Goal: Task Accomplishment & Management: Manage account settings

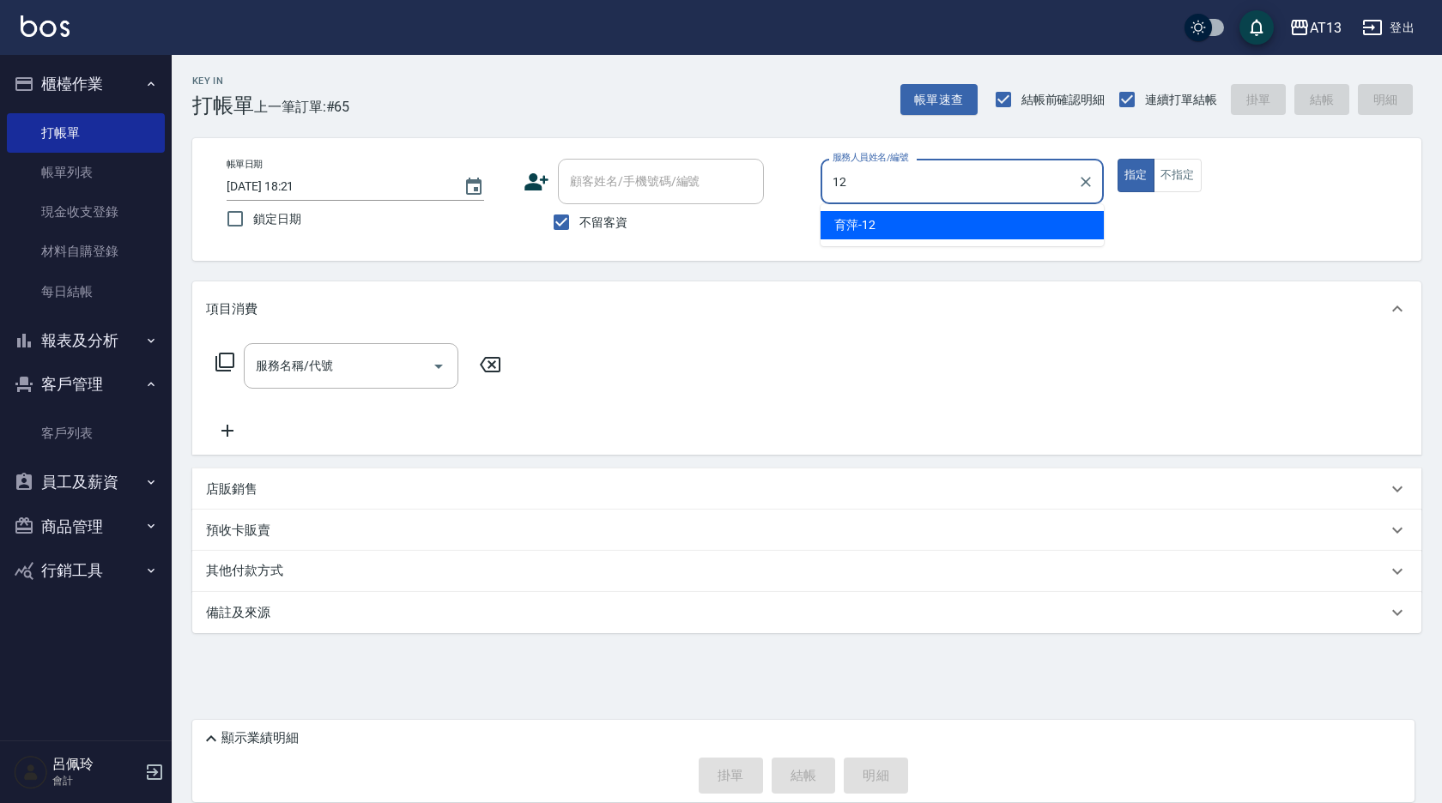
click at [858, 234] on div "育[PERSON_NAME] -12" at bounding box center [962, 225] width 283 height 28
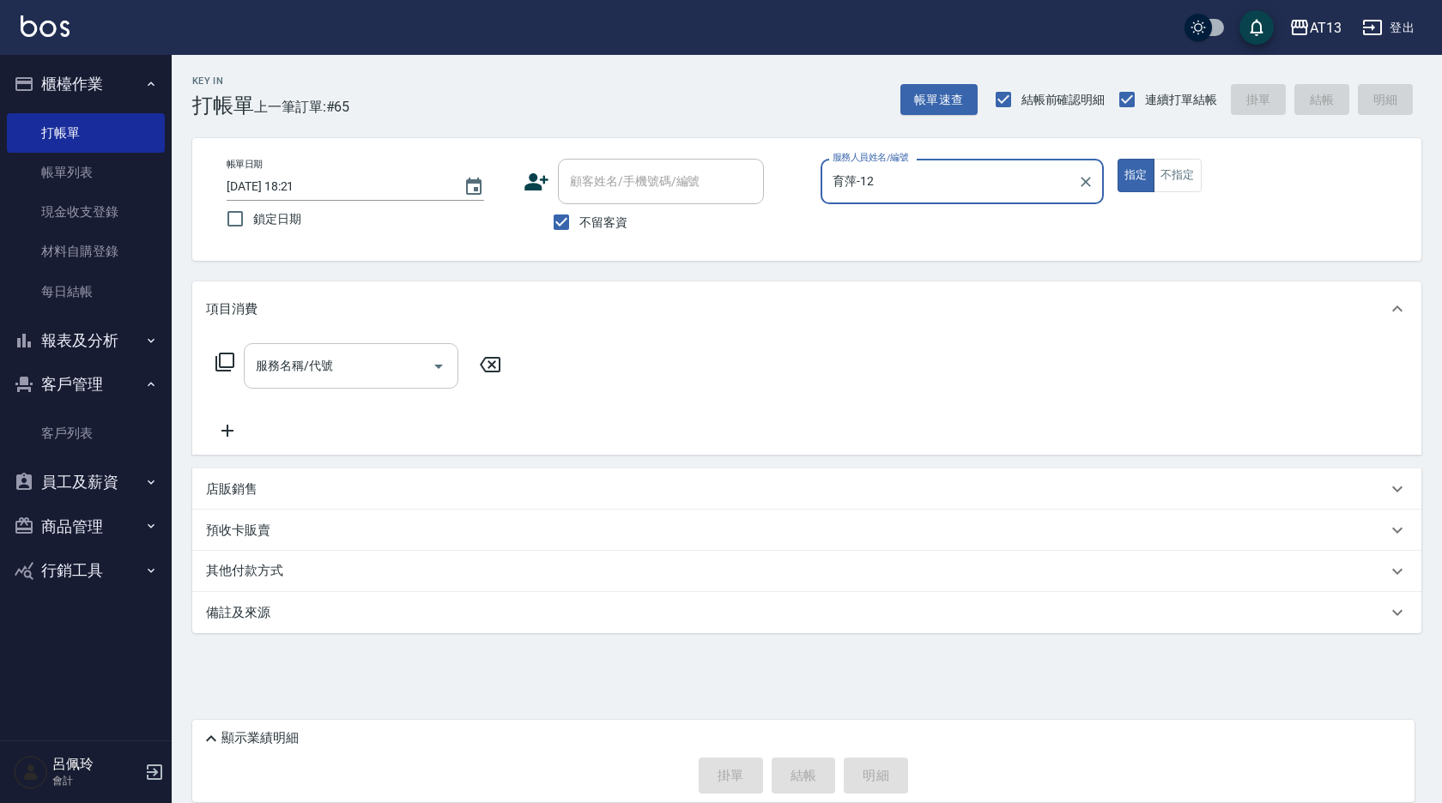
type input "育萍-12"
click at [368, 361] on input "服務名稱/代號" at bounding box center [338, 366] width 173 height 30
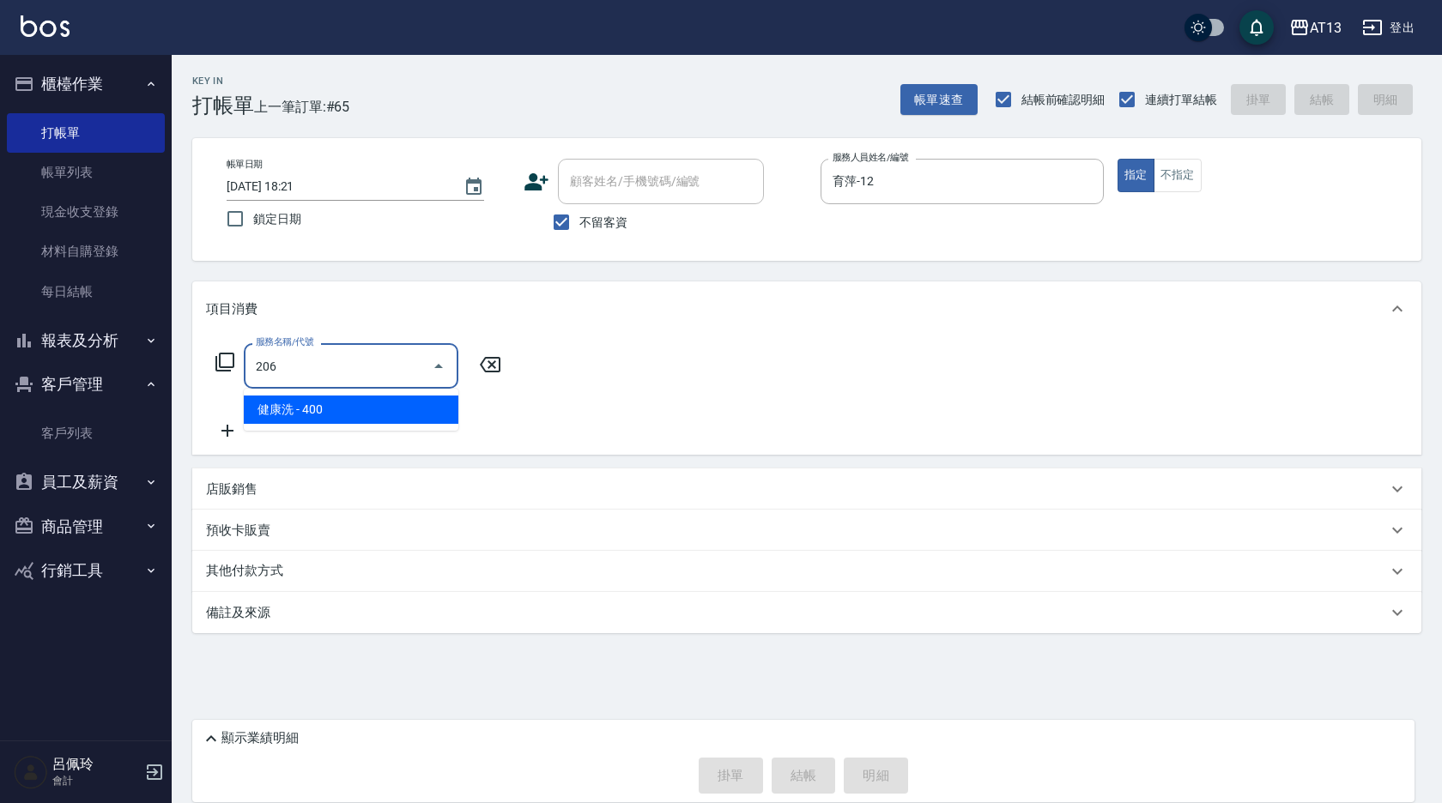
type input "健康洗(206)"
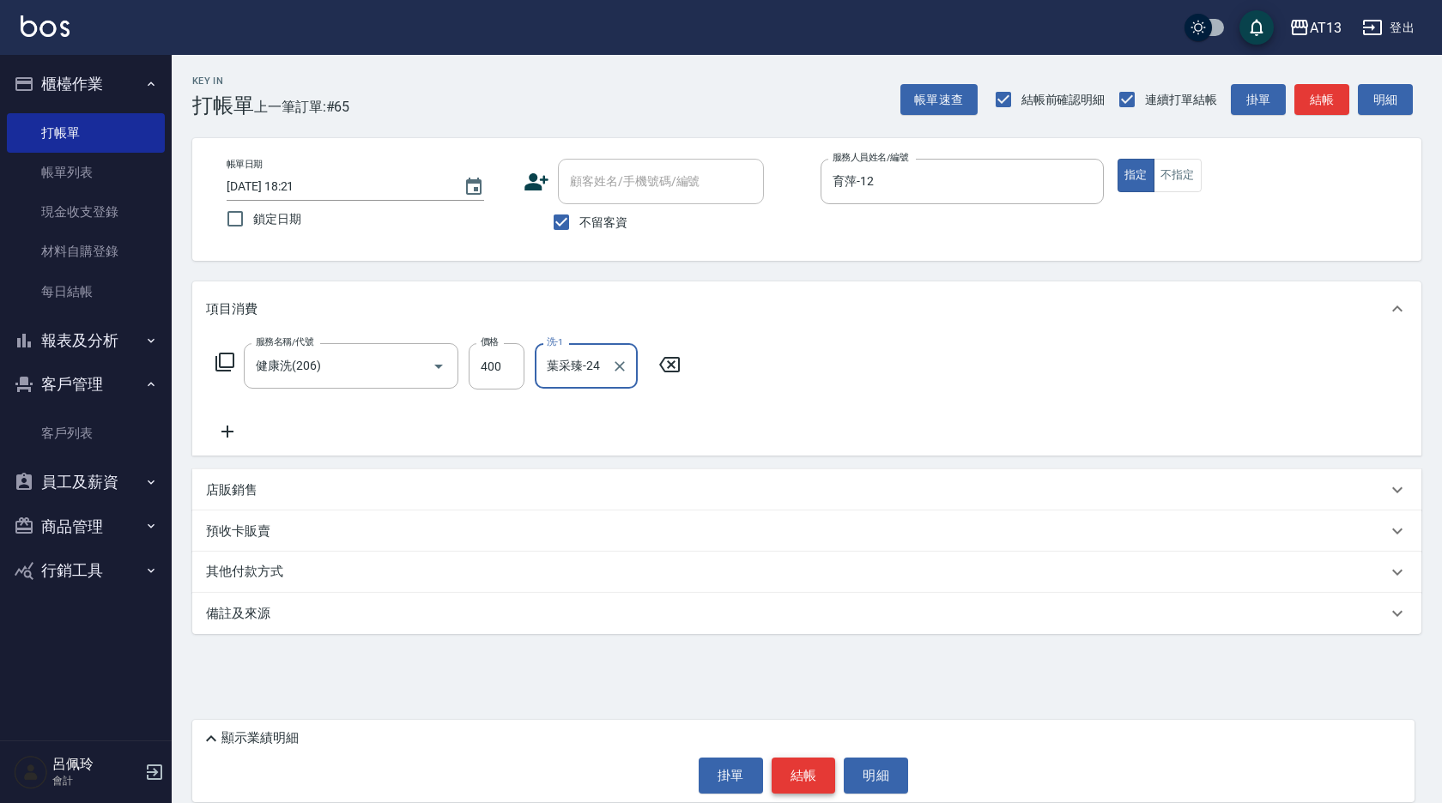
type input "葉采臻-24"
click at [797, 782] on button "結帳" at bounding box center [804, 776] width 64 height 36
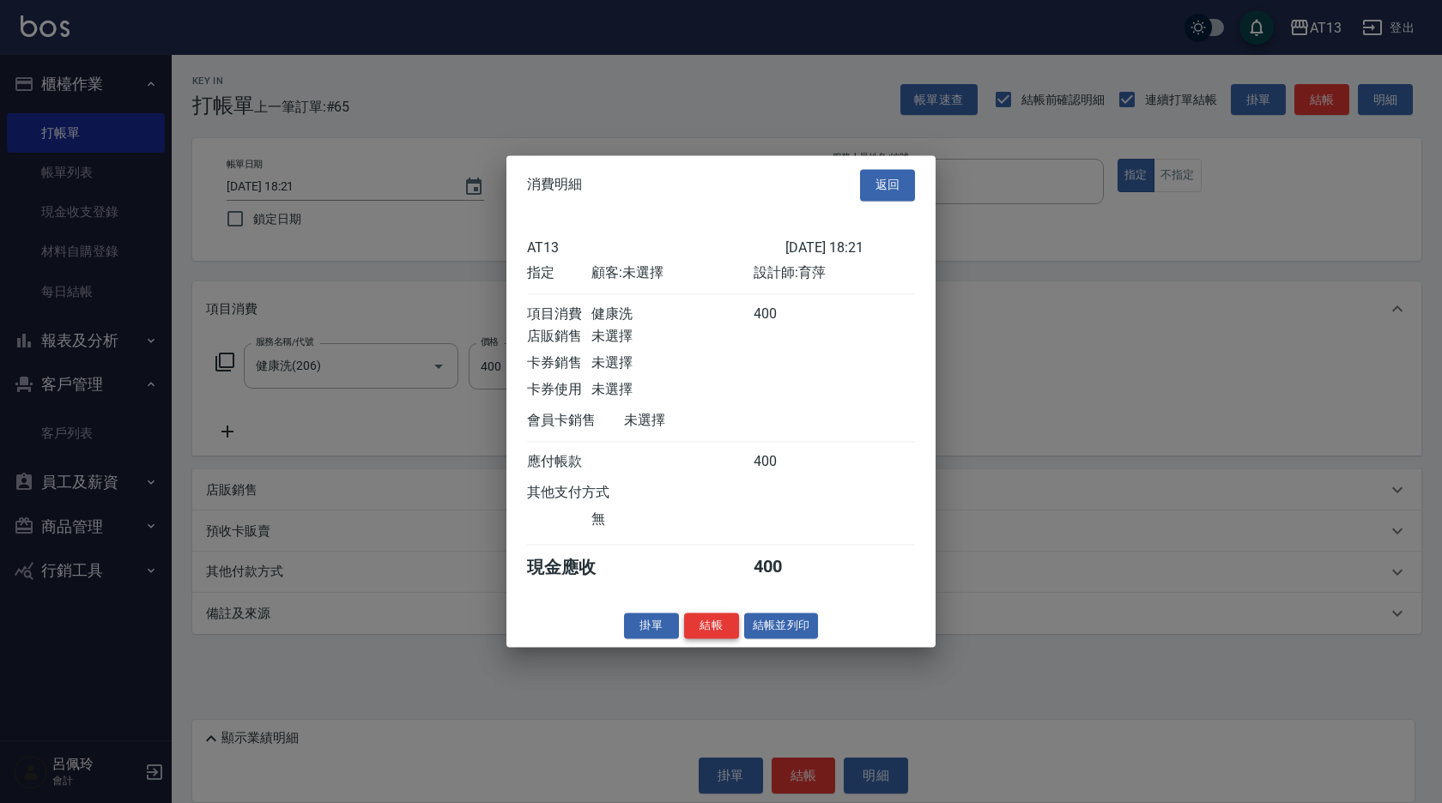
click at [712, 636] on button "結帳" at bounding box center [711, 626] width 55 height 27
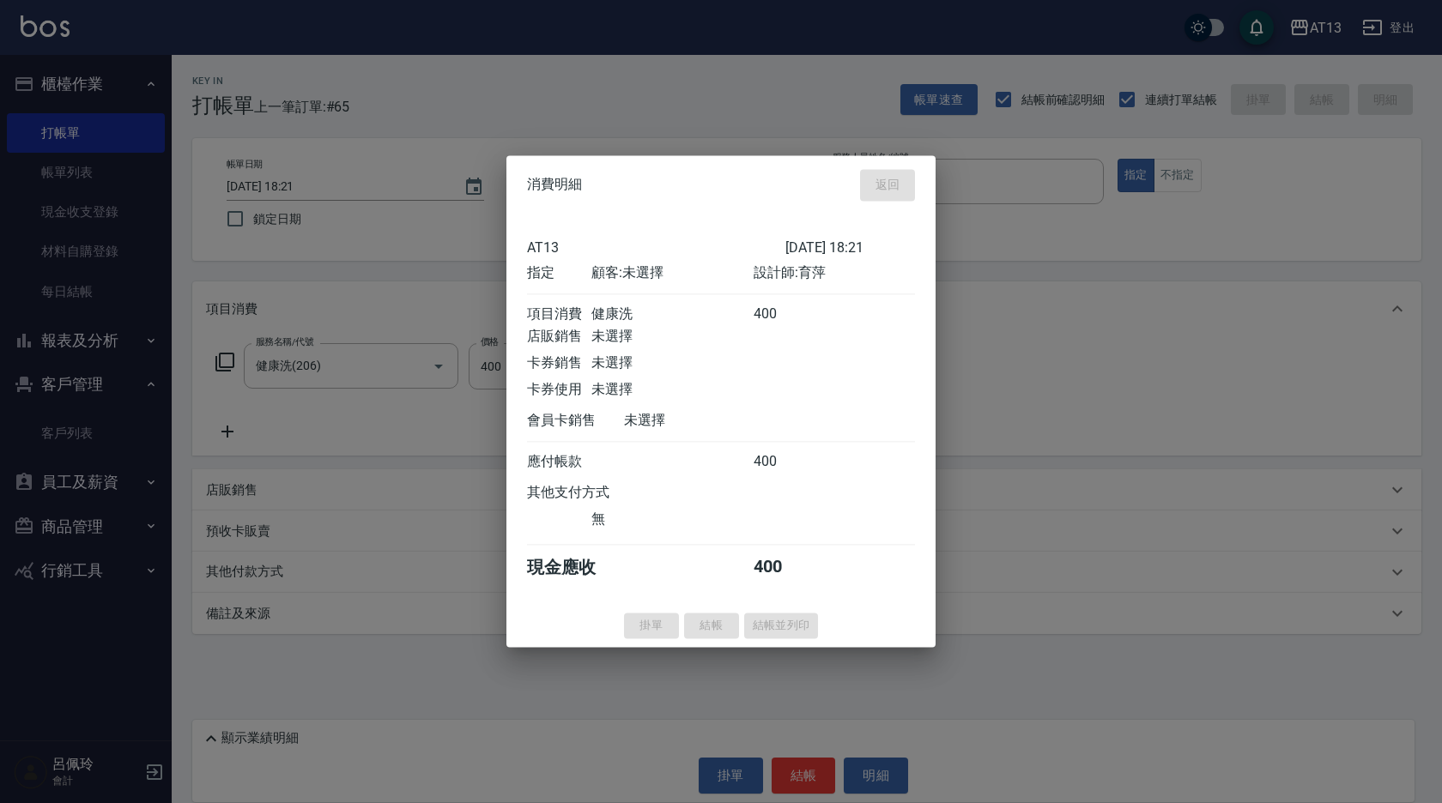
type input "[DATE] 18:58"
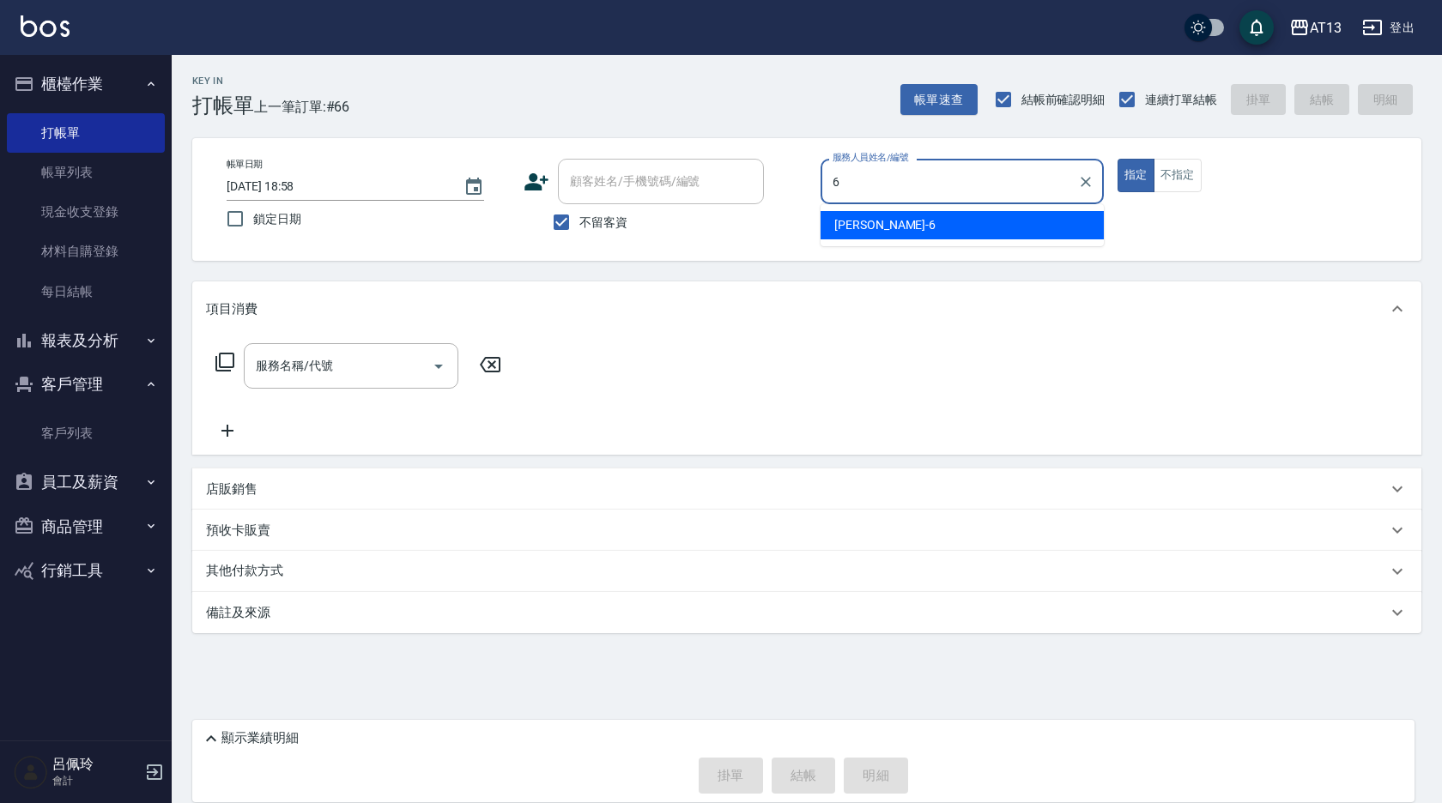
click at [898, 223] on div "[PERSON_NAME] -6" at bounding box center [962, 225] width 283 height 28
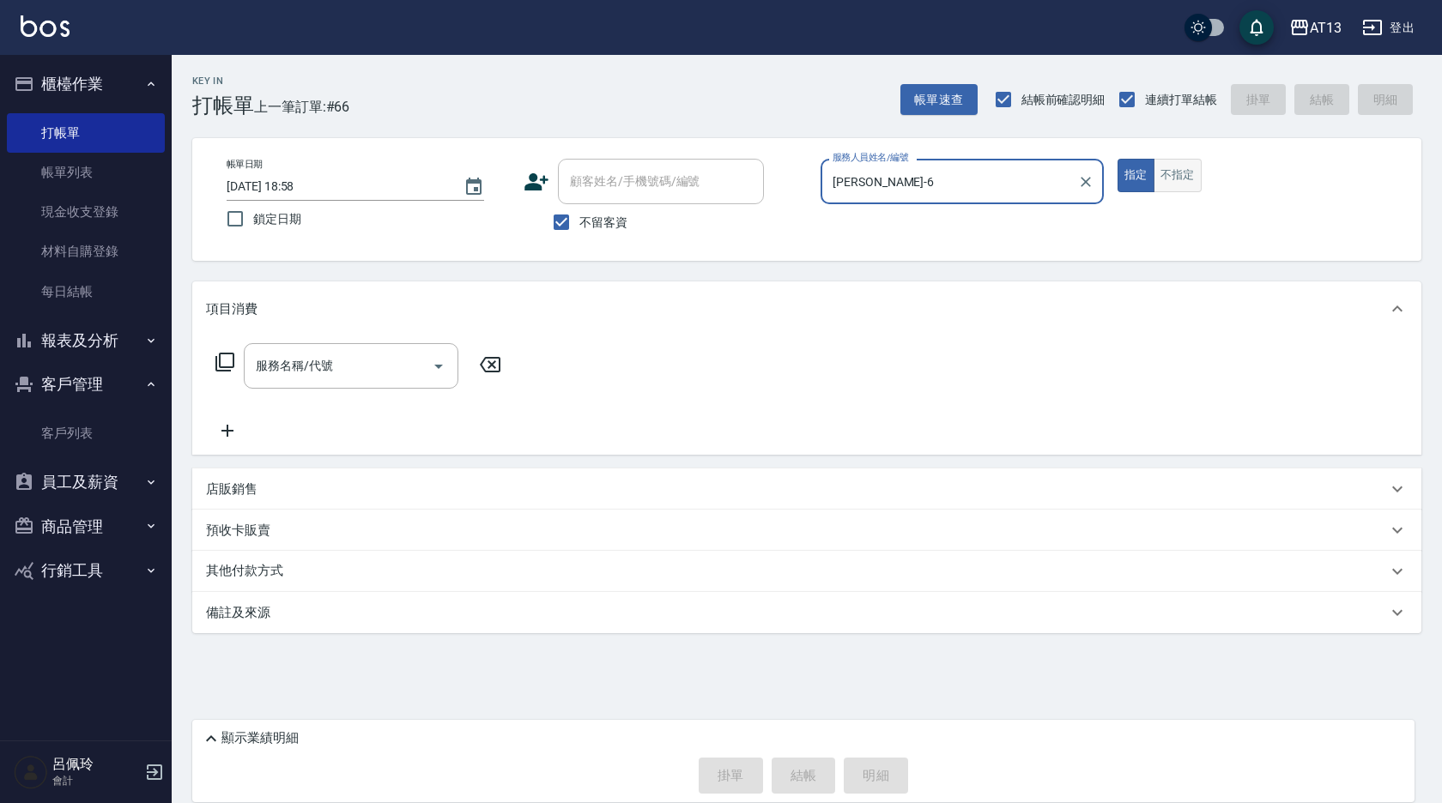
type input "[PERSON_NAME]-6"
click at [1190, 186] on button "不指定" at bounding box center [1178, 175] width 48 height 33
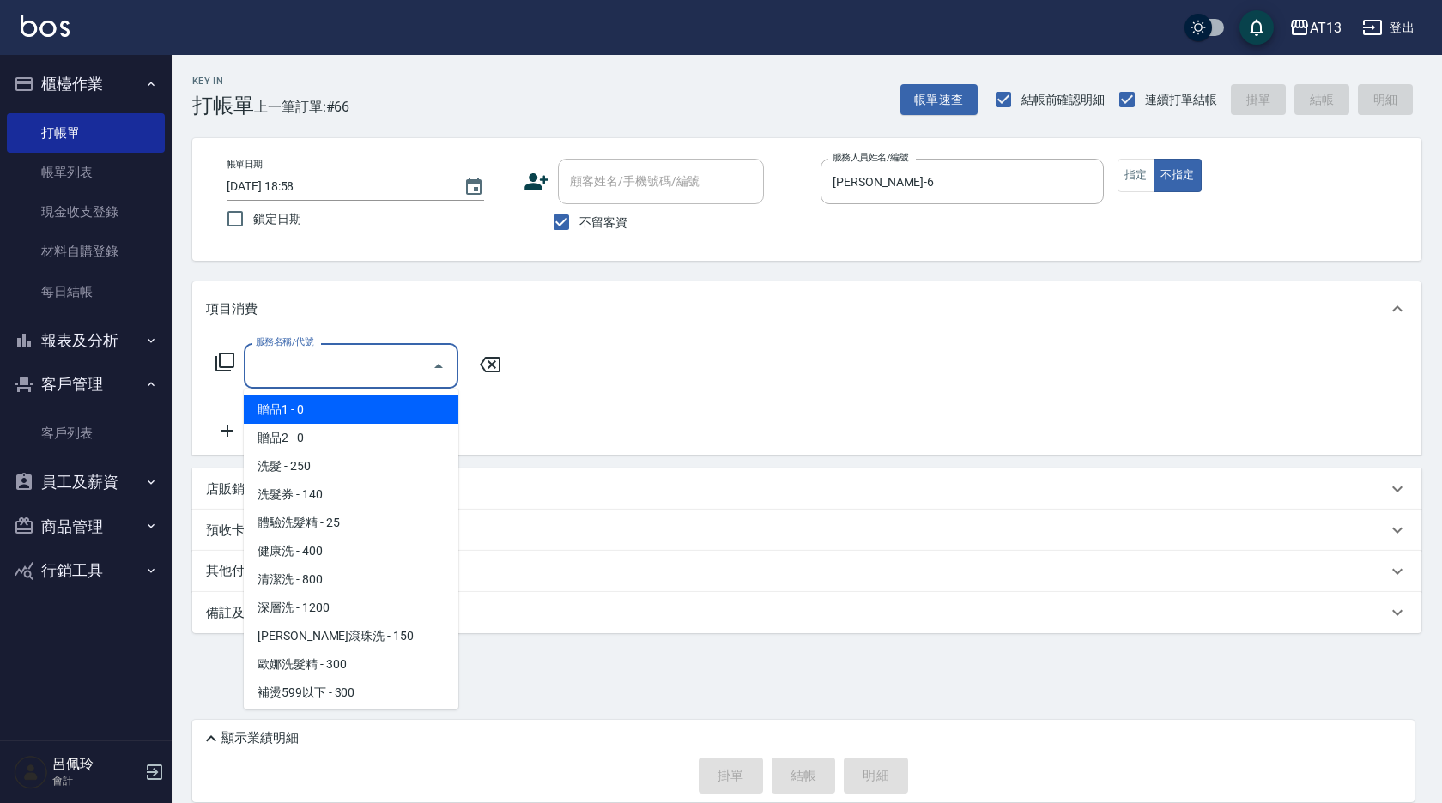
click at [312, 365] on input "服務名稱/代號" at bounding box center [338, 366] width 173 height 30
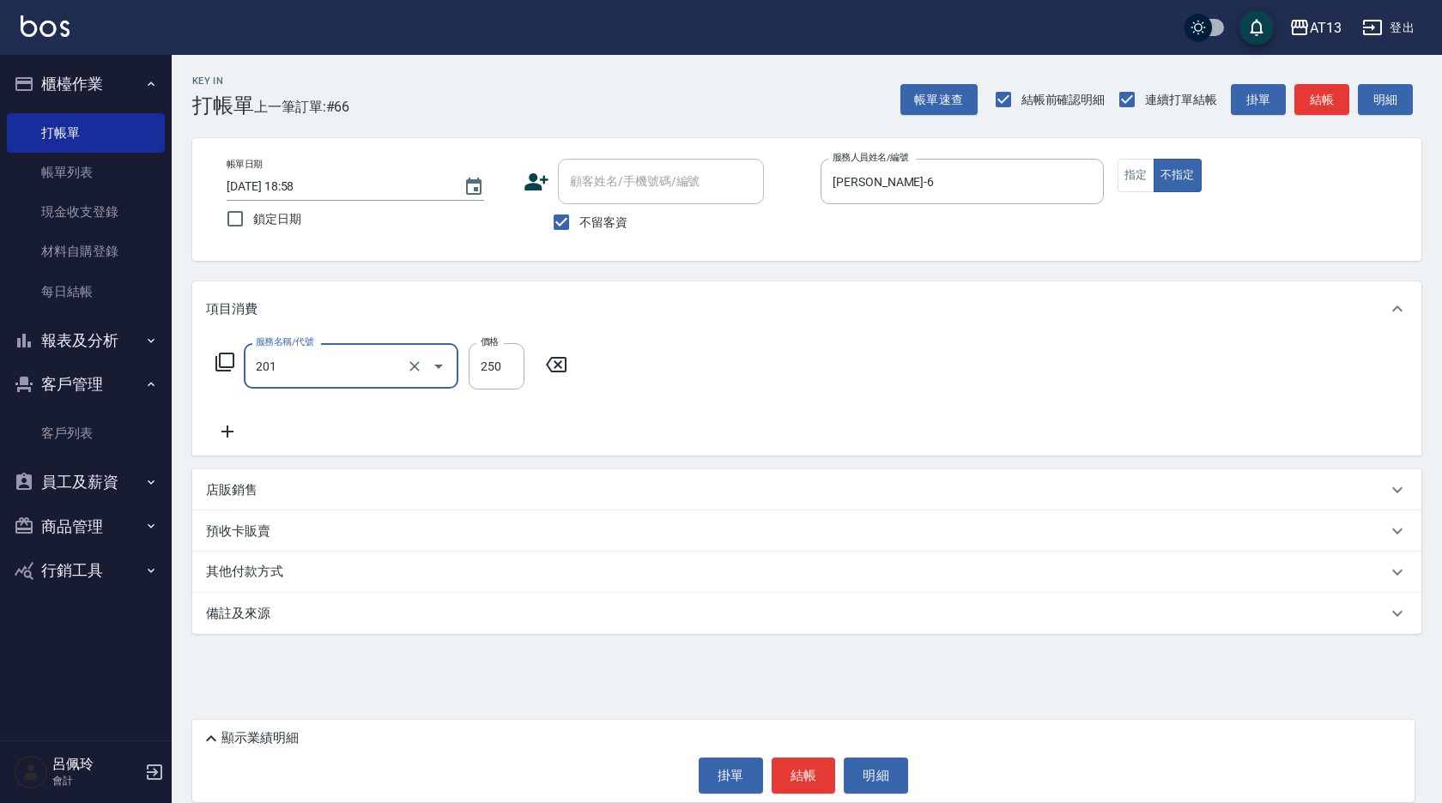
type input "洗髮(201)"
type input "鍾曉恩-26"
click at [797, 758] on button "結帳" at bounding box center [804, 776] width 64 height 36
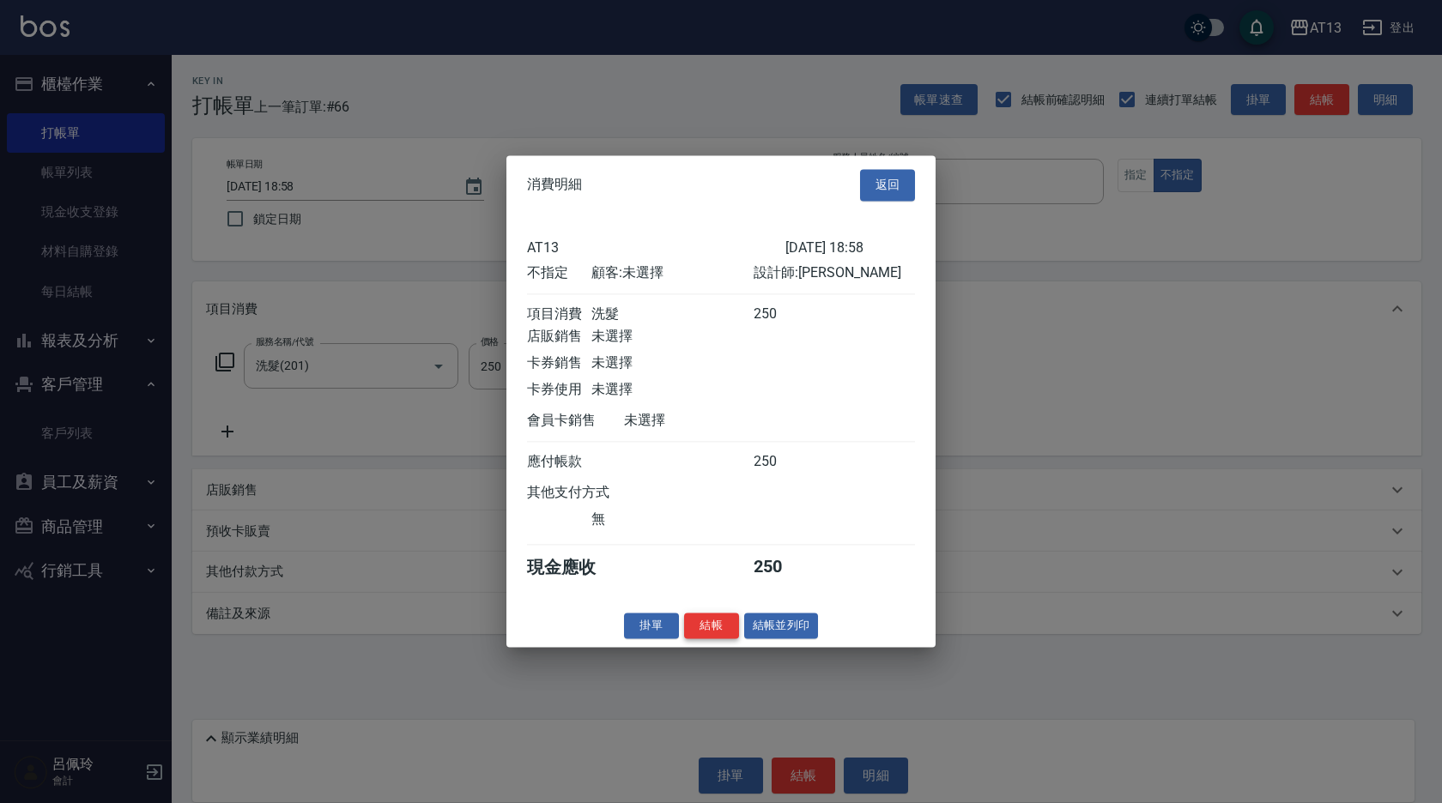
click at [712, 640] on button "結帳" at bounding box center [711, 626] width 55 height 27
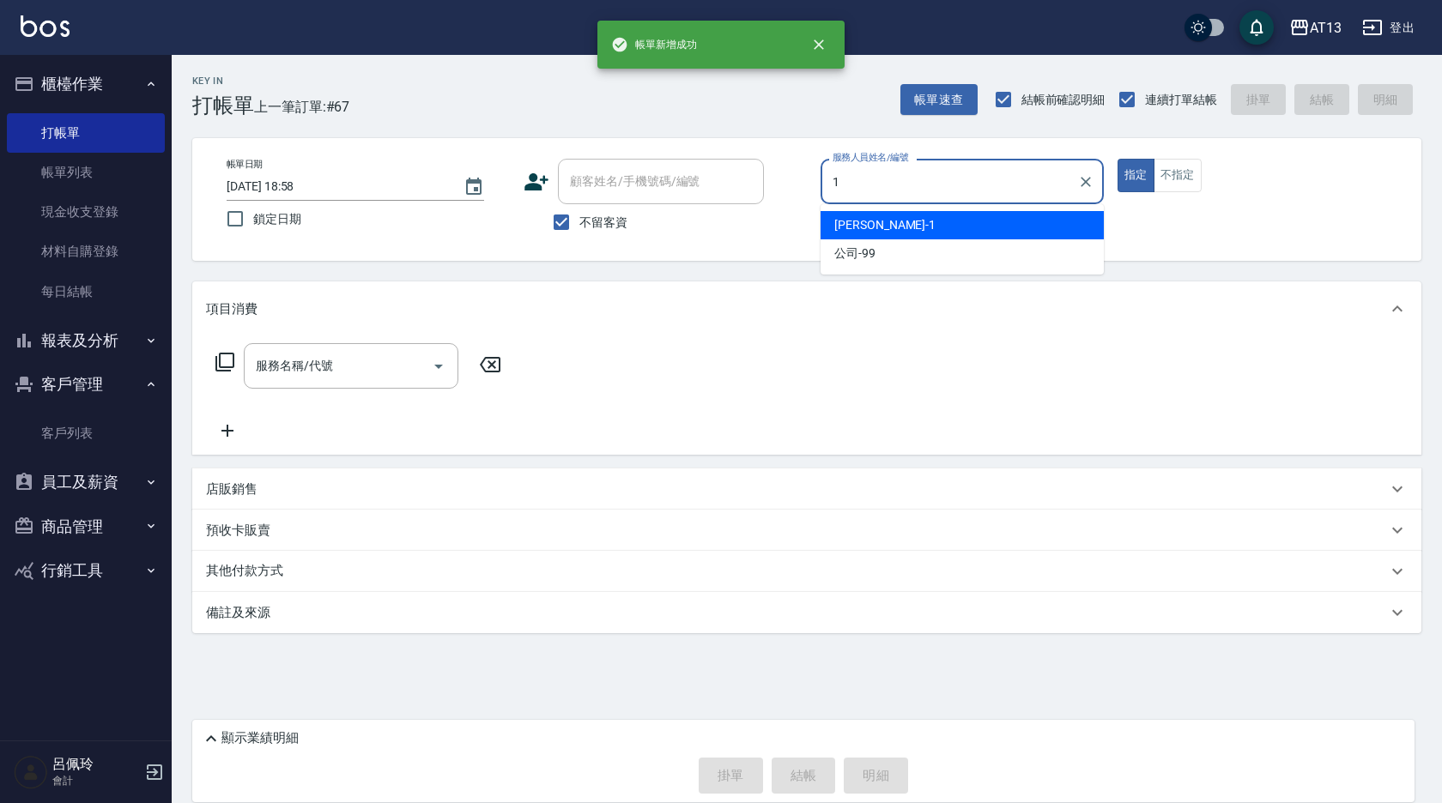
click at [900, 221] on div "[PERSON_NAME] -1" at bounding box center [962, 225] width 283 height 28
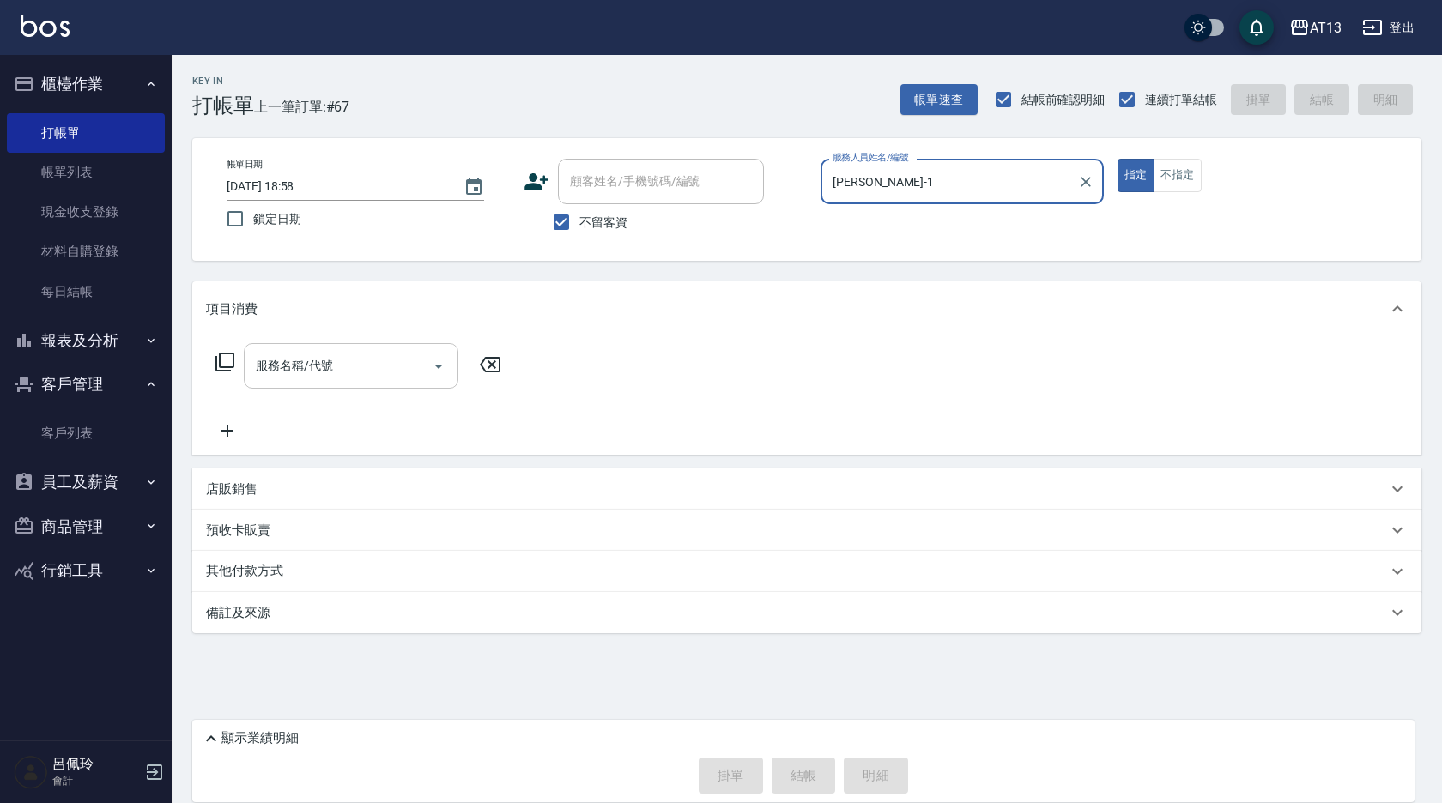
type input "[PERSON_NAME]-1"
click at [372, 368] on input "服務名稱/代號" at bounding box center [338, 366] width 173 height 30
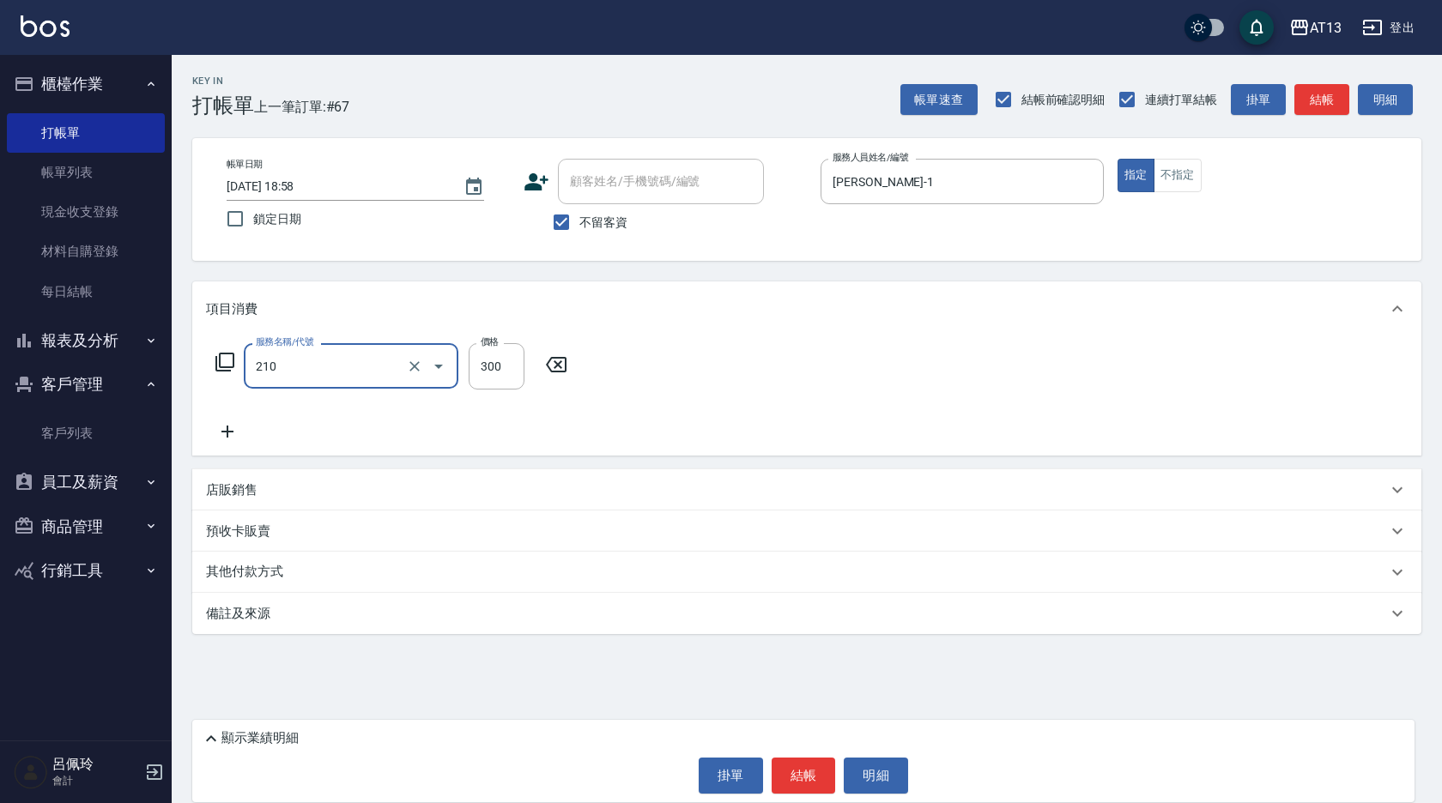
type input "歐娜洗髮精(210)"
type input "26"
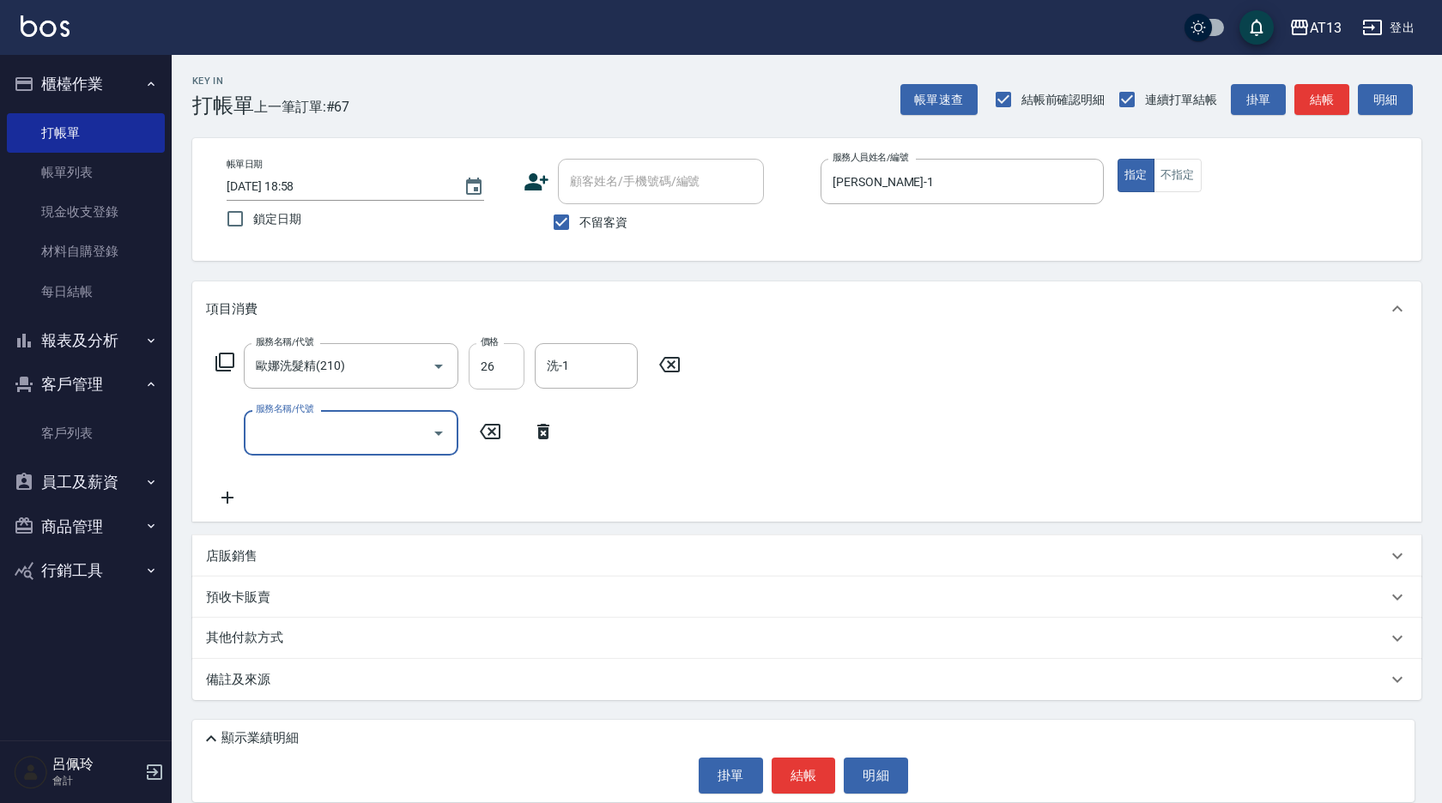
click at [497, 368] on input "26" at bounding box center [497, 366] width 56 height 46
click at [677, 363] on icon at bounding box center [669, 365] width 43 height 21
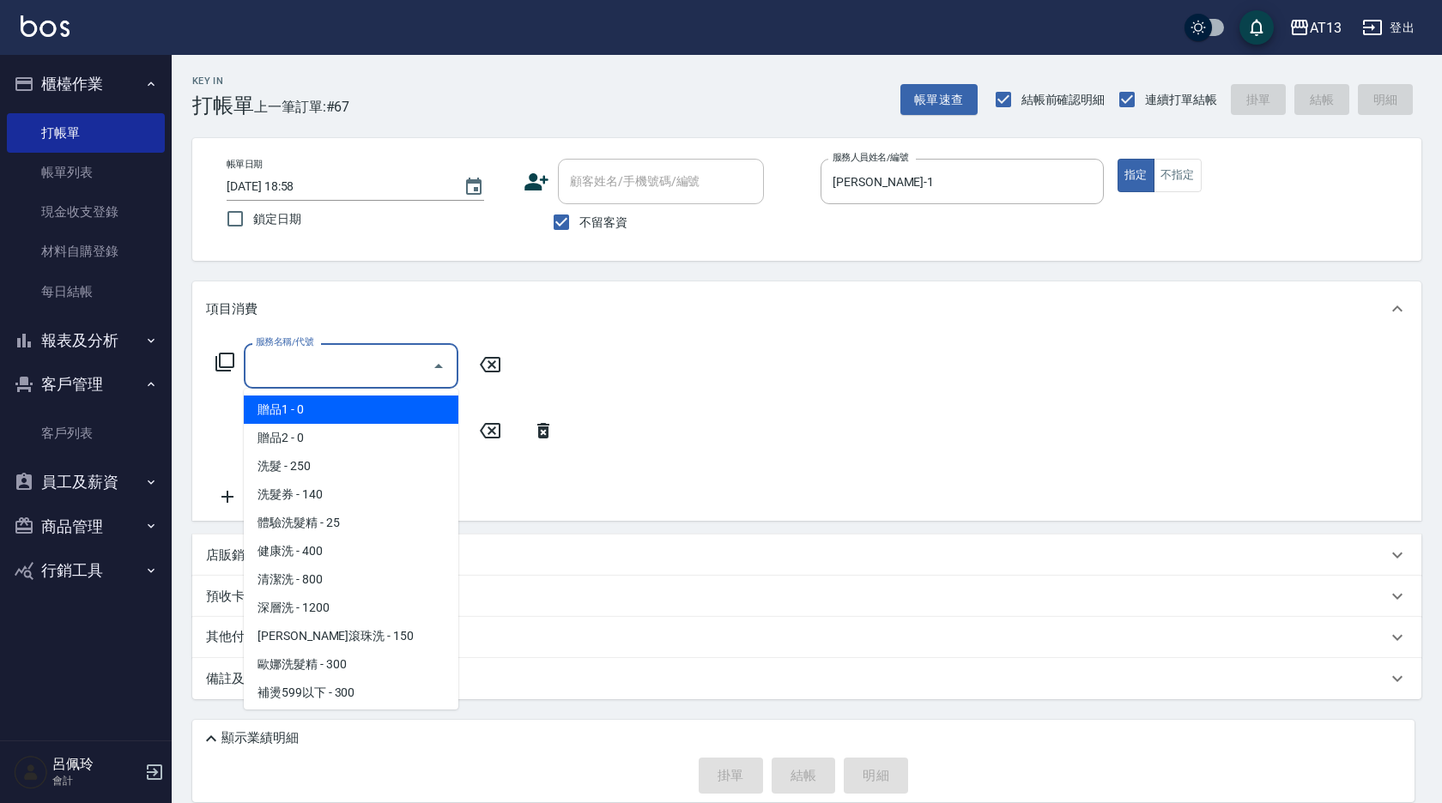
click at [372, 358] on input "服務名稱/代號" at bounding box center [338, 366] width 173 height 30
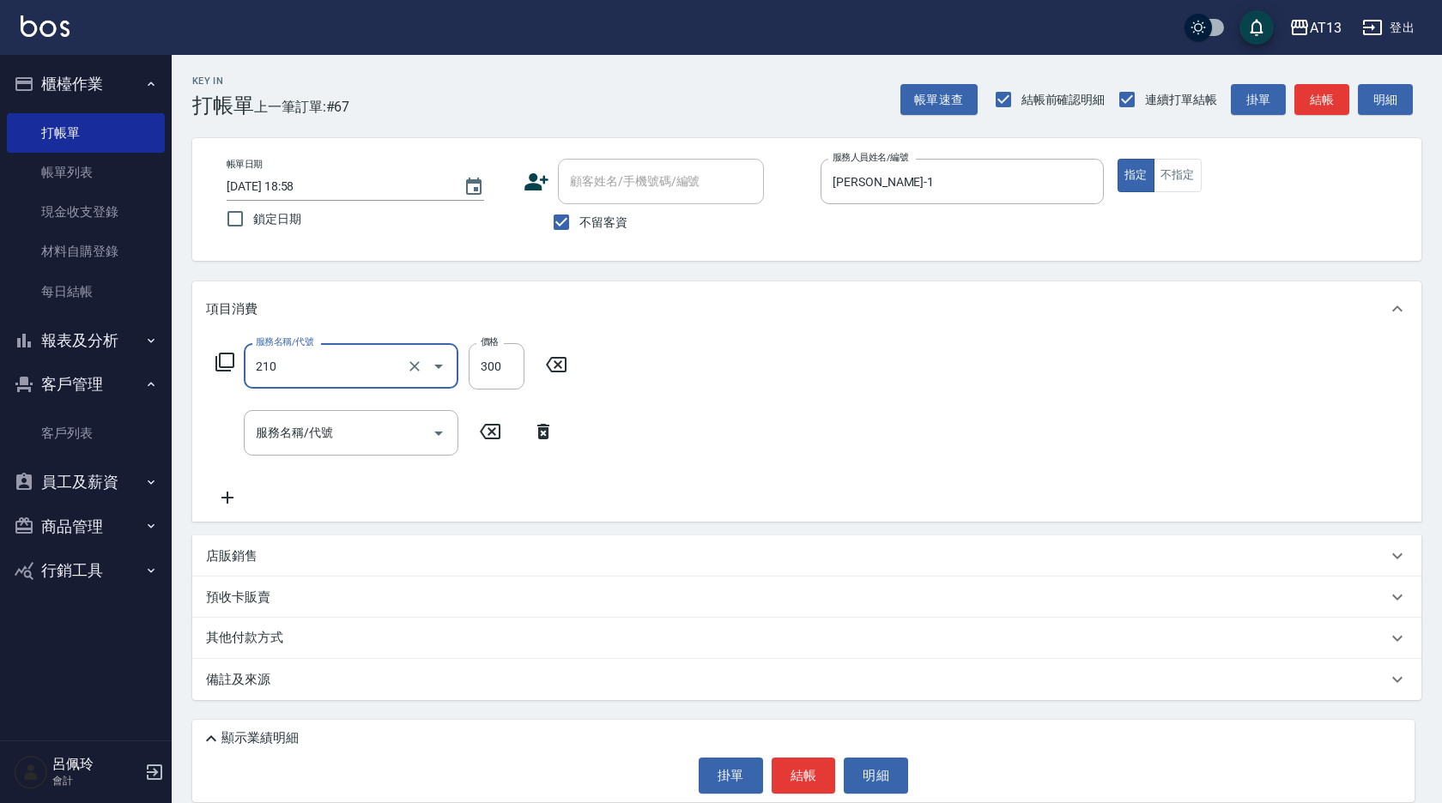
type input "歐娜洗髮精(210)"
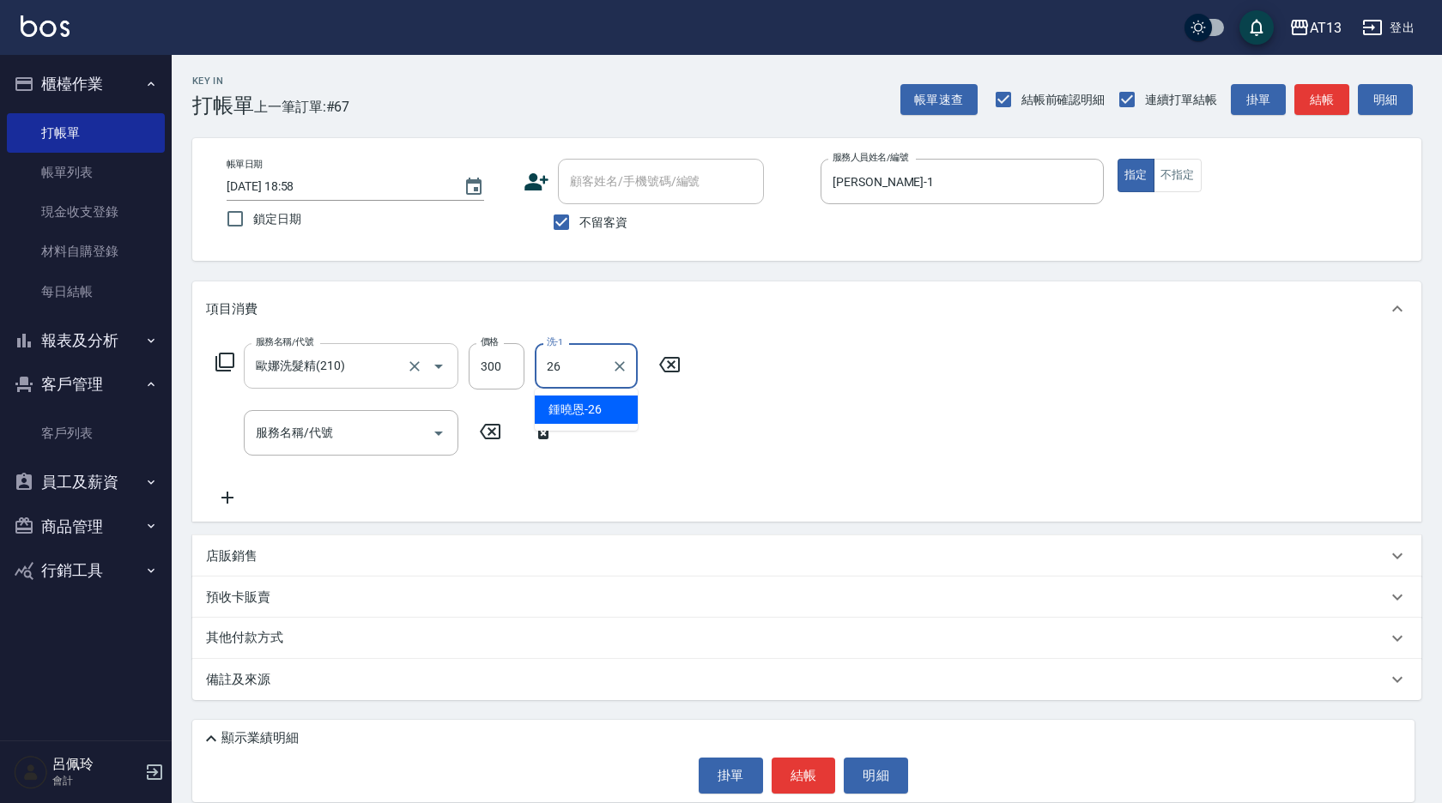
type input "鍾曉恩-26"
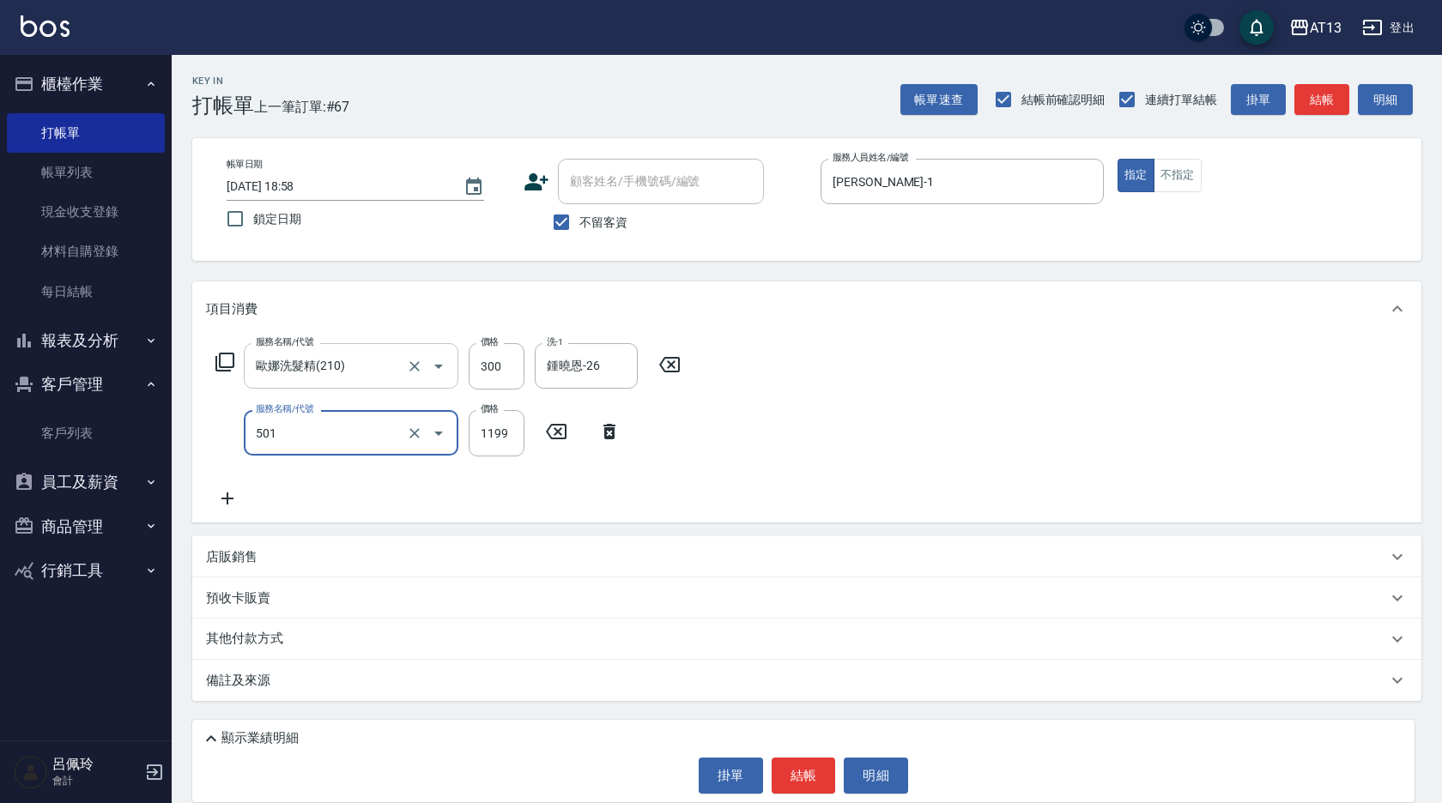
type input "染髮(501)"
type input "2200"
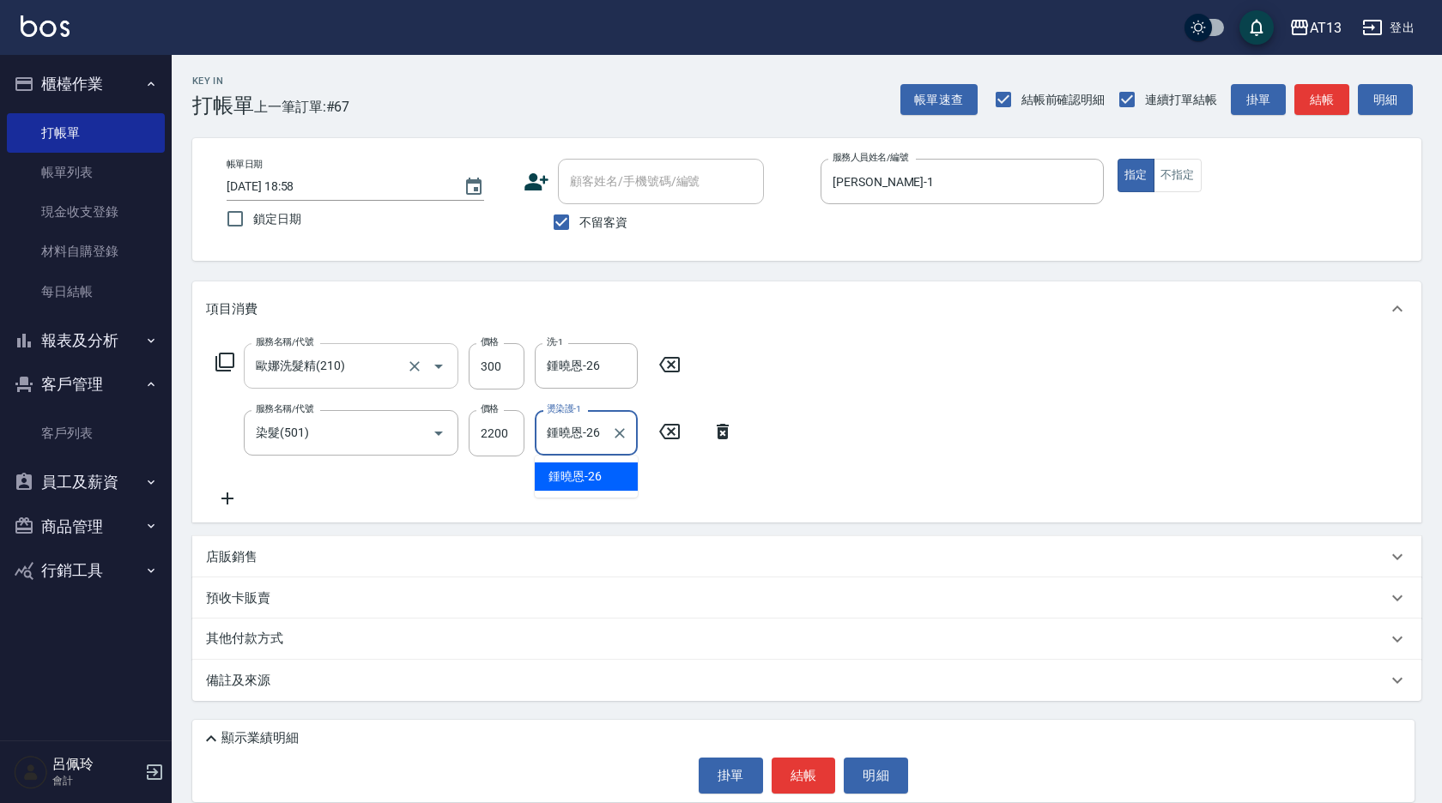
type input "鍾曉恩-26"
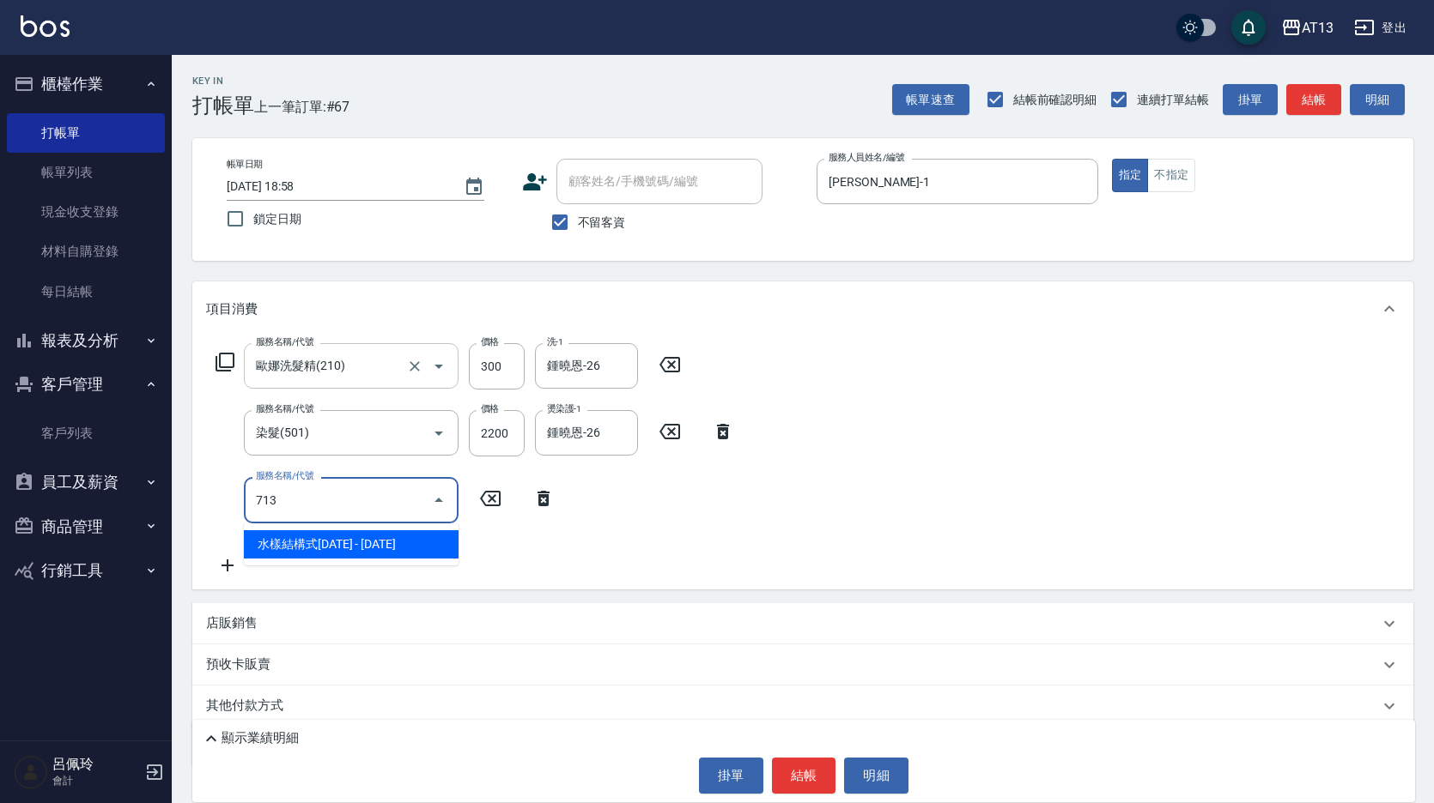
type input "水樣結構式1200(713)"
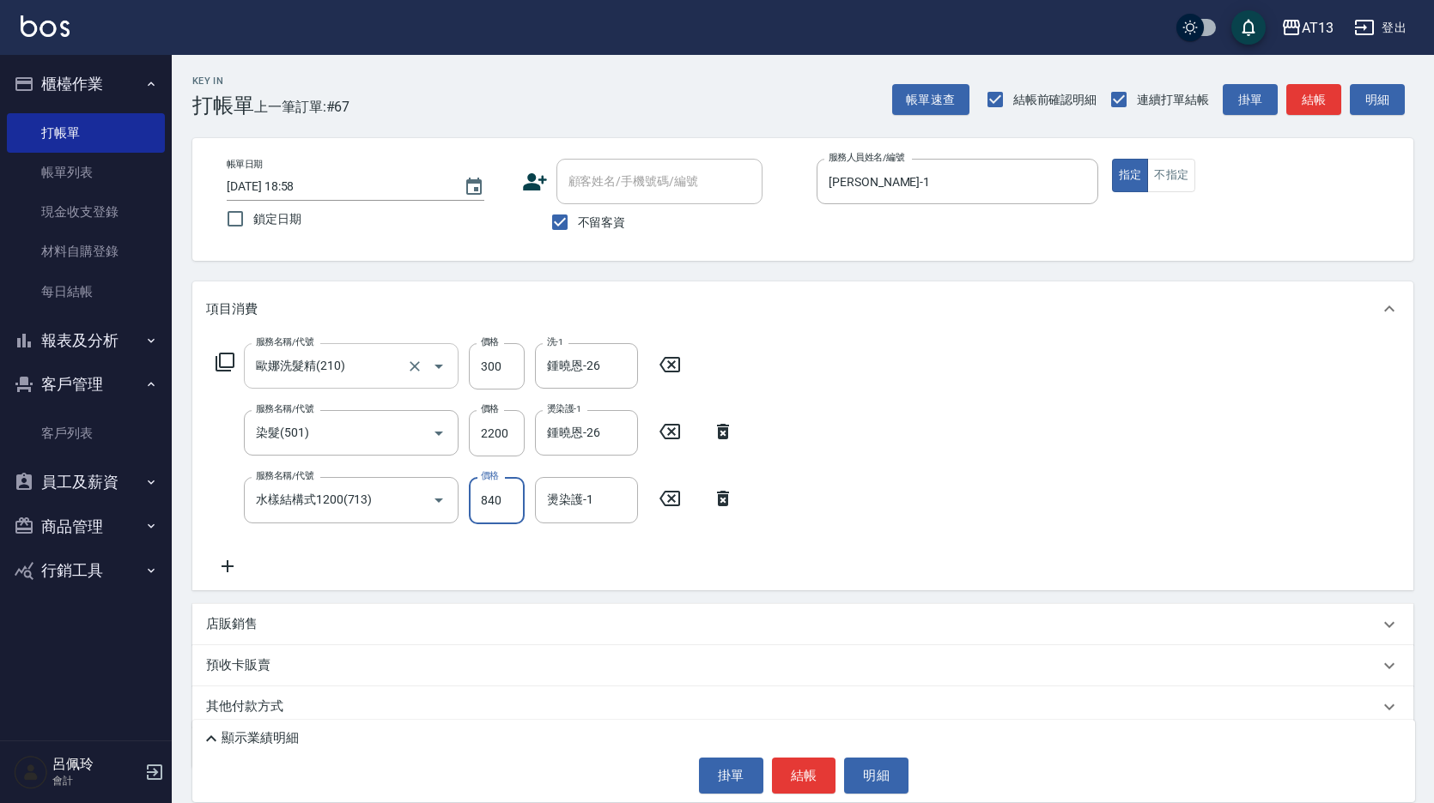
type input "840"
type input "鍾曉恩-26"
click at [812, 765] on button "結帳" at bounding box center [804, 776] width 64 height 36
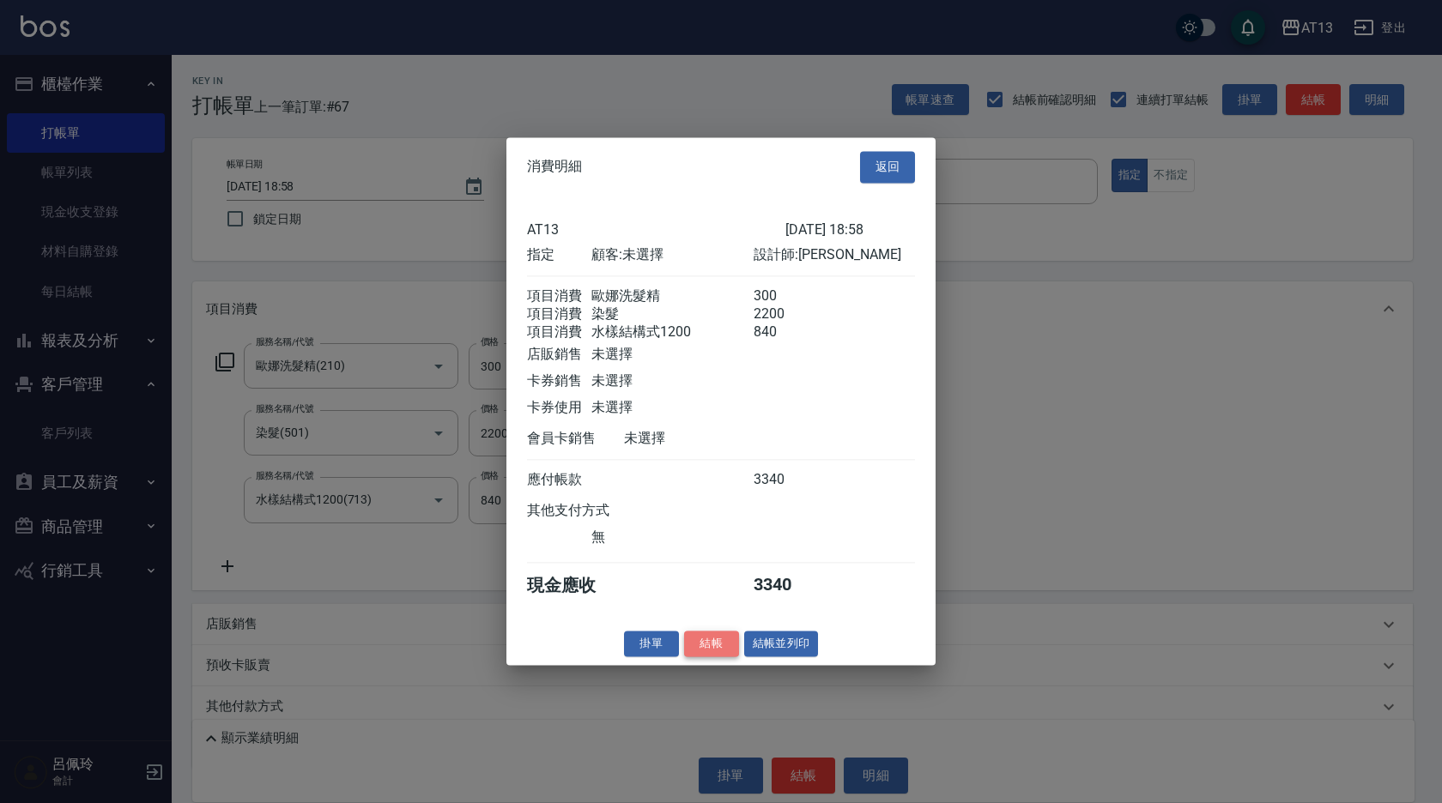
click at [714, 657] on button "結帳" at bounding box center [711, 644] width 55 height 27
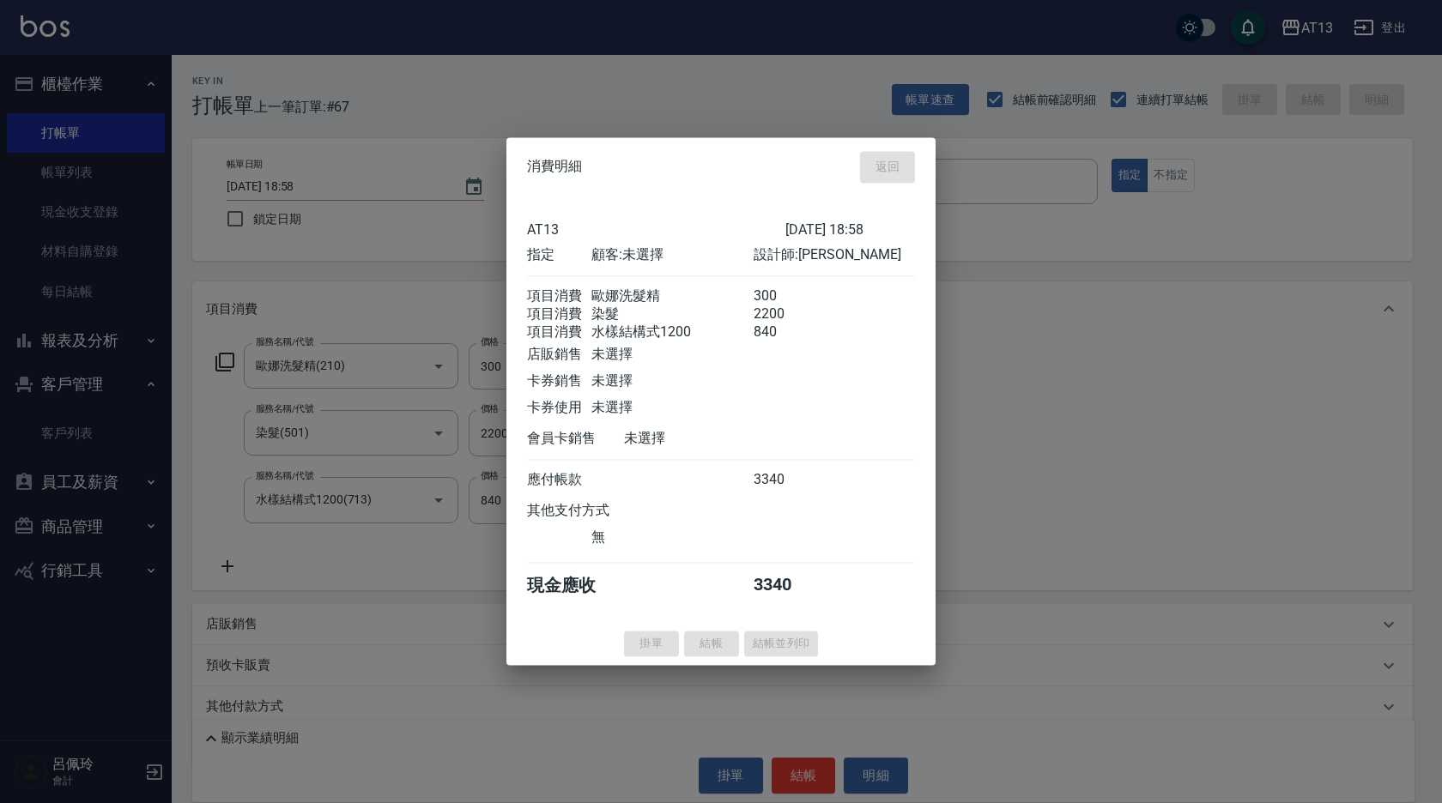
type input "[DATE] 18:59"
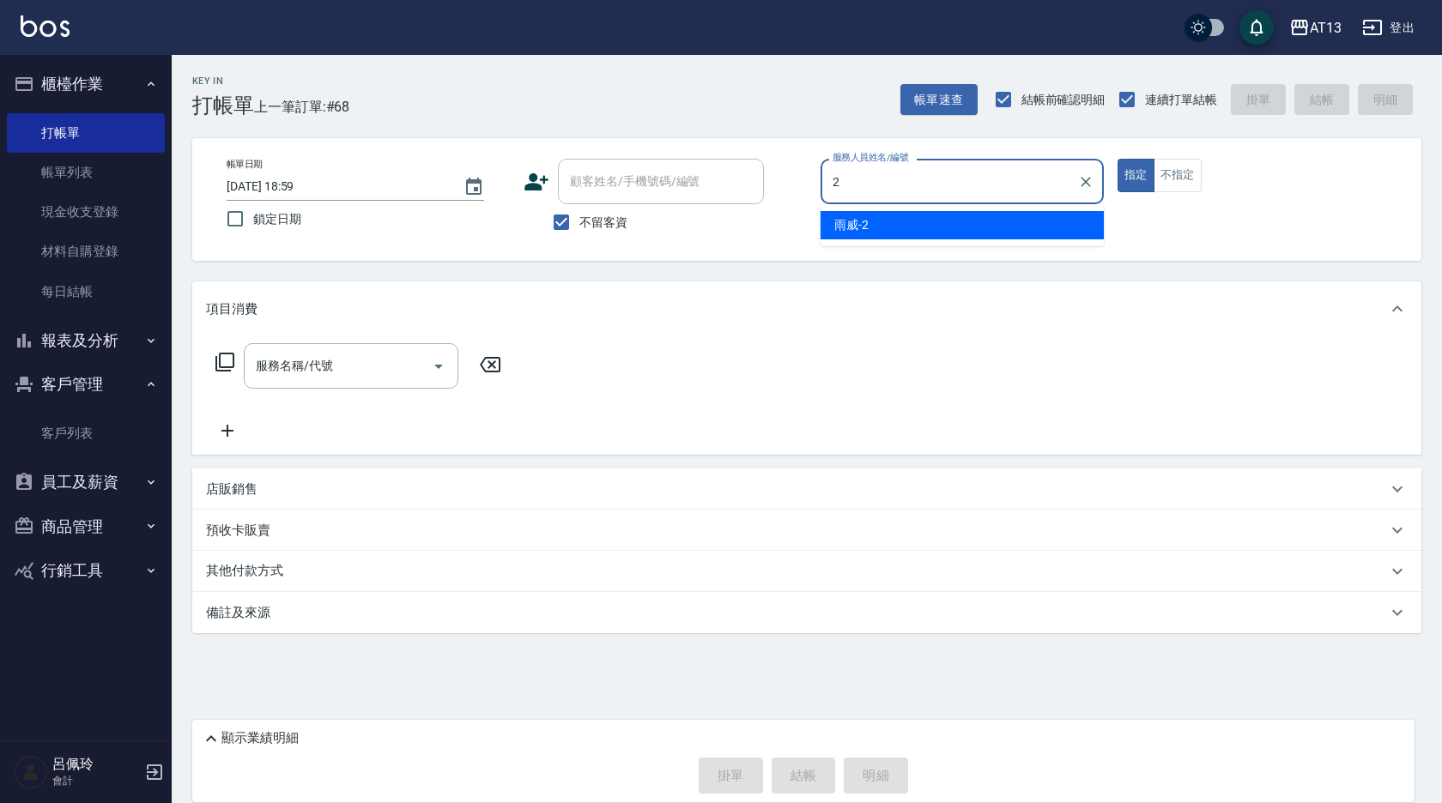
click at [900, 220] on div "雨威 -2" at bounding box center [962, 225] width 283 height 28
type input "雨威-2"
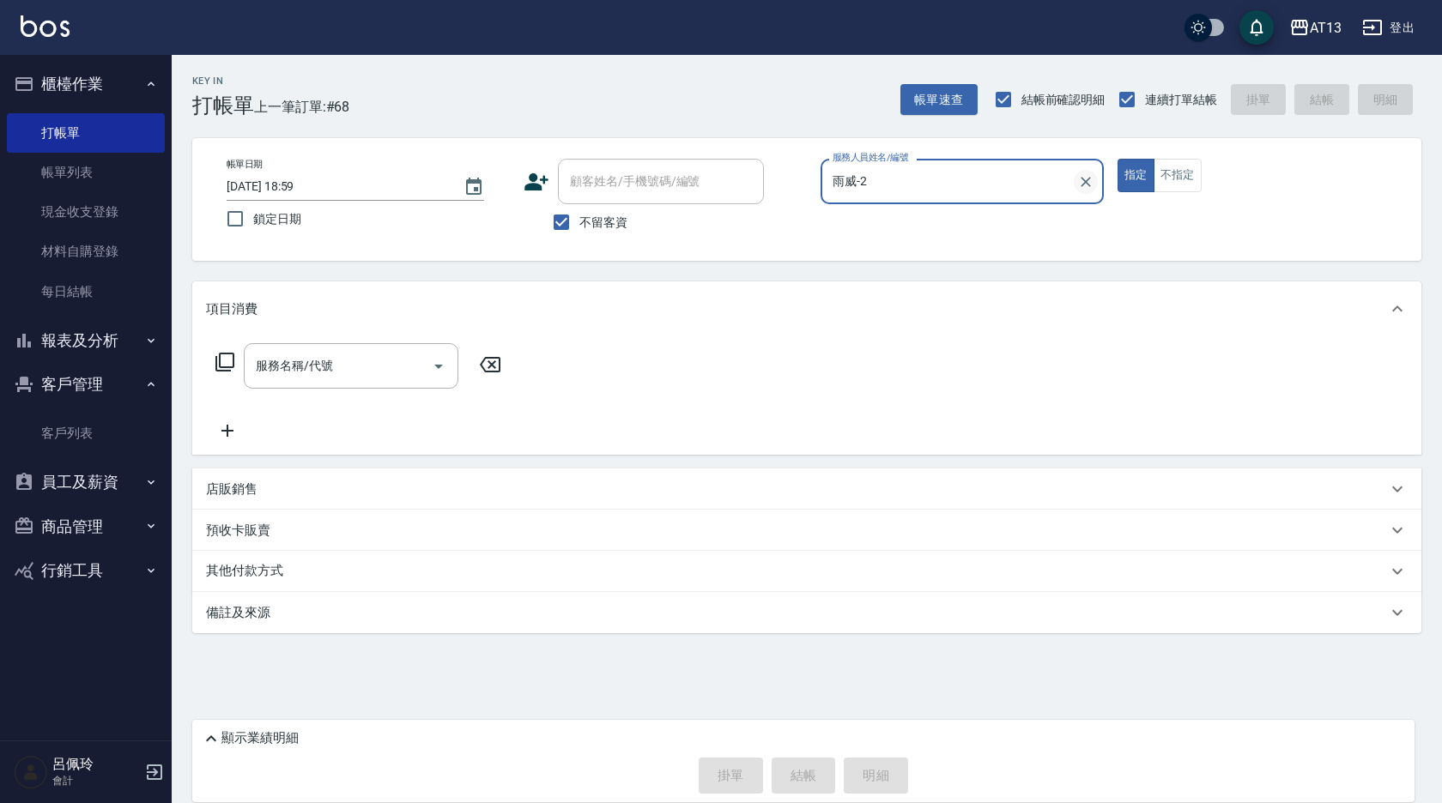
click at [1087, 187] on icon "Clear" at bounding box center [1085, 181] width 17 height 17
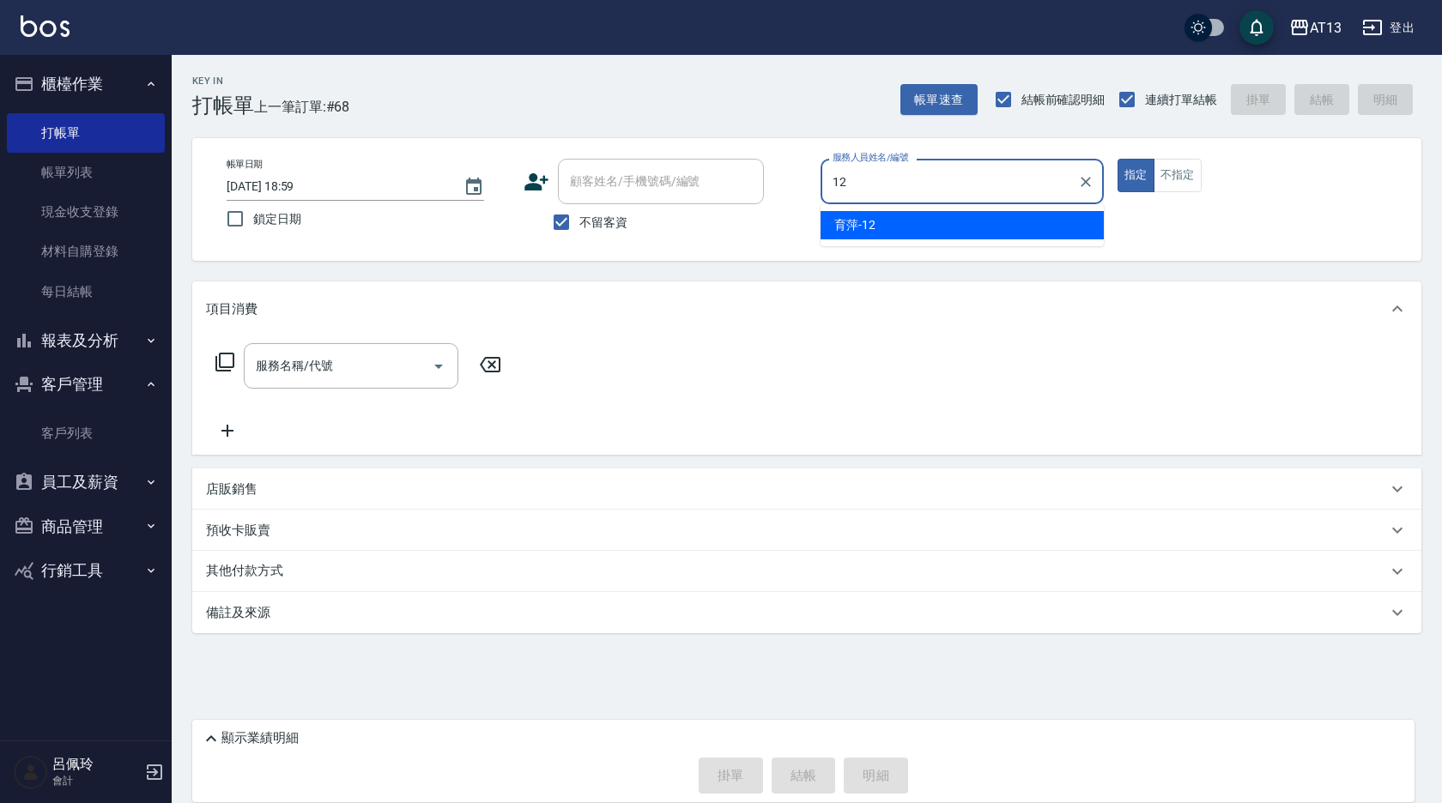
click at [971, 226] on div "育[PERSON_NAME] -12" at bounding box center [962, 225] width 283 height 28
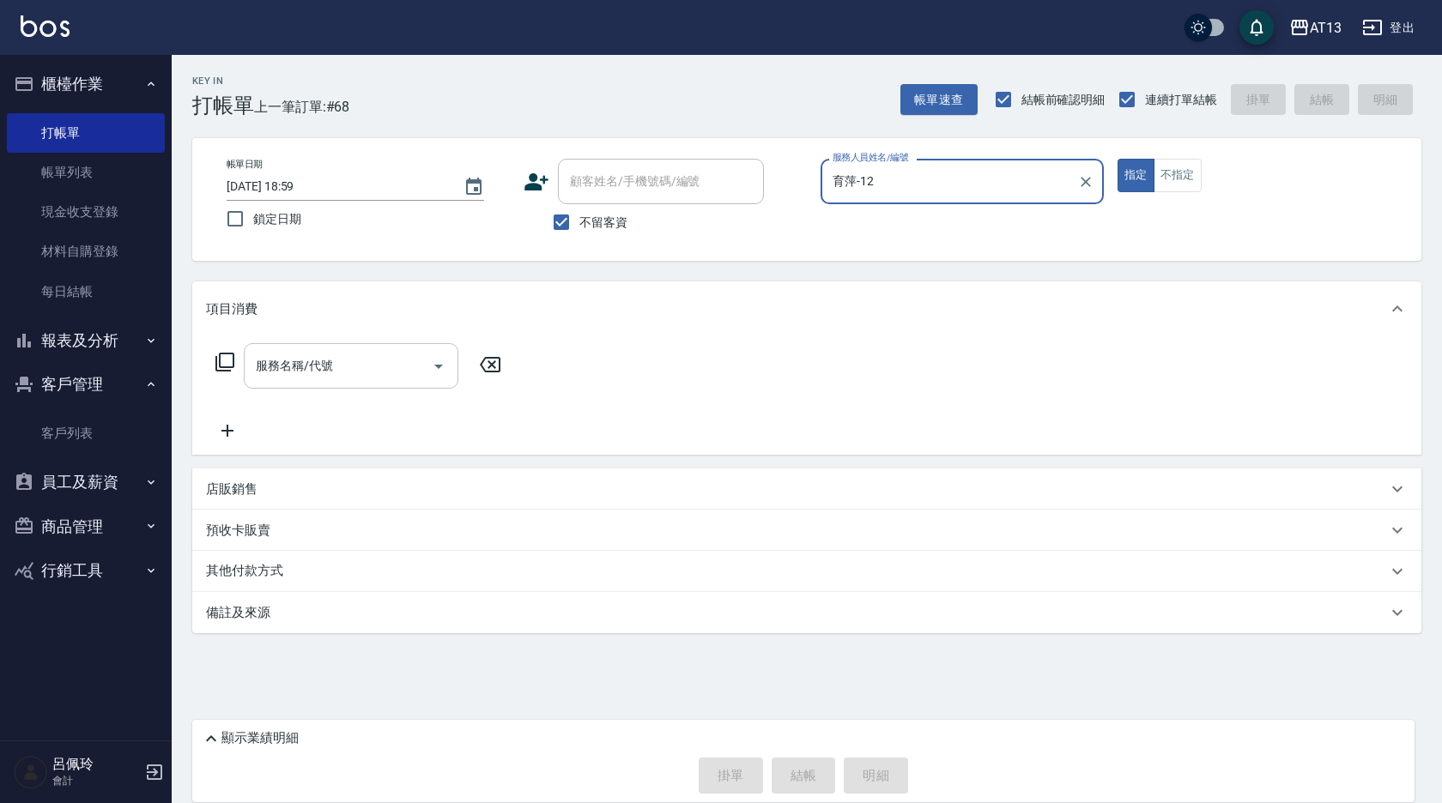
type input "育萍-12"
click at [396, 360] on input "服務名稱/代號" at bounding box center [338, 366] width 173 height 30
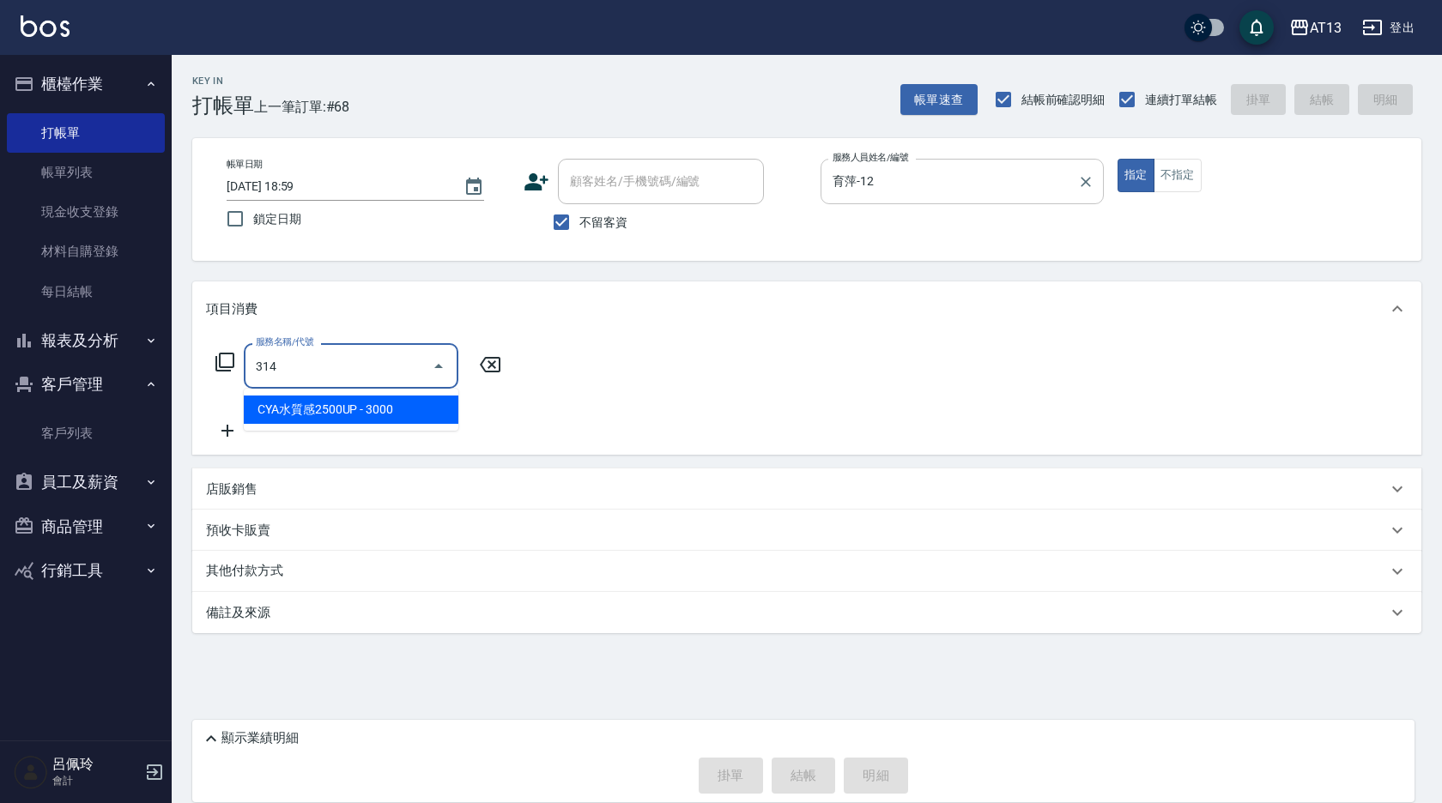
type input "CYA水質感2500UP(314)"
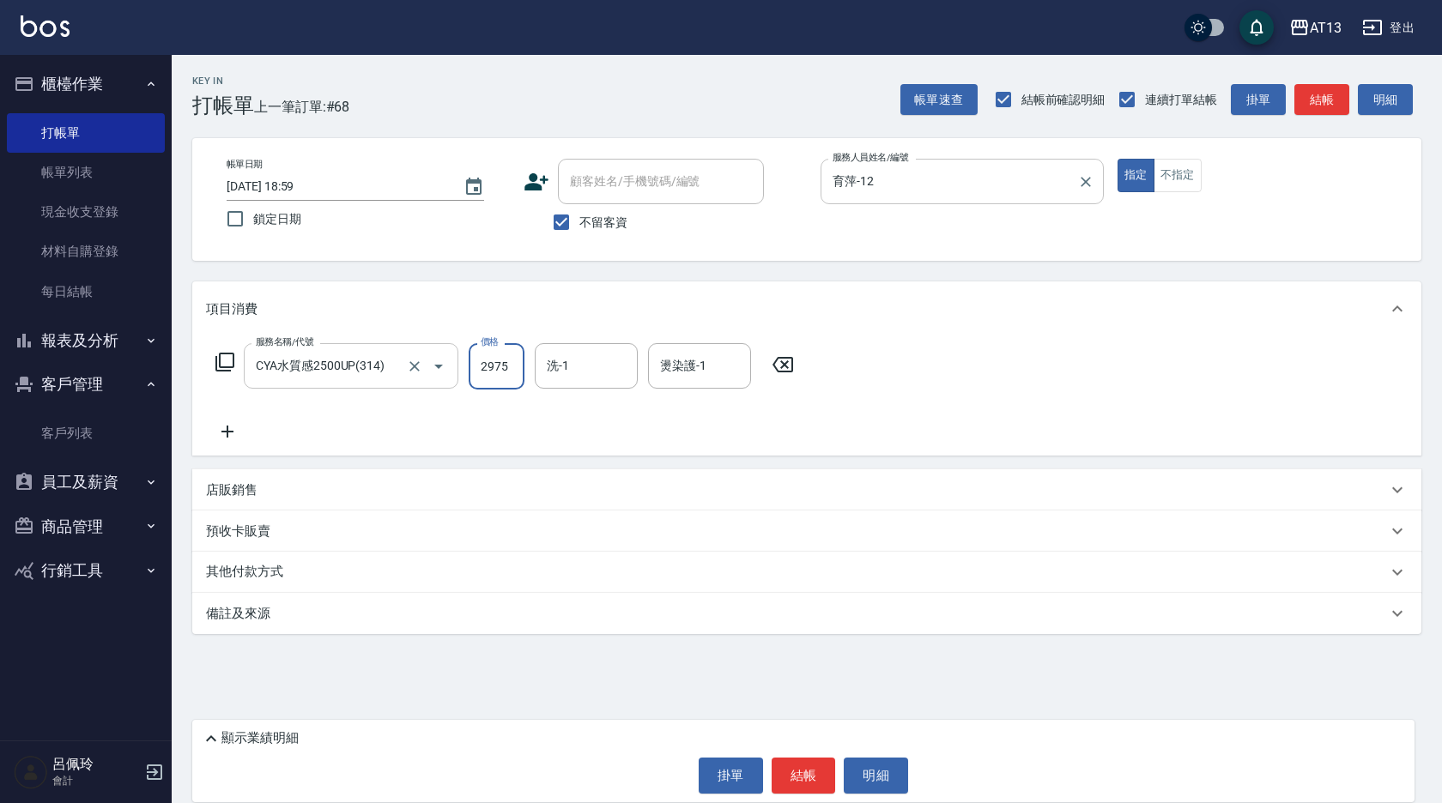
type input "2975"
type input "[PERSON_NAME]-31"
click at [787, 781] on button "結帳" at bounding box center [804, 776] width 64 height 36
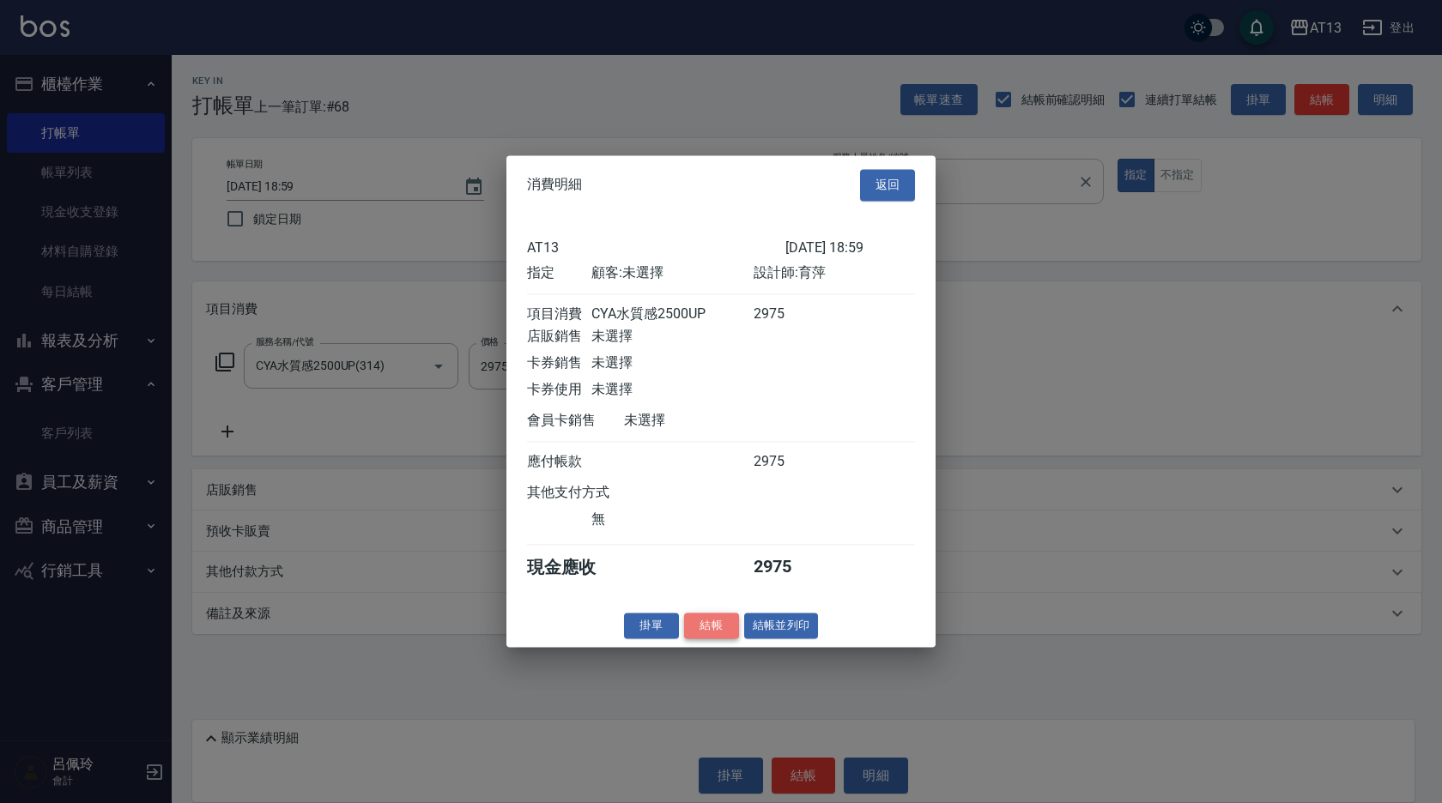
click at [707, 639] on button "結帳" at bounding box center [711, 626] width 55 height 27
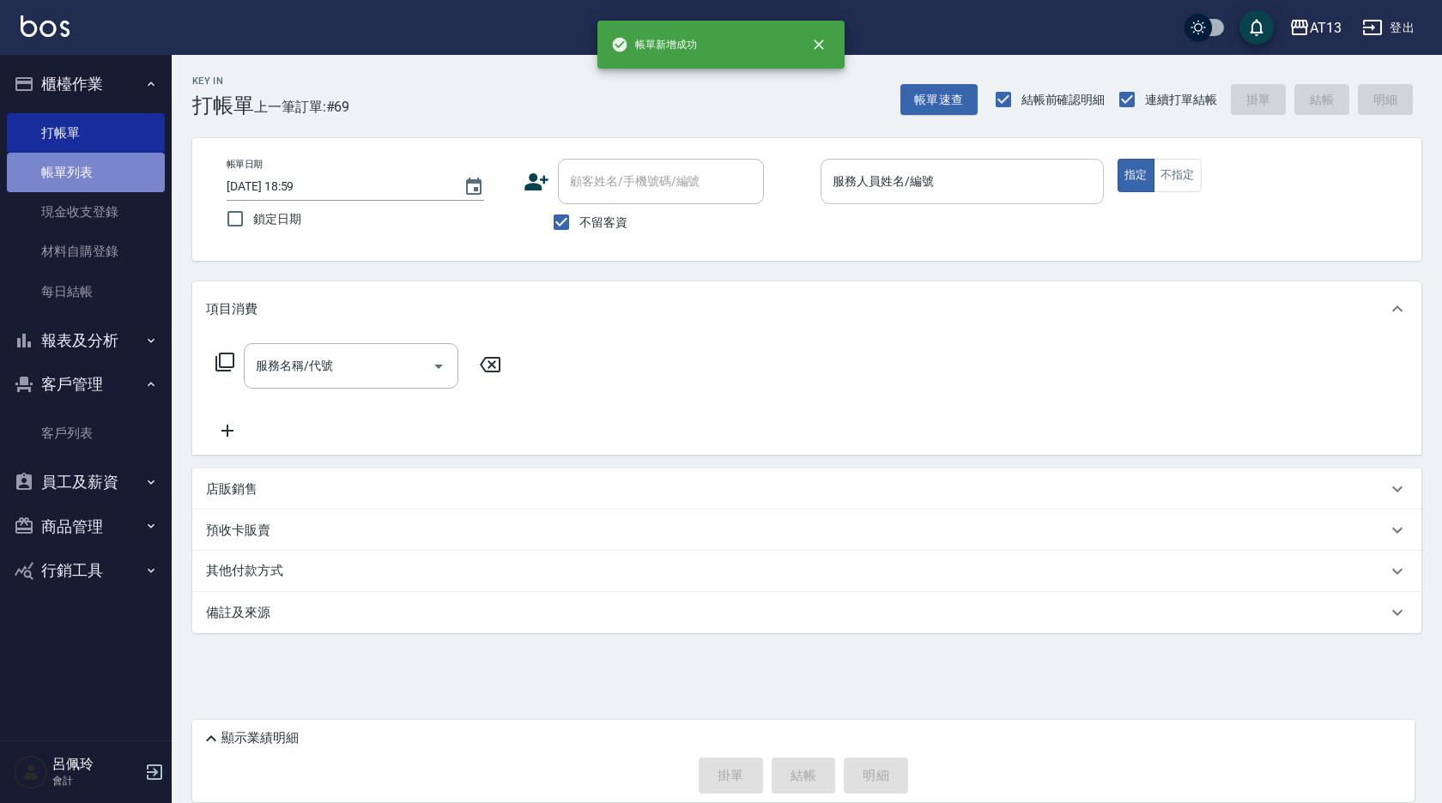
click at [99, 178] on link "帳單列表" at bounding box center [86, 172] width 158 height 39
click at [70, 173] on link "帳單列表" at bounding box center [86, 172] width 158 height 39
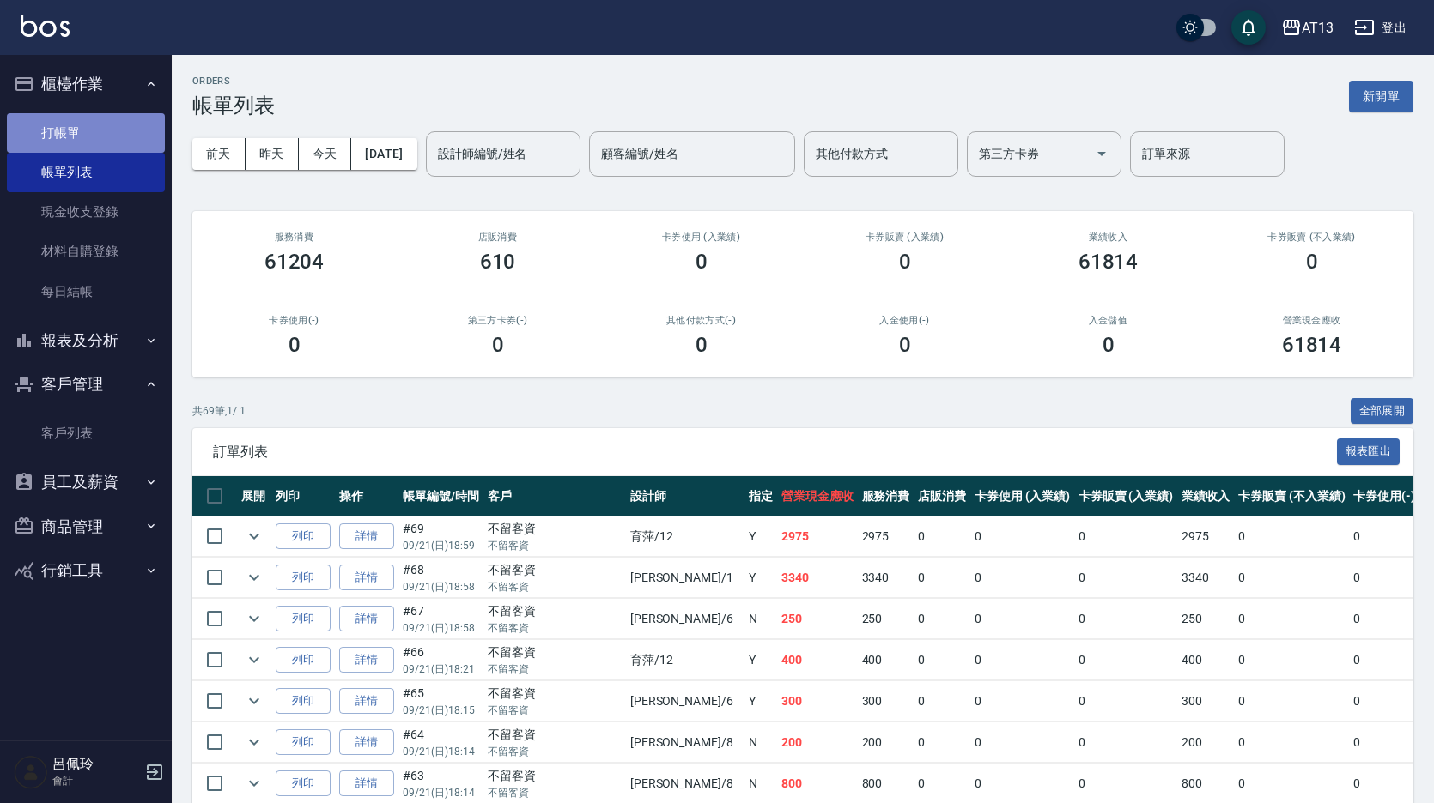
click at [75, 138] on link "打帳單" at bounding box center [86, 132] width 158 height 39
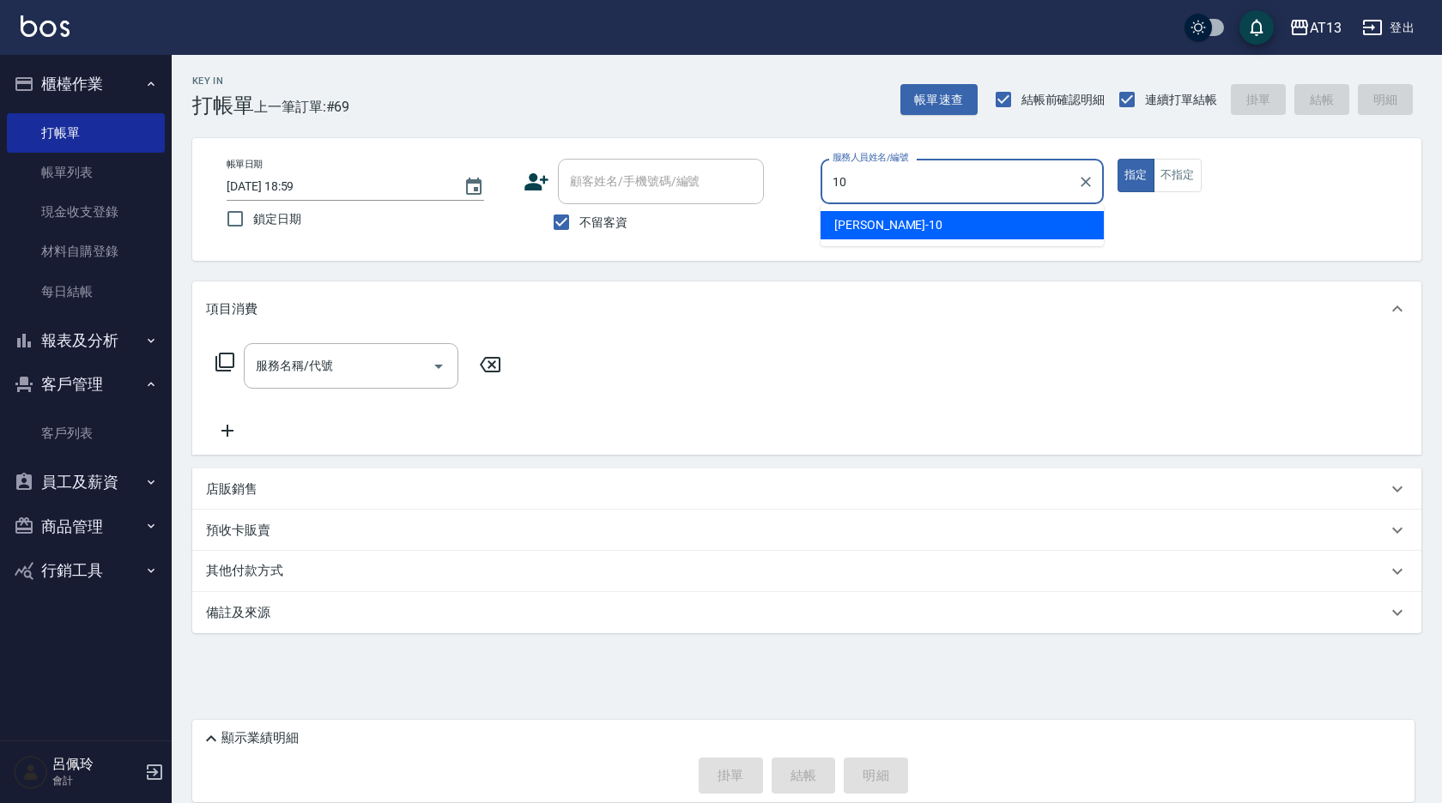
click at [1013, 223] on div "[PERSON_NAME] -10" at bounding box center [962, 225] width 283 height 28
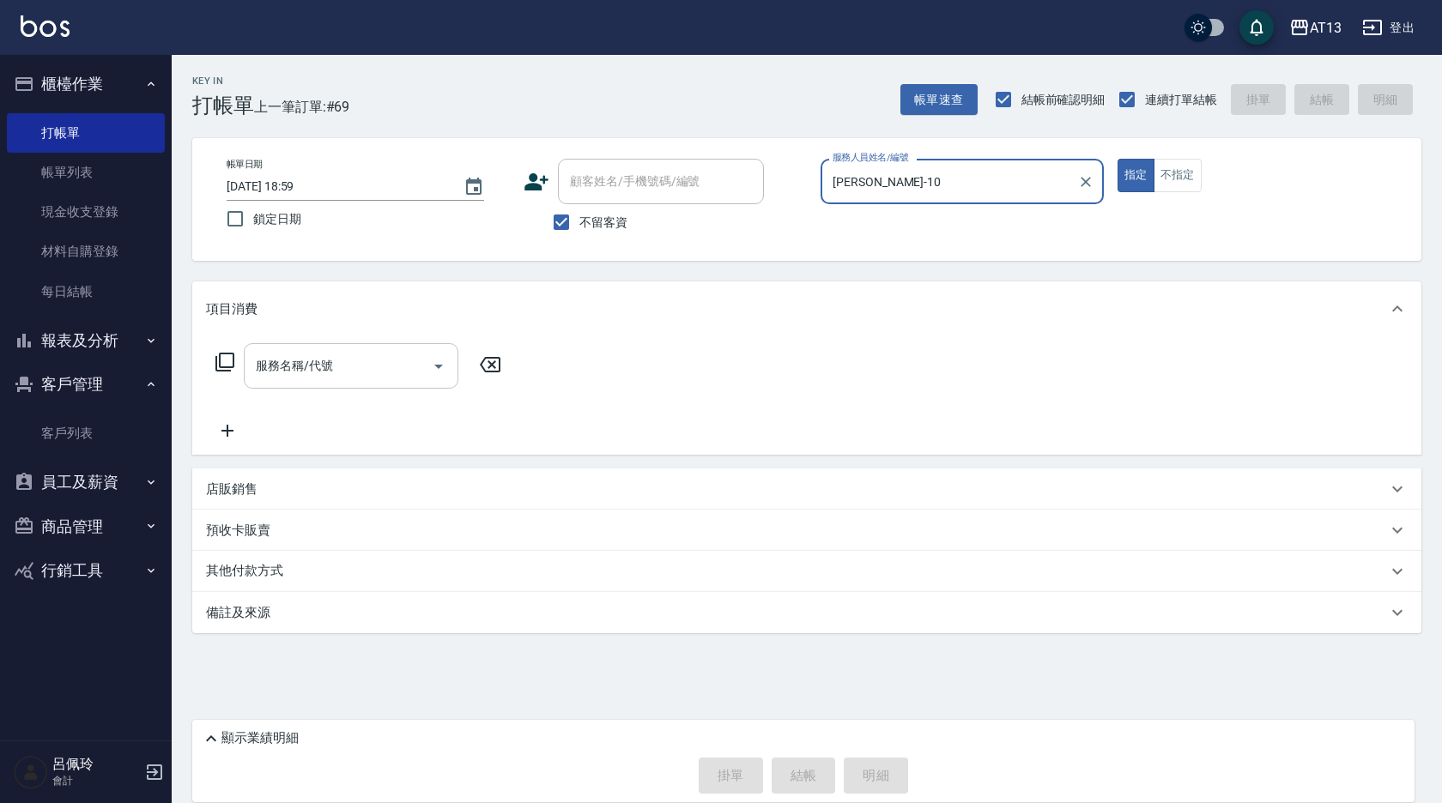
type input "[PERSON_NAME]-10"
click at [377, 374] on input "服務名稱/代號" at bounding box center [338, 366] width 173 height 30
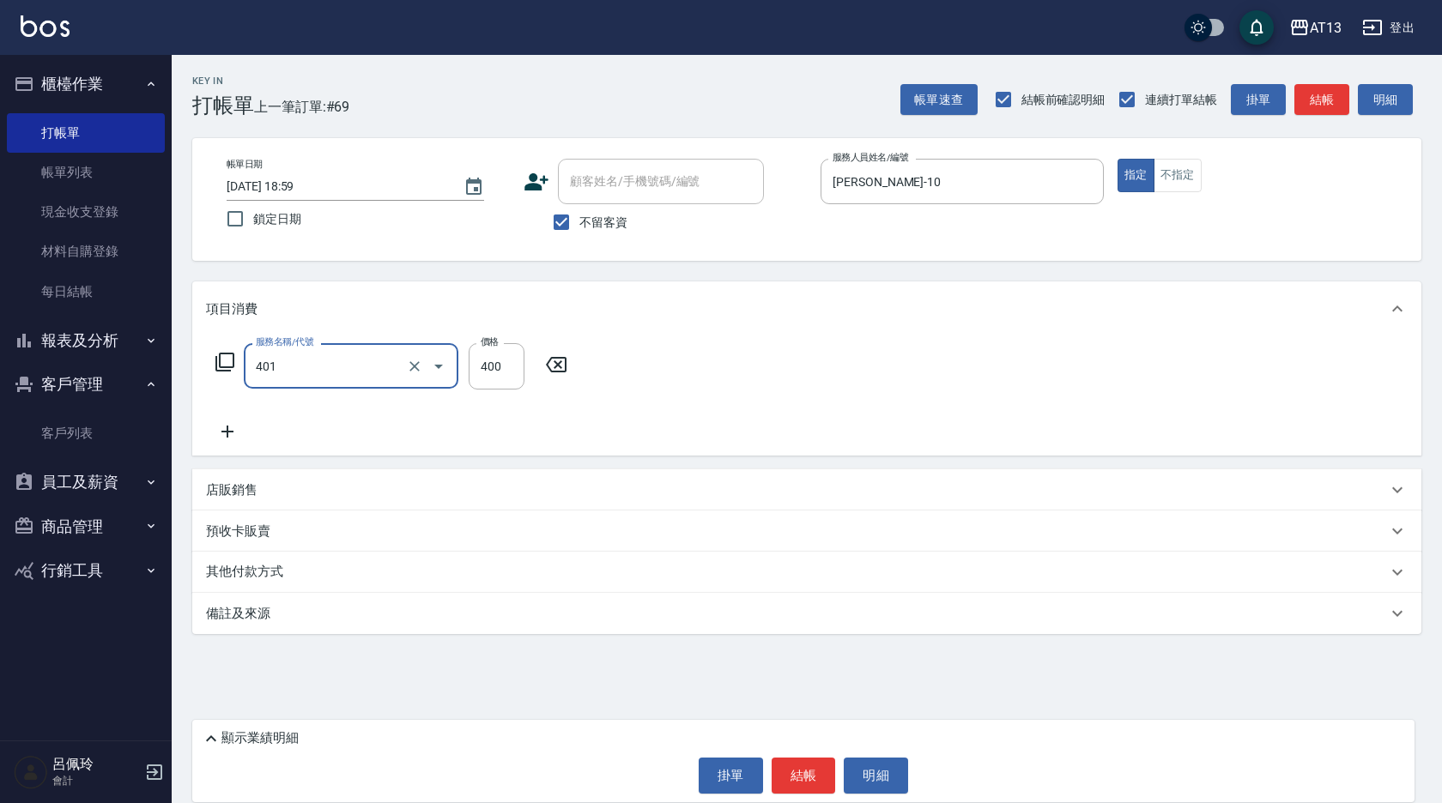
type input "剪髮(401)"
type input "350"
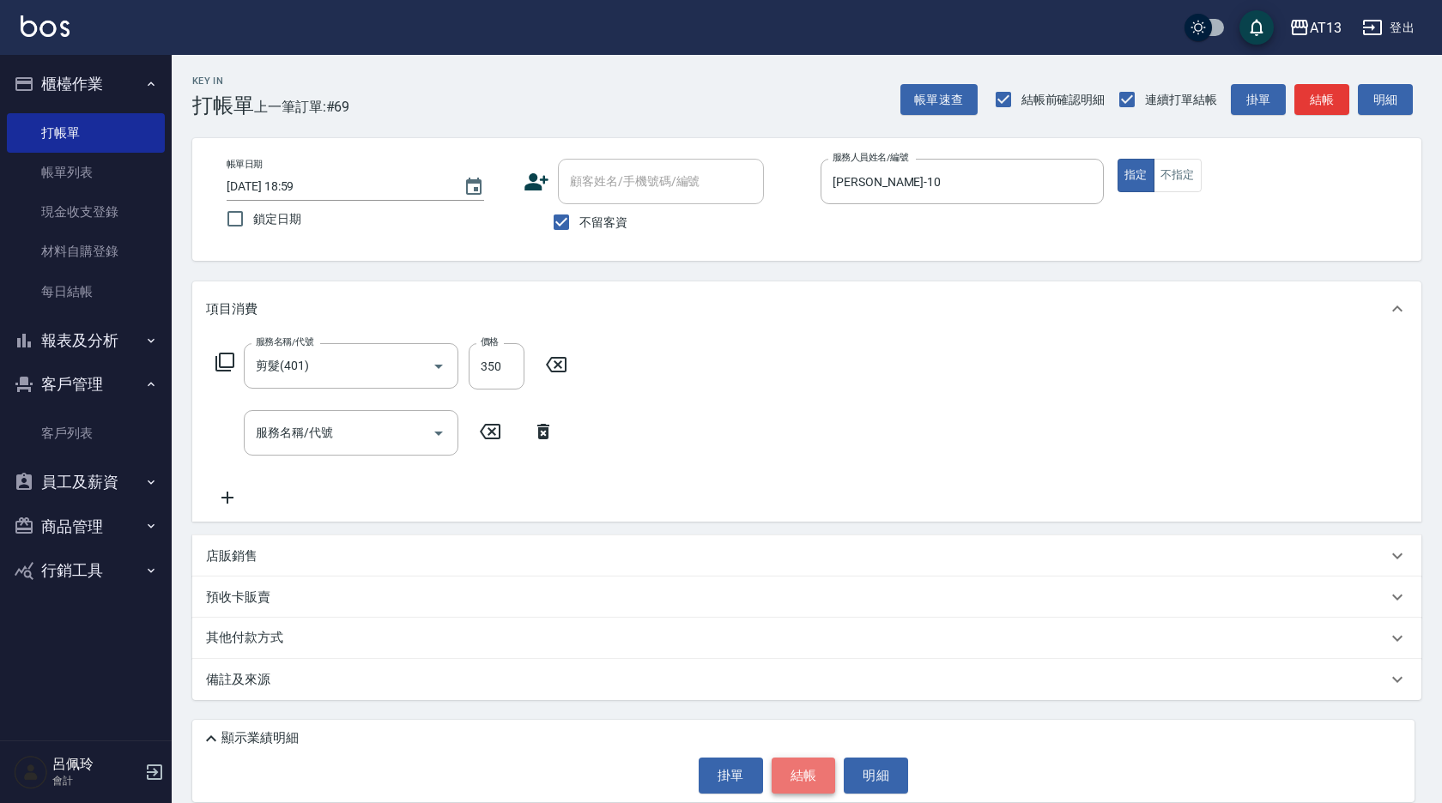
click at [797, 769] on button "結帳" at bounding box center [804, 776] width 64 height 36
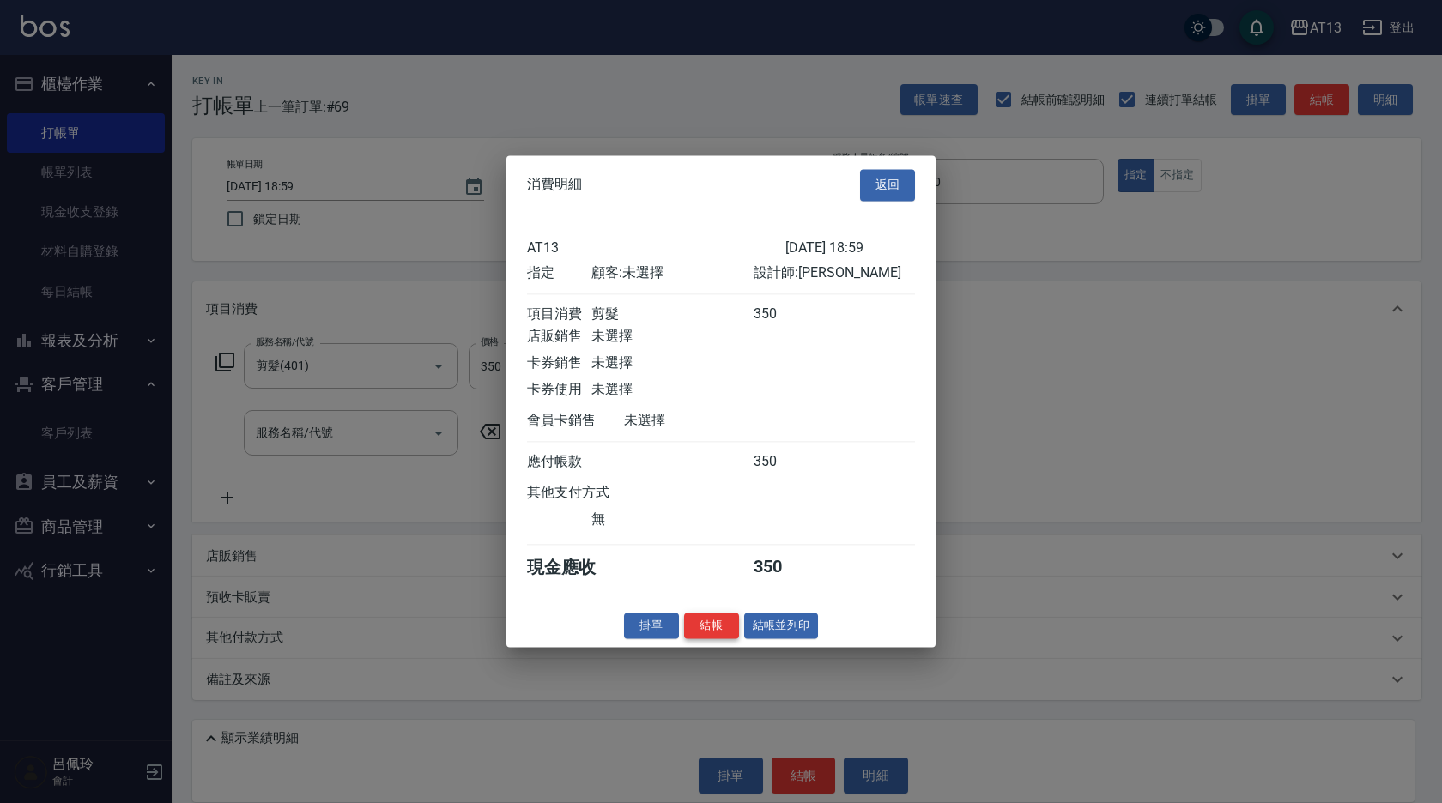
click at [707, 640] on button "結帳" at bounding box center [711, 626] width 55 height 27
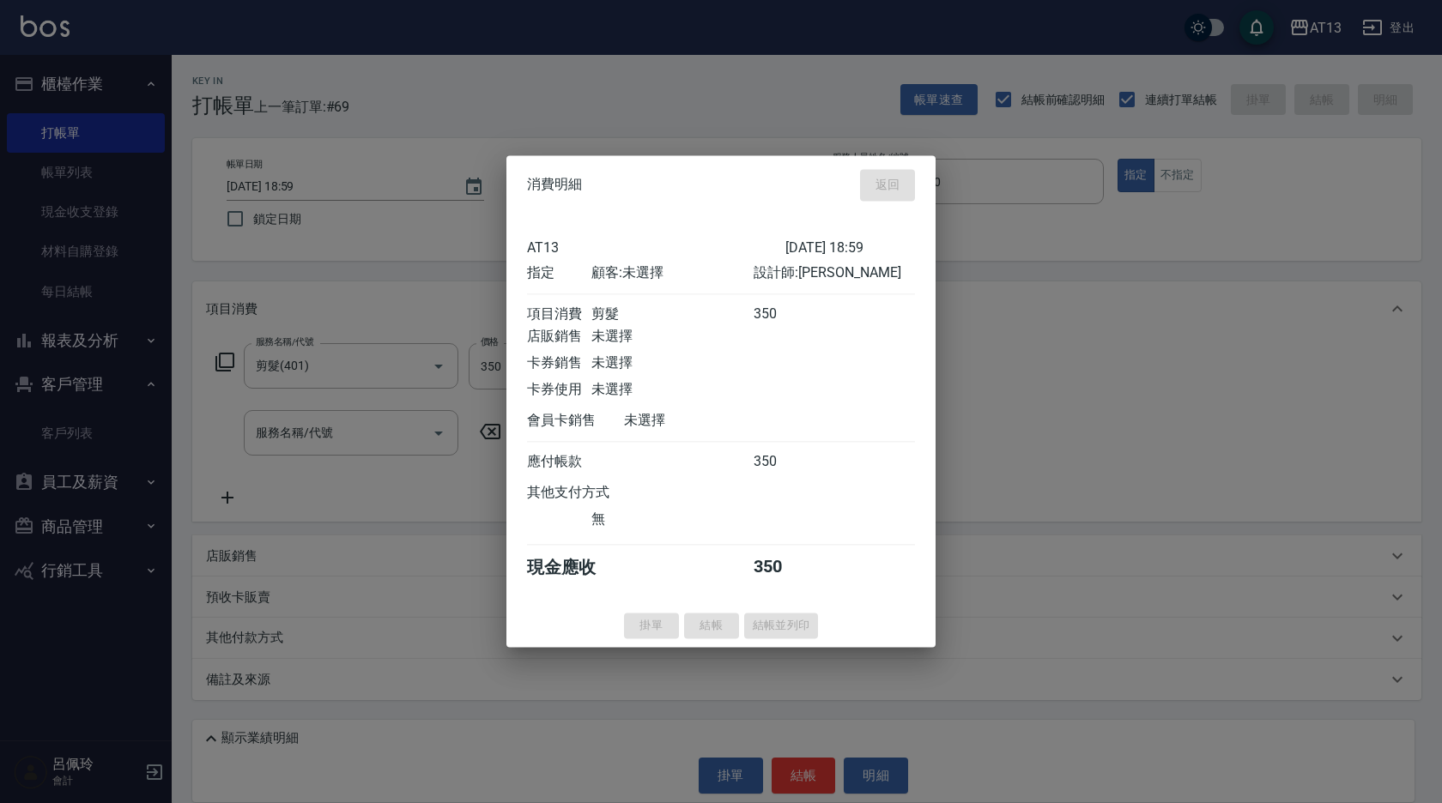
type input "[DATE] 19:03"
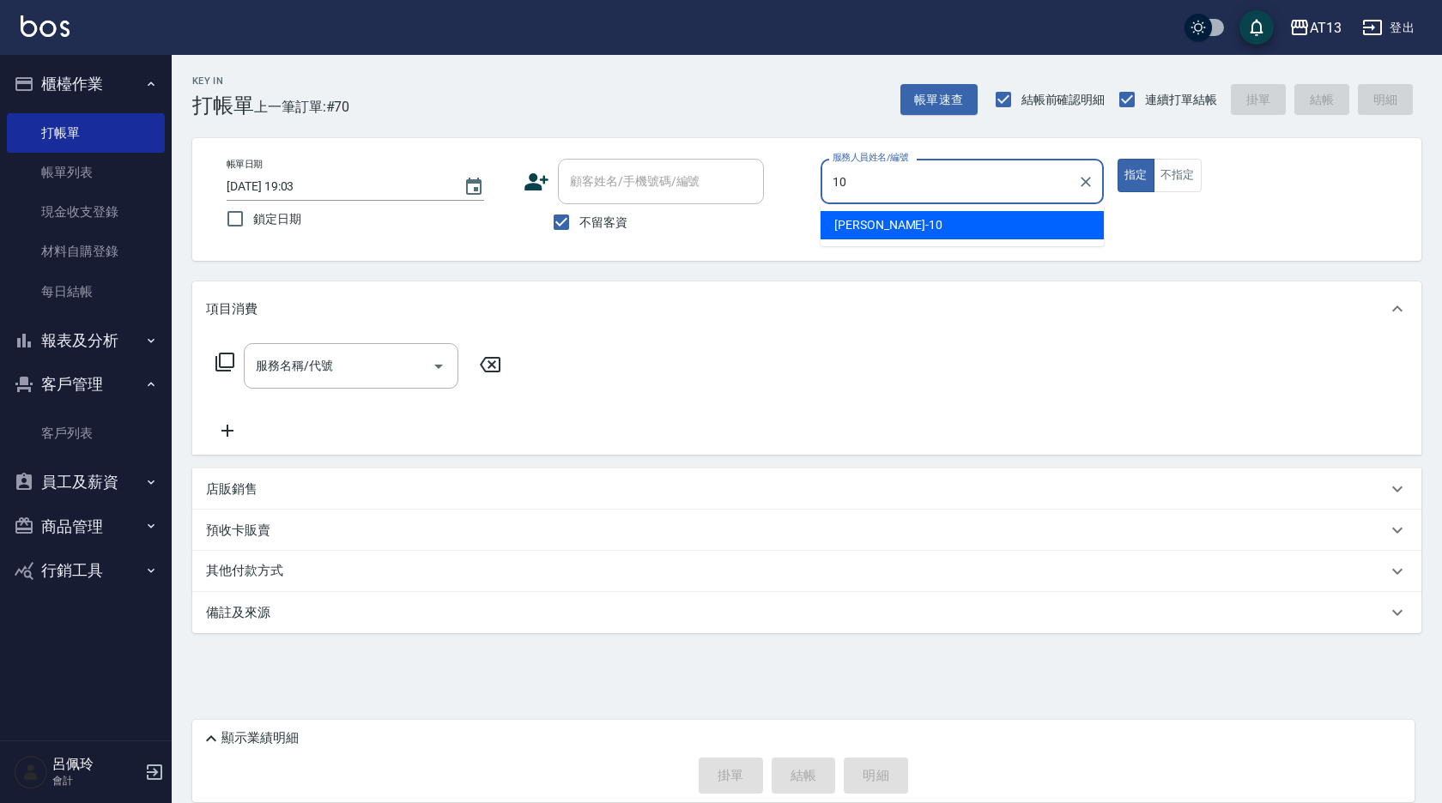
click at [985, 234] on div "[PERSON_NAME] -10" at bounding box center [962, 225] width 283 height 28
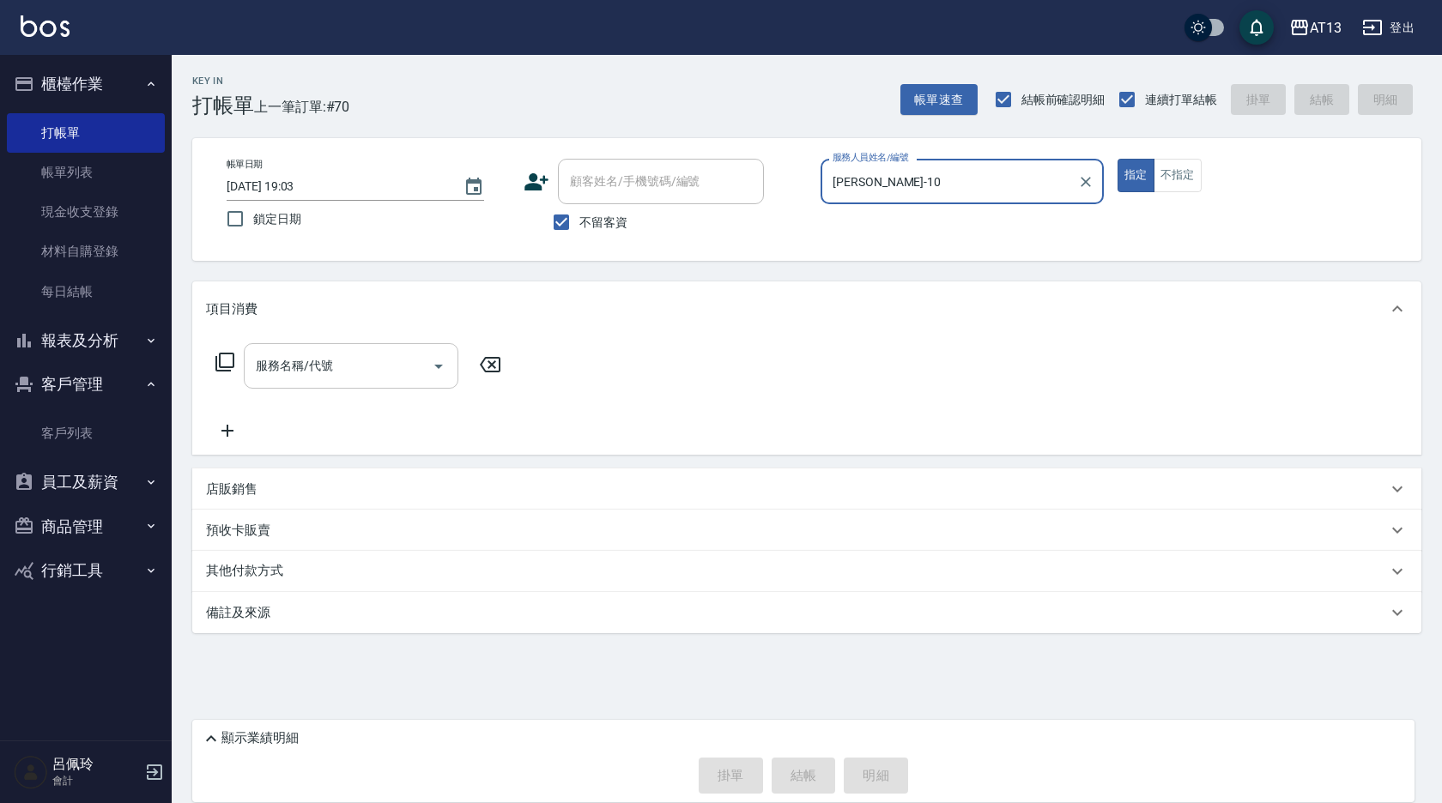
type input "[PERSON_NAME]-10"
click at [391, 373] on input "服務名稱/代號" at bounding box center [338, 366] width 173 height 30
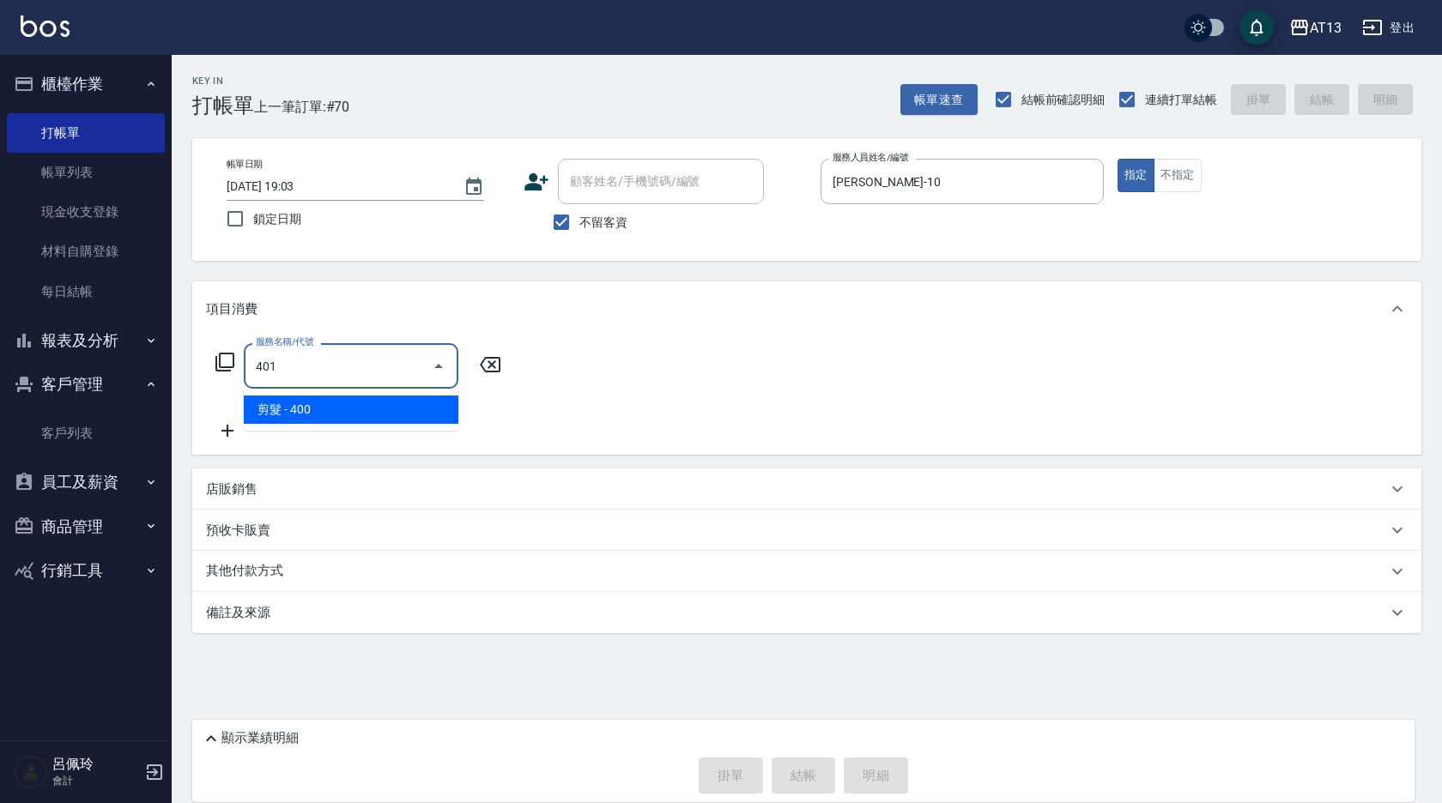
type input "剪髮(401)"
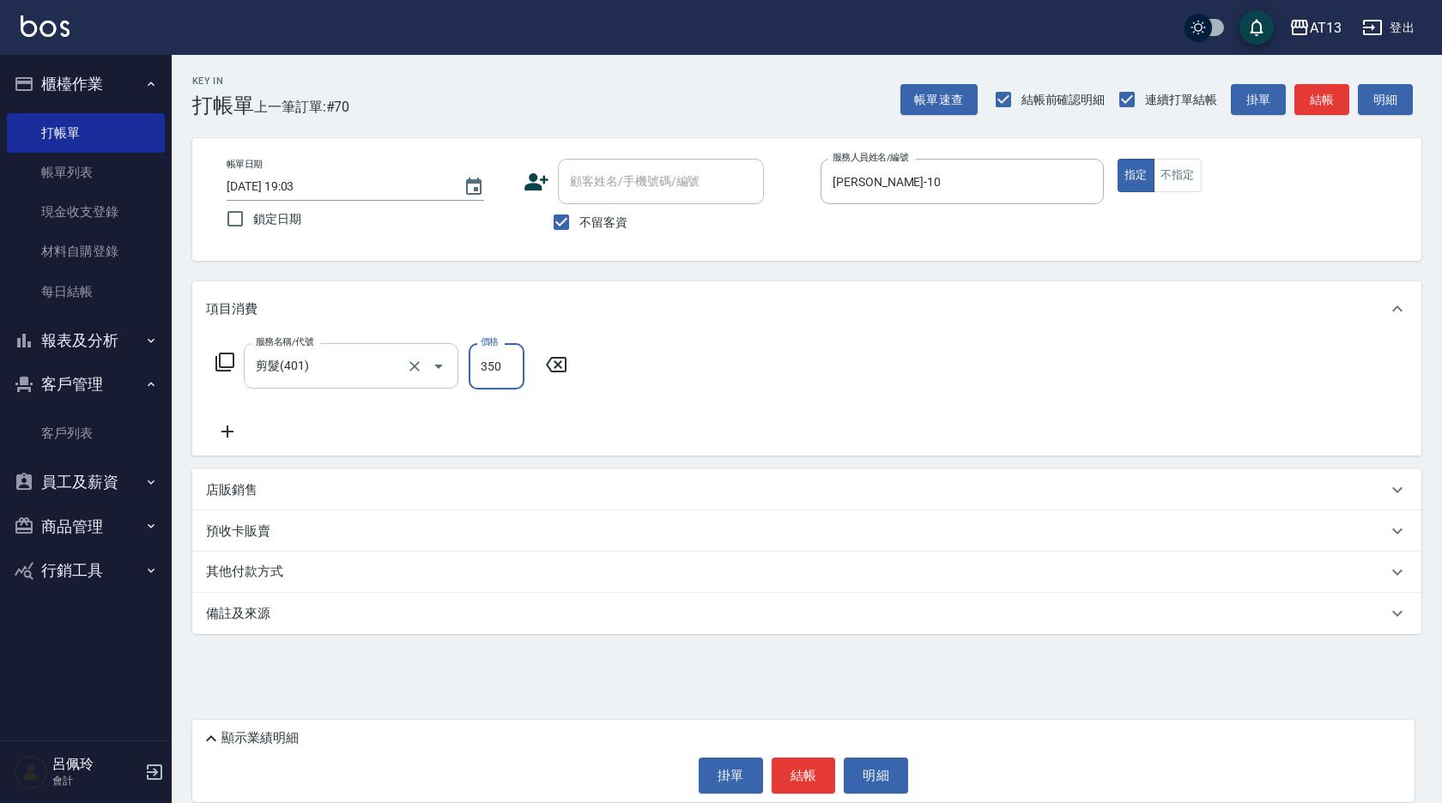
type input "350"
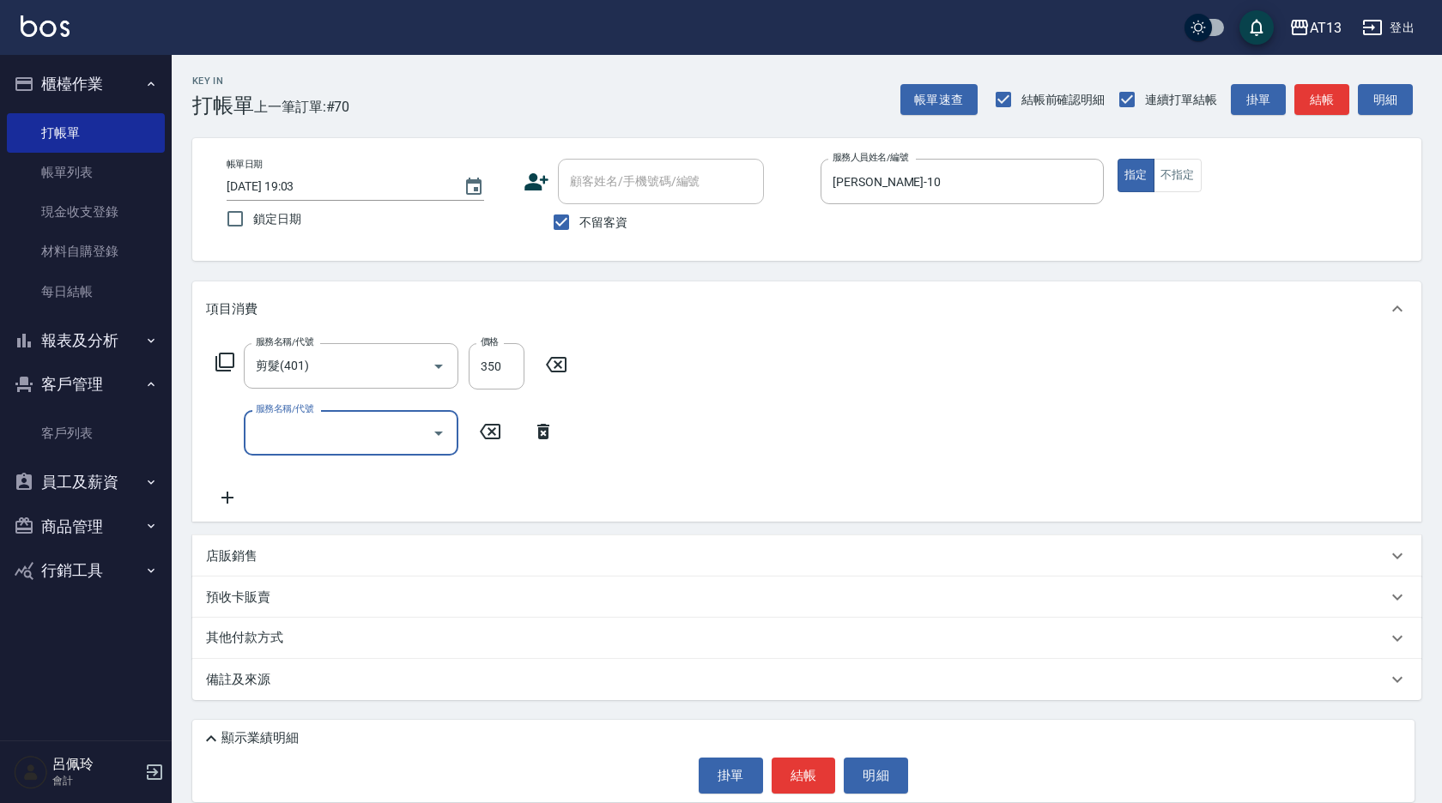
click at [816, 795] on div "顯示業績明細 掛單 結帳 明細" at bounding box center [803, 761] width 1222 height 82
click at [809, 775] on button "結帳" at bounding box center [804, 776] width 64 height 36
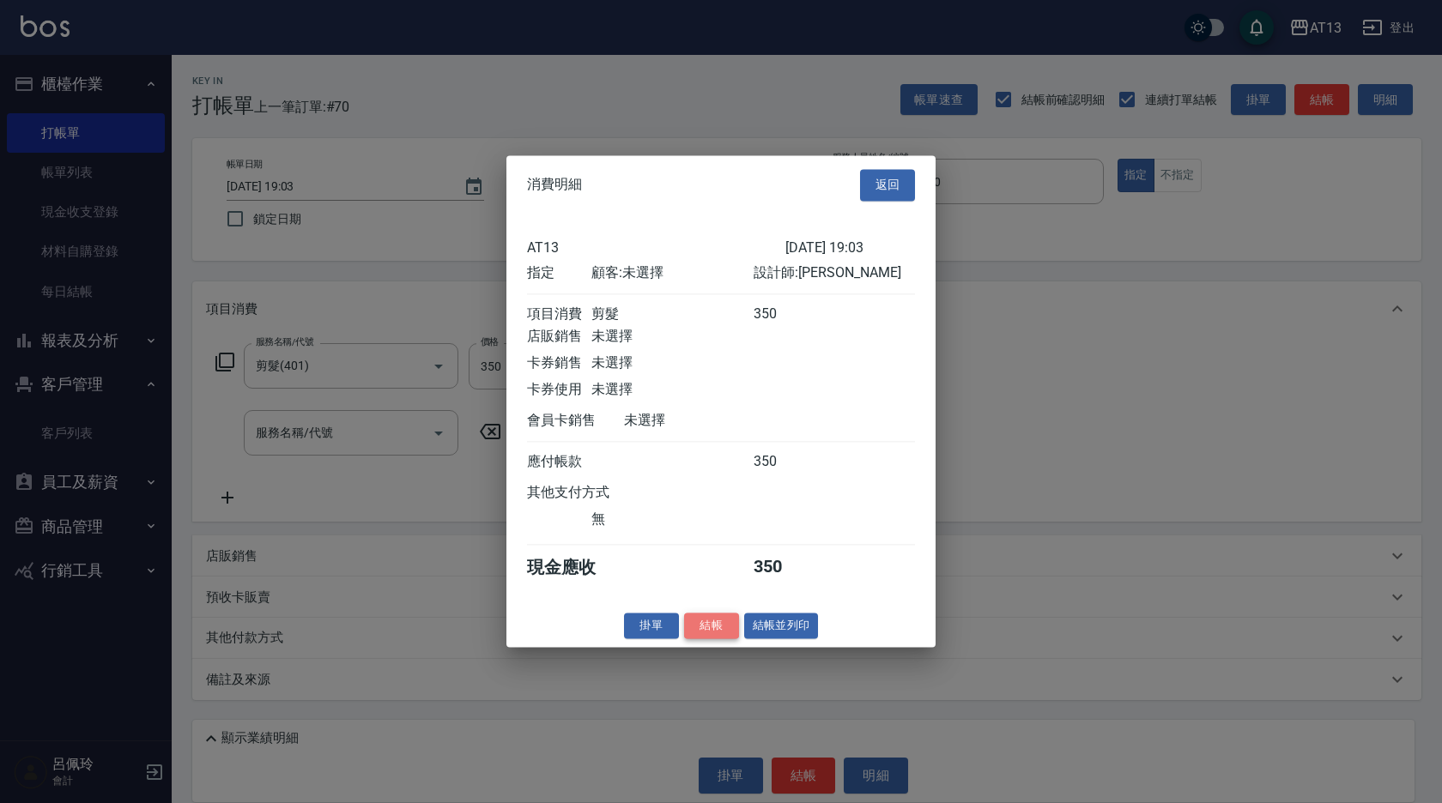
click at [712, 633] on button "結帳" at bounding box center [711, 626] width 55 height 27
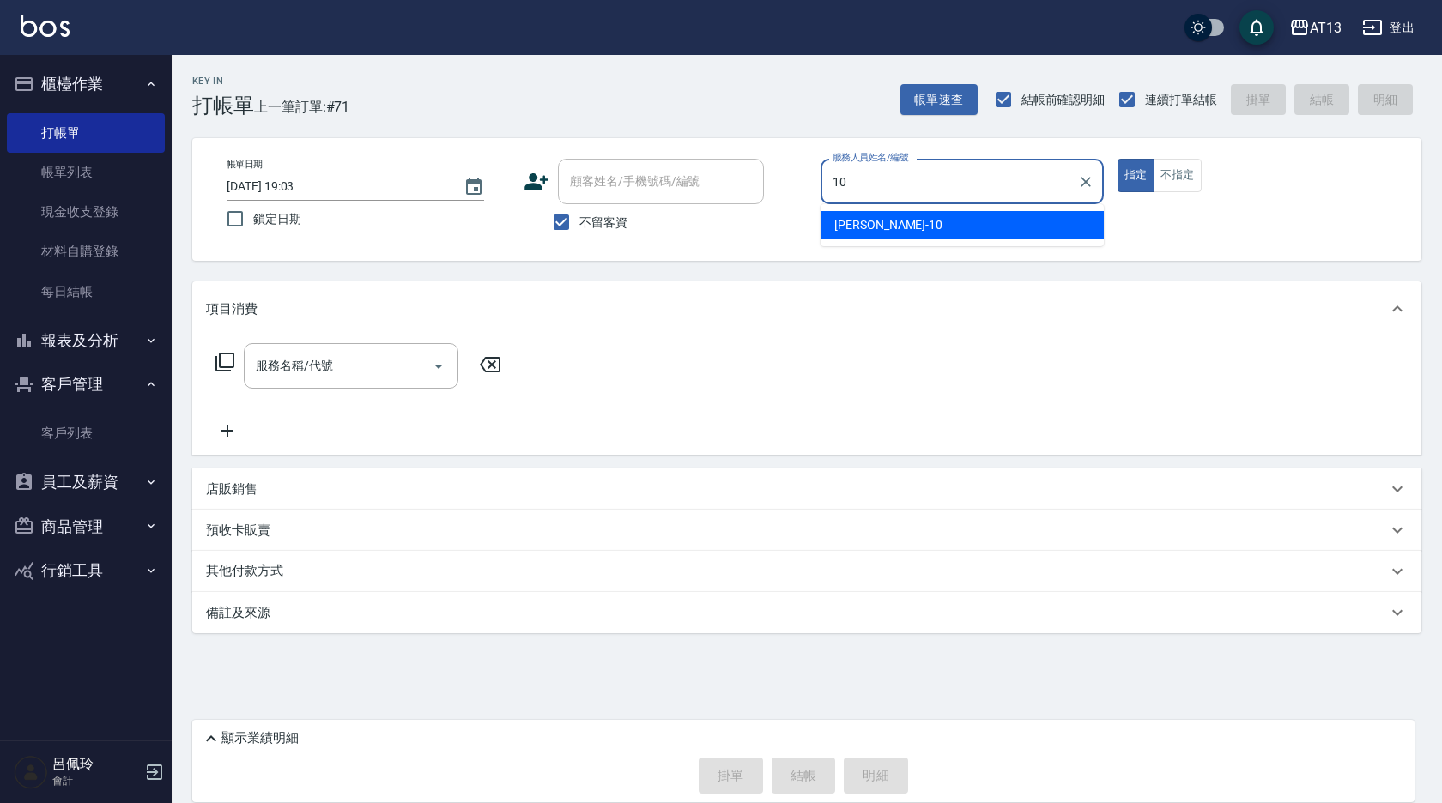
click at [861, 218] on span "[PERSON_NAME] -10" at bounding box center [888, 225] width 108 height 18
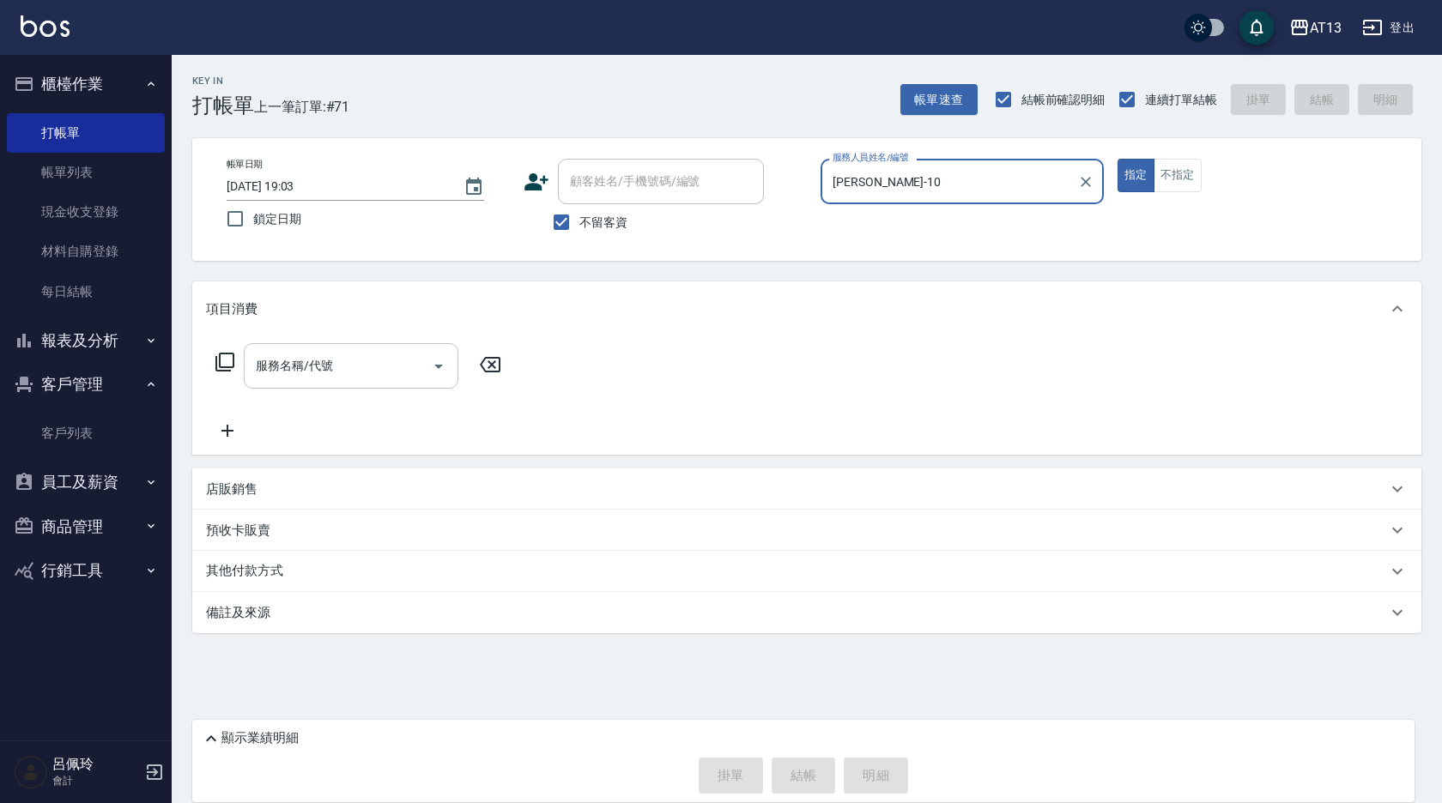
type input "[PERSON_NAME]-10"
click at [306, 379] on input "服務名稱/代號" at bounding box center [338, 366] width 173 height 30
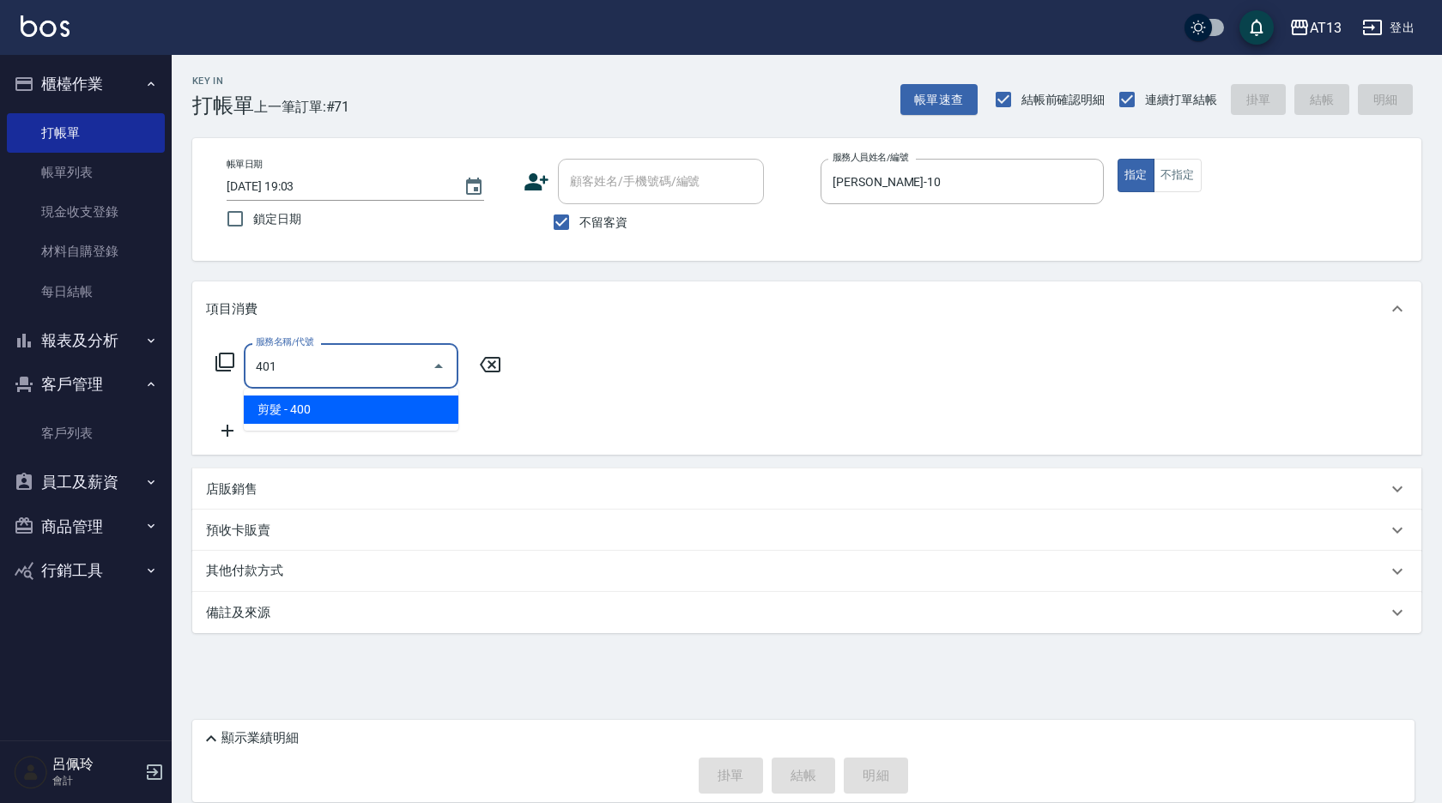
type input "剪髮(401)"
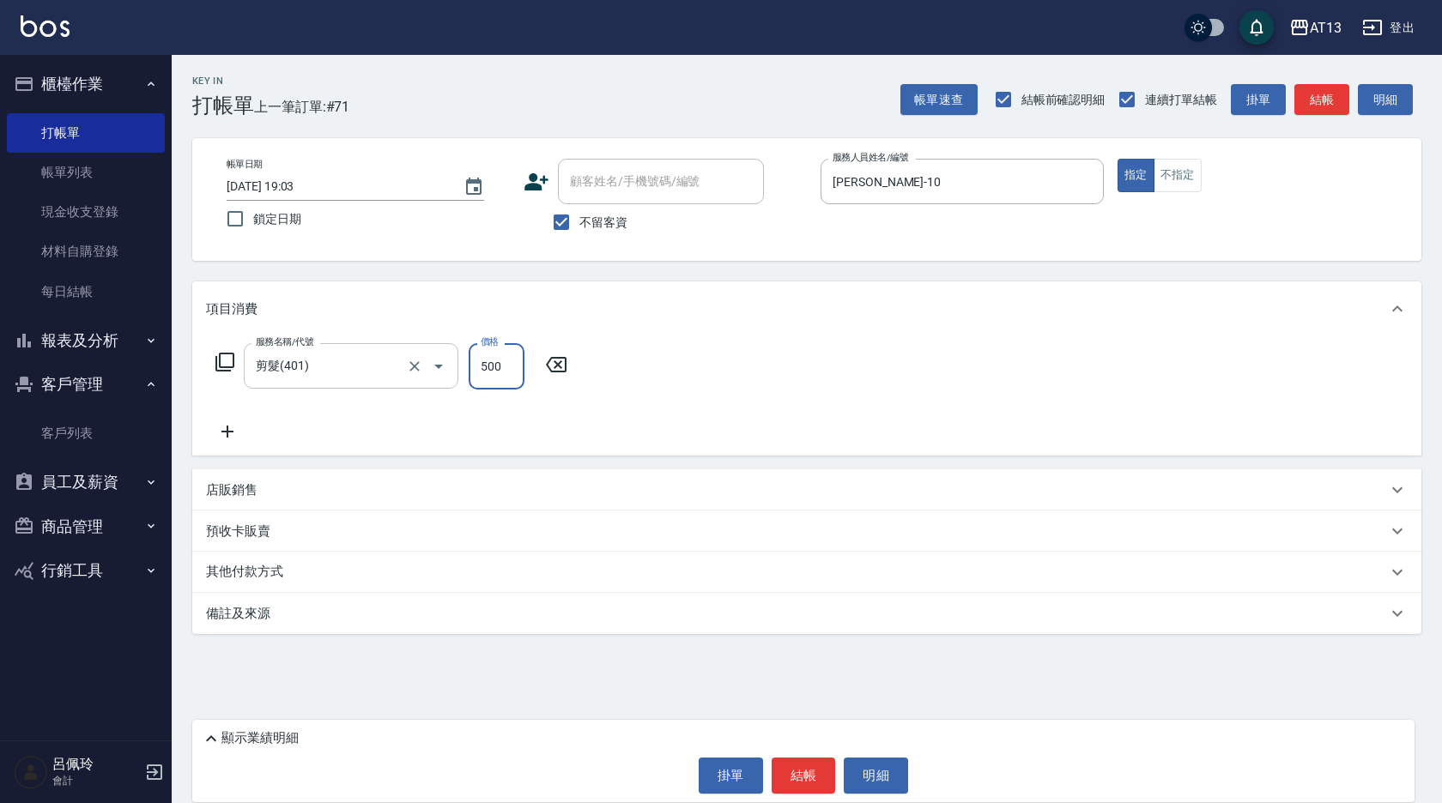
type input "500"
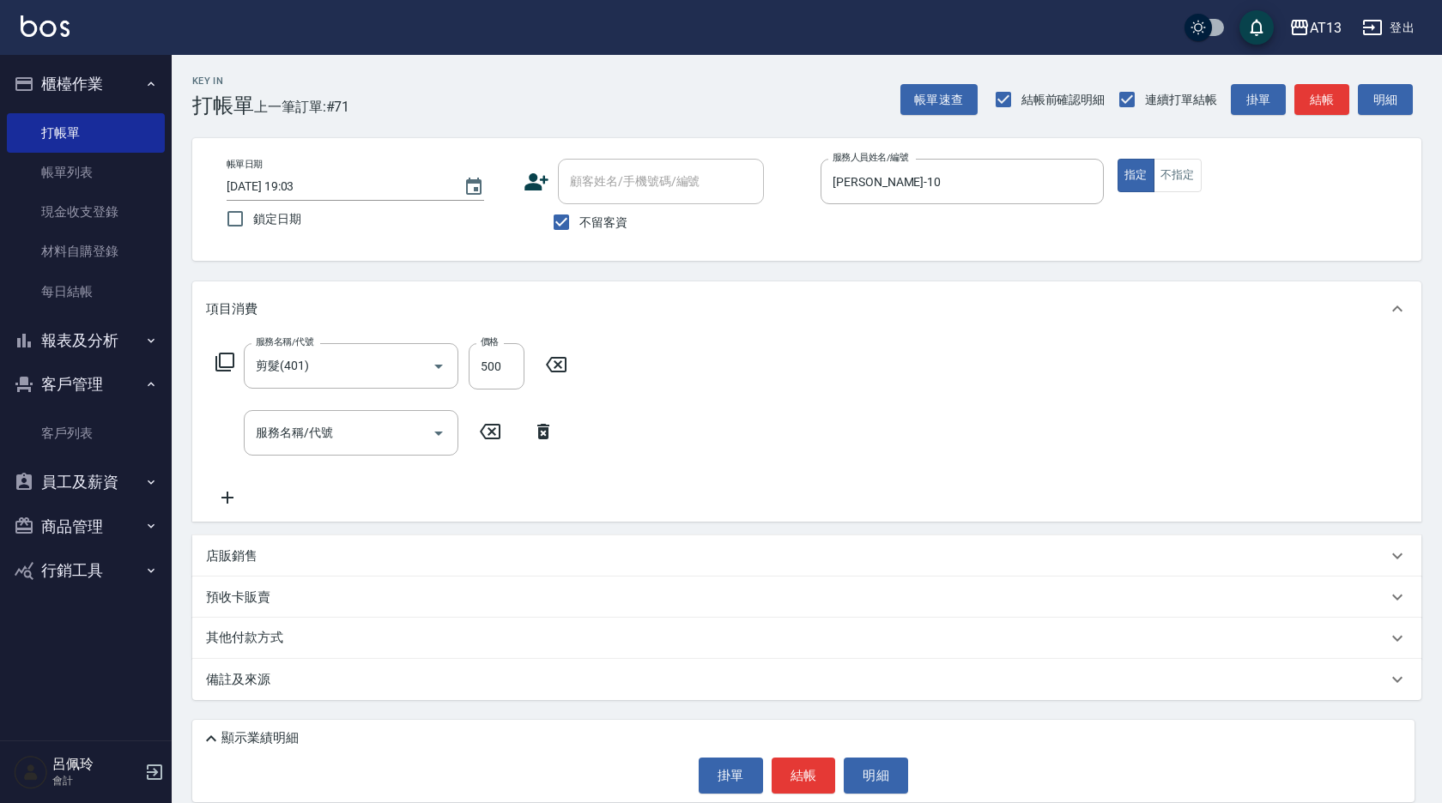
click at [314, 556] on div "店販銷售" at bounding box center [796, 557] width 1181 height 18
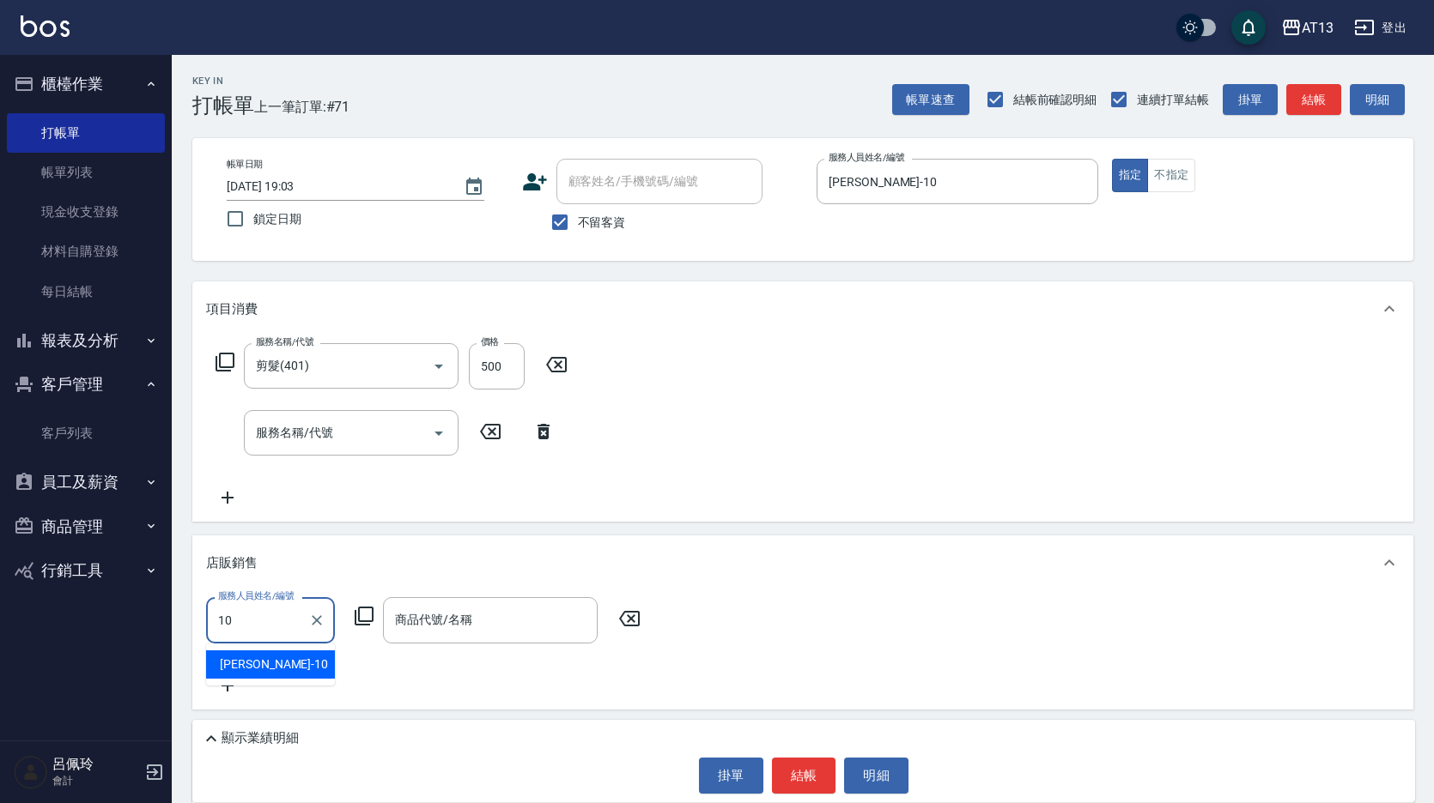
click at [303, 657] on div "[PERSON_NAME] -10" at bounding box center [270, 665] width 129 height 28
type input "[PERSON_NAME]-10"
click at [451, 631] on input "商品代號/名稱" at bounding box center [490, 620] width 199 height 30
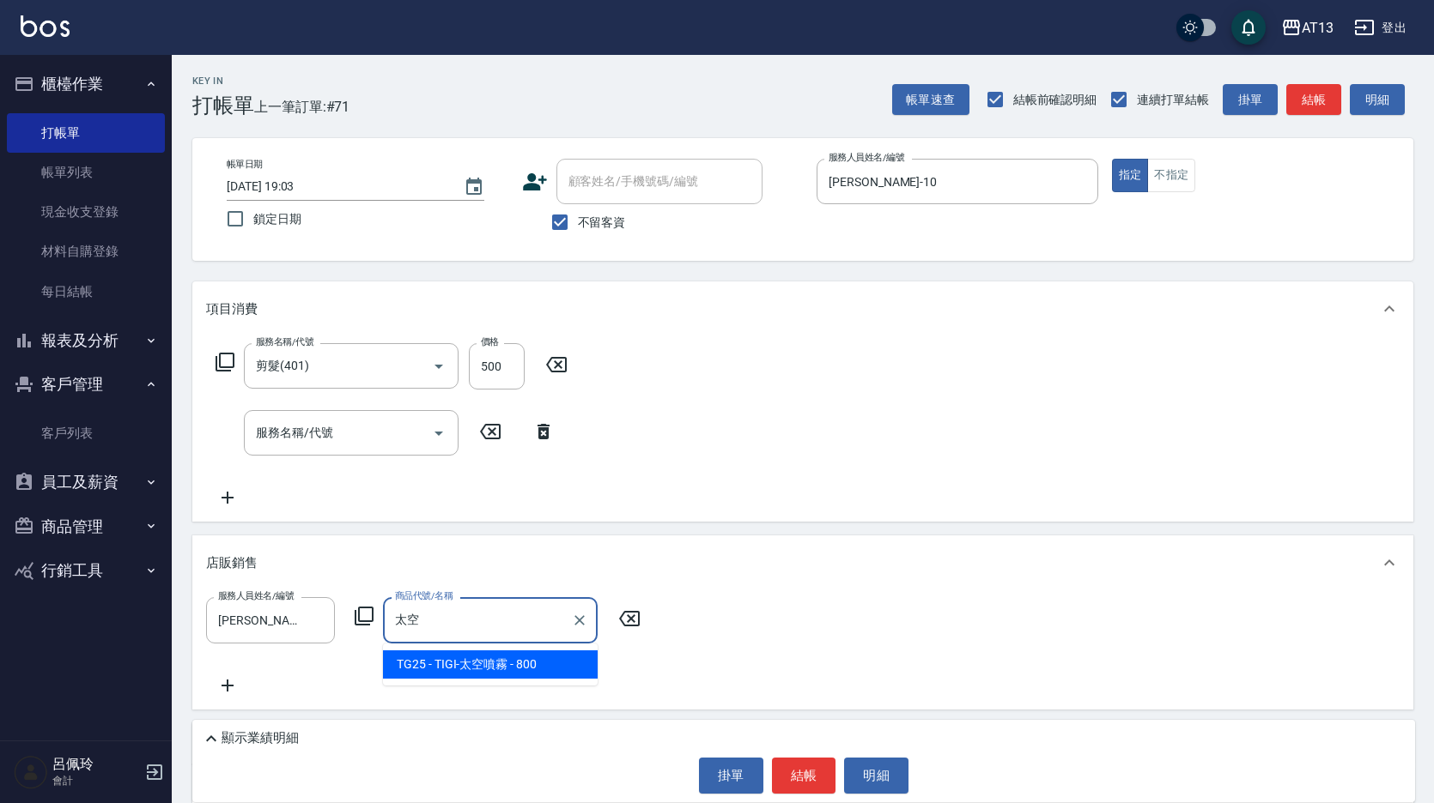
drag, startPoint x: 478, startPoint y: 671, endPoint x: 551, endPoint y: 652, distance: 75.6
click at [478, 670] on span "TG25 - TIGI-太空噴霧 - 800" at bounding box center [490, 665] width 215 height 28
type input "TIGI-太空噴霧"
click at [621, 615] on input "800" at bounding box center [636, 620] width 56 height 46
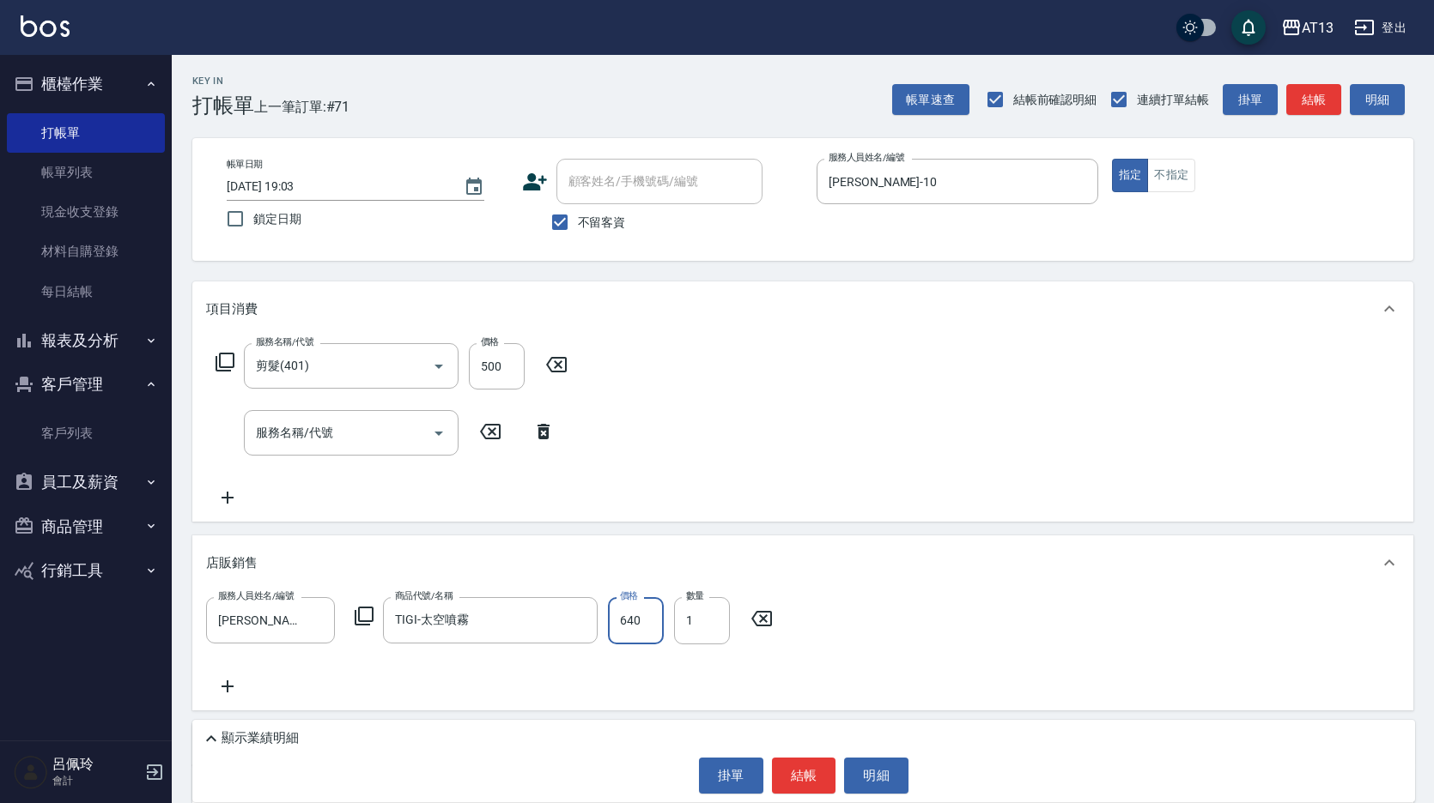
type input "640"
click at [227, 682] on icon at bounding box center [227, 687] width 12 height 12
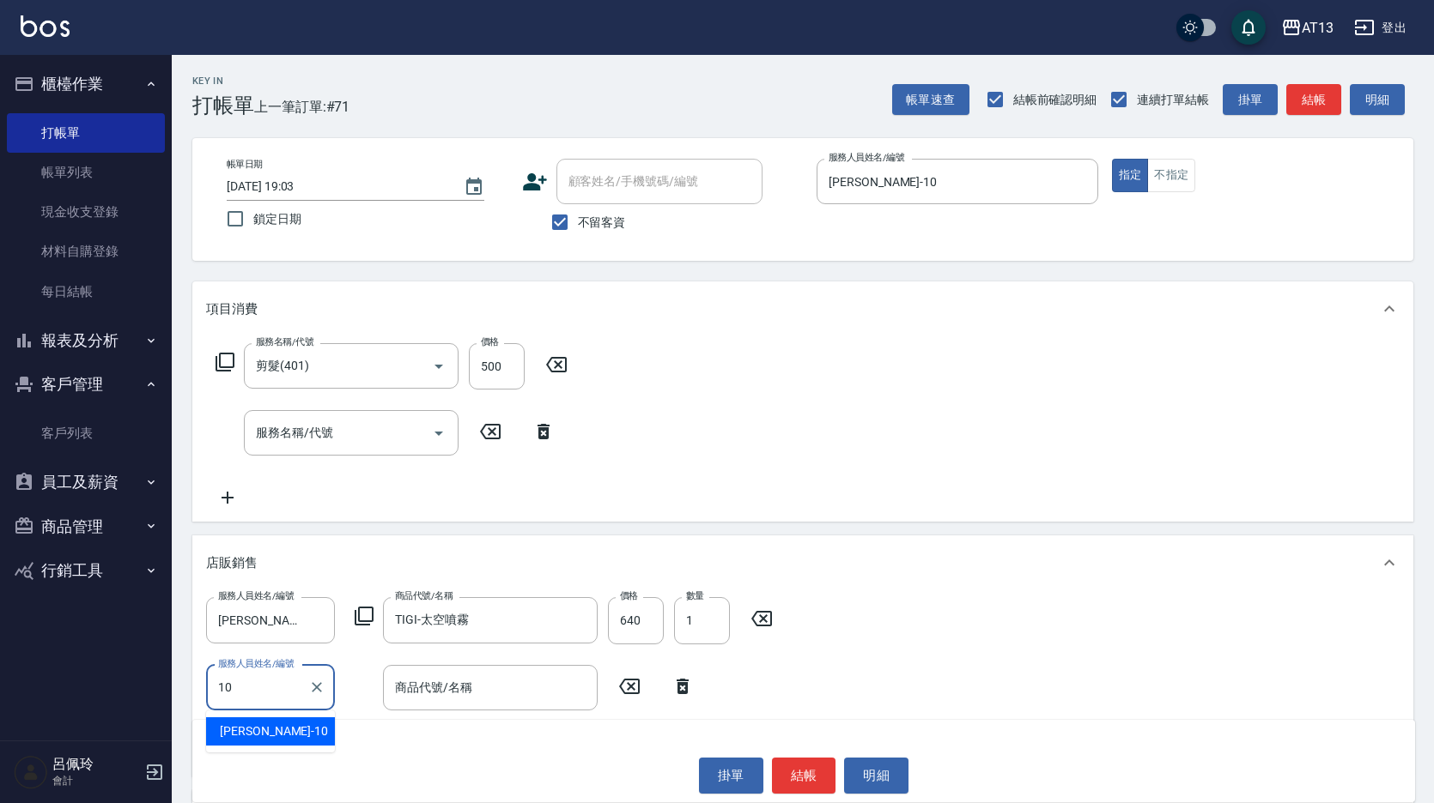
click at [286, 733] on div "[PERSON_NAME] -10" at bounding box center [270, 732] width 129 height 28
type input "[PERSON_NAME]-10"
click at [436, 696] on input "商品代號/名稱" at bounding box center [490, 688] width 199 height 30
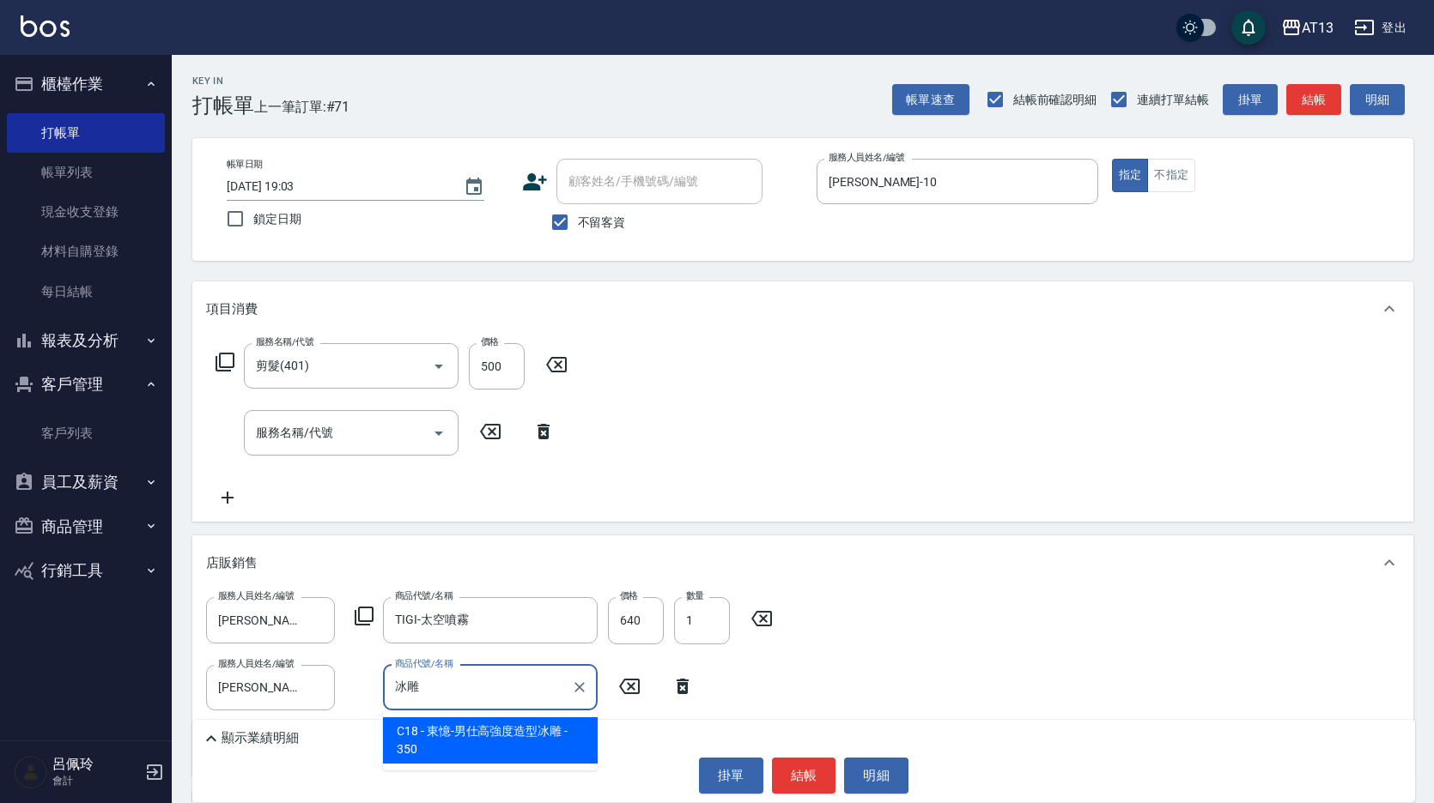
click at [559, 742] on span "C18 - 東憶-男仕高強度造型冰雕 - 350" at bounding box center [490, 741] width 215 height 46
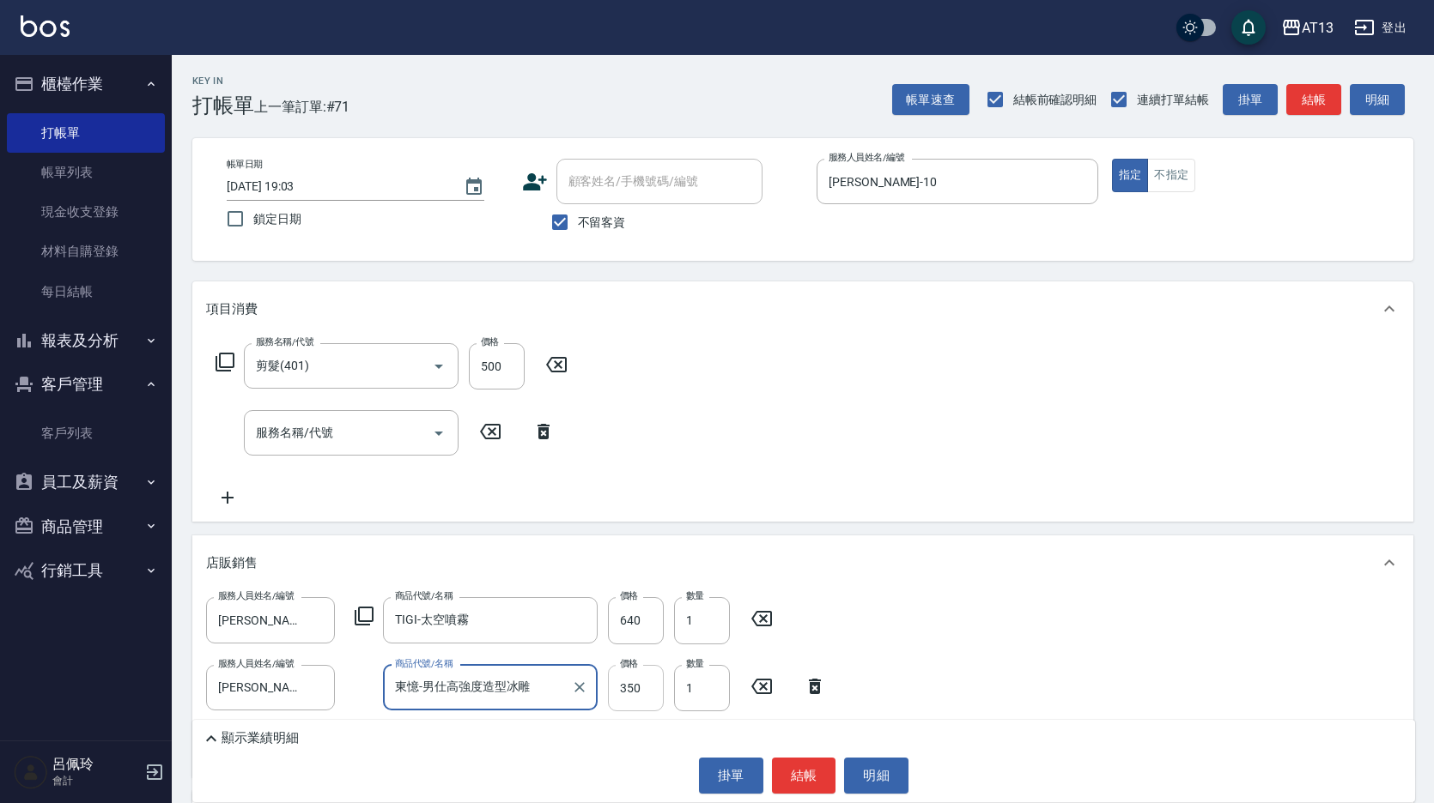
type input "東憶-男仕高強度造型冰雕"
click at [626, 691] on input "350" at bounding box center [636, 688] width 56 height 46
type input "315"
click at [937, 621] on div "服務人員姓名/編號 [PERSON_NAME]-10 服務人員姓名/編號 商品代號/名稱 TIGI-太空噴霧 商品代號/名稱 價格 640 價格 數量 1 數…" at bounding box center [802, 680] width 1193 height 166
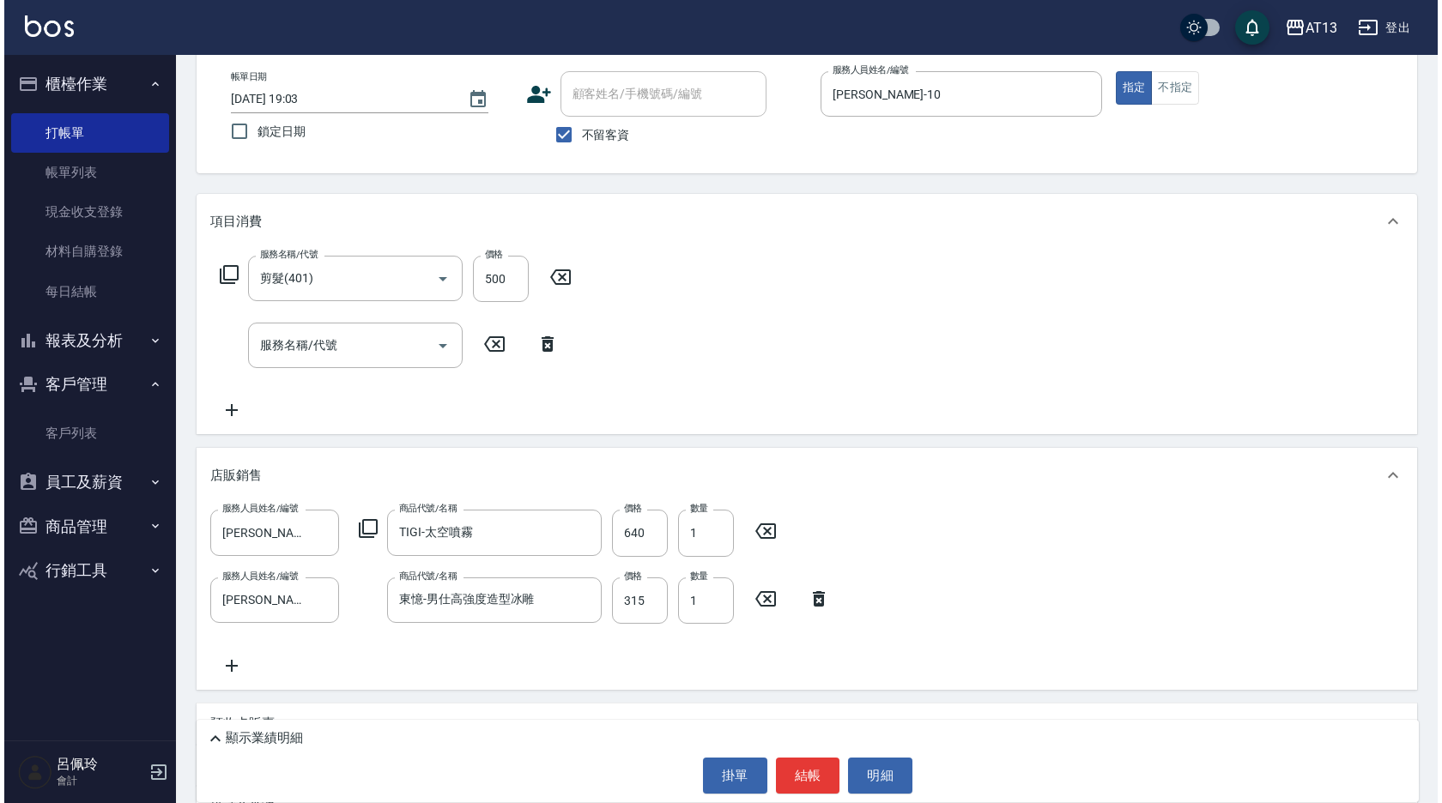
scroll to position [172, 0]
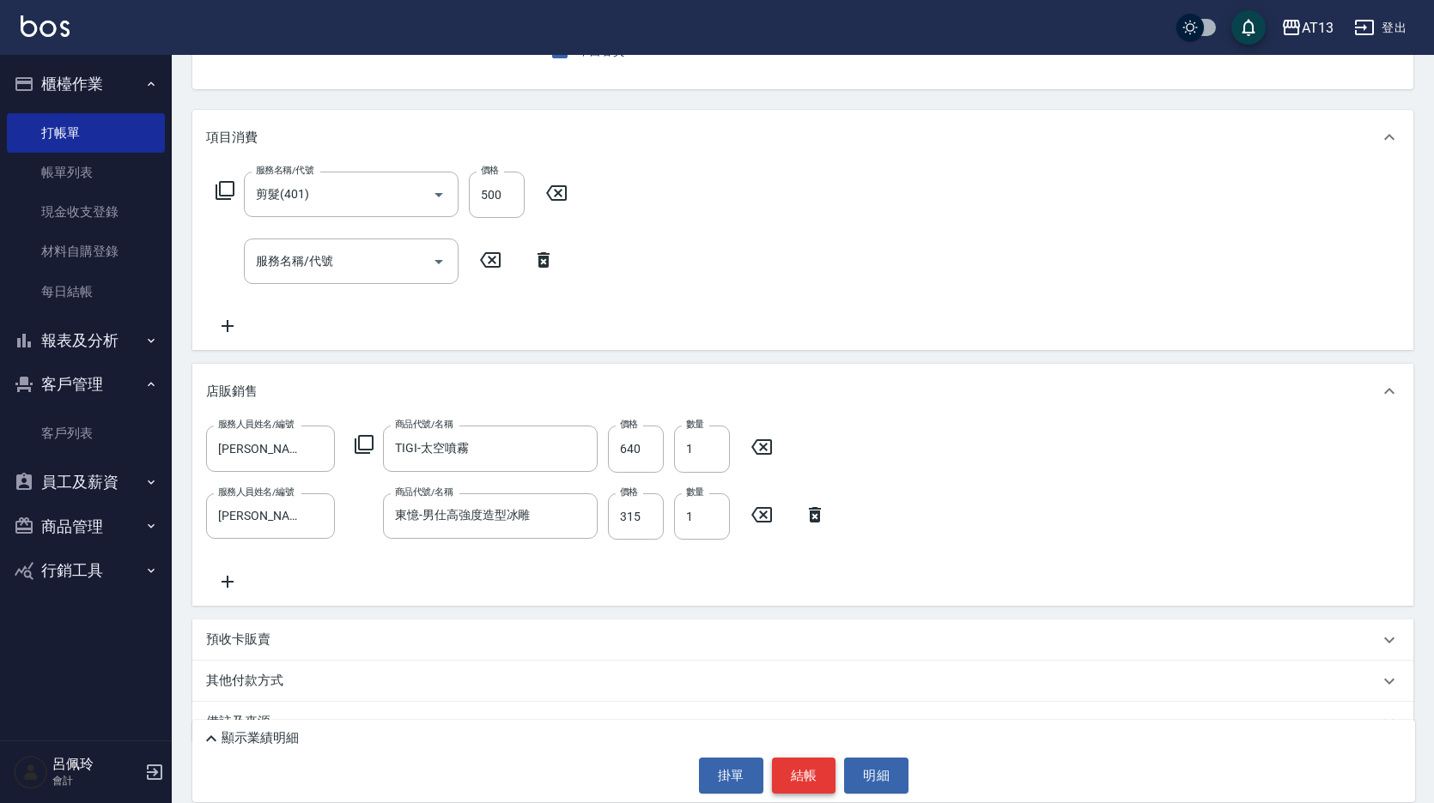
click at [806, 767] on button "結帳" at bounding box center [804, 776] width 64 height 36
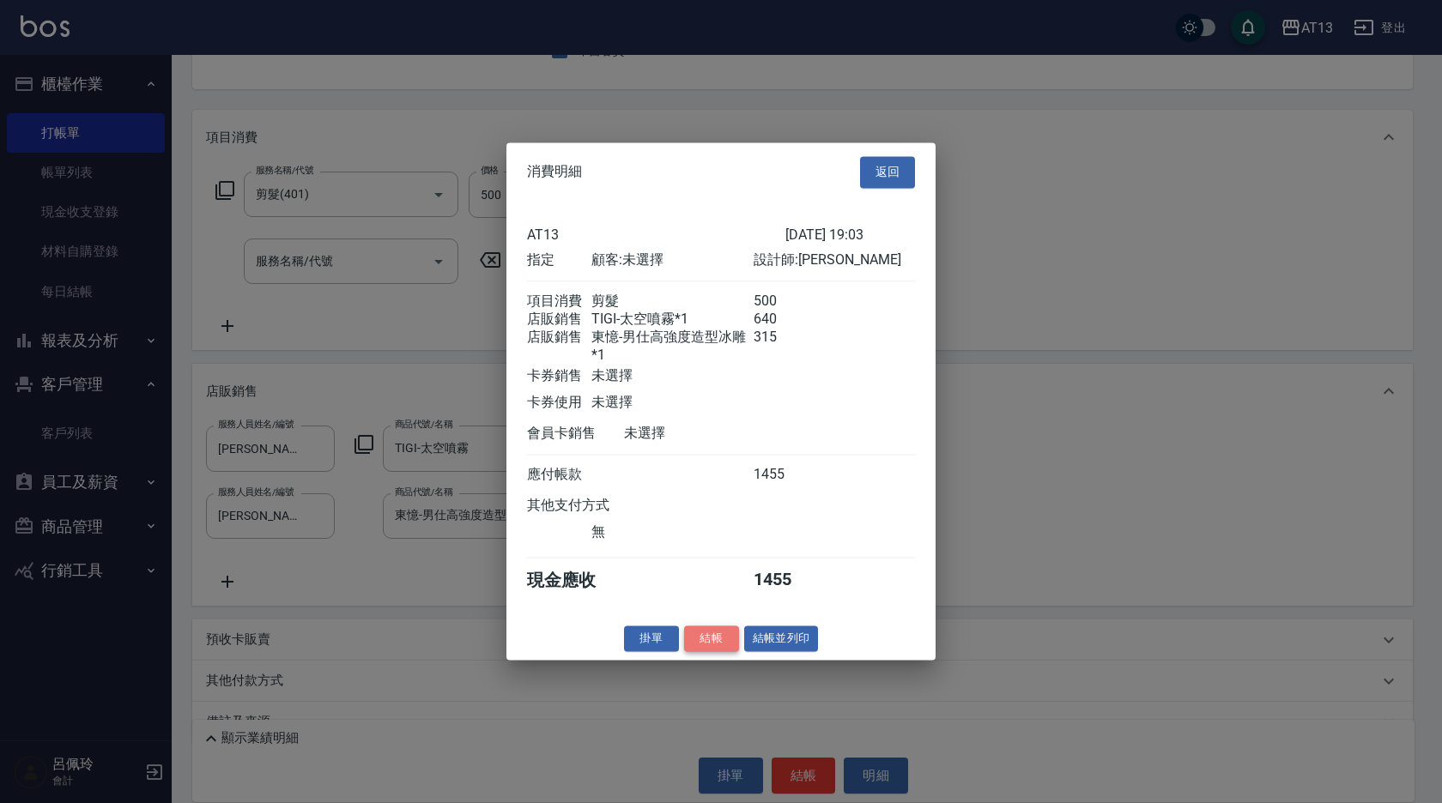
click at [715, 650] on button "結帳" at bounding box center [711, 639] width 55 height 27
type input "[DATE] 19:04"
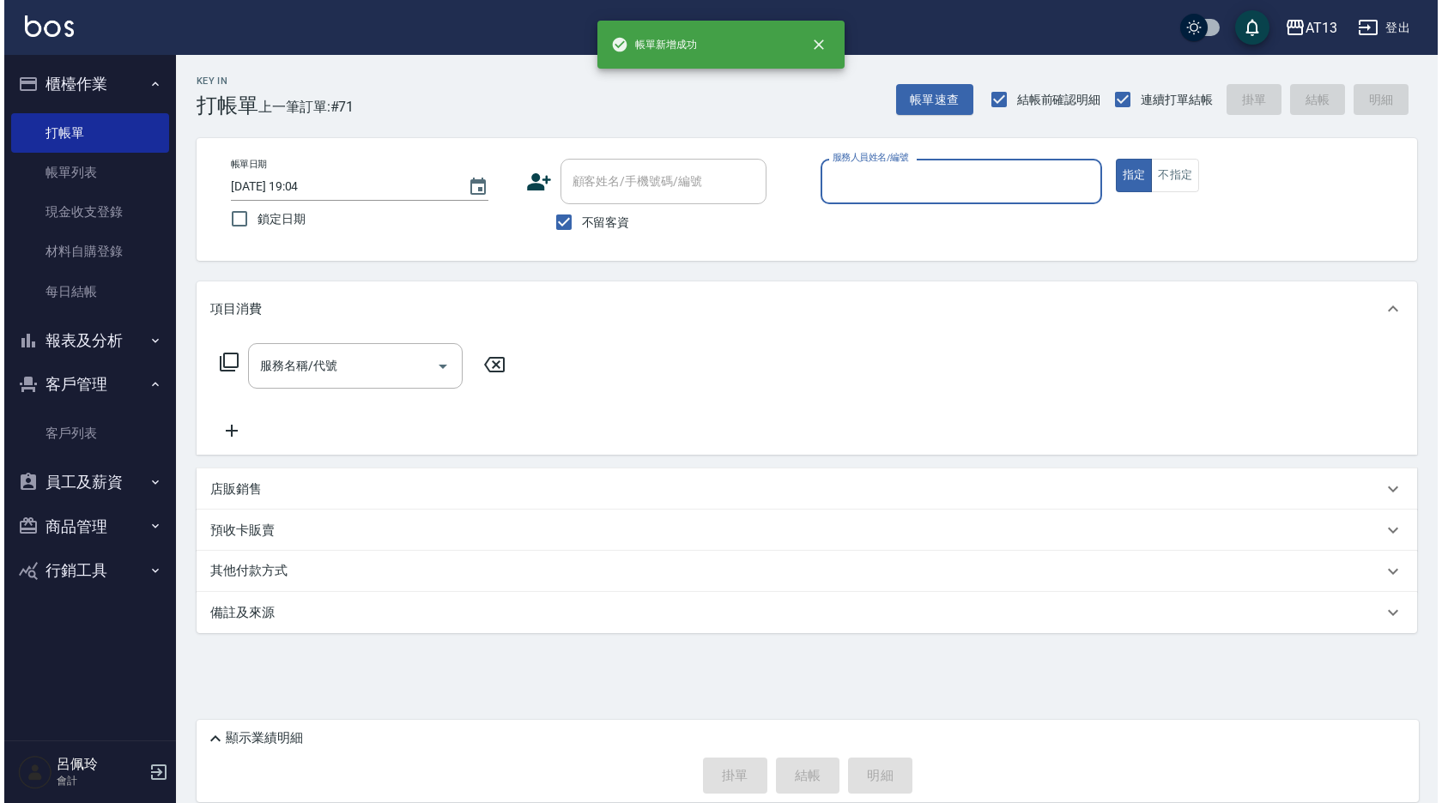
scroll to position [0, 0]
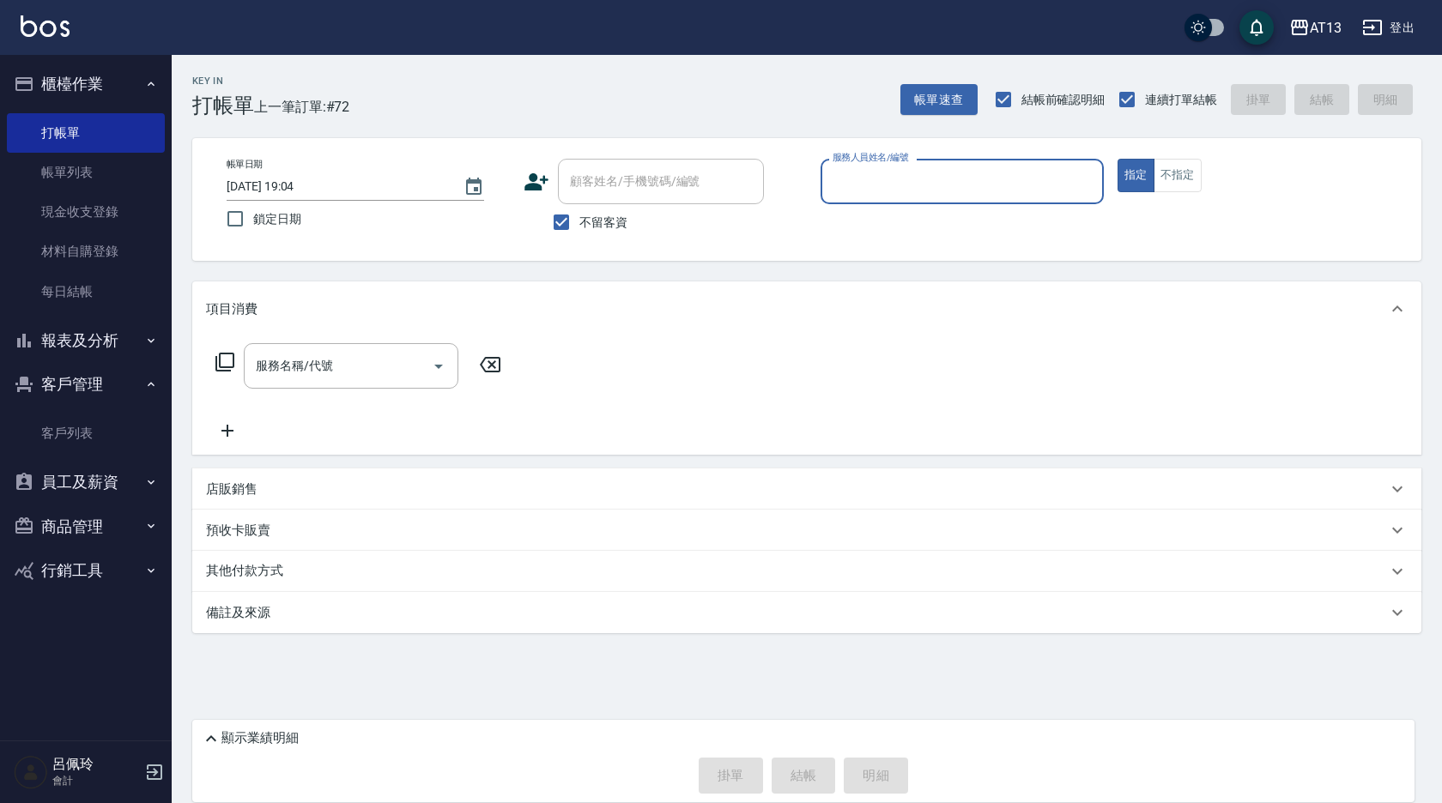
click at [1315, 508] on div "店販銷售" at bounding box center [806, 489] width 1229 height 41
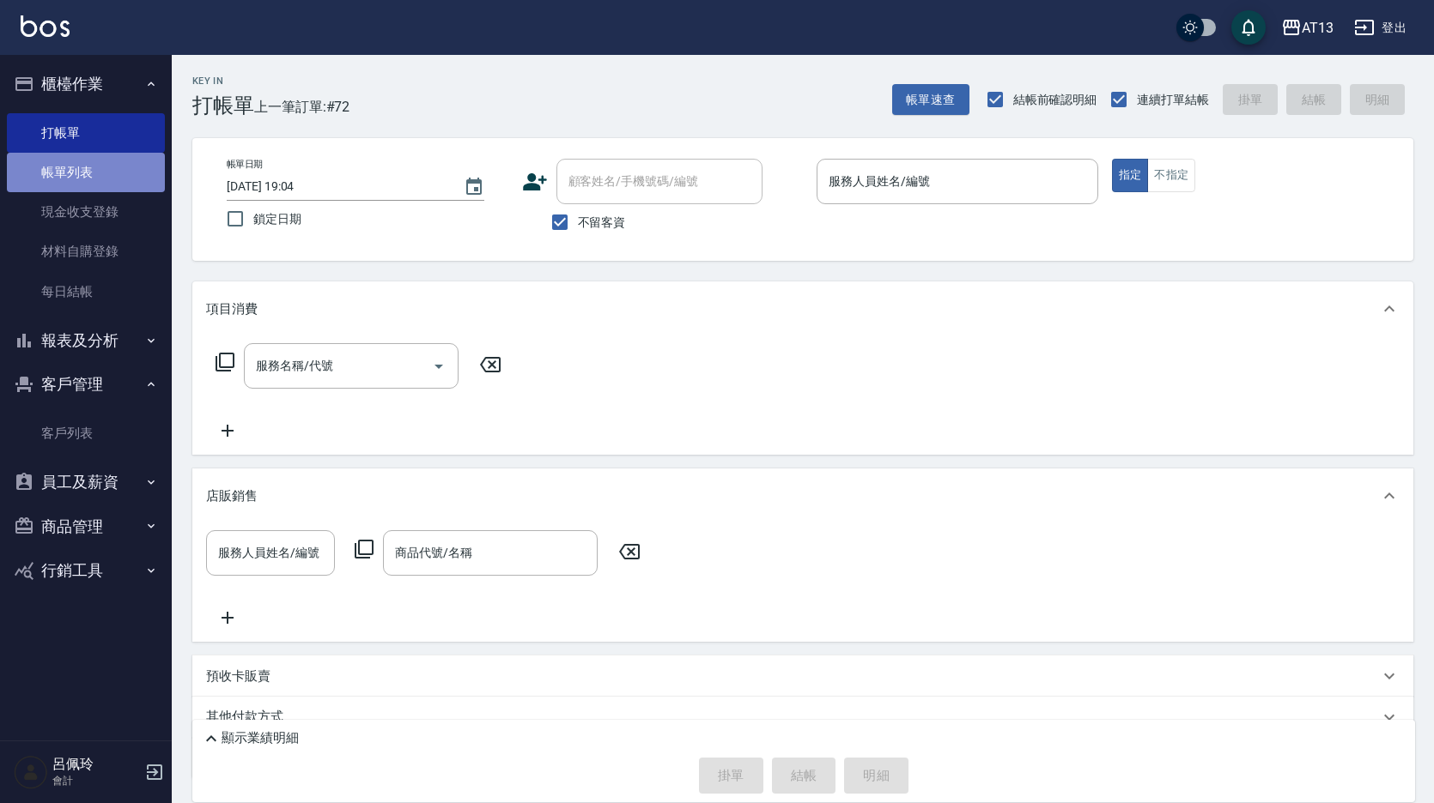
click at [52, 178] on link "帳單列表" at bounding box center [86, 172] width 158 height 39
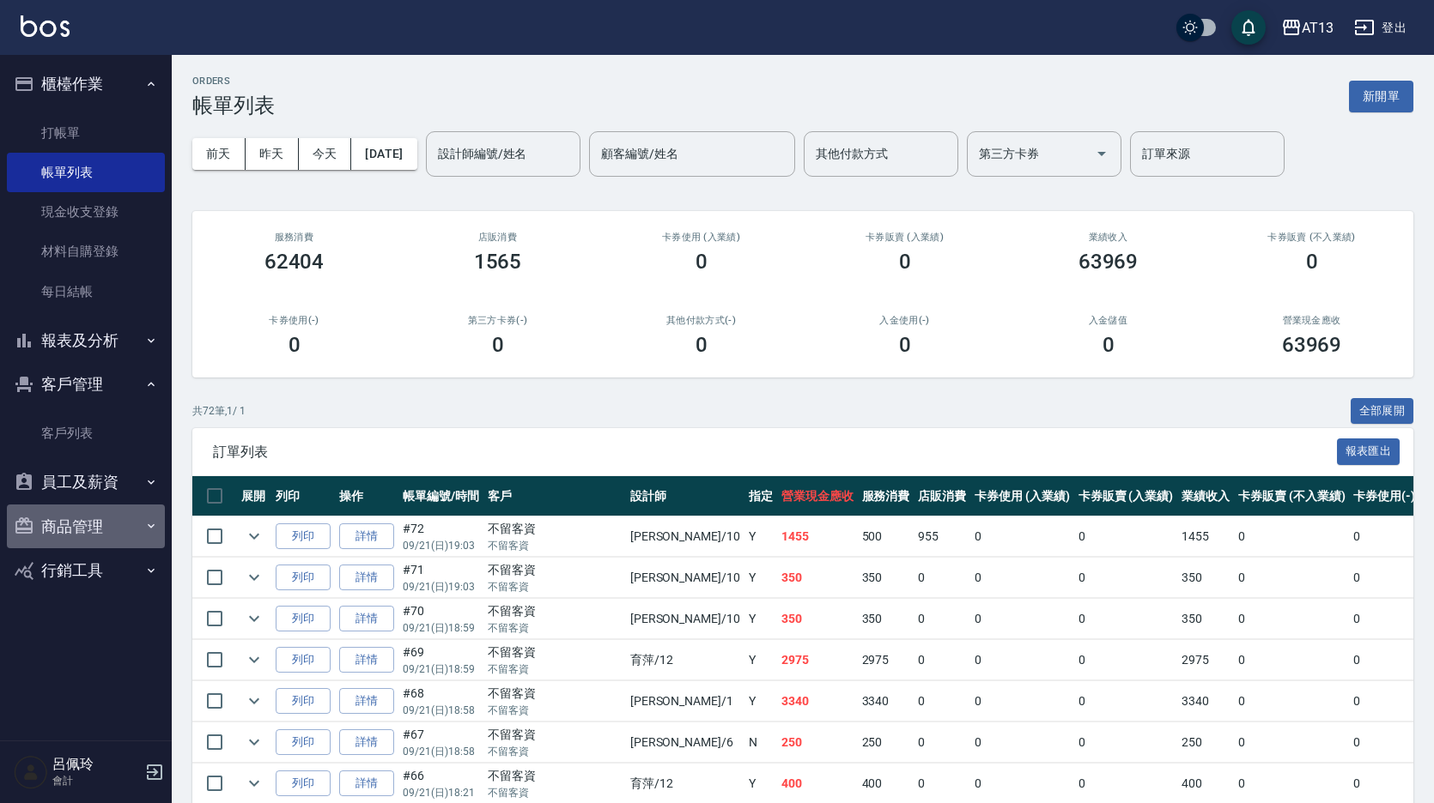
click at [56, 537] on button "商品管理" at bounding box center [86, 527] width 158 height 45
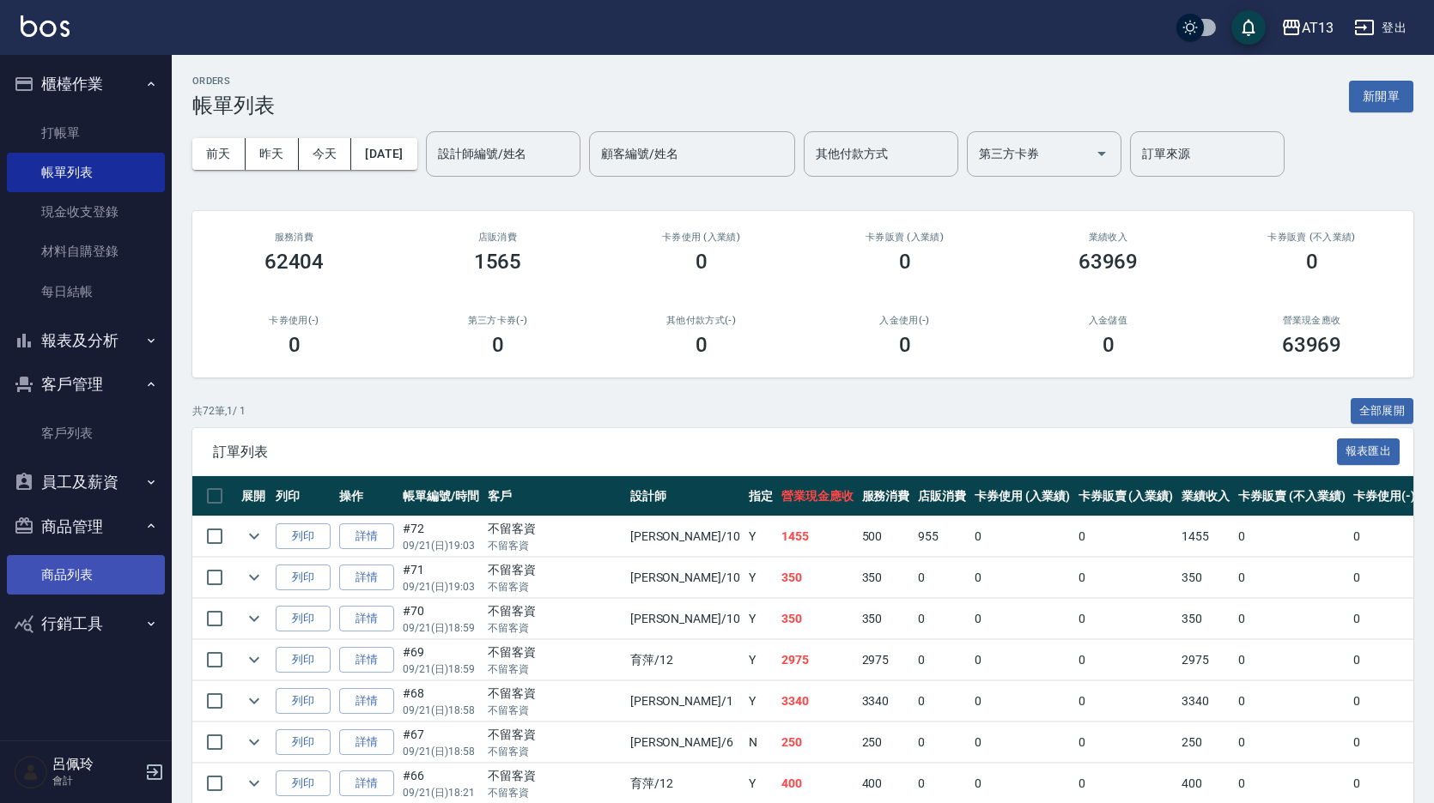
click at [84, 572] on link "商品列表" at bounding box center [86, 574] width 158 height 39
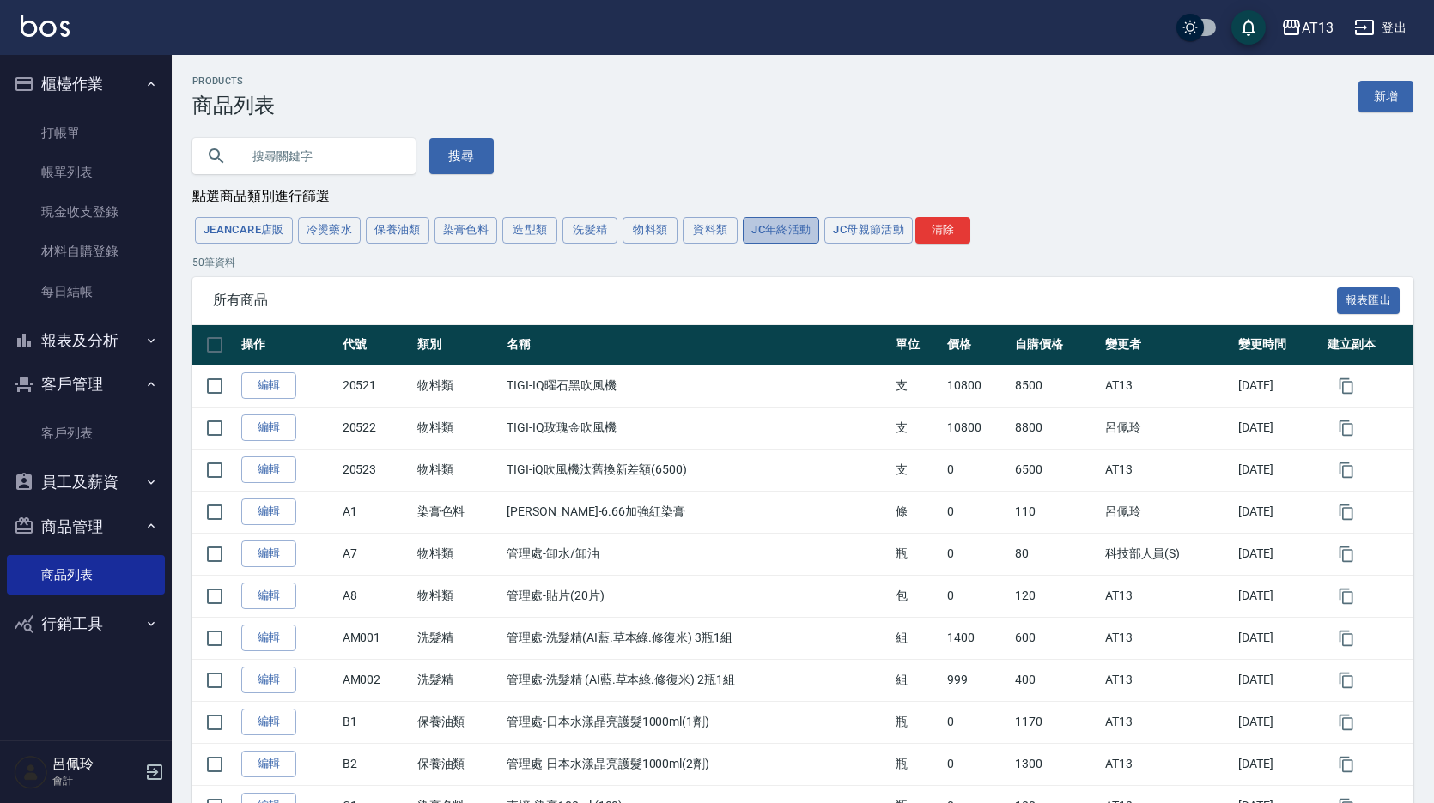
click at [797, 233] on button "JC年終活動" at bounding box center [781, 230] width 76 height 27
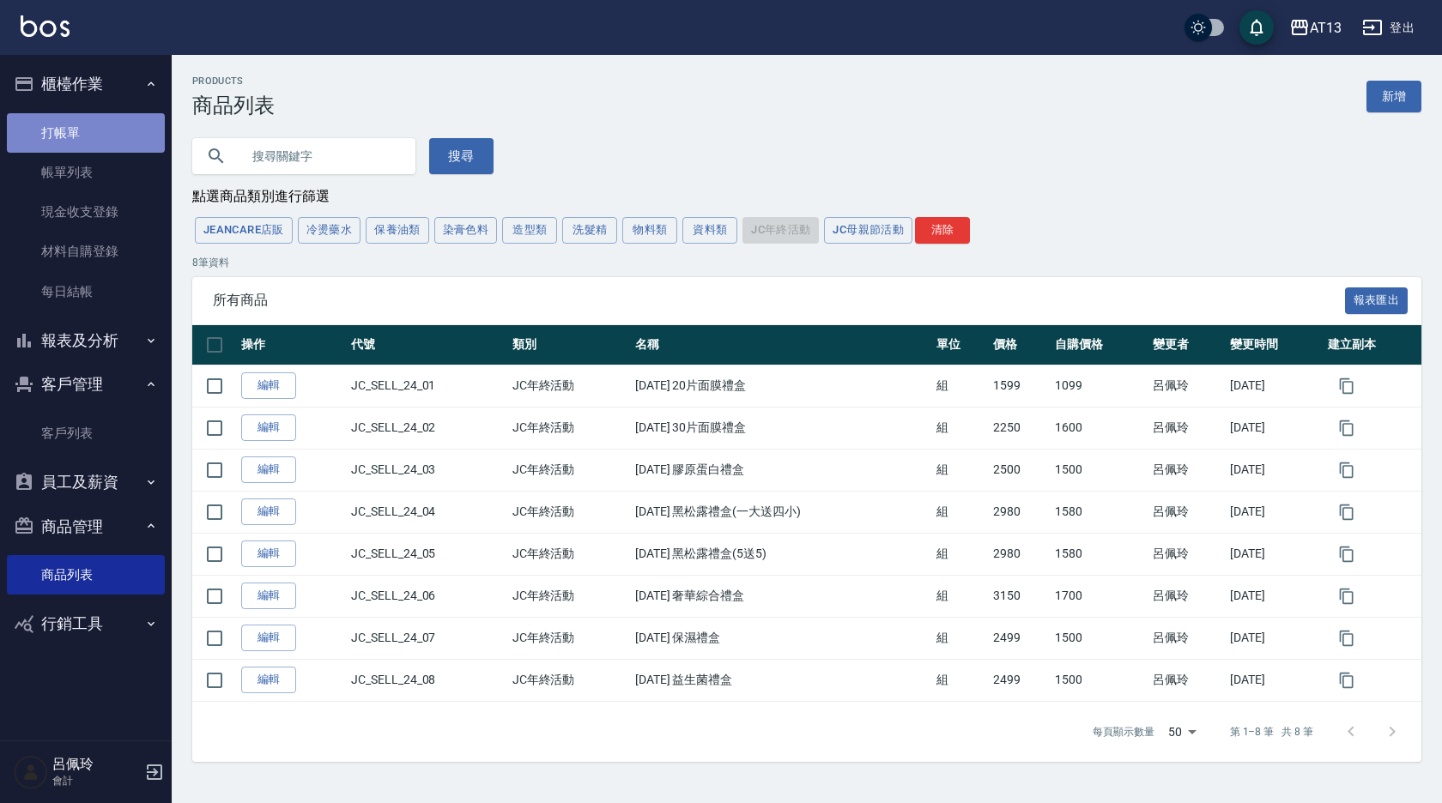
click at [64, 118] on link "打帳單" at bounding box center [86, 132] width 158 height 39
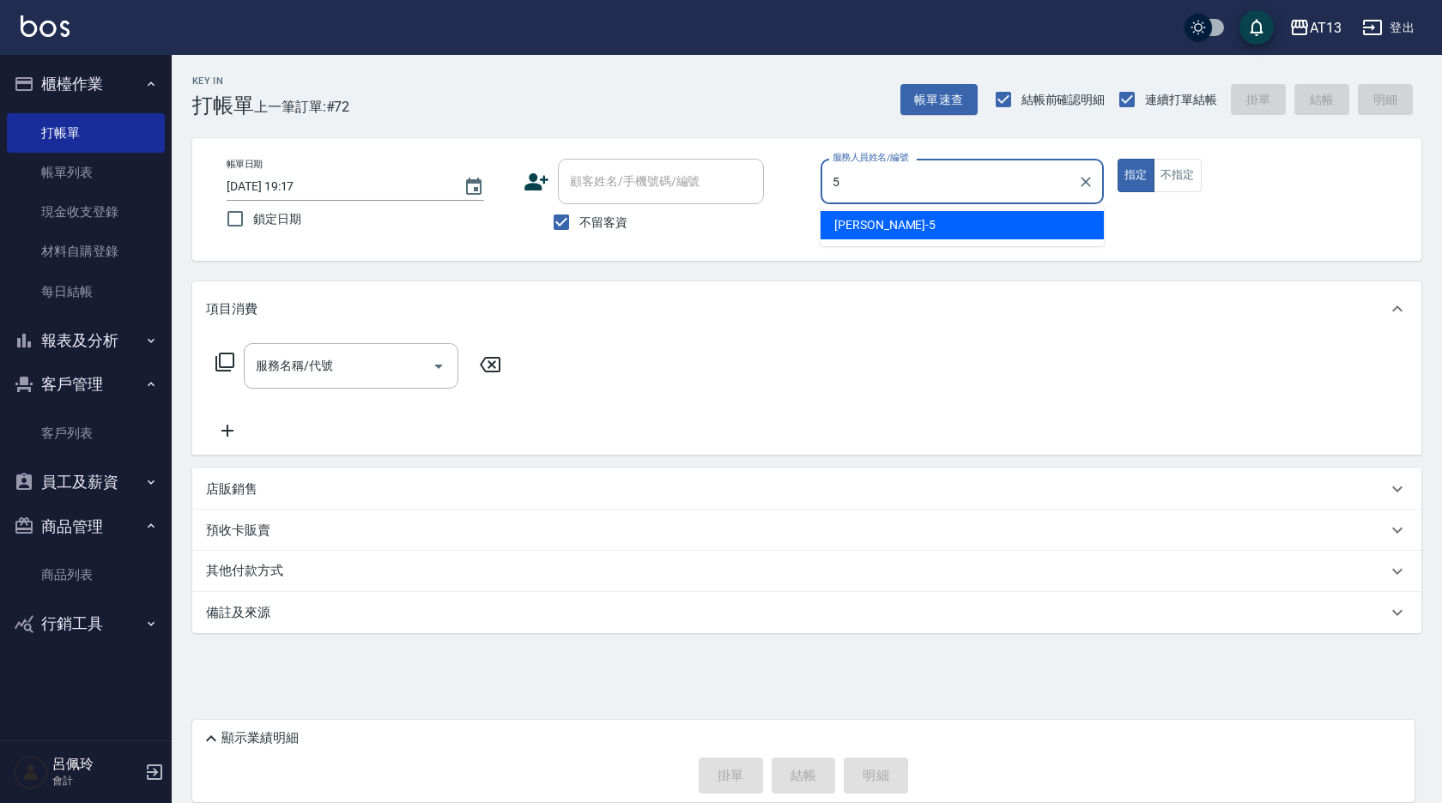
click at [950, 227] on div "[PERSON_NAME] -5" at bounding box center [962, 225] width 283 height 28
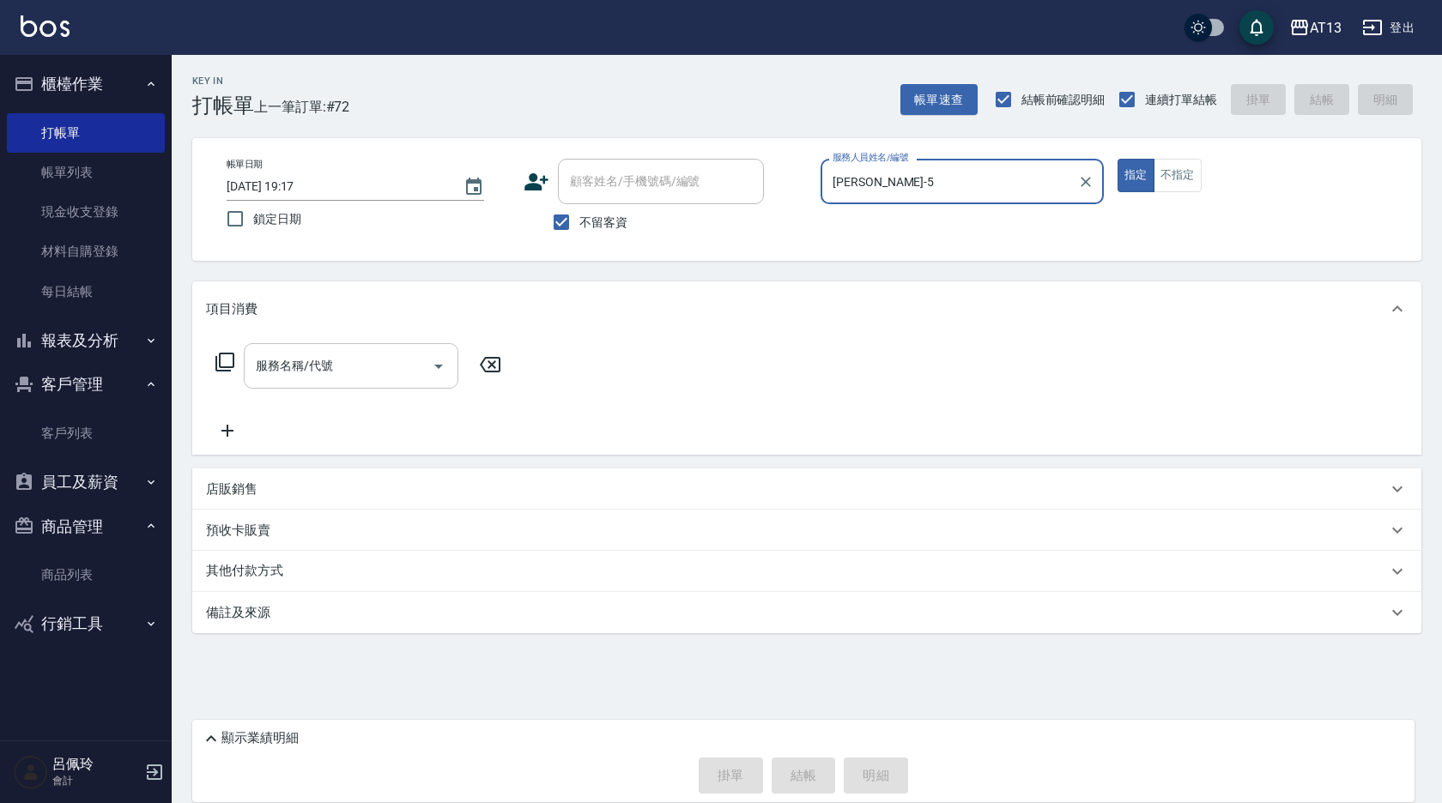
type input "[PERSON_NAME]-5"
click at [409, 361] on input "服務名稱/代號" at bounding box center [338, 366] width 173 height 30
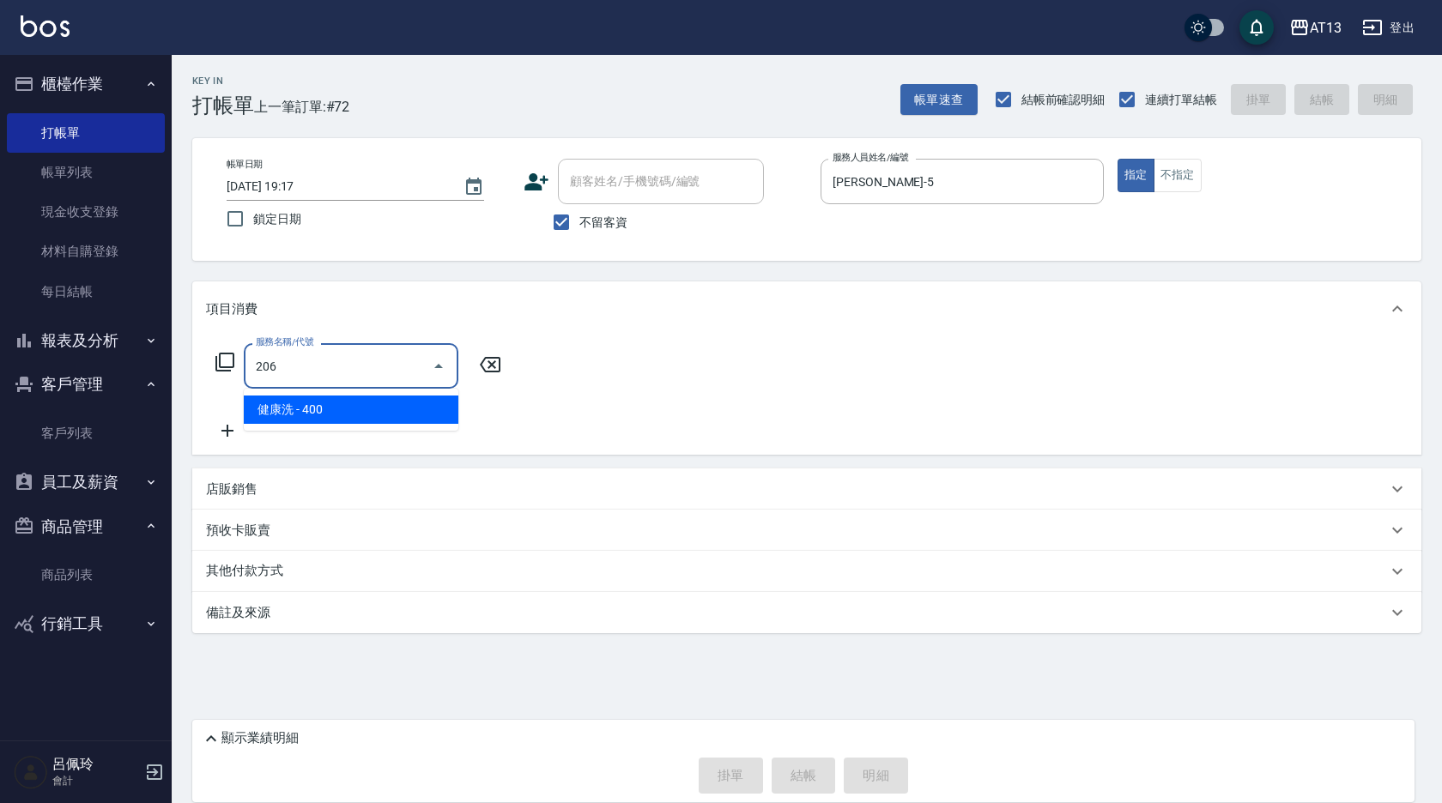
type input "健康洗(206)"
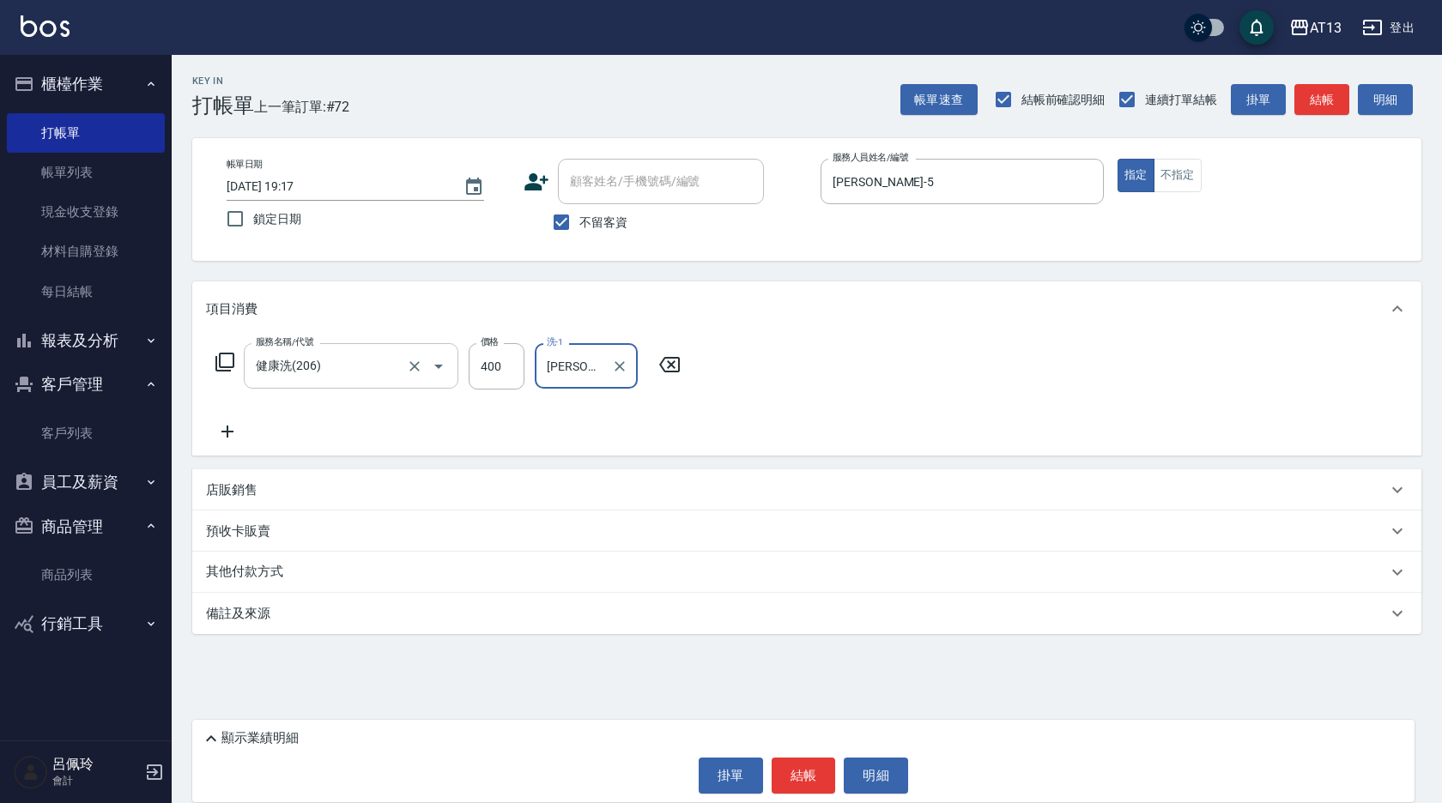
type input "[PERSON_NAME]-5"
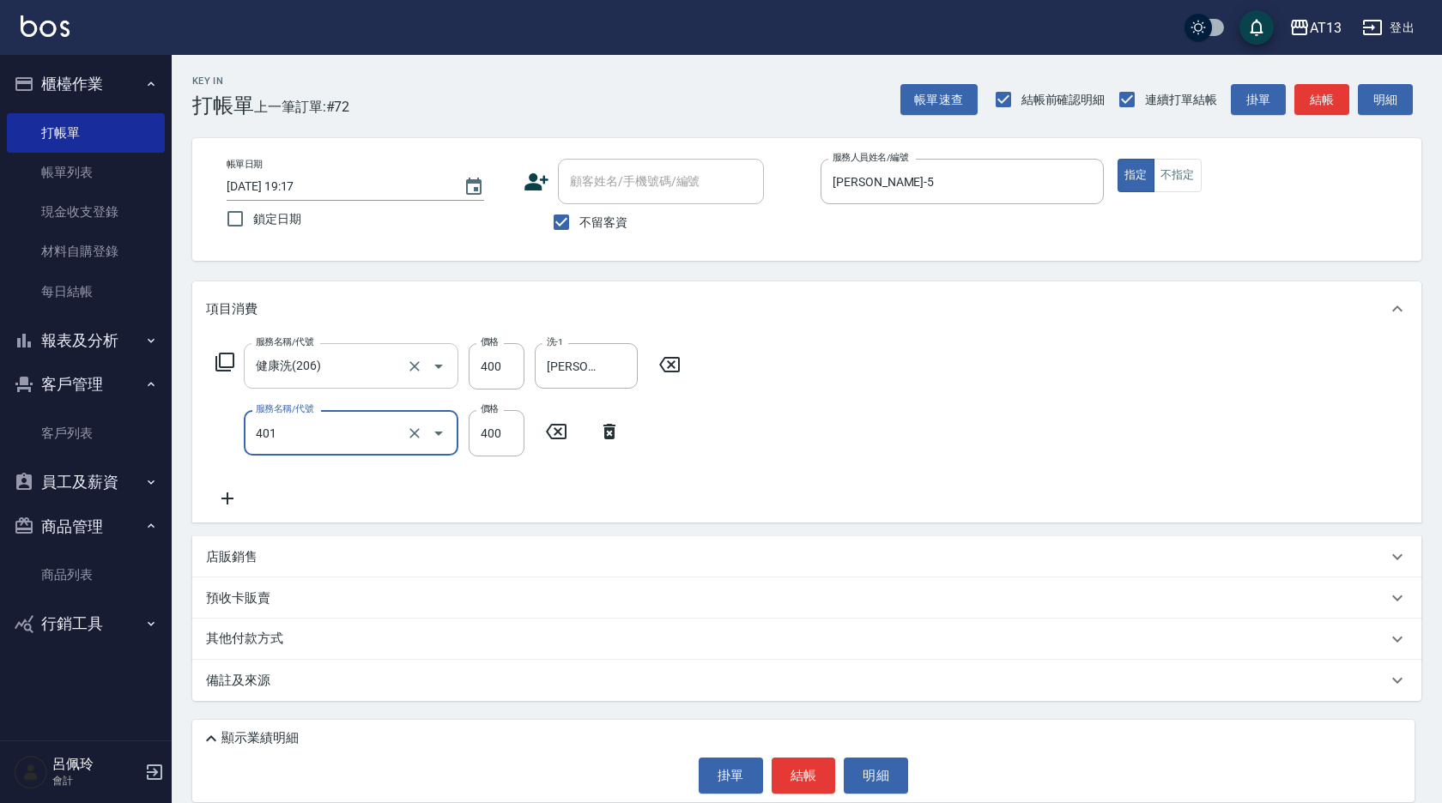
type input "剪髮(401)"
type input "50"
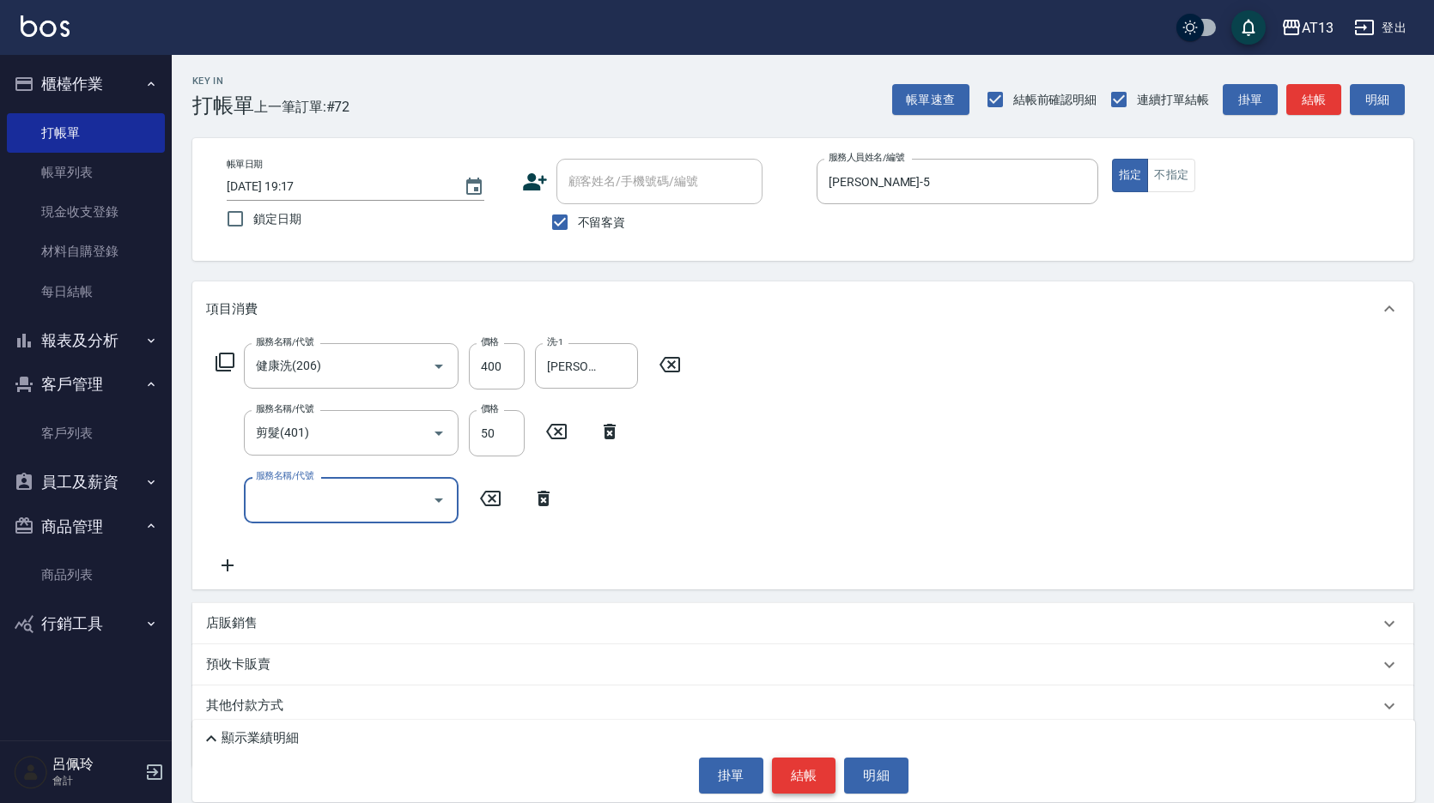
click at [803, 775] on button "結帳" at bounding box center [804, 776] width 64 height 36
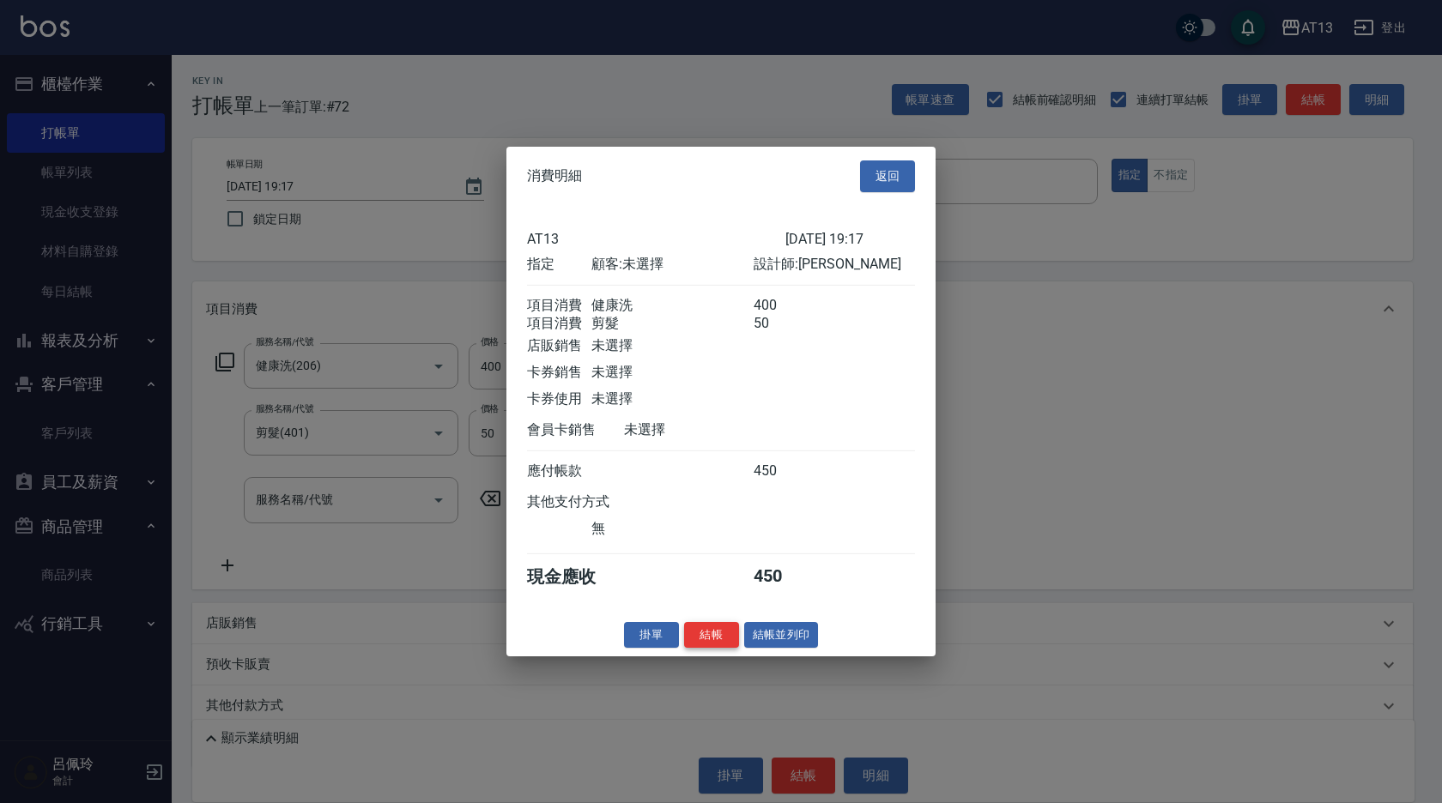
click at [716, 648] on button "結帳" at bounding box center [711, 635] width 55 height 27
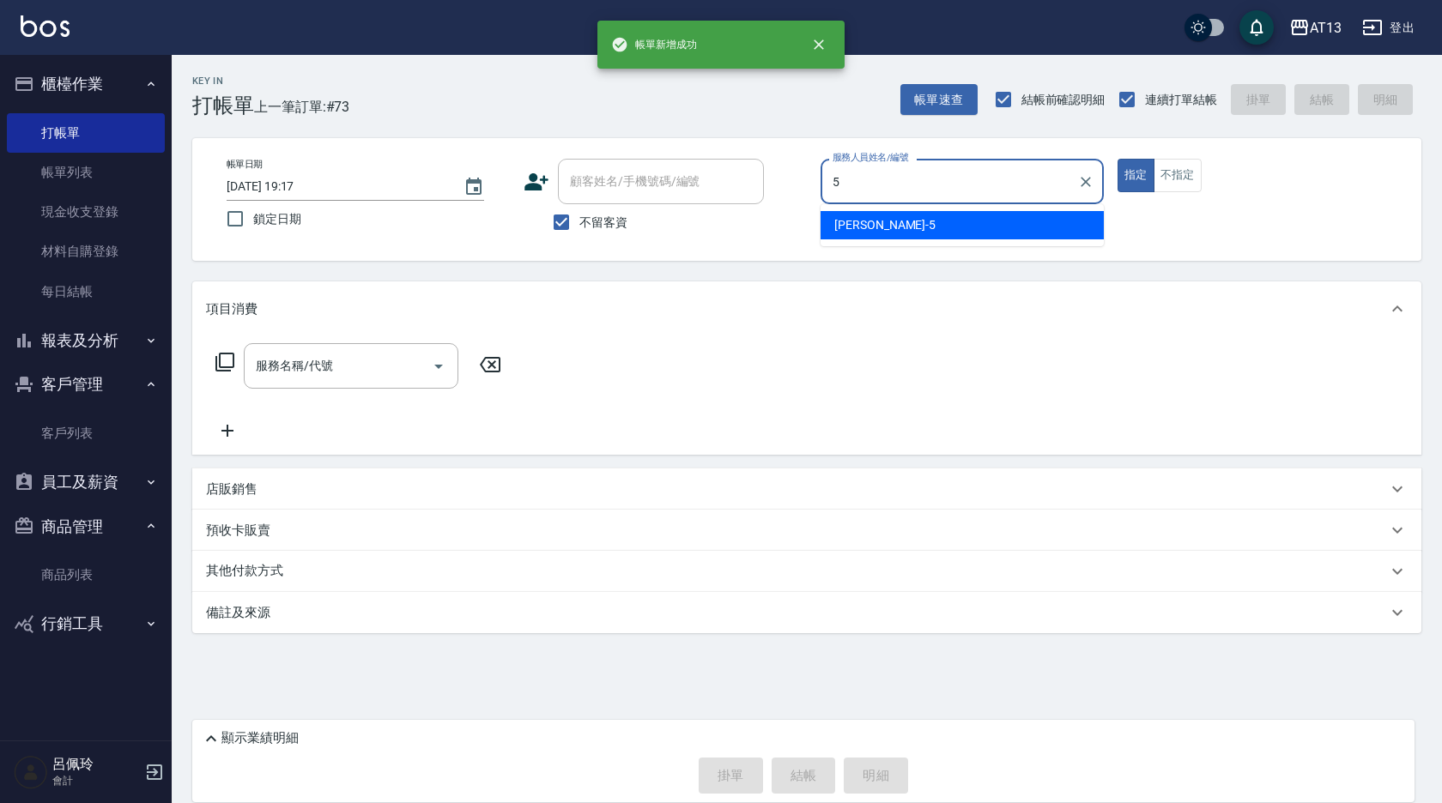
click at [904, 231] on div "[PERSON_NAME] -5" at bounding box center [962, 225] width 283 height 28
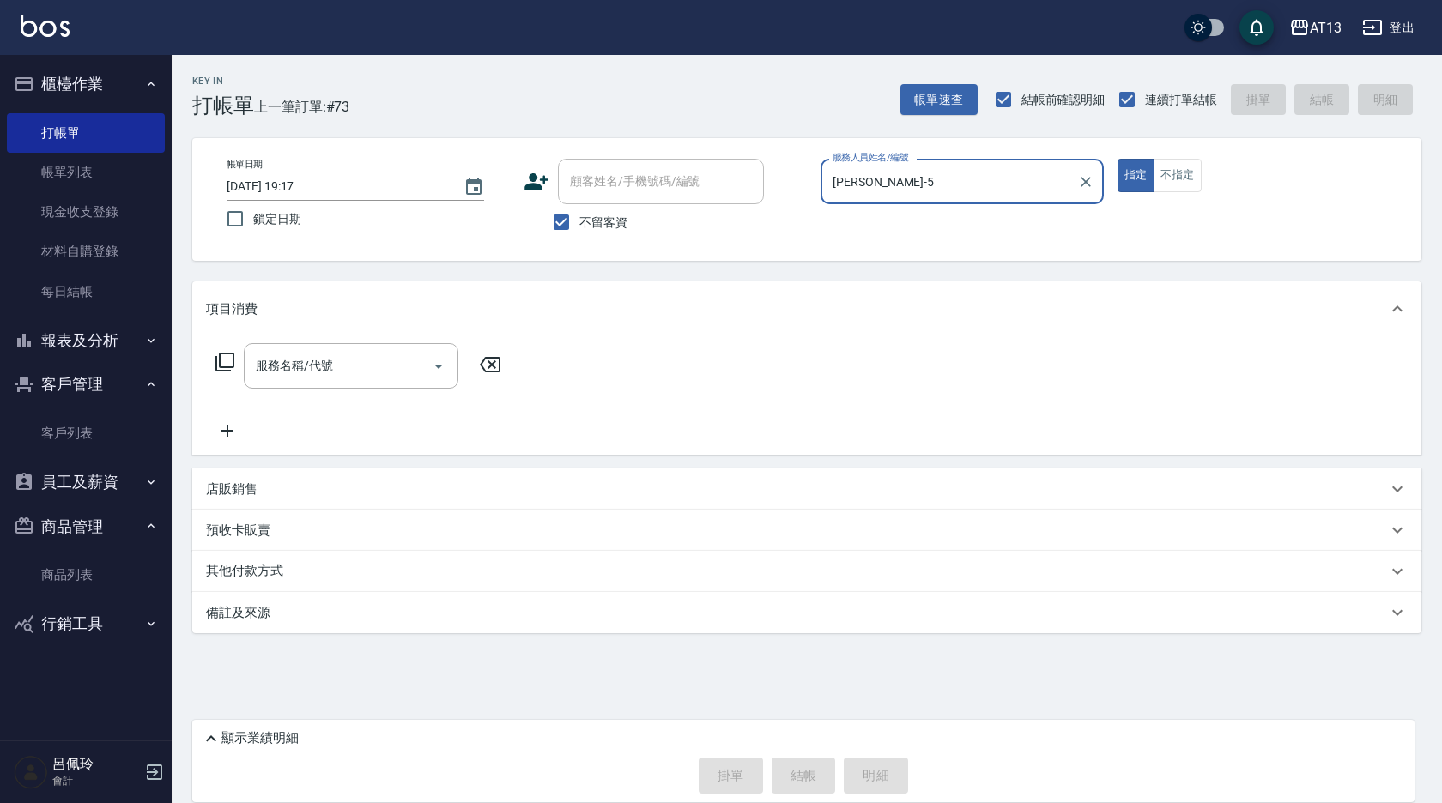
type input "[PERSON_NAME]-5"
click at [299, 358] on div "服務名稱/代號 服務名稱/代號" at bounding box center [351, 365] width 215 height 45
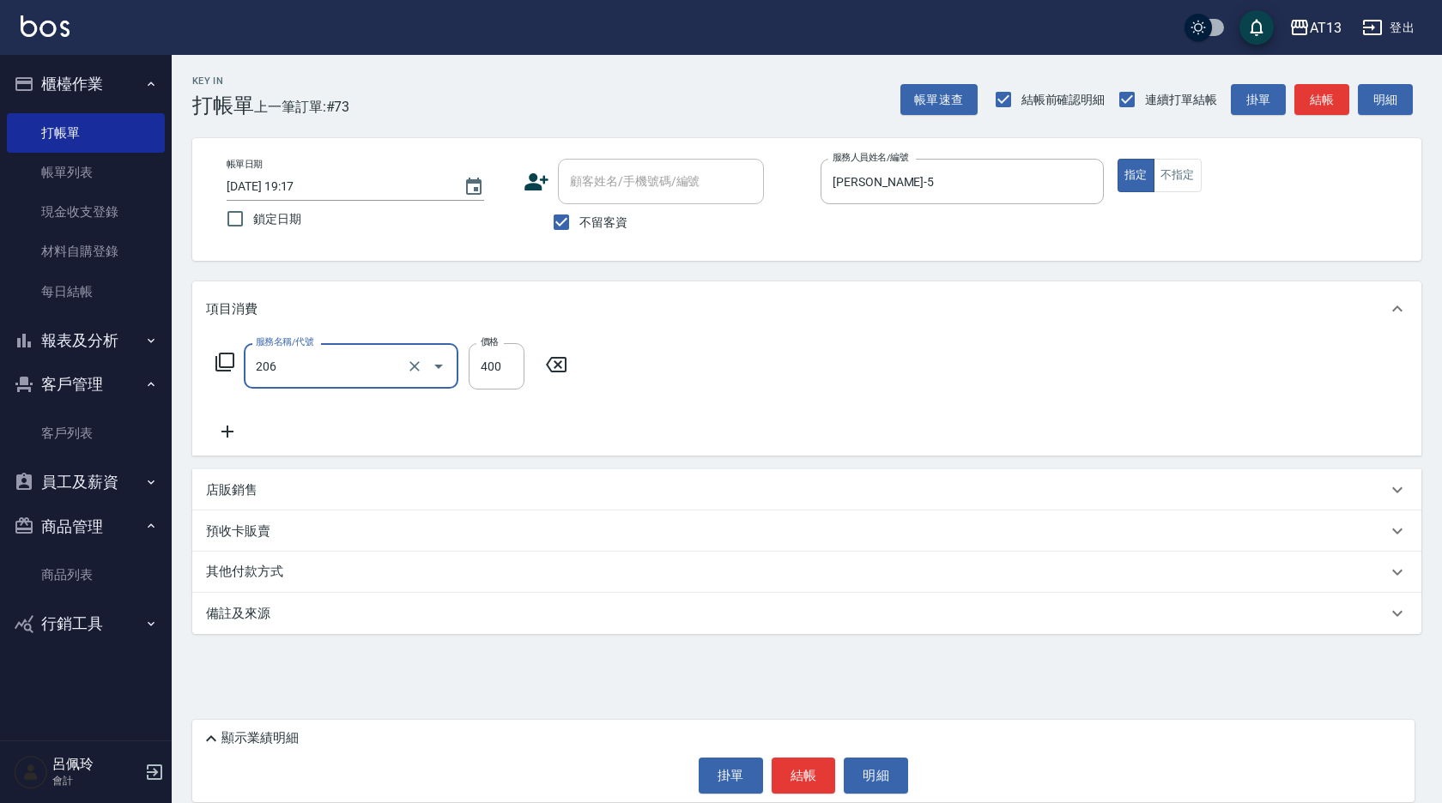
type input "健康洗(206)"
type input "妤宸-29"
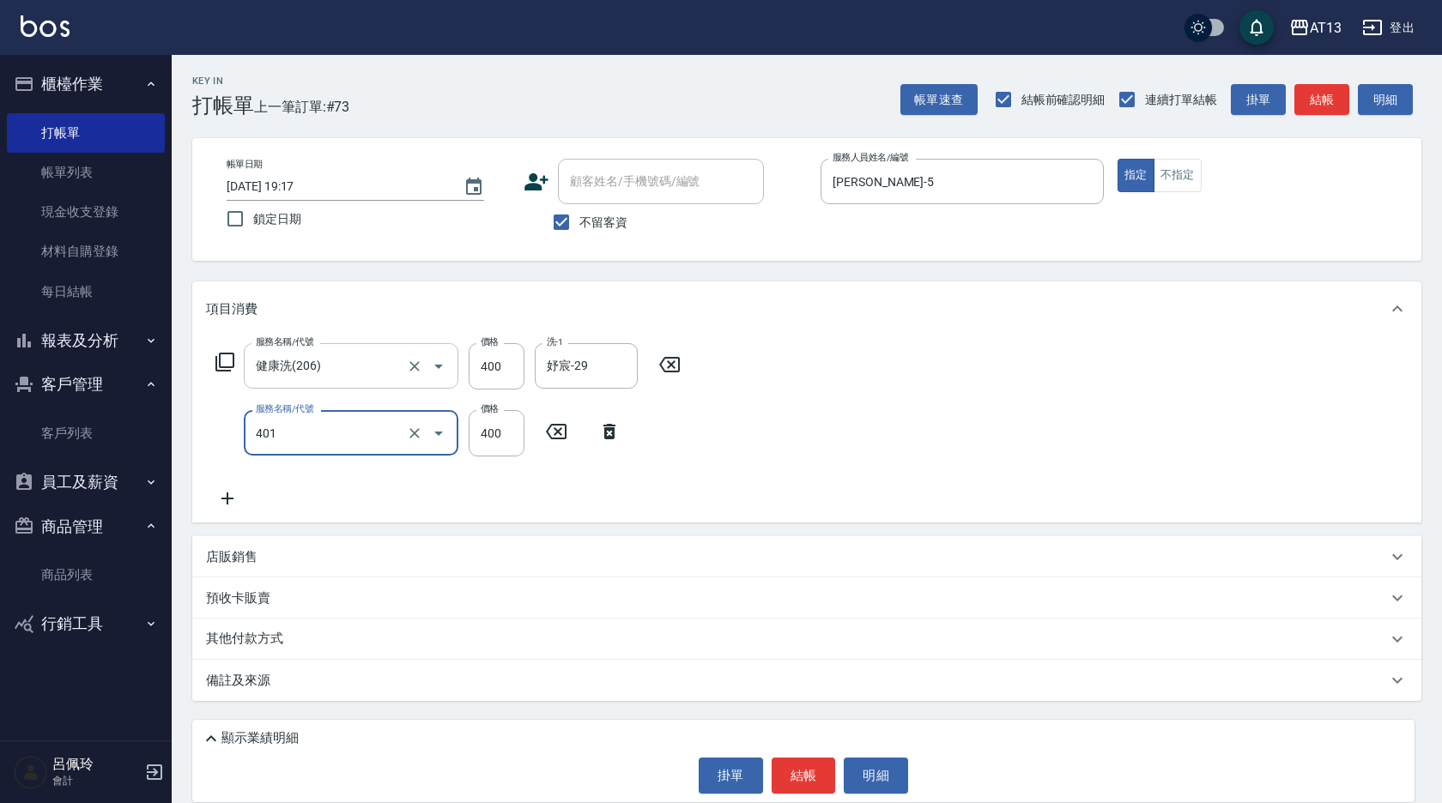
type input "剪髮(401)"
type input "200"
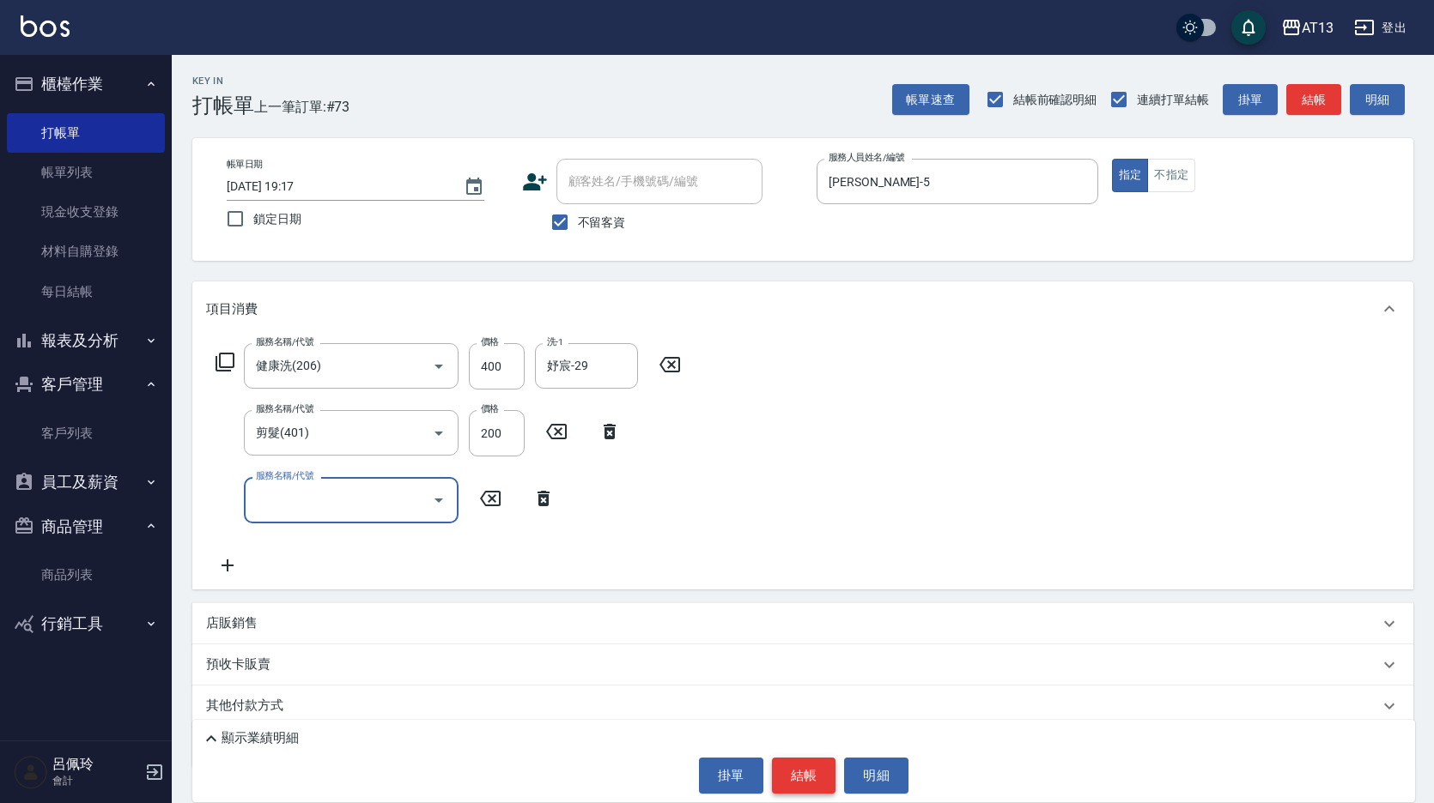
drag, startPoint x: 819, startPoint y: 778, endPoint x: 807, endPoint y: 778, distance: 12.0
click at [817, 778] on button "結帳" at bounding box center [804, 776] width 64 height 36
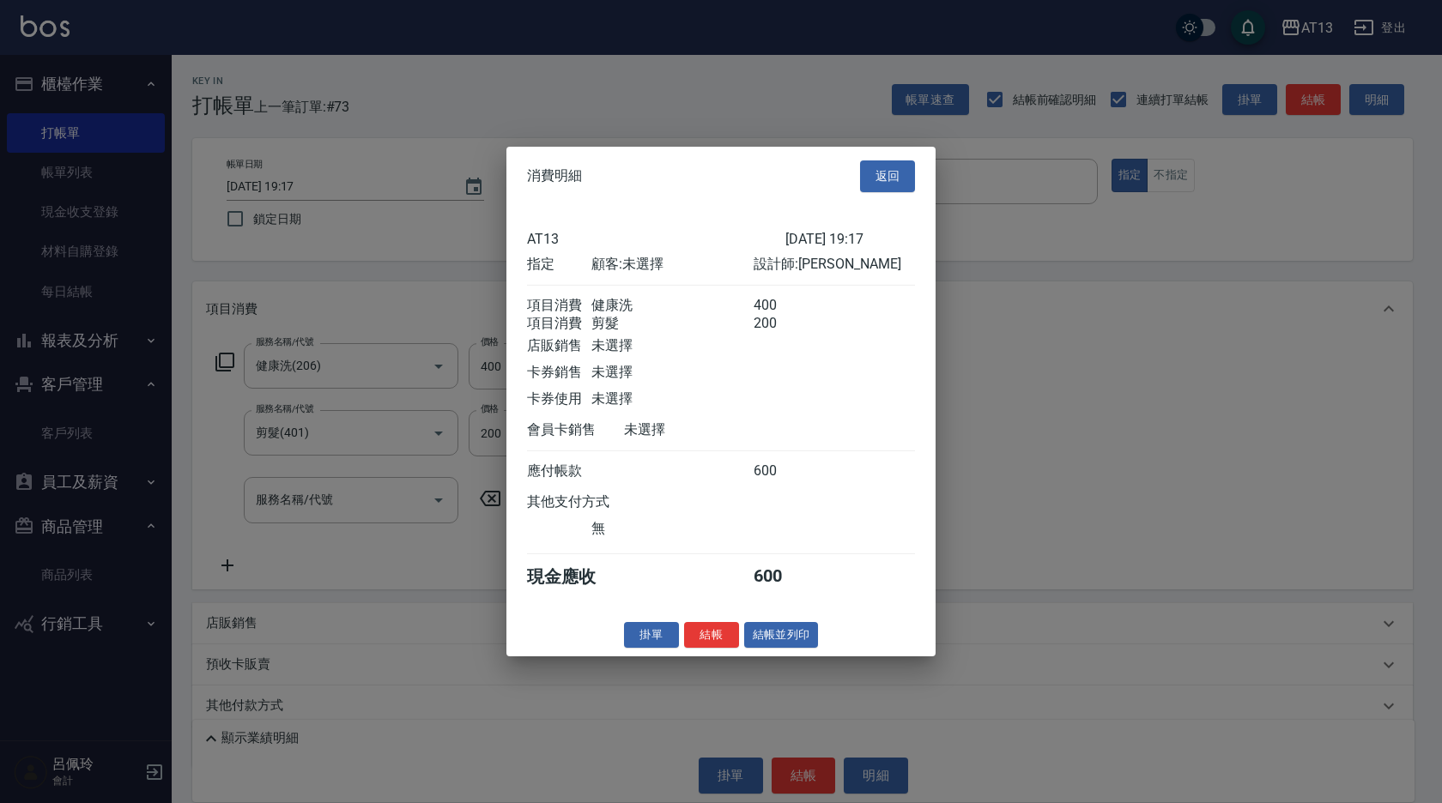
click at [699, 657] on div "消費明細 返回 AT13 [DATE] 19:17 指定 顧客: 未選擇 設計師: [PERSON_NAME] 項目消費 健康洗 400 項目消費 剪髮 20…" at bounding box center [720, 402] width 429 height 510
drag, startPoint x: 698, startPoint y: 643, endPoint x: 676, endPoint y: 647, distance: 22.7
click at [688, 646] on button "結帳" at bounding box center [711, 635] width 55 height 27
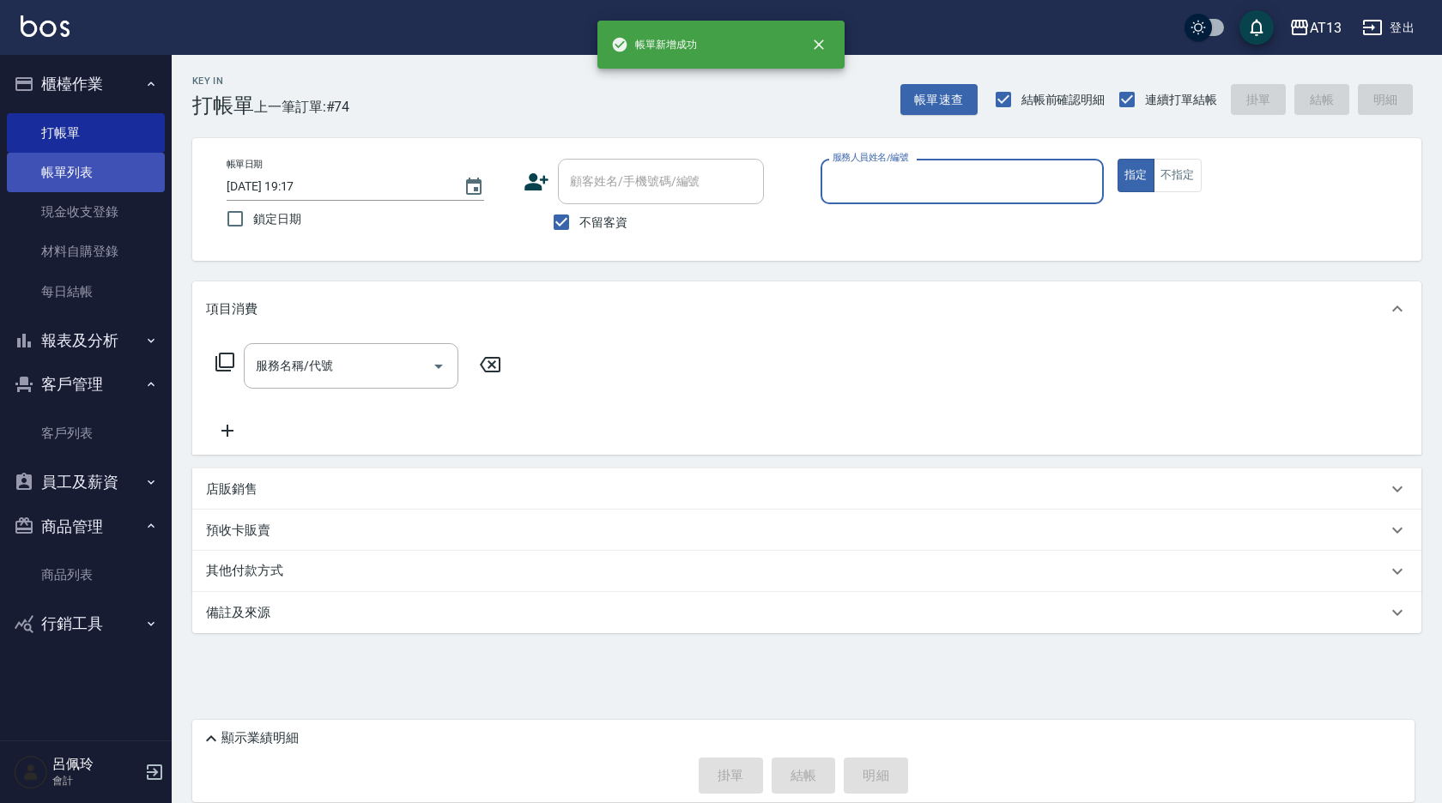
click at [88, 168] on link "帳單列表" at bounding box center [86, 172] width 158 height 39
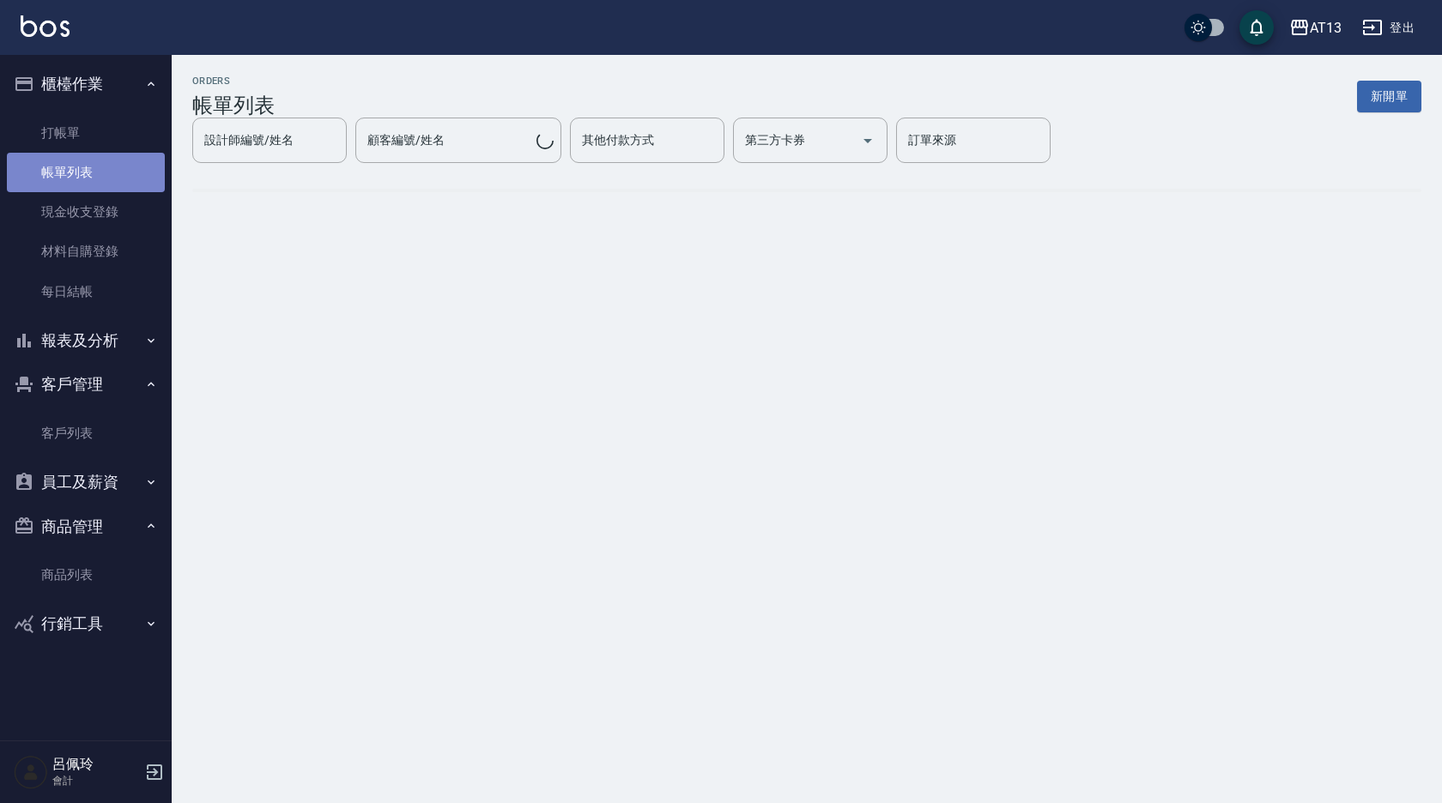
click at [105, 170] on link "帳單列表" at bounding box center [86, 172] width 158 height 39
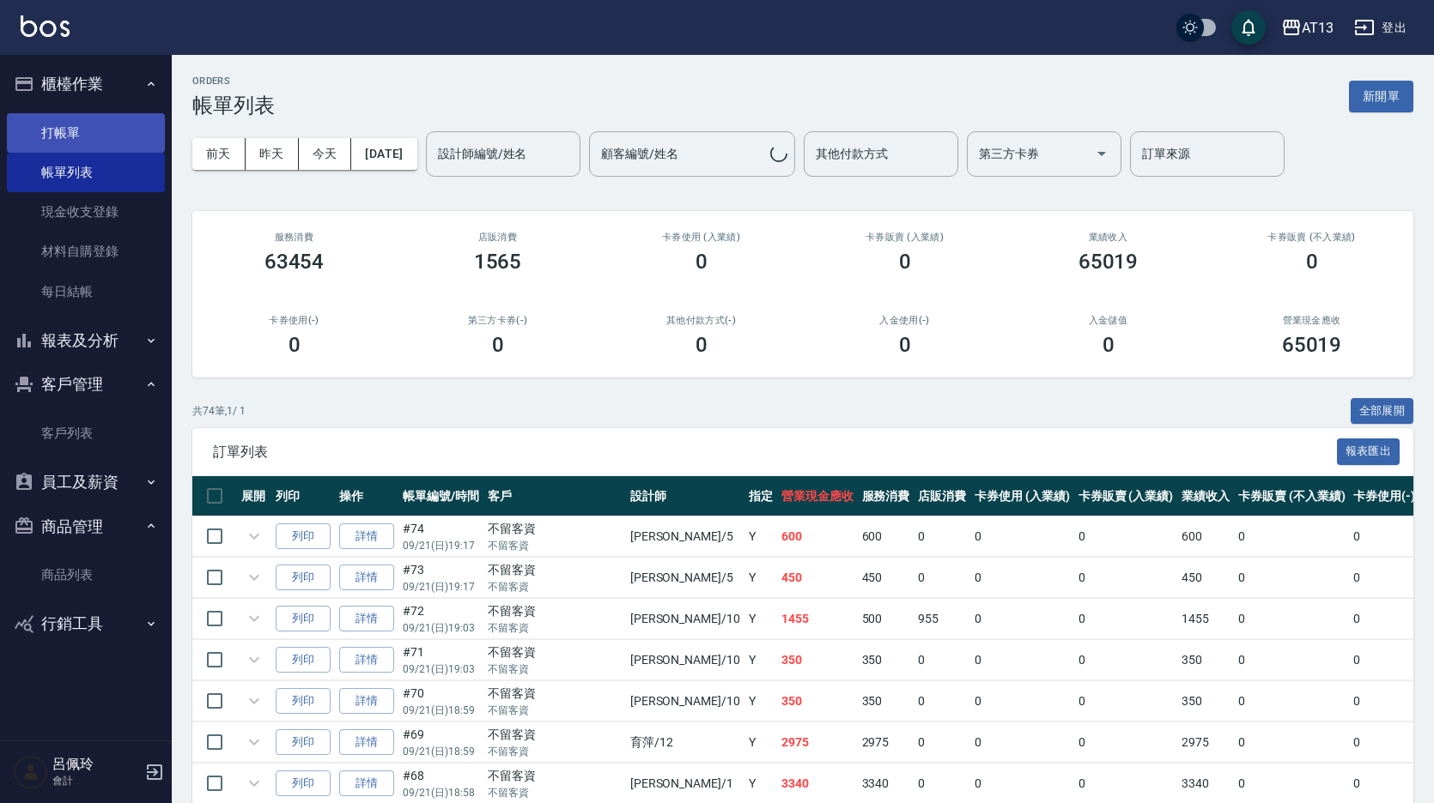
click at [80, 133] on link "打帳單" at bounding box center [86, 132] width 158 height 39
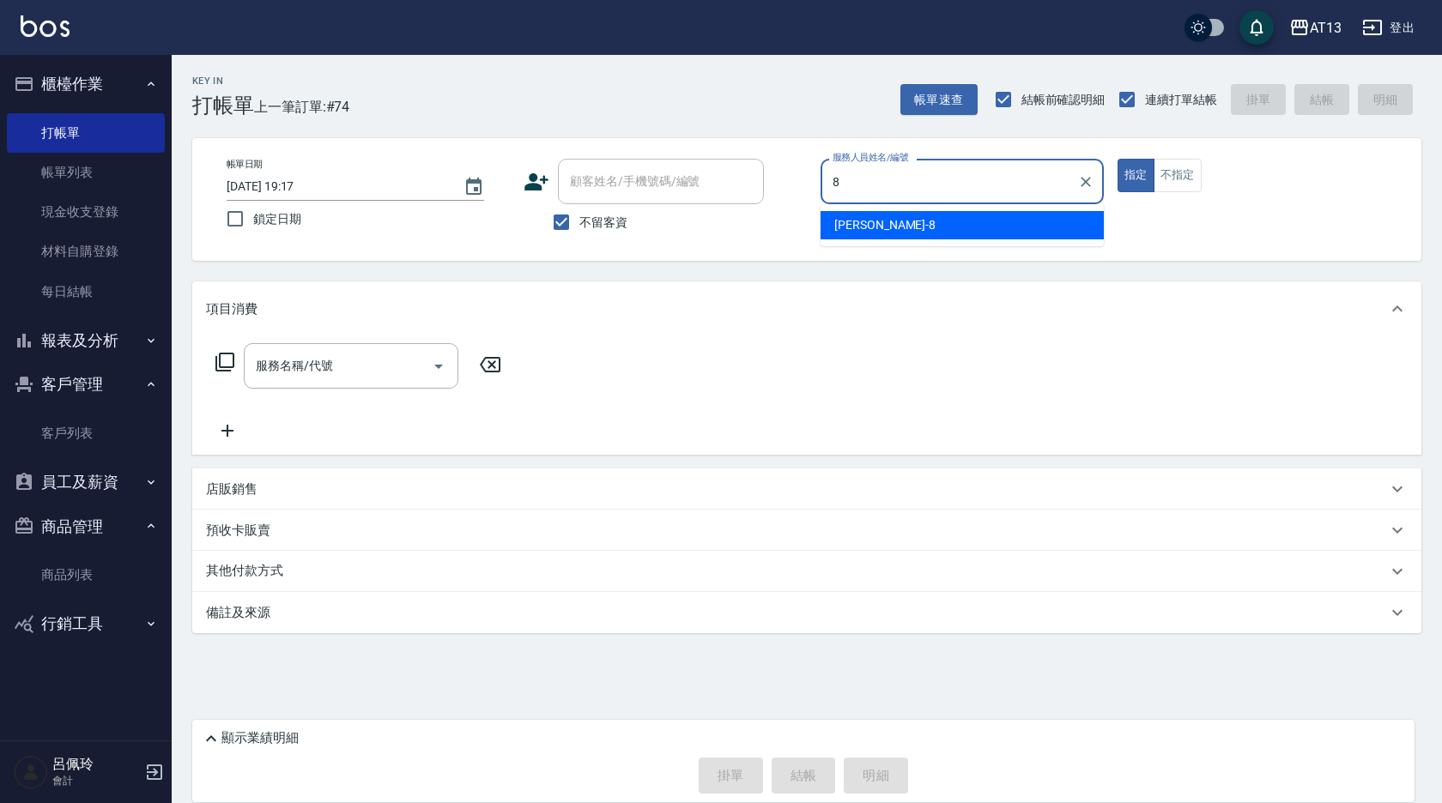
click at [842, 217] on span "[PERSON_NAME] -8" at bounding box center [884, 225] width 101 height 18
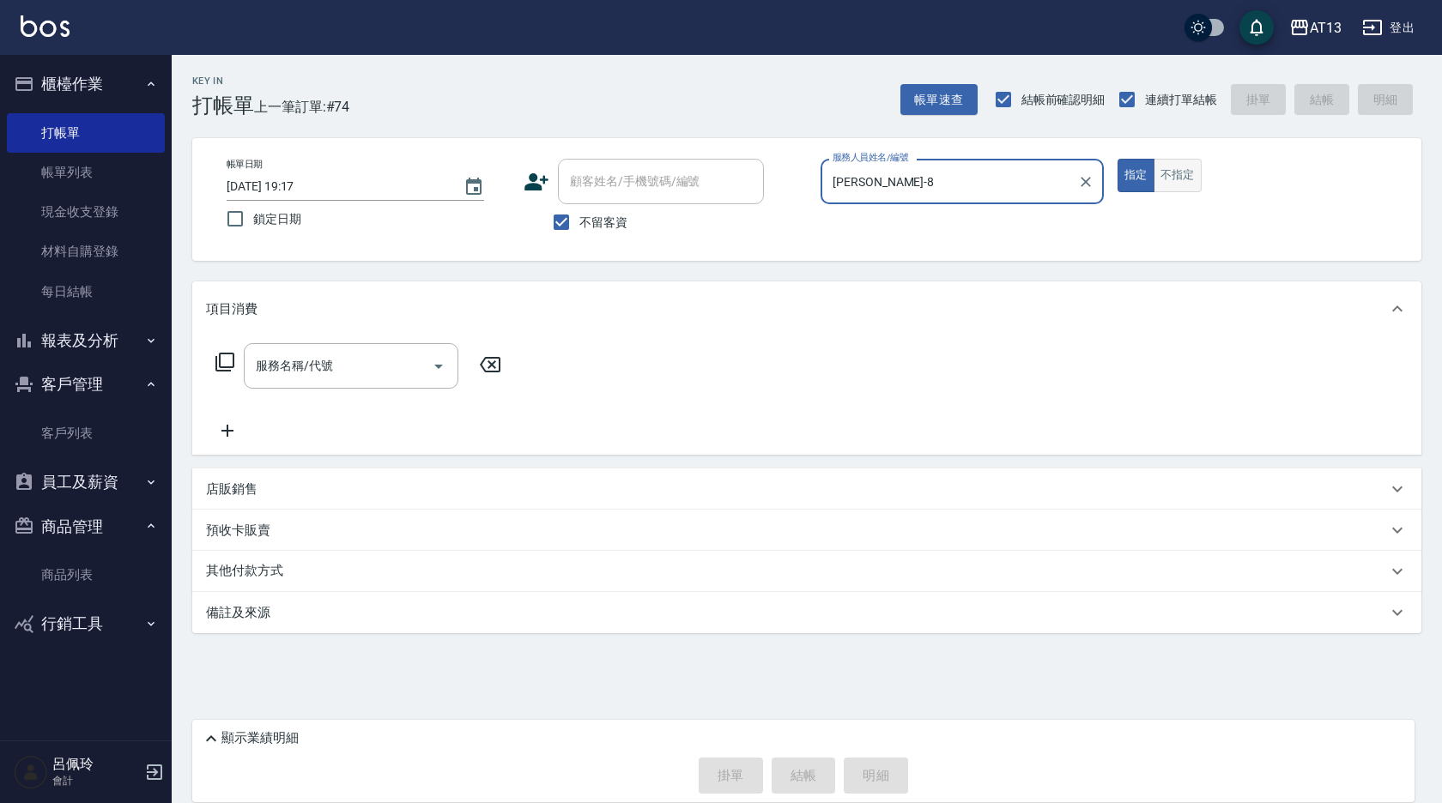
type input "[PERSON_NAME]-8"
click at [1171, 170] on button "不指定" at bounding box center [1178, 175] width 48 height 33
click at [397, 367] on input "服務名稱/代號" at bounding box center [338, 366] width 173 height 30
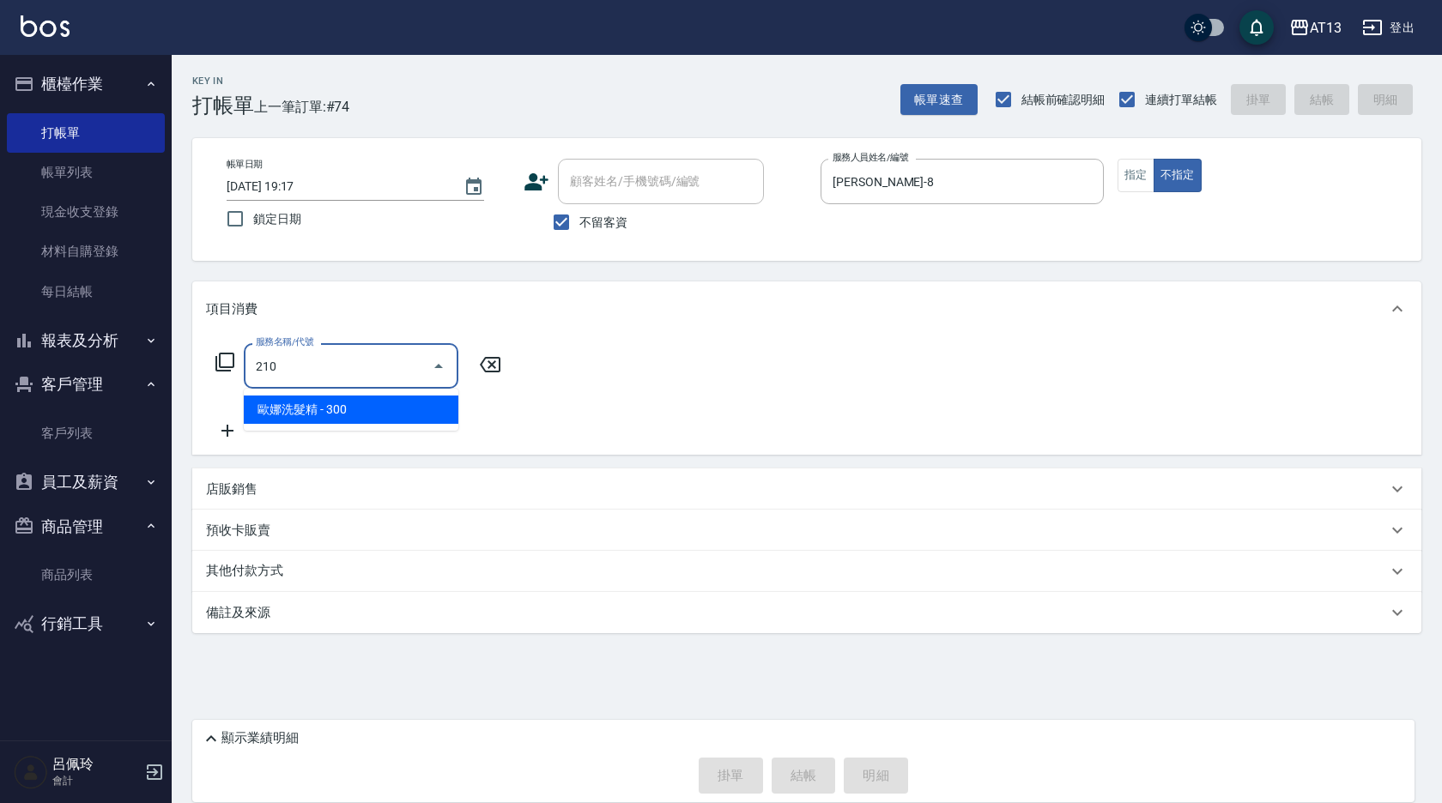
type input "歐娜洗髮精(210)"
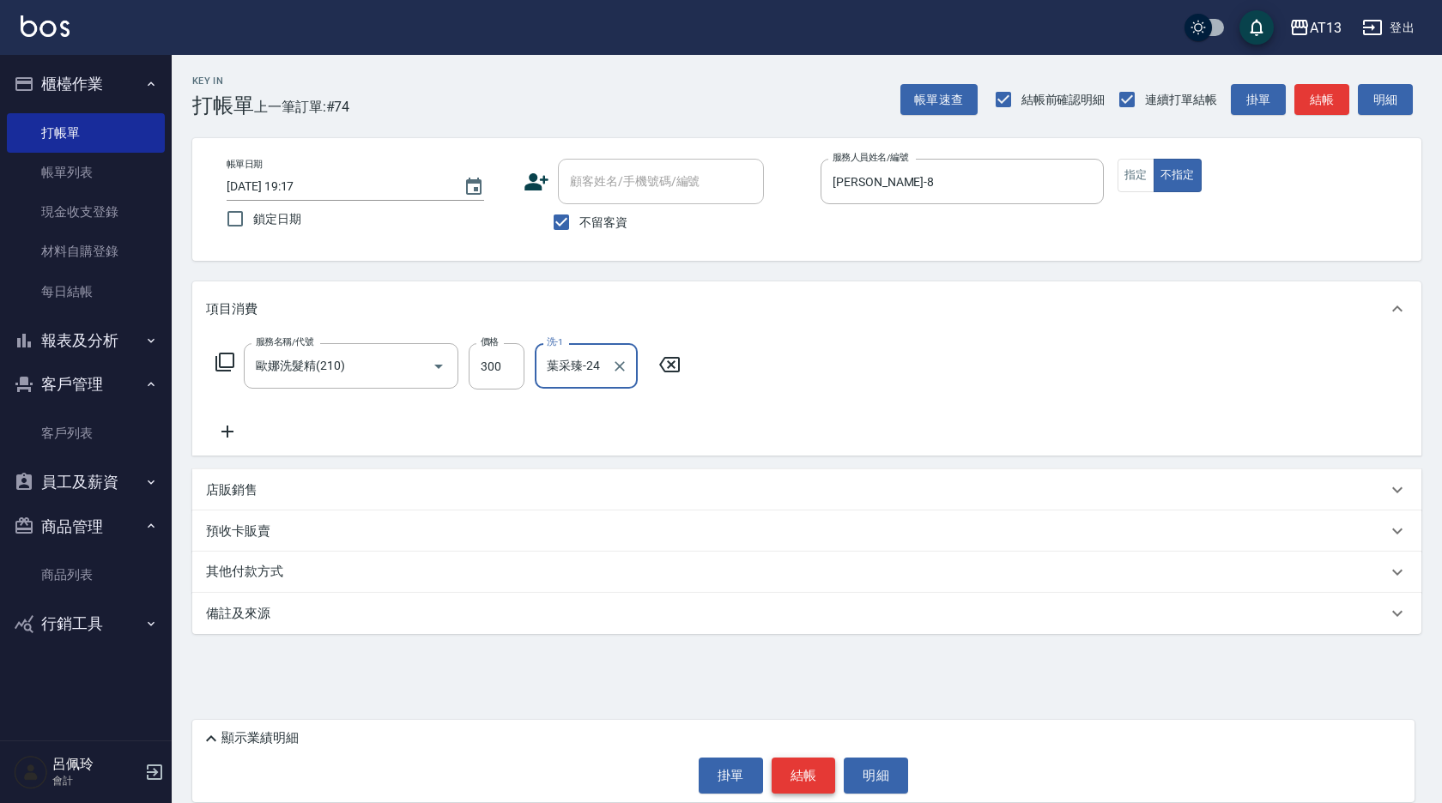
type input "葉采臻-24"
click at [827, 774] on button "結帳" at bounding box center [804, 776] width 64 height 36
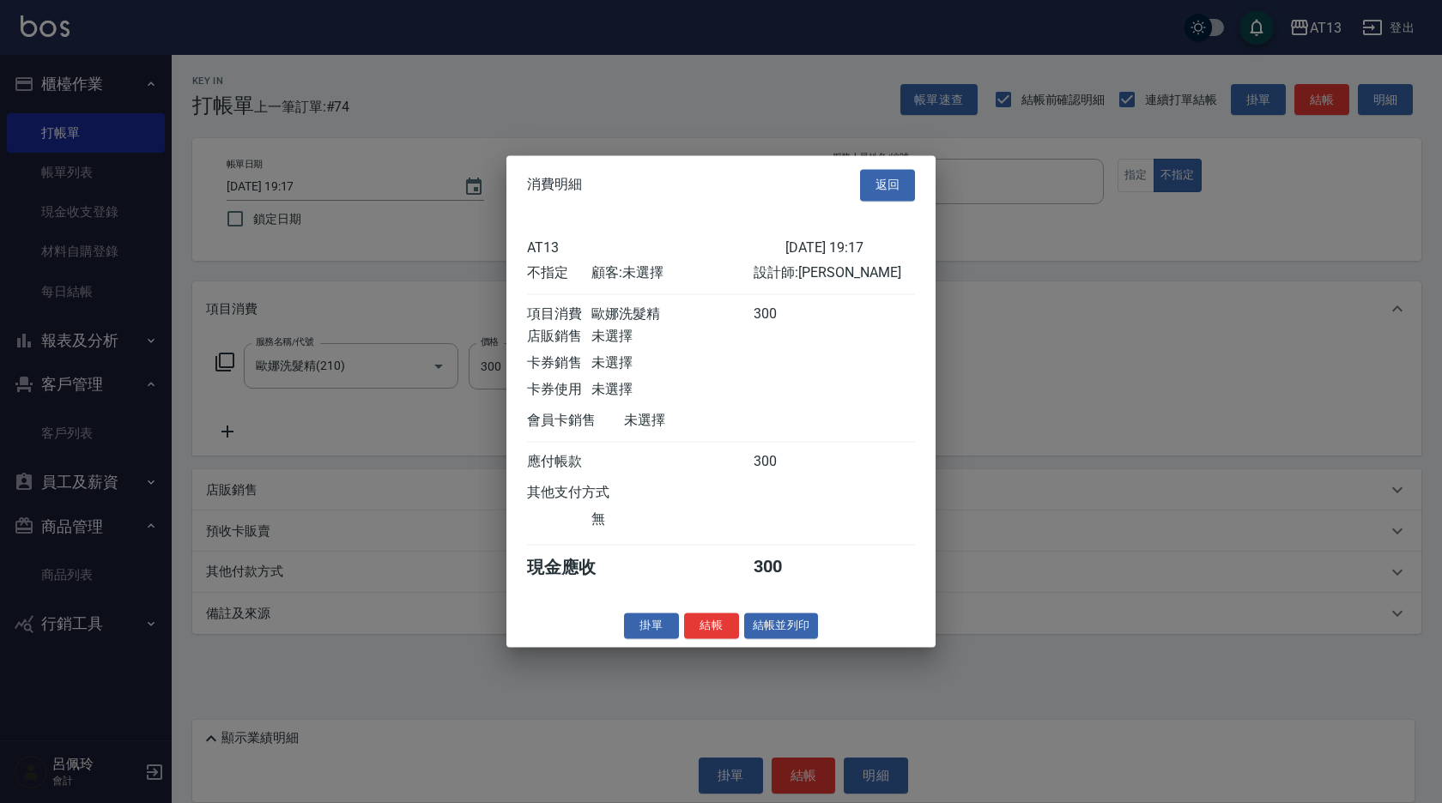
click at [716, 639] on button "結帳" at bounding box center [711, 626] width 55 height 27
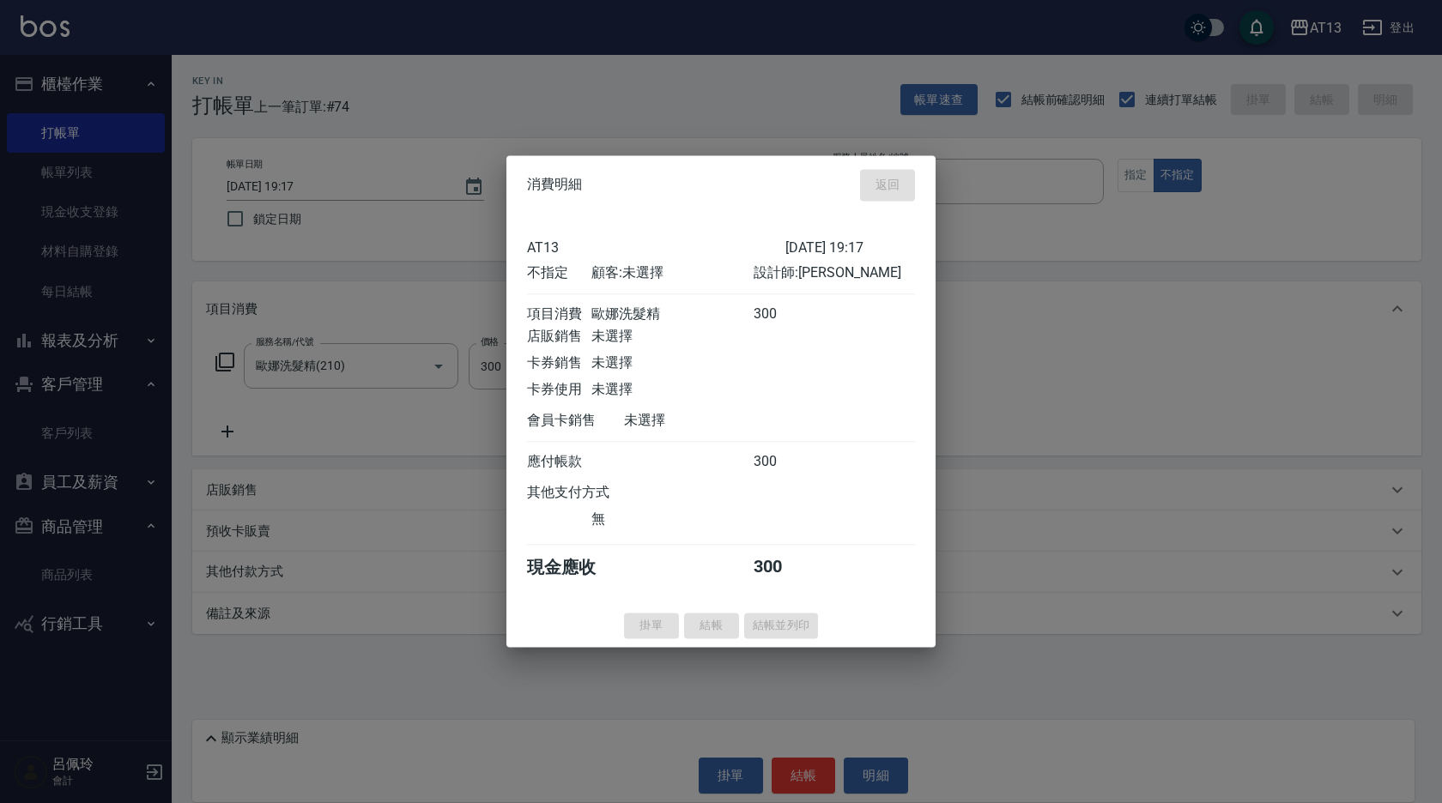
type input "[DATE] 19:18"
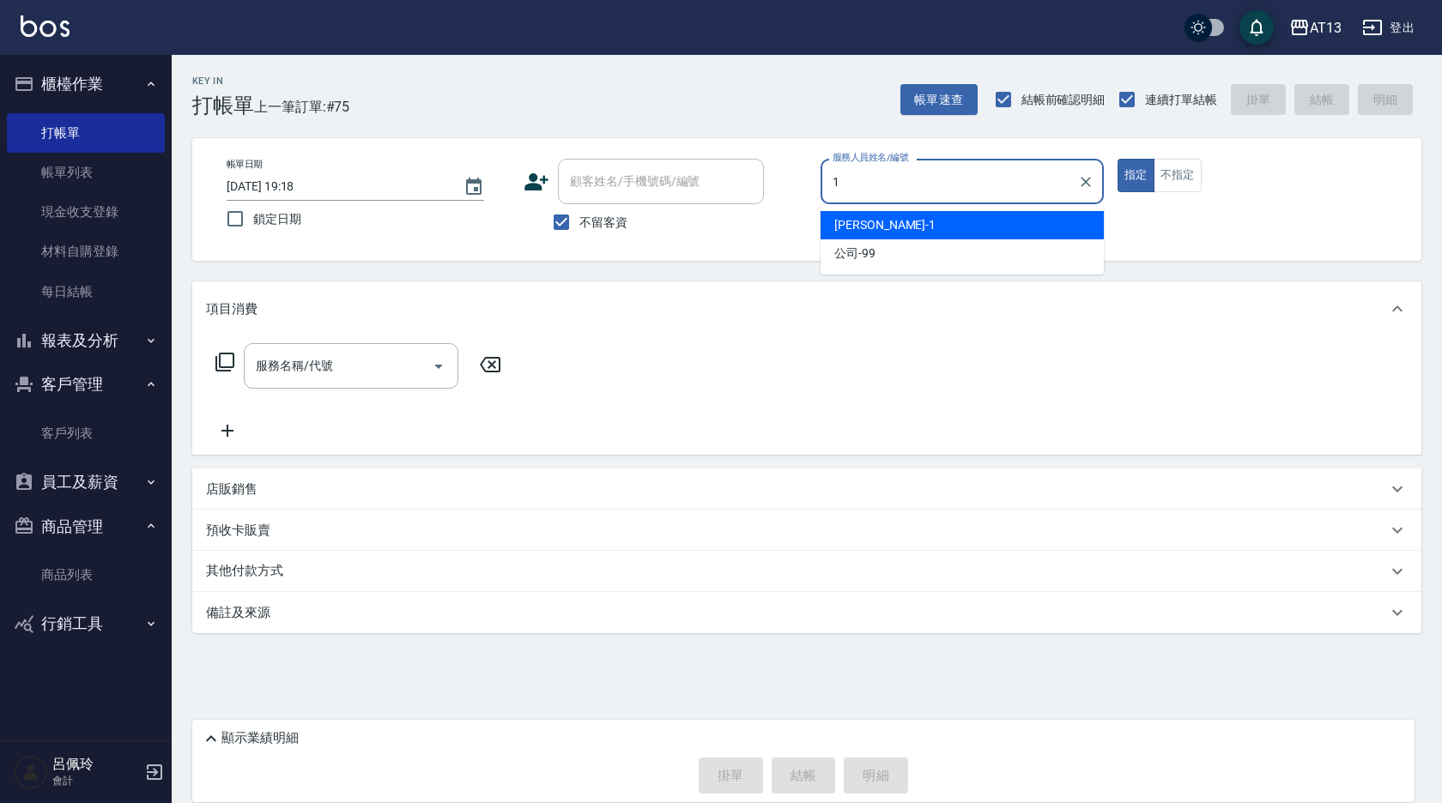
click at [927, 218] on div "[PERSON_NAME] -1" at bounding box center [962, 225] width 283 height 28
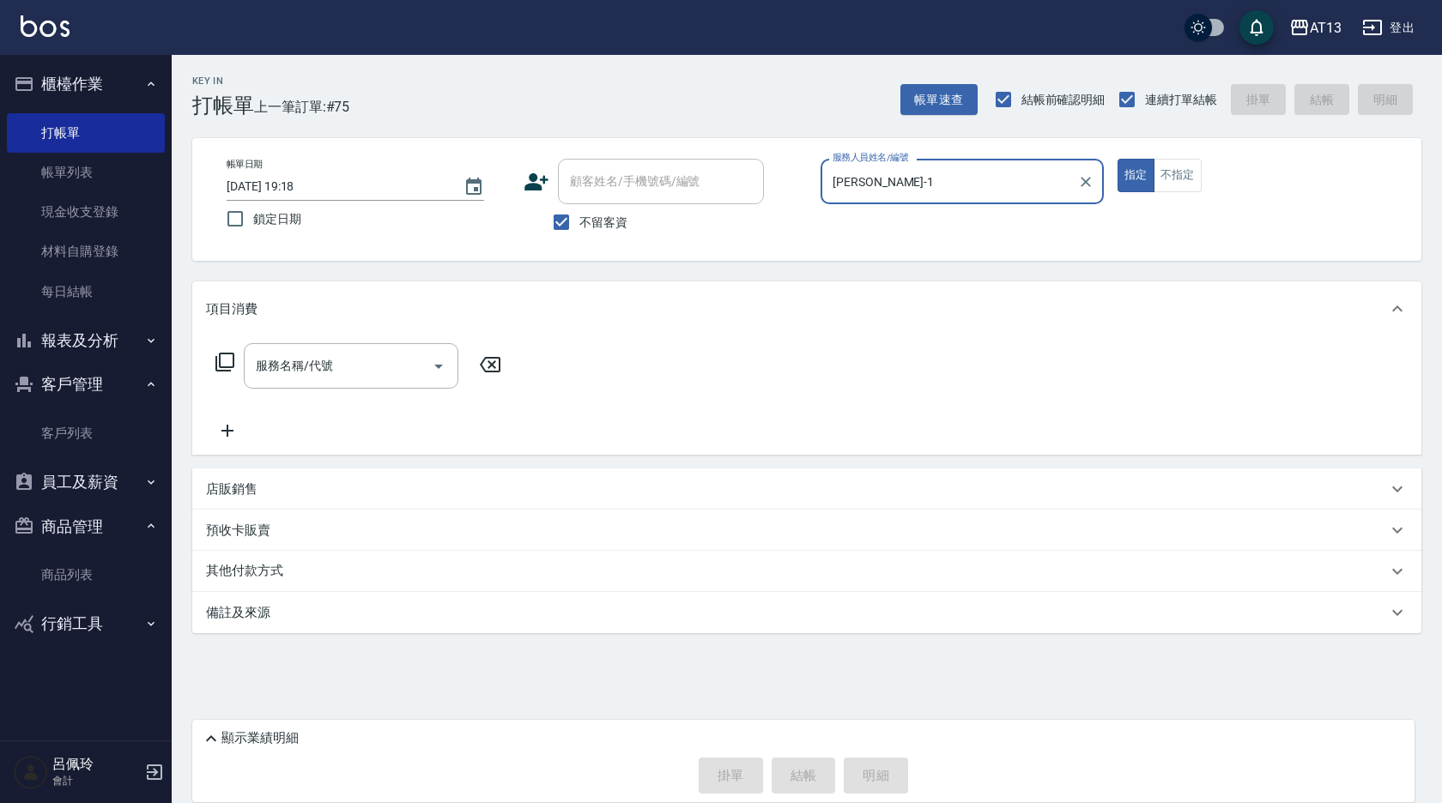
drag, startPoint x: 332, startPoint y: 389, endPoint x: 330, endPoint y: 400, distance: 11.3
click at [330, 398] on div "服務名稱/代號 服務名稱/代號" at bounding box center [359, 392] width 306 height 98
type input "[PERSON_NAME]-1"
click at [324, 346] on div "服務名稱/代號 服務名稱/代號" at bounding box center [806, 396] width 1229 height 118
click at [315, 359] on div "服務名稱/代號 服務名稱/代號" at bounding box center [351, 365] width 215 height 45
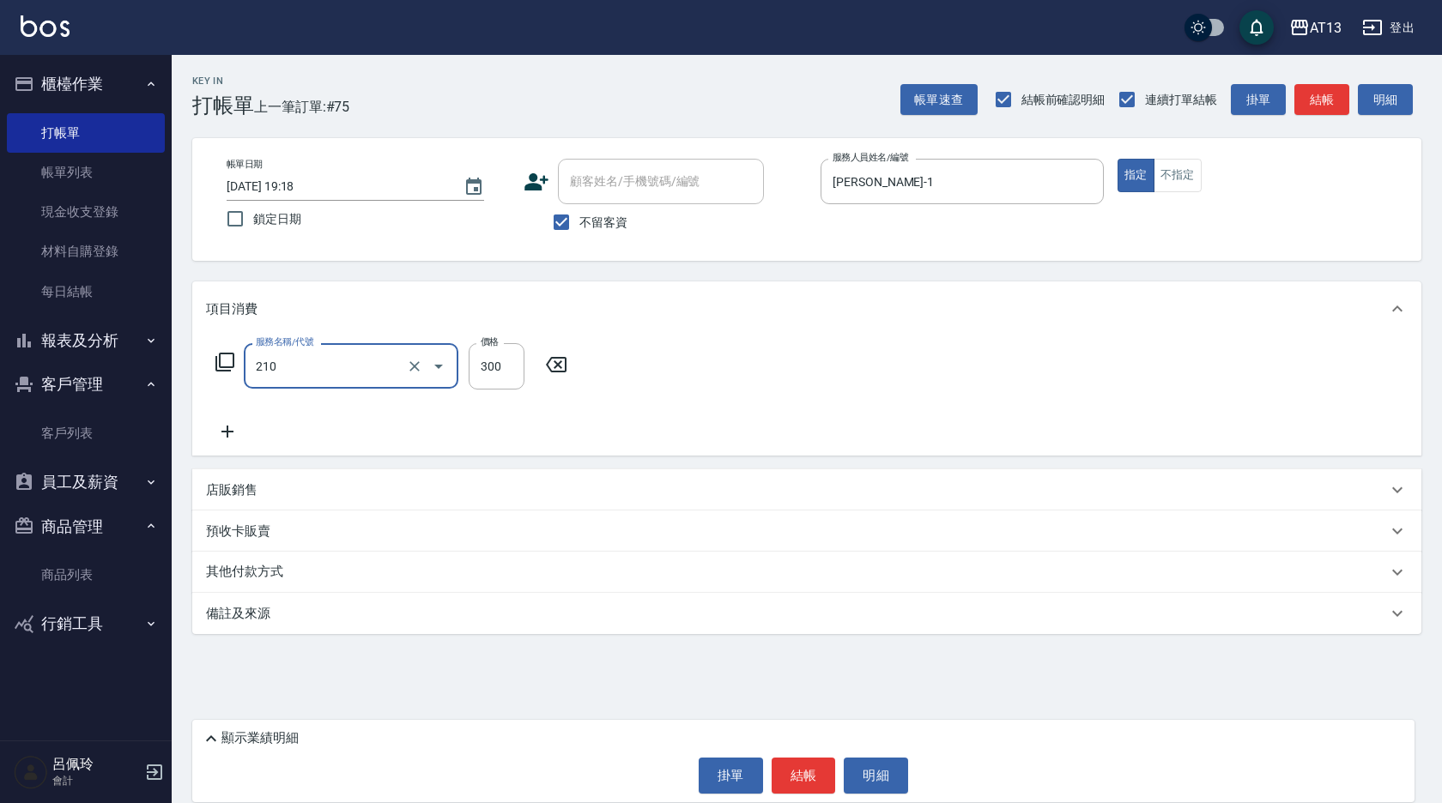
type input "歐娜洗髮精(210)"
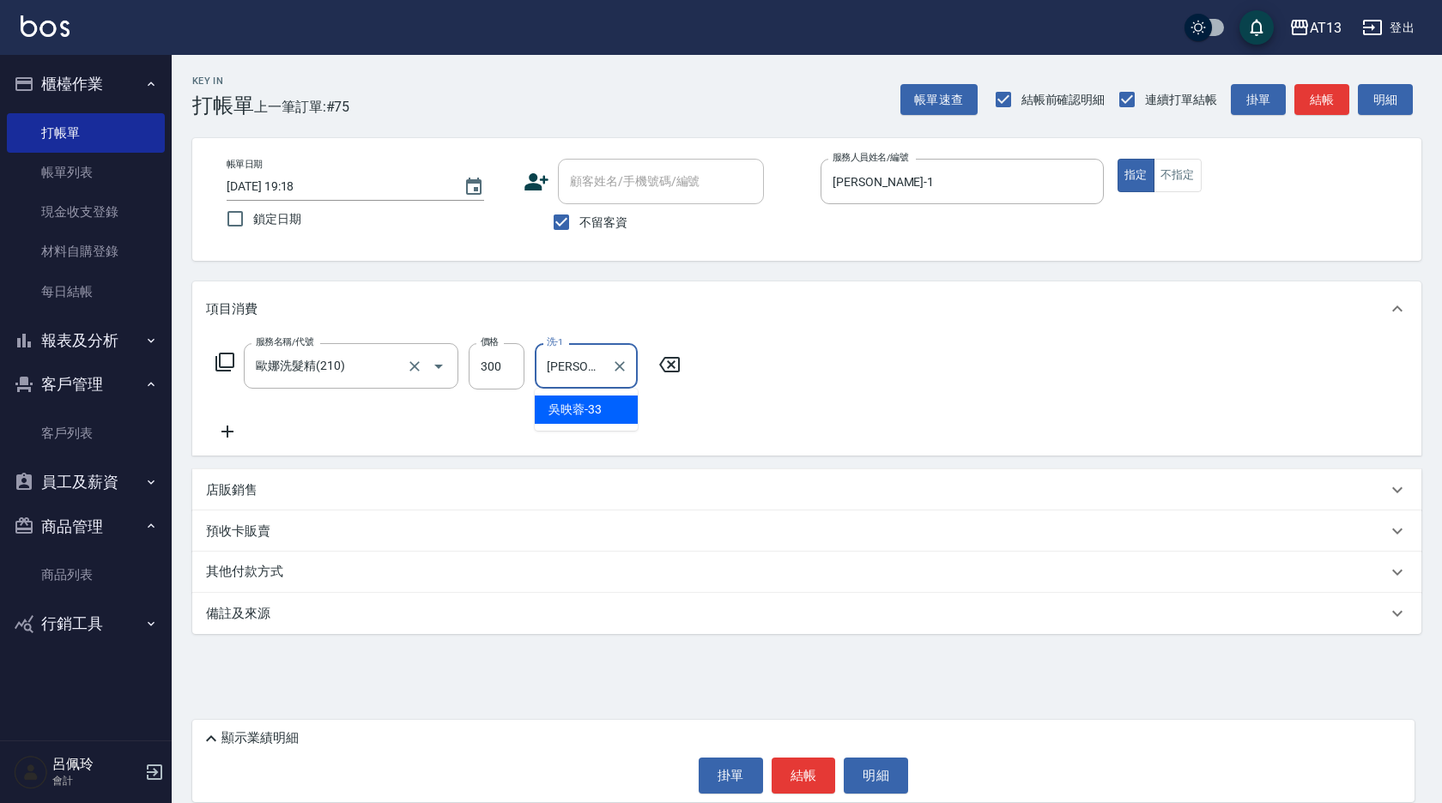
type input "[PERSON_NAME]-33"
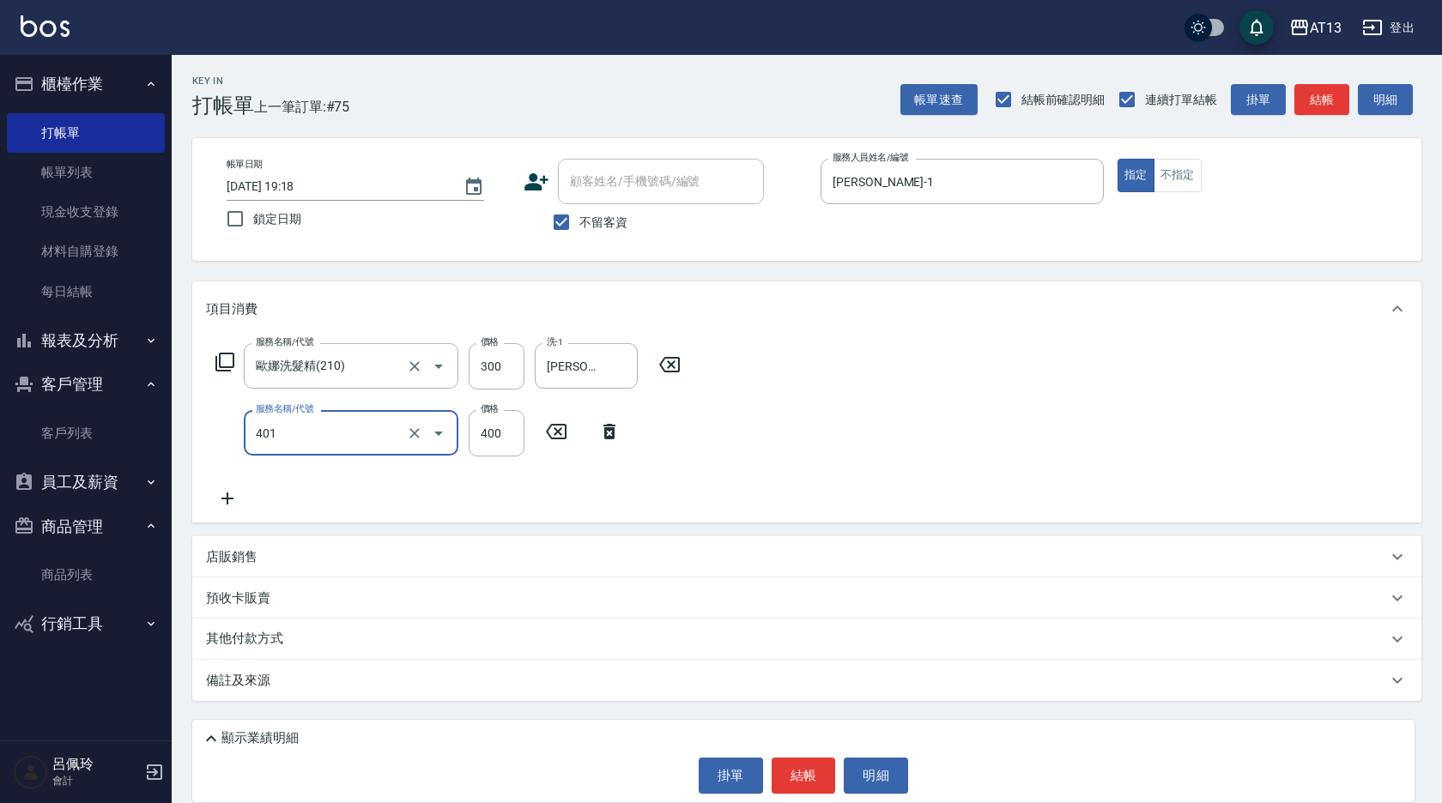
type input "剪髮(401)"
click at [1035, 483] on div "服務名稱/代號 [PERSON_NAME]洗髮精(210) 服務名稱/代號 價格 300 價格 洗-1 [PERSON_NAME]-33 洗-1 服務名稱/代…" at bounding box center [806, 430] width 1229 height 186
click at [786, 774] on button "結帳" at bounding box center [804, 776] width 64 height 36
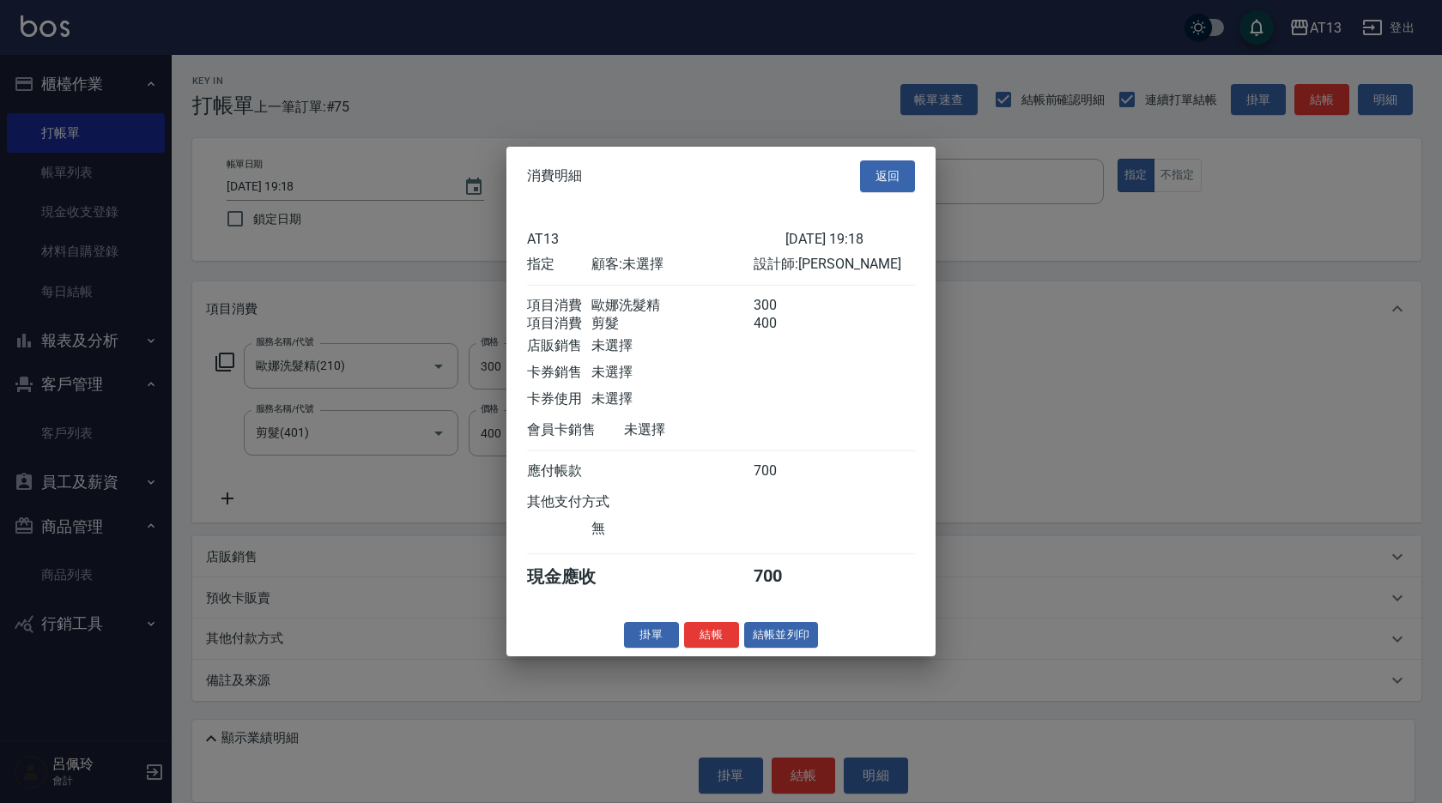
click at [715, 646] on button "結帳" at bounding box center [711, 635] width 55 height 27
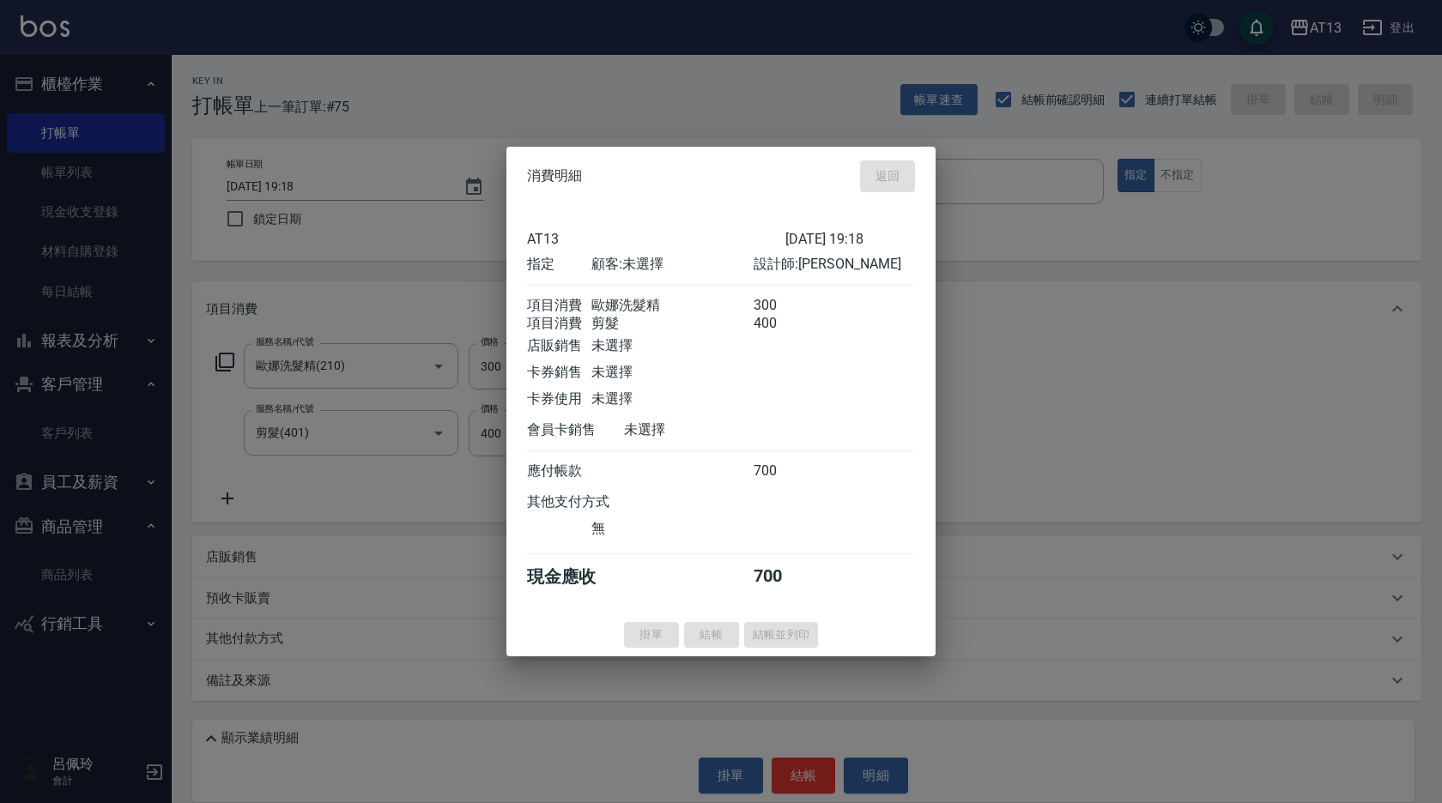
type input "[DATE] 19:19"
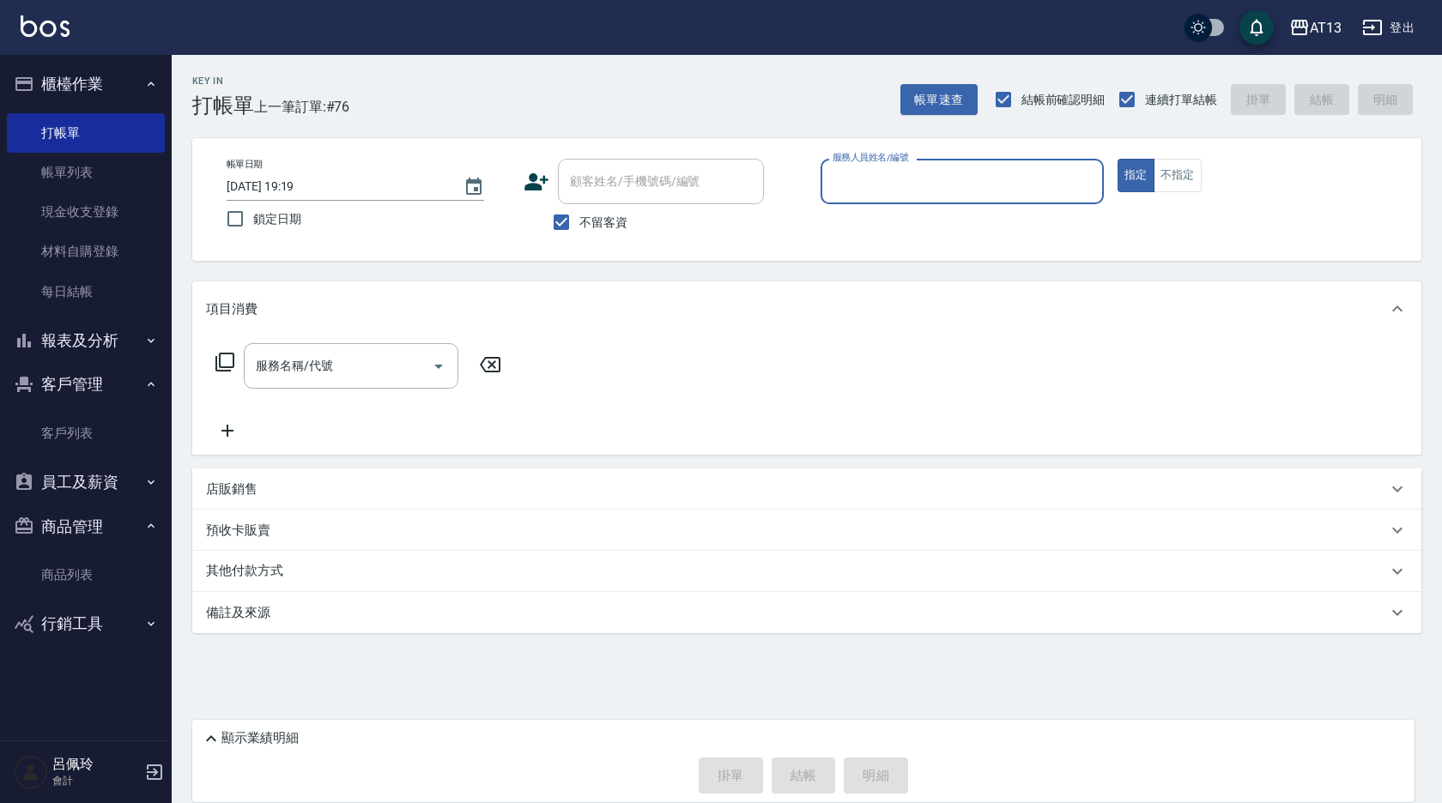
drag, startPoint x: 81, startPoint y: 164, endPoint x: 486, endPoint y: 273, distance: 419.6
click at [81, 164] on link "帳單列表" at bounding box center [86, 172] width 158 height 39
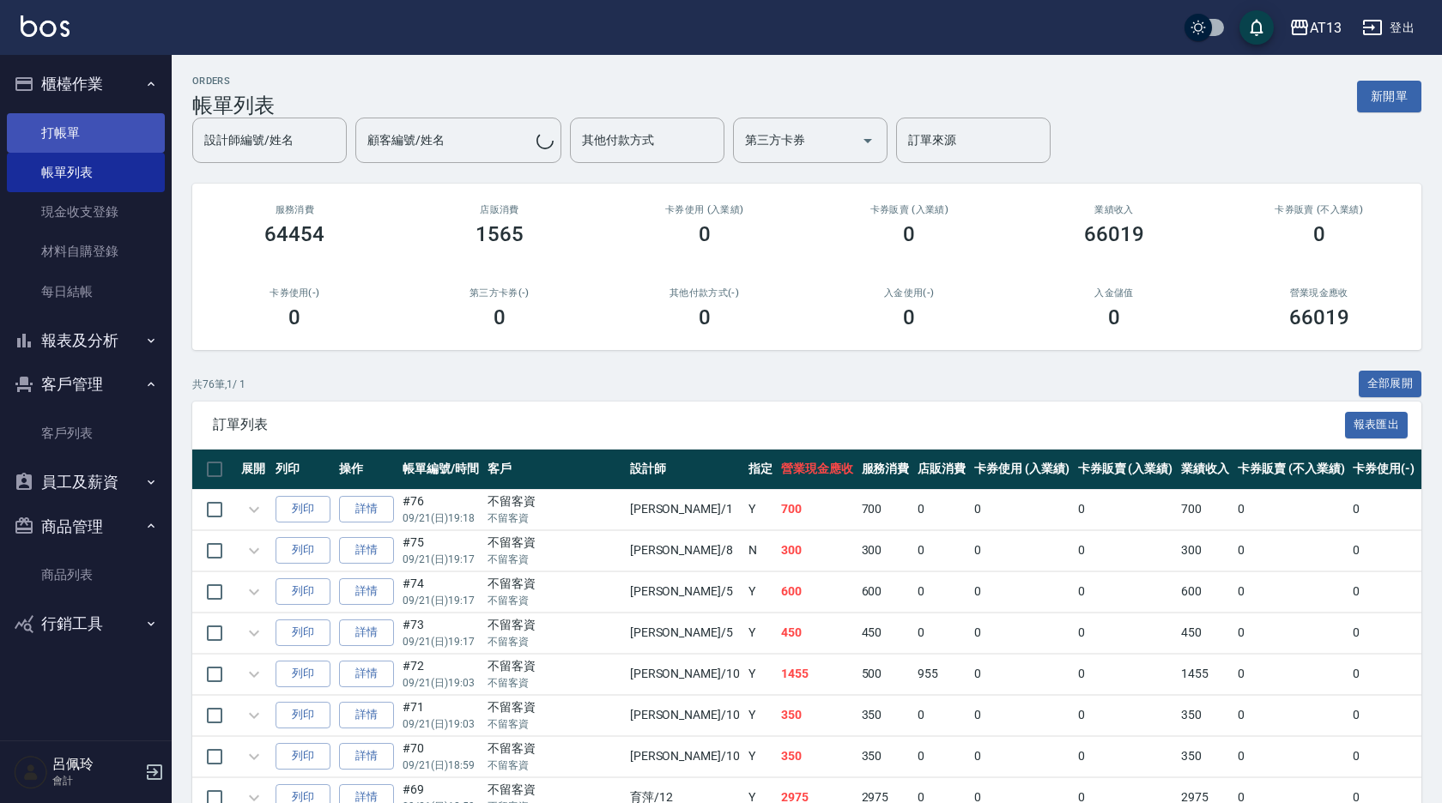
click at [66, 126] on link "打帳單" at bounding box center [86, 132] width 158 height 39
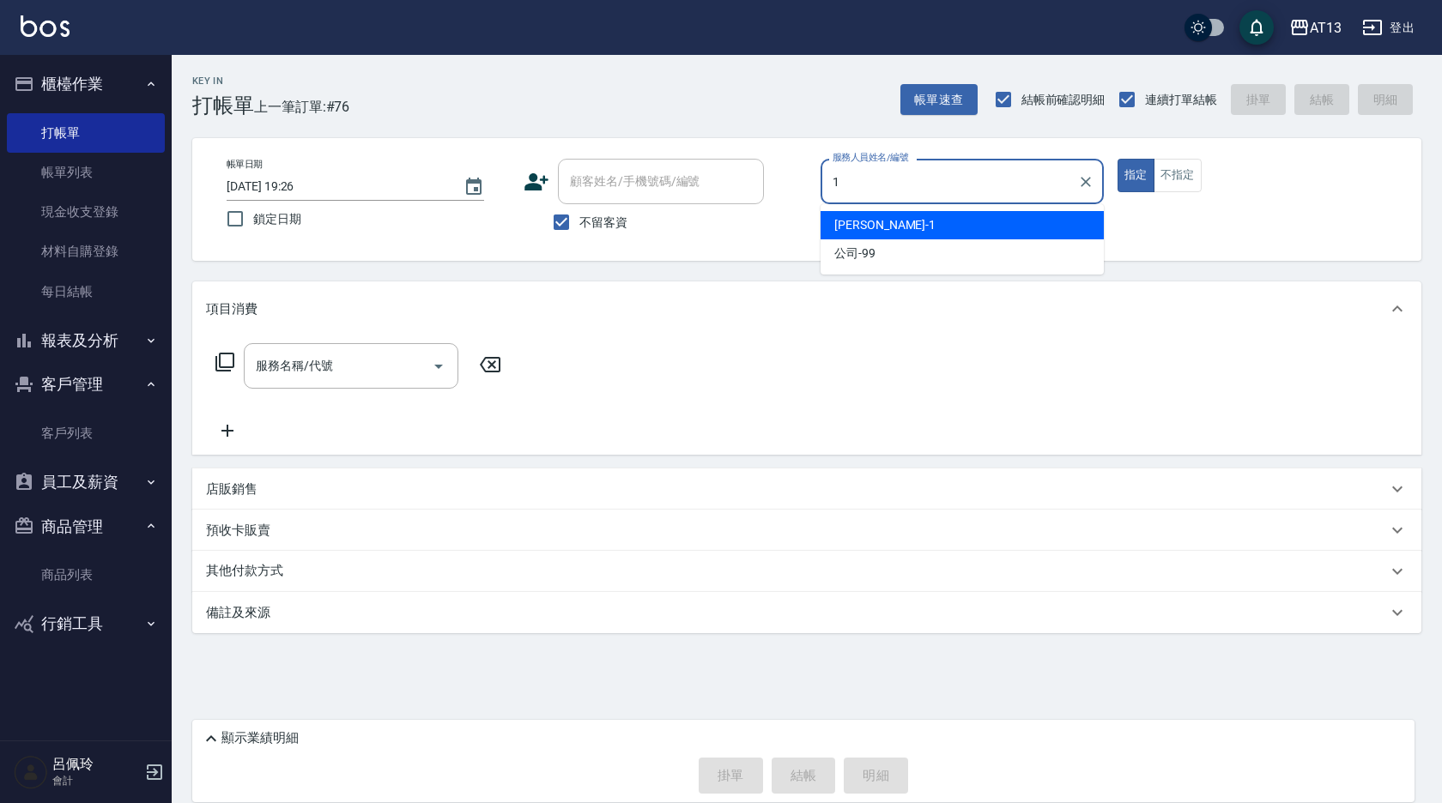
click at [863, 227] on span "[PERSON_NAME] -1" at bounding box center [884, 225] width 101 height 18
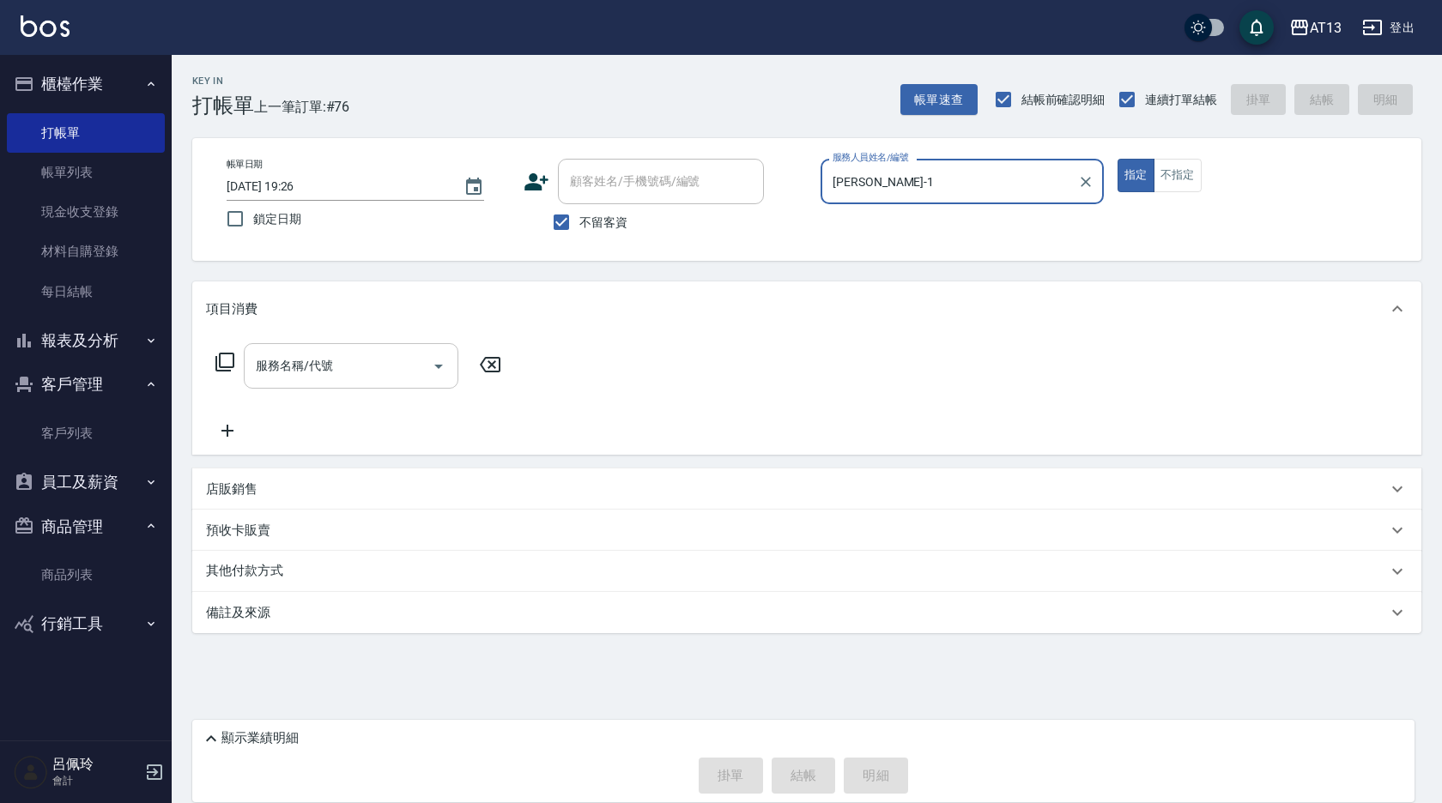
click at [322, 386] on div "服務名稱/代號" at bounding box center [351, 365] width 215 height 45
type input "[PERSON_NAME]-1"
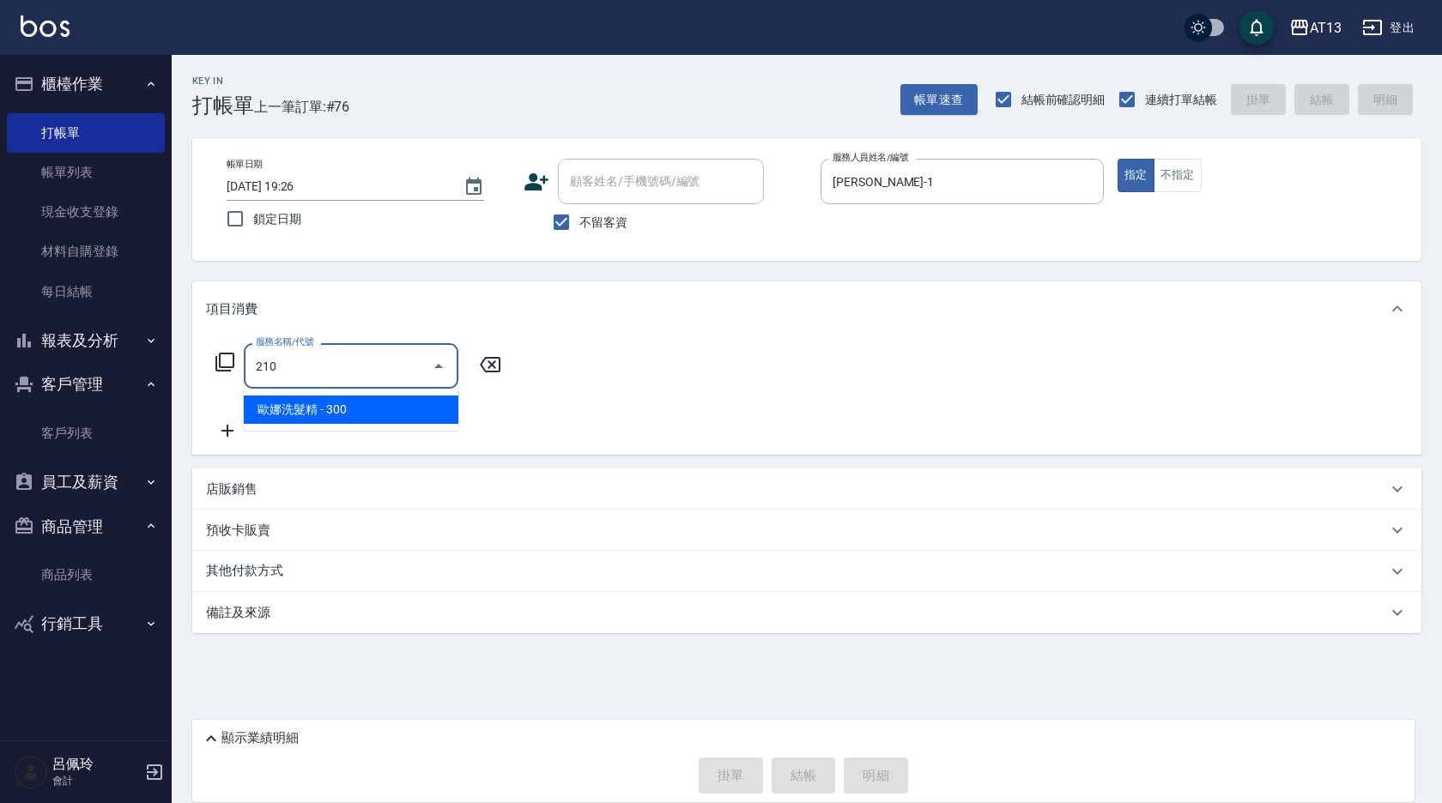
type input "歐娜洗髮精(210)"
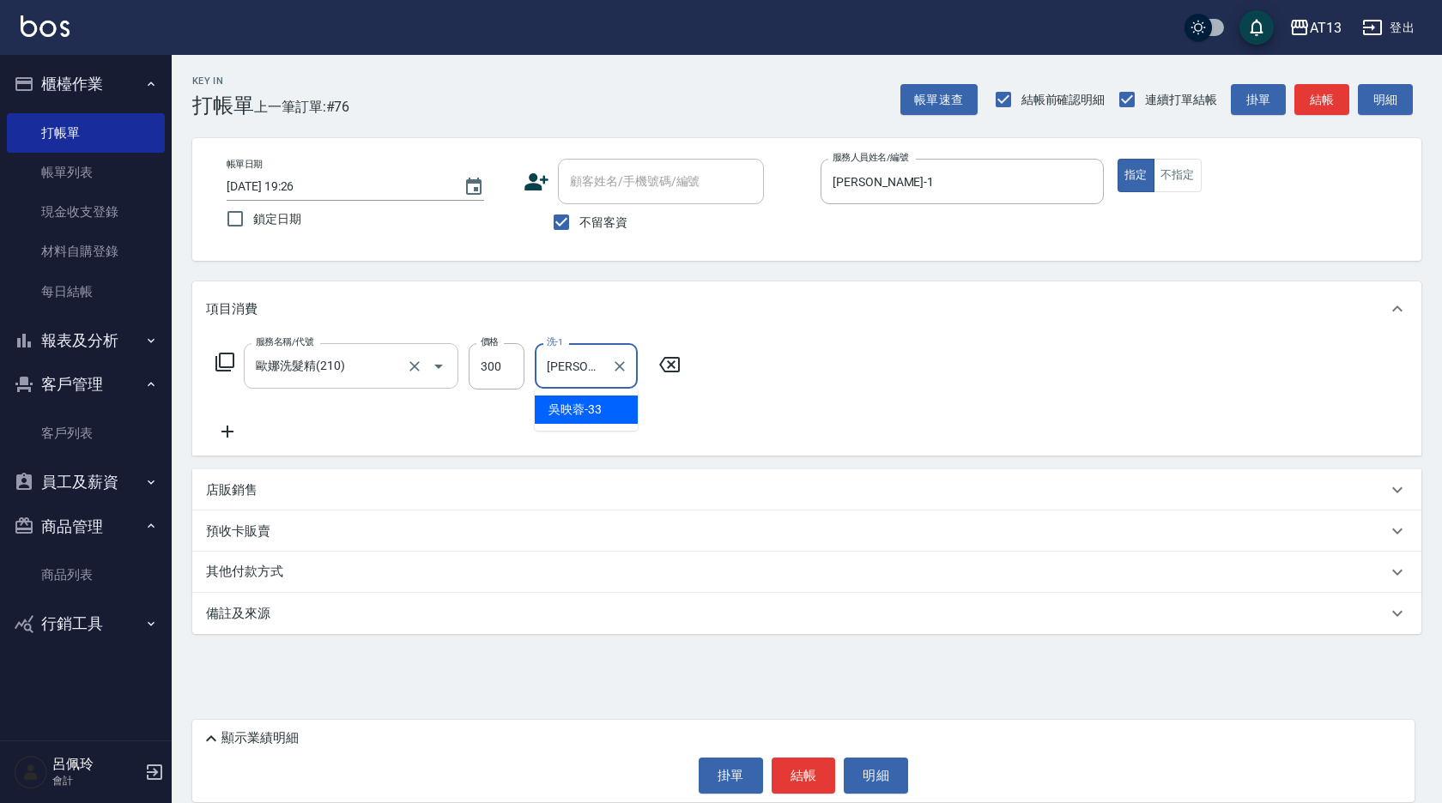
type input "[PERSON_NAME]-33"
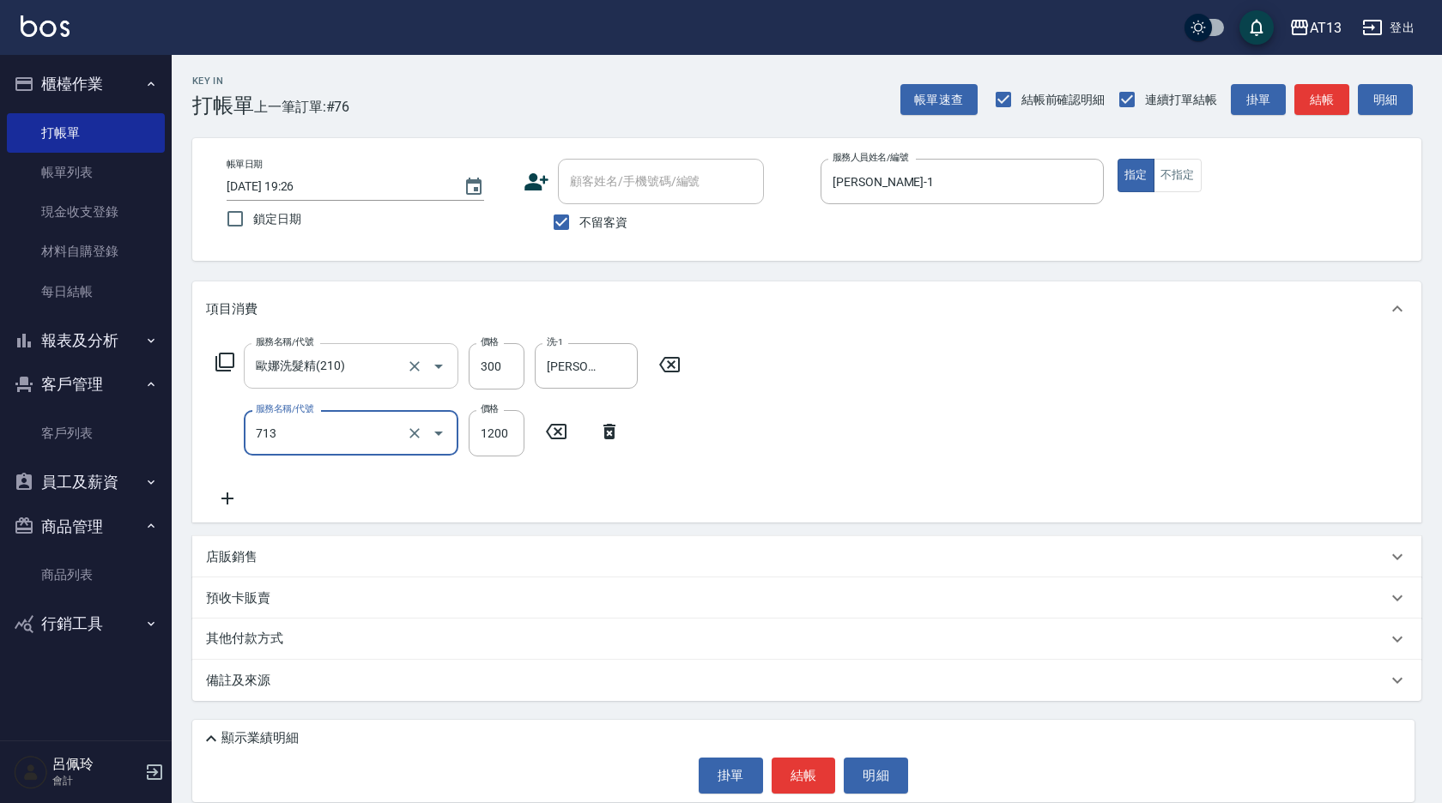
type input "水樣結構式1200(713)"
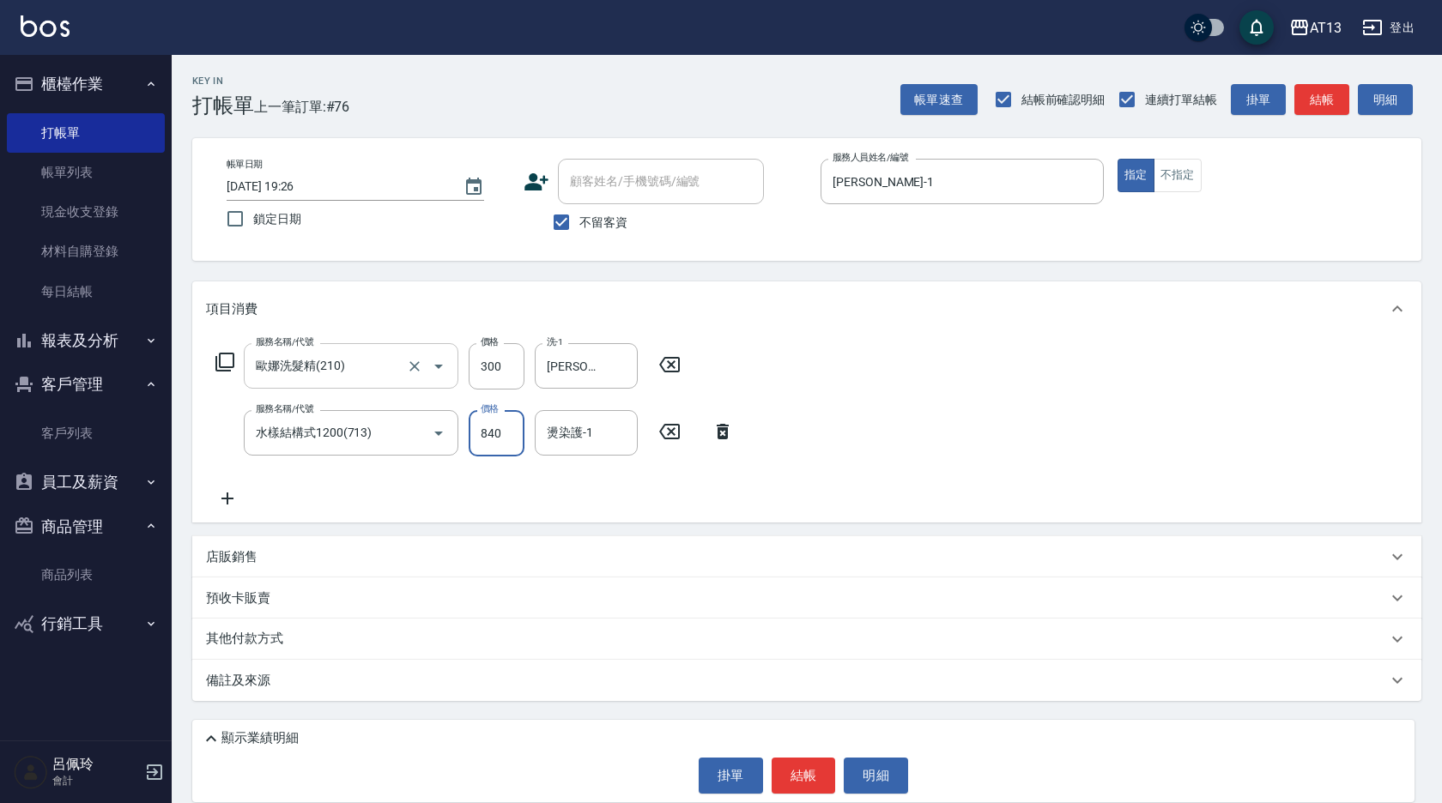
type input "840"
type input "[PERSON_NAME]-33"
click at [808, 781] on button "結帳" at bounding box center [804, 776] width 64 height 36
click at [797, 781] on button "結帳" at bounding box center [804, 776] width 64 height 36
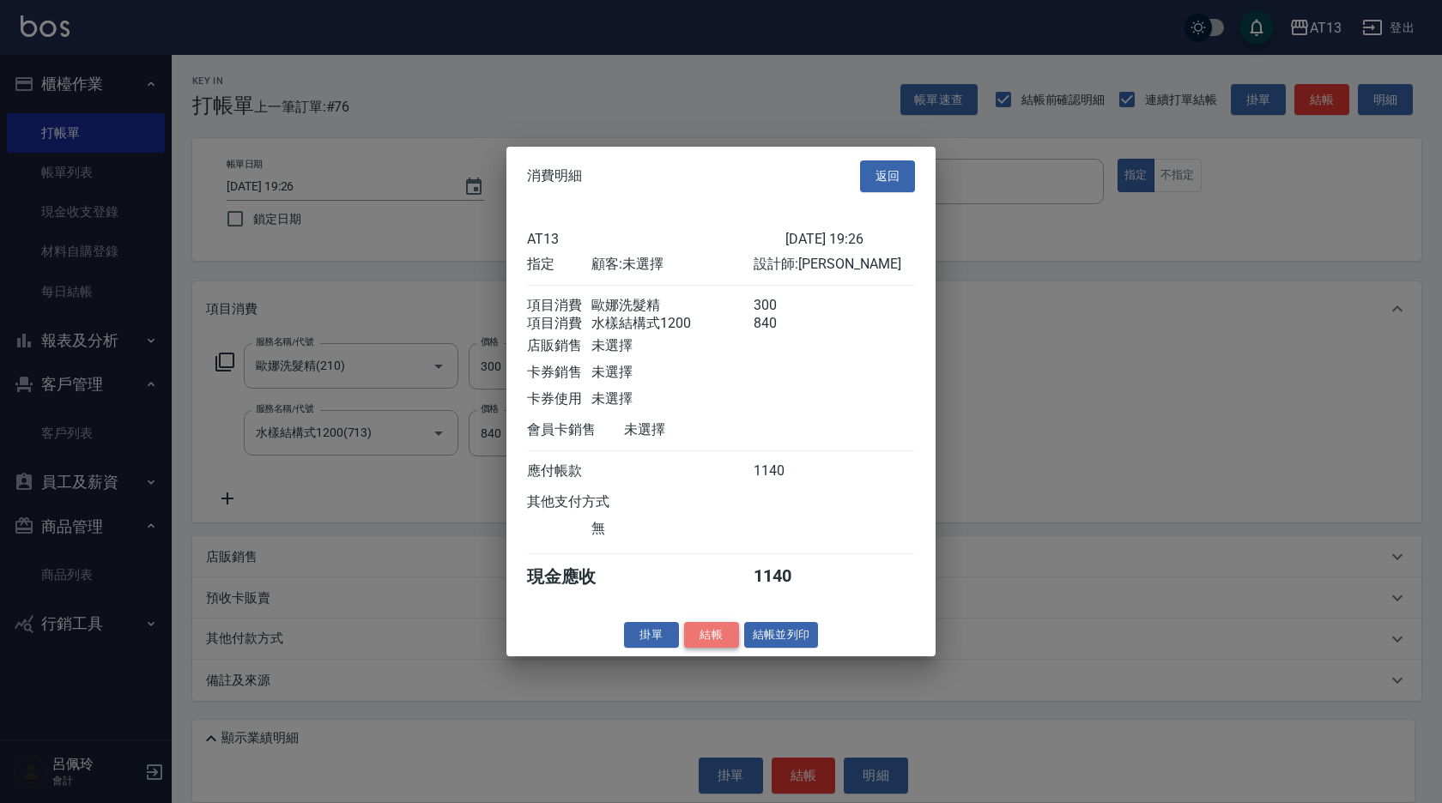
click at [714, 640] on button "結帳" at bounding box center [711, 635] width 55 height 27
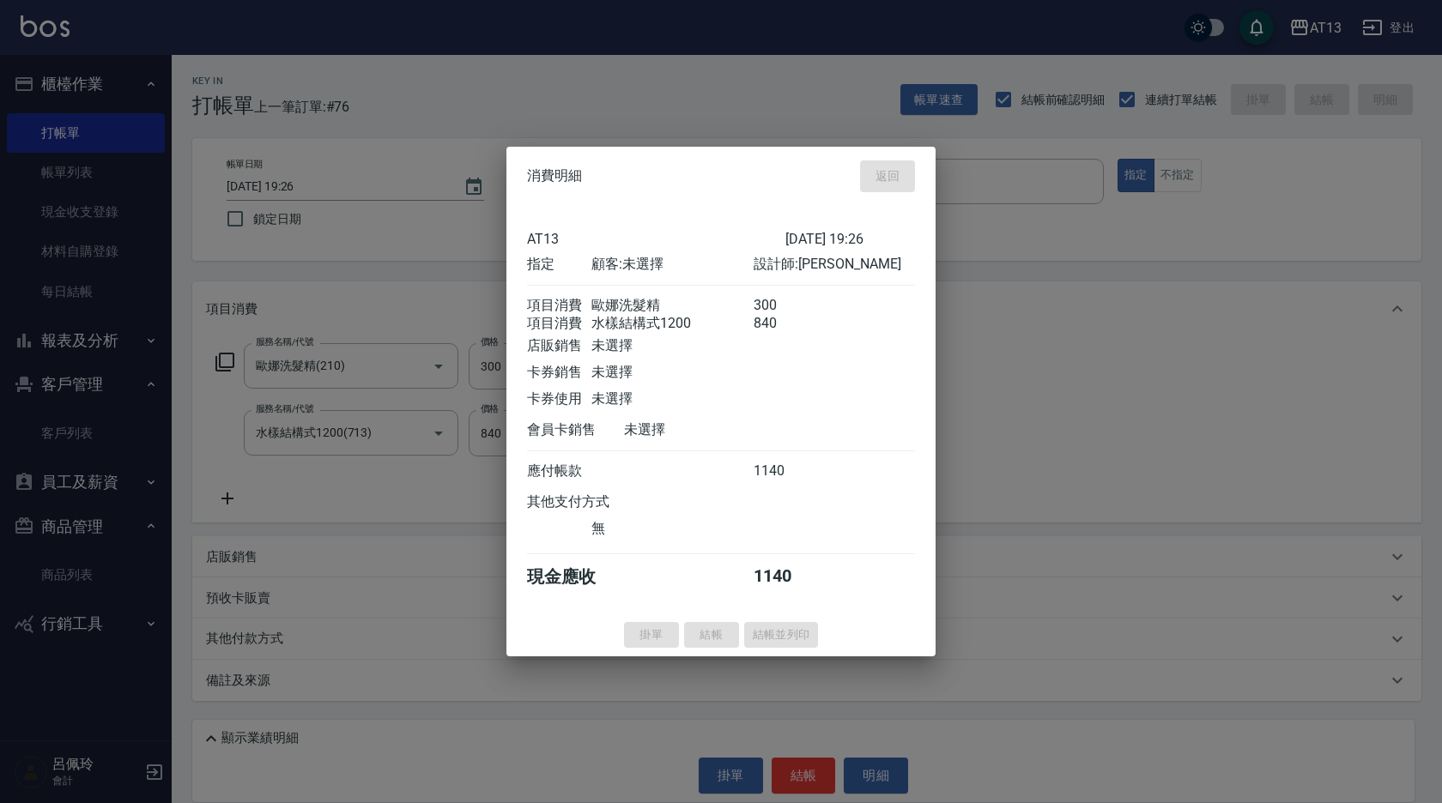
type input "[DATE] 19:27"
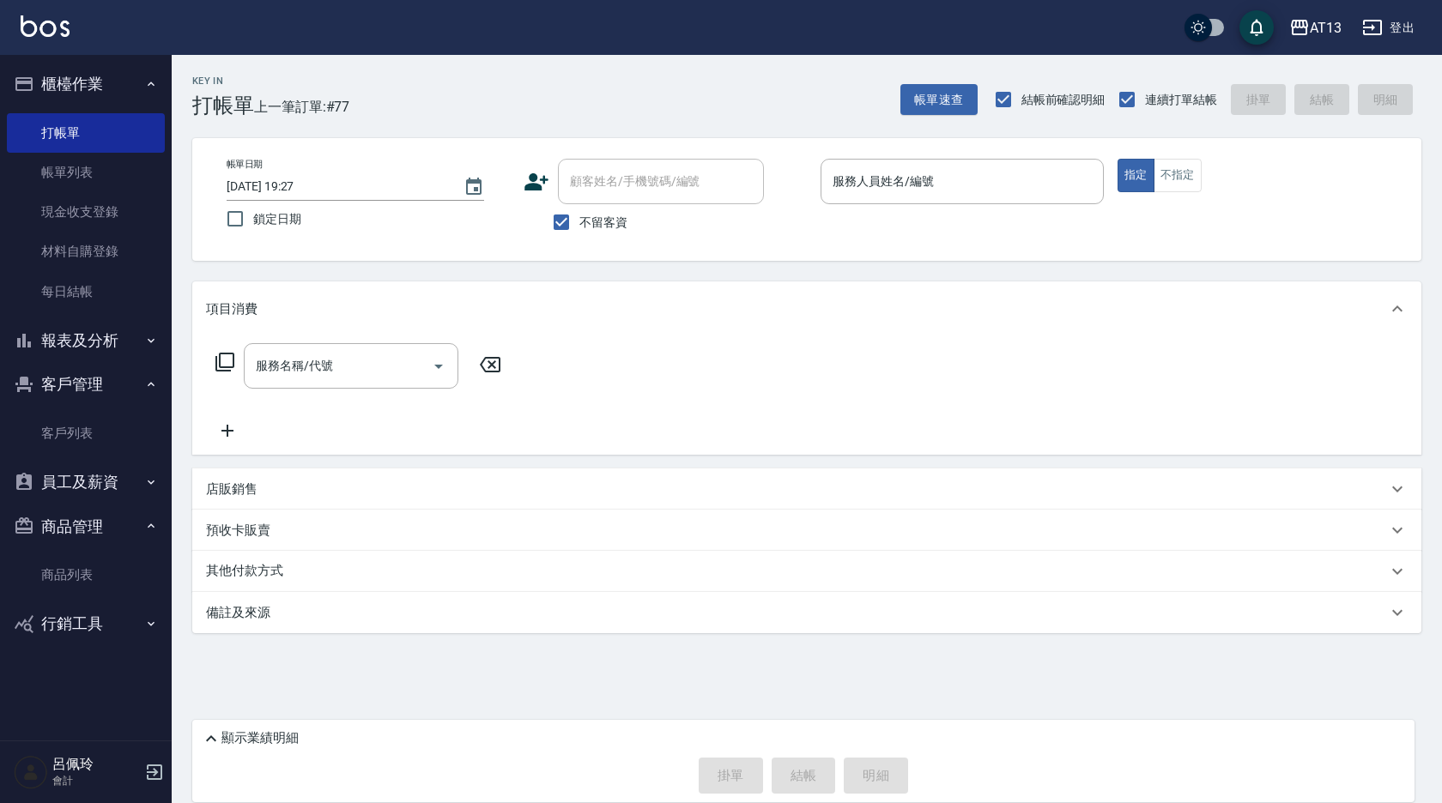
drag, startPoint x: 600, startPoint y: 507, endPoint x: 573, endPoint y: 98, distance: 410.3
click at [573, 98] on div "Key In 打帳單 上一筆訂單:#77 帳單速查 結帳前確認明細 連續打單結帳 掛單 結帳 明細" at bounding box center [797, 86] width 1250 height 63
click at [1117, 421] on div "服務名稱/代號 服務名稱/代號" at bounding box center [806, 396] width 1229 height 118
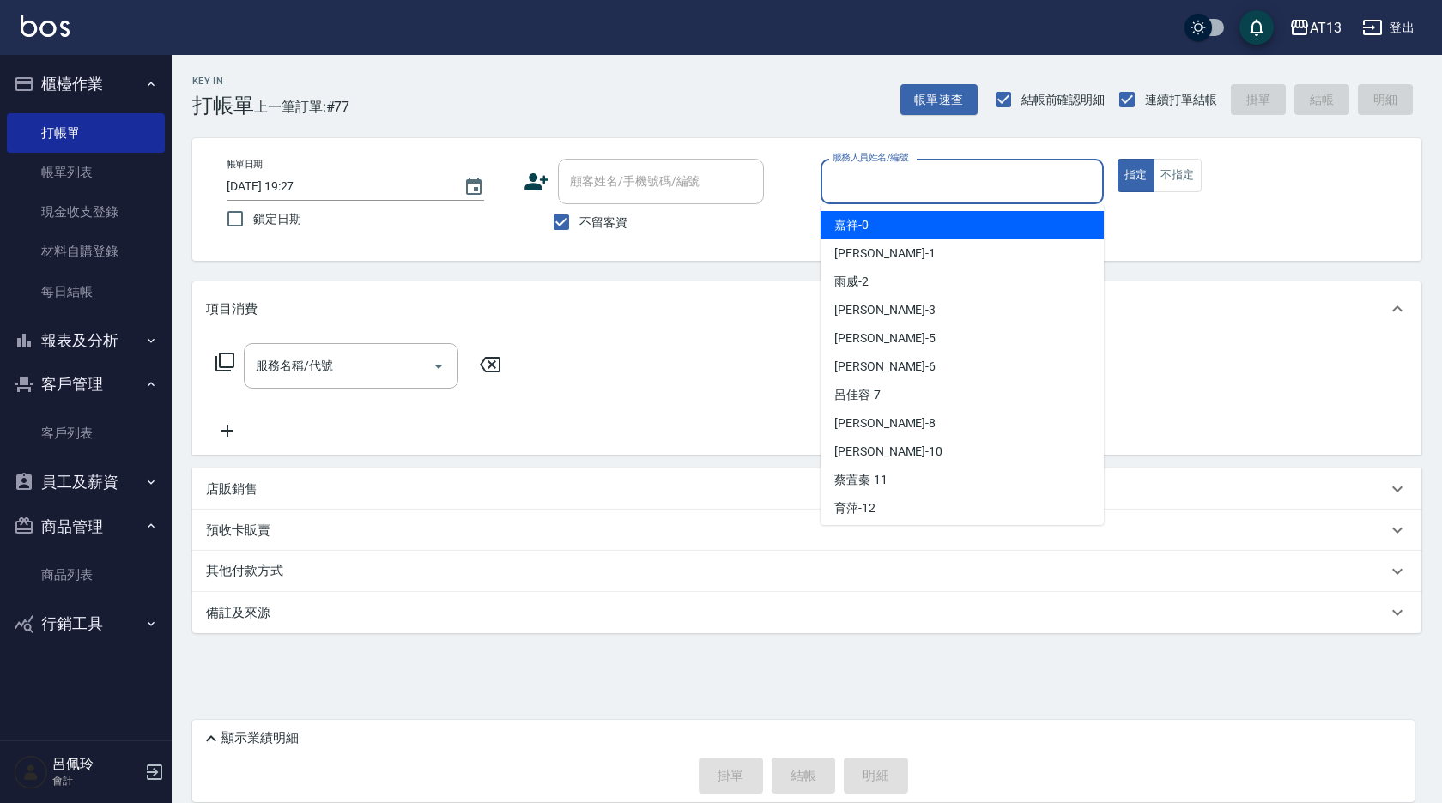
click at [928, 172] on input "服務人員姓名/編號" at bounding box center [962, 182] width 268 height 30
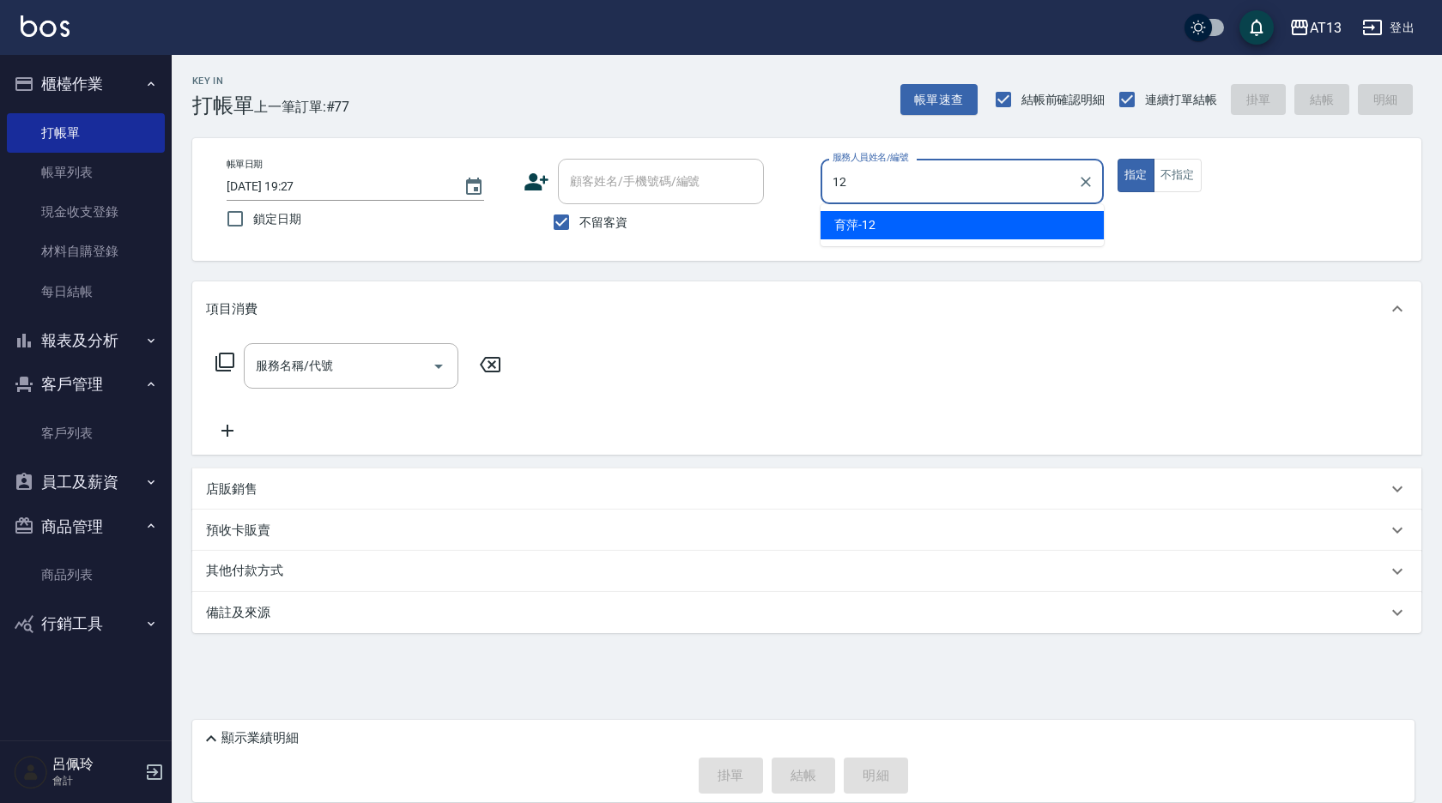
click at [901, 225] on div "育[PERSON_NAME] -12" at bounding box center [962, 225] width 283 height 28
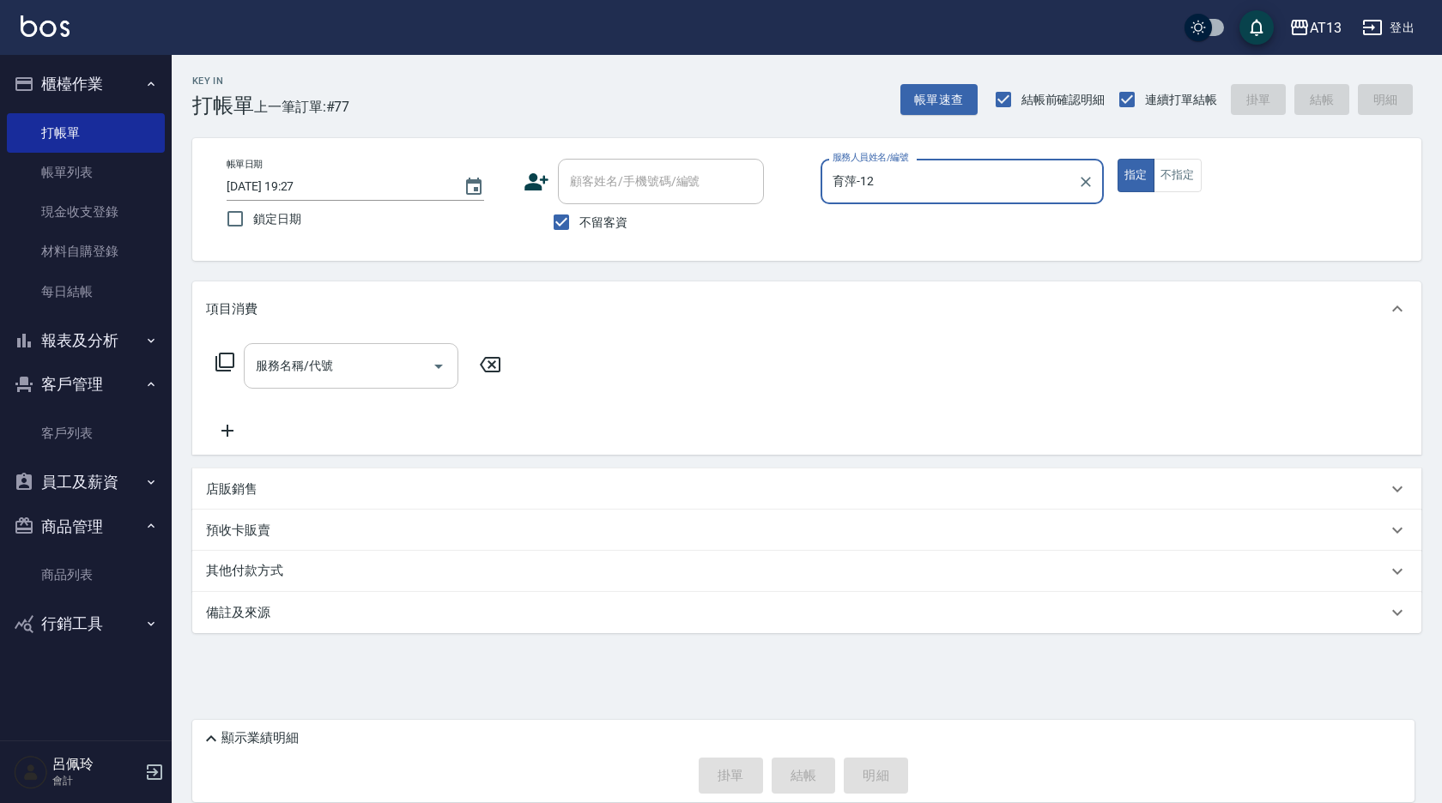
click at [401, 348] on div "服務名稱/代號" at bounding box center [351, 365] width 215 height 45
type input "育萍-12"
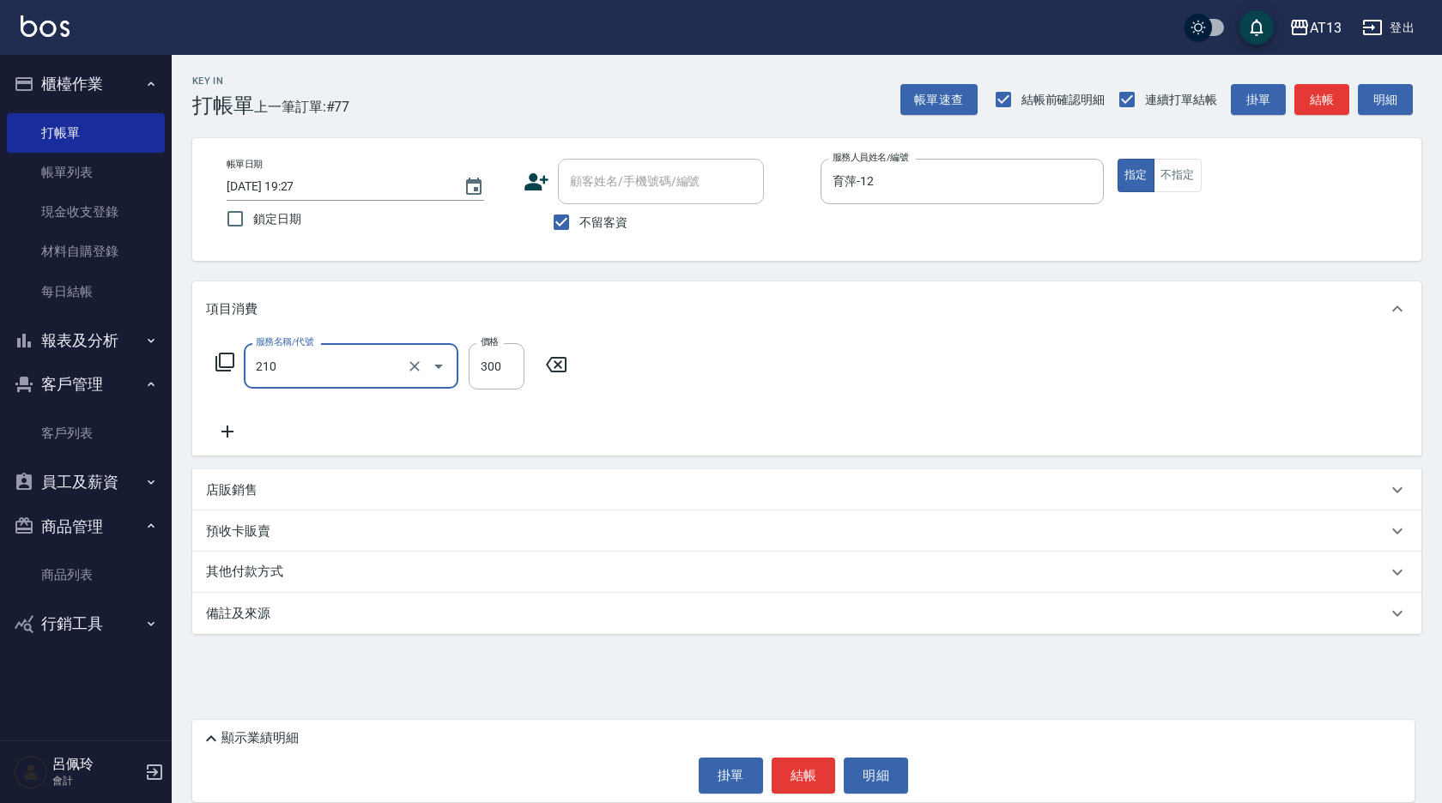
type input "歐娜洗髮精(210)"
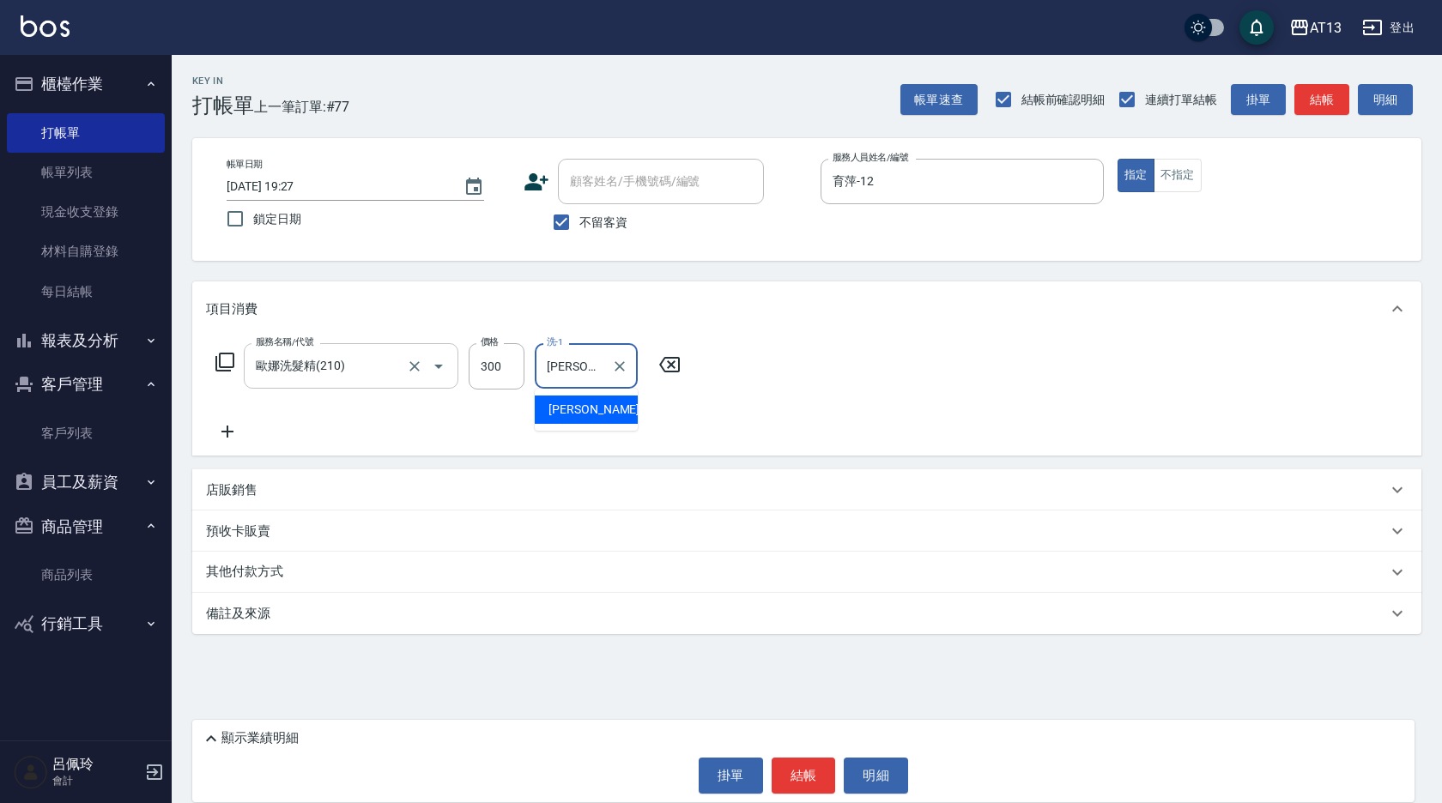
type input "[PERSON_NAME]-31"
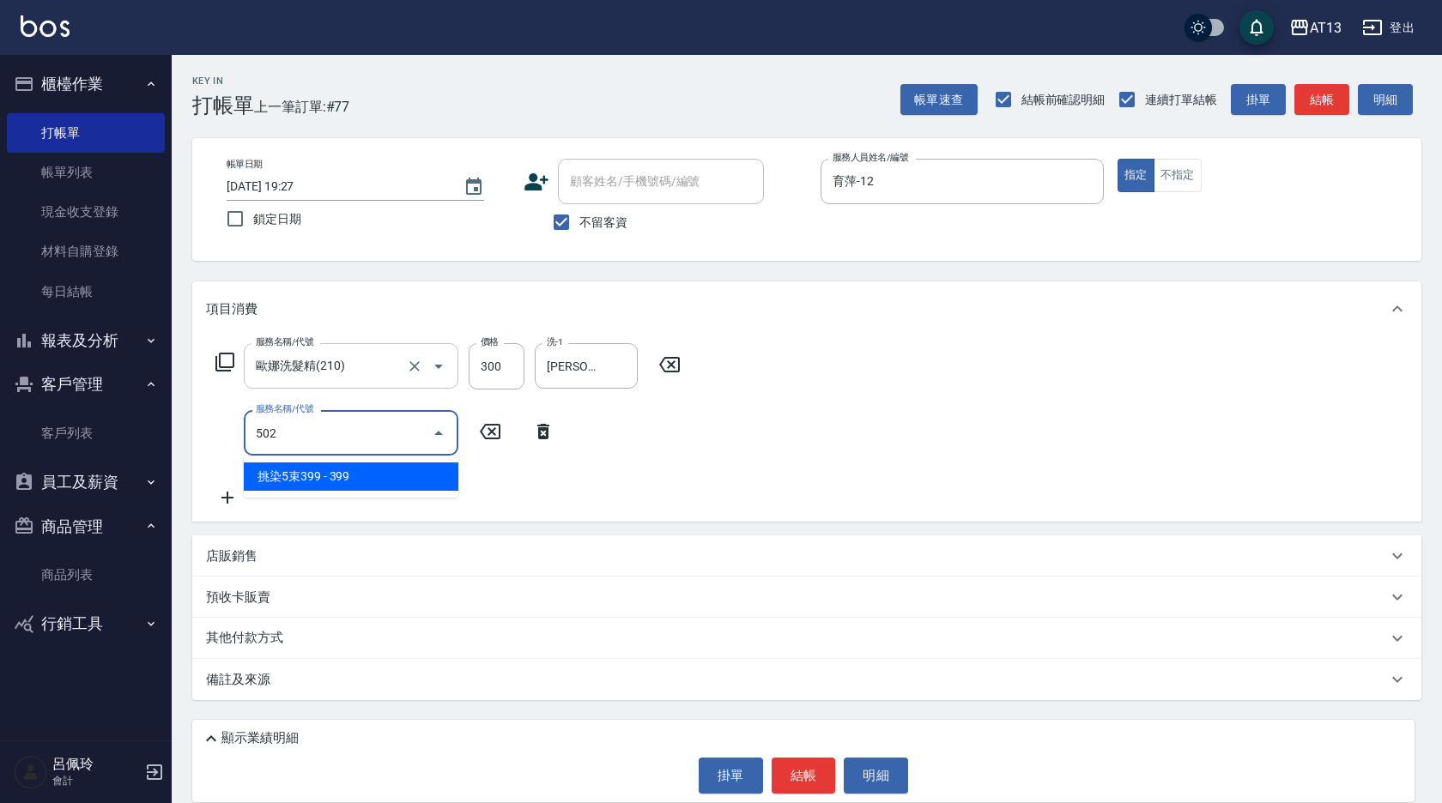
type input "挑染5束399(502)"
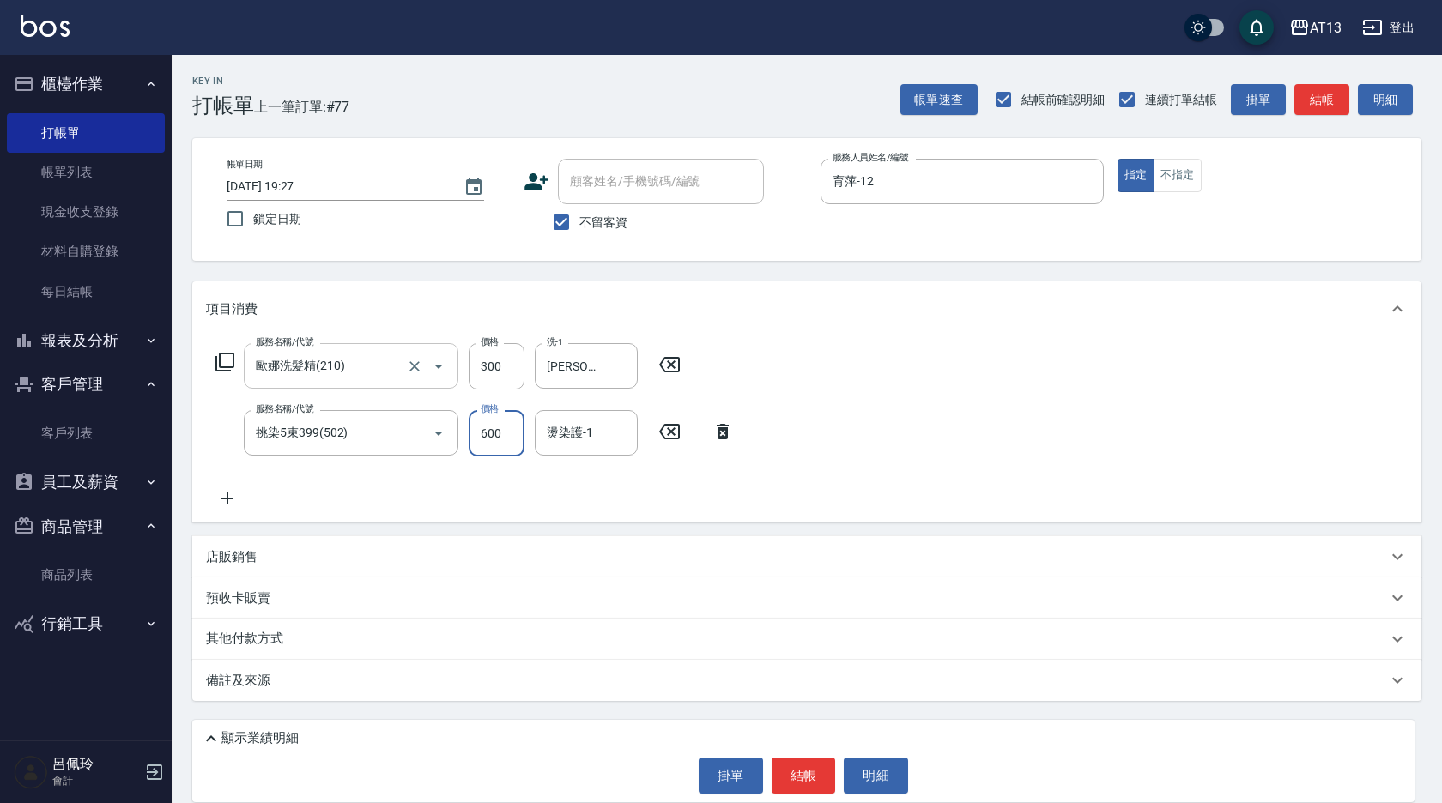
type input "600"
type input "[PERSON_NAME]-31"
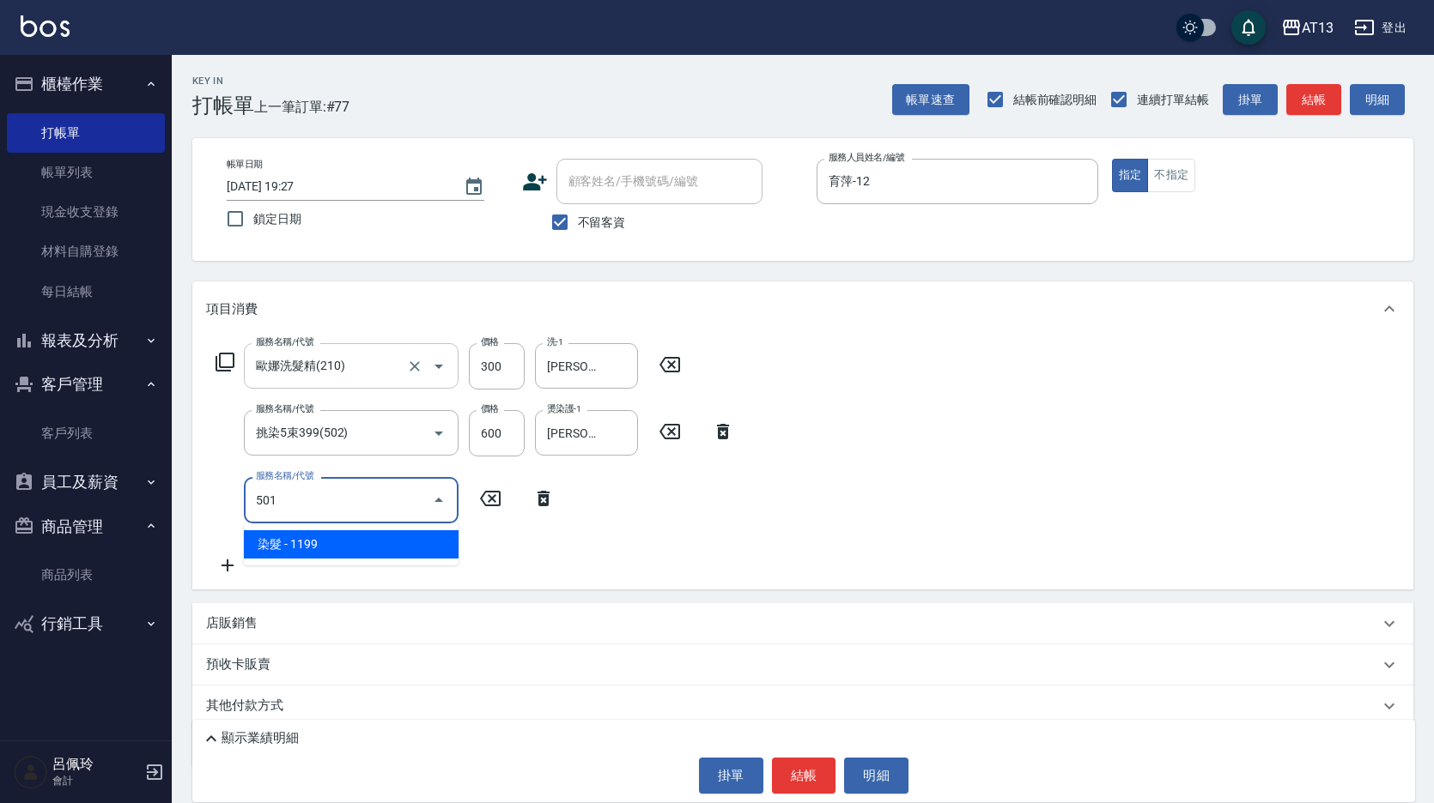
type input "染髮(501)"
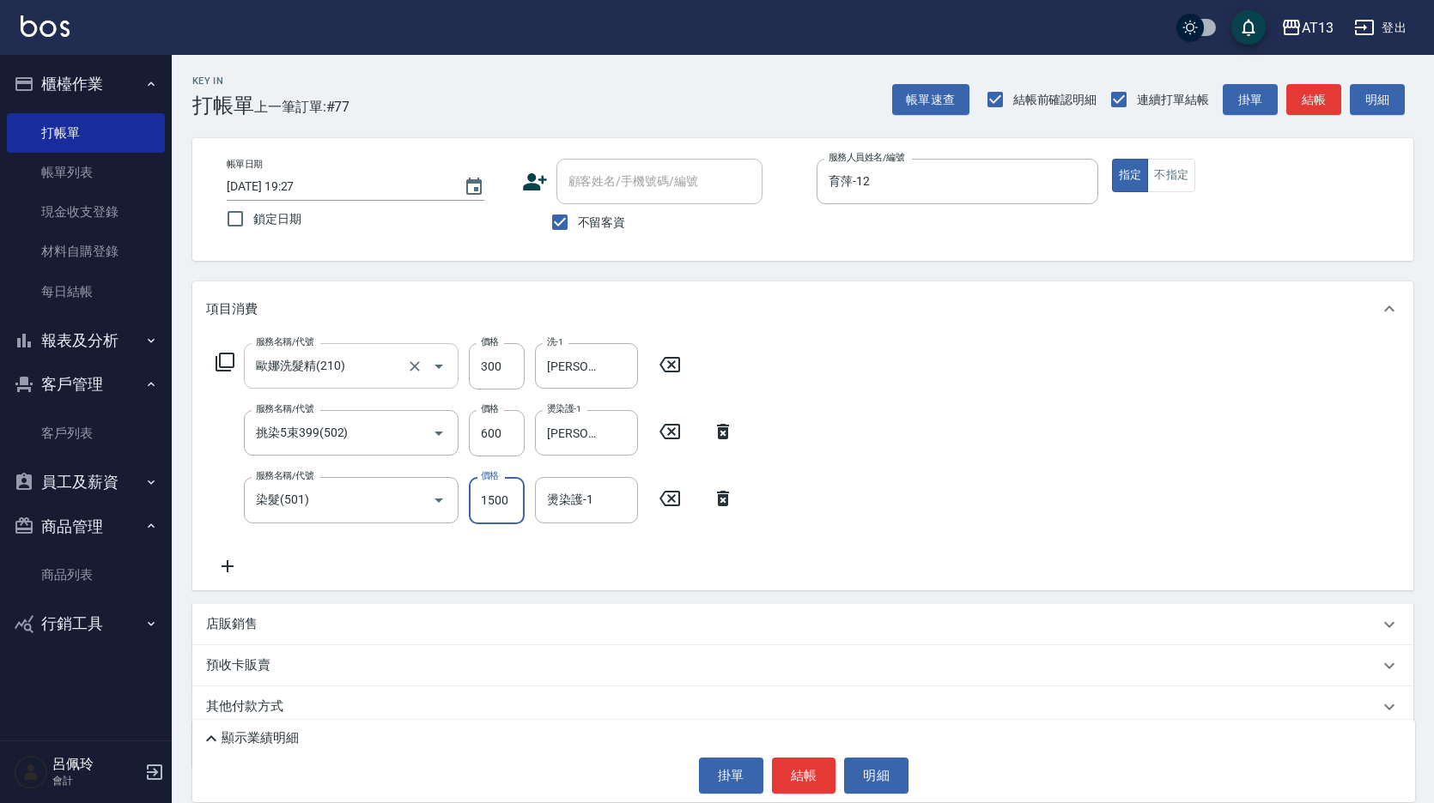
type input "1500"
type input "[PERSON_NAME]-31"
click at [1108, 524] on div "服務名稱/代號 [PERSON_NAME]洗髮精(210) 服務名稱/代號 價格 300 價格 洗-1 [PERSON_NAME]-31 洗-1 服務名稱/代…" at bounding box center [802, 463] width 1221 height 253
click at [796, 768] on button "結帳" at bounding box center [804, 776] width 64 height 36
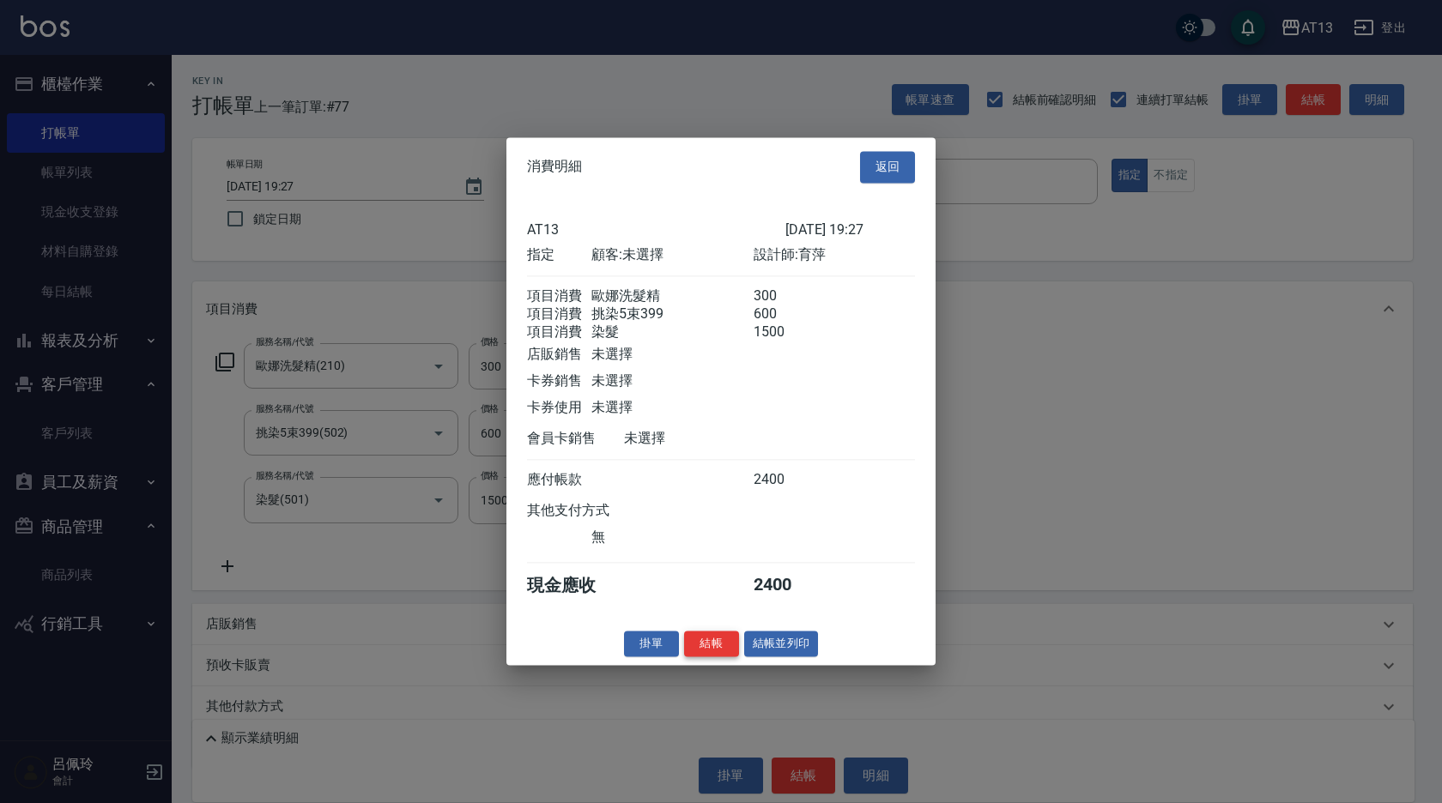
click at [728, 658] on button "結帳" at bounding box center [711, 644] width 55 height 27
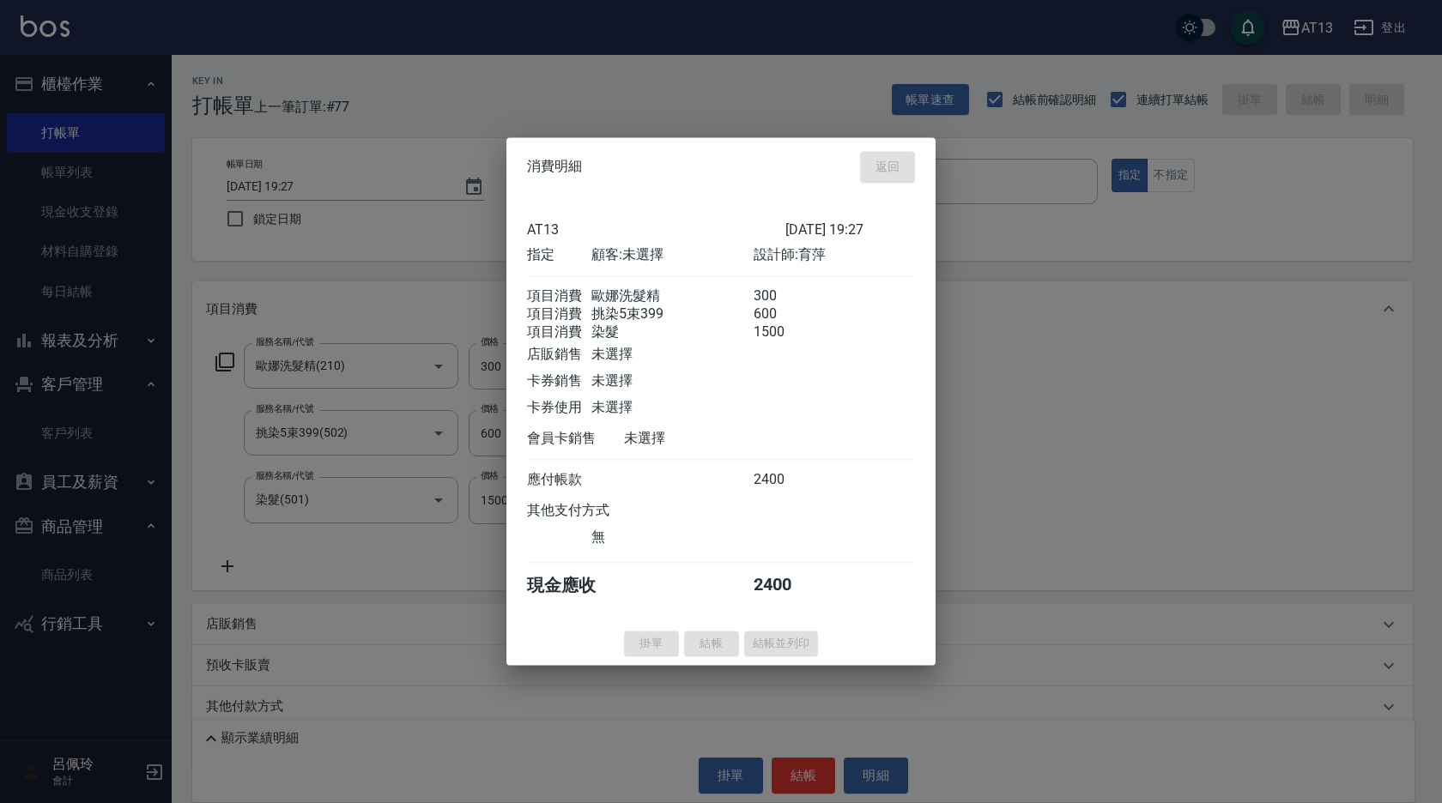
type input "[DATE] 19:42"
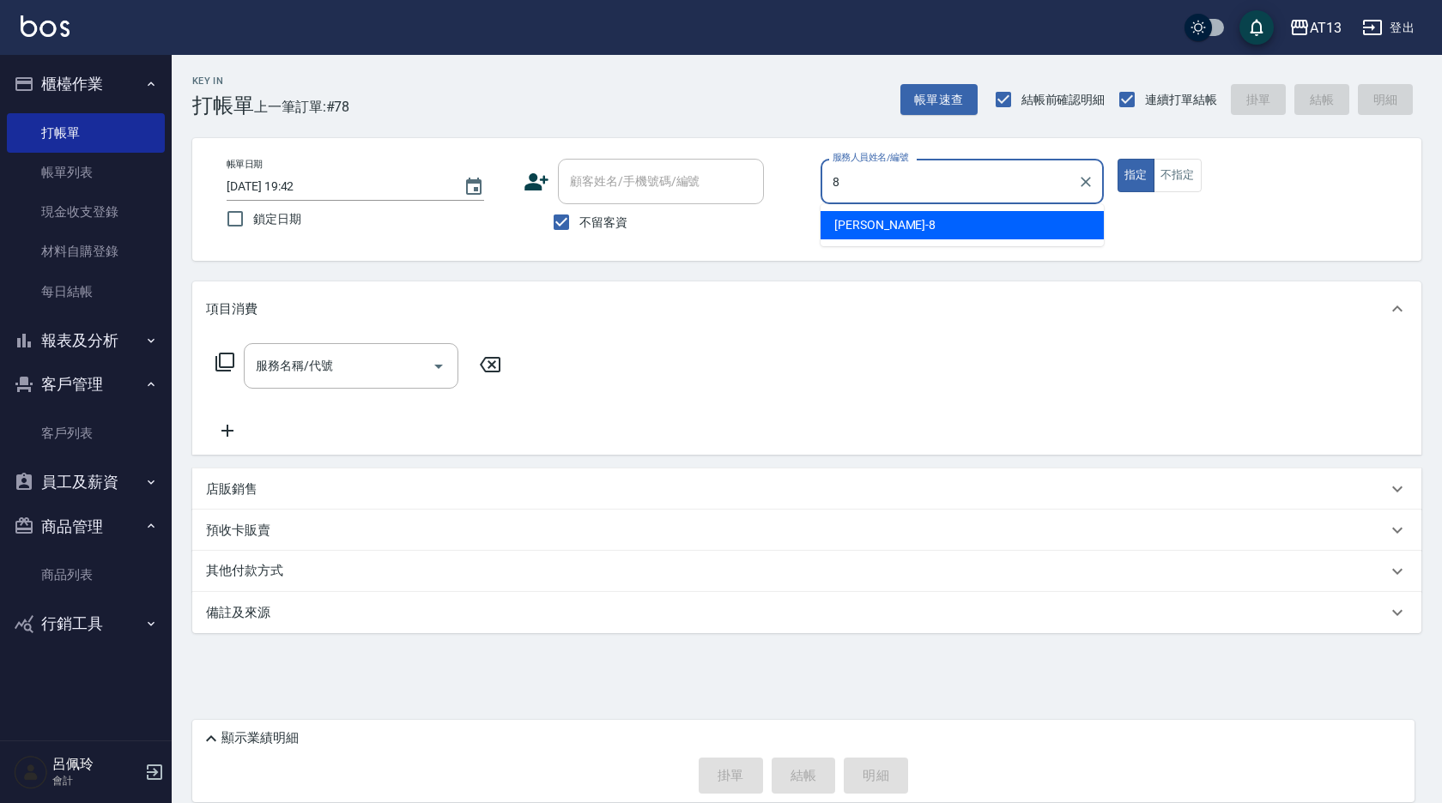
click at [955, 216] on div "[PERSON_NAME] -8" at bounding box center [962, 225] width 283 height 28
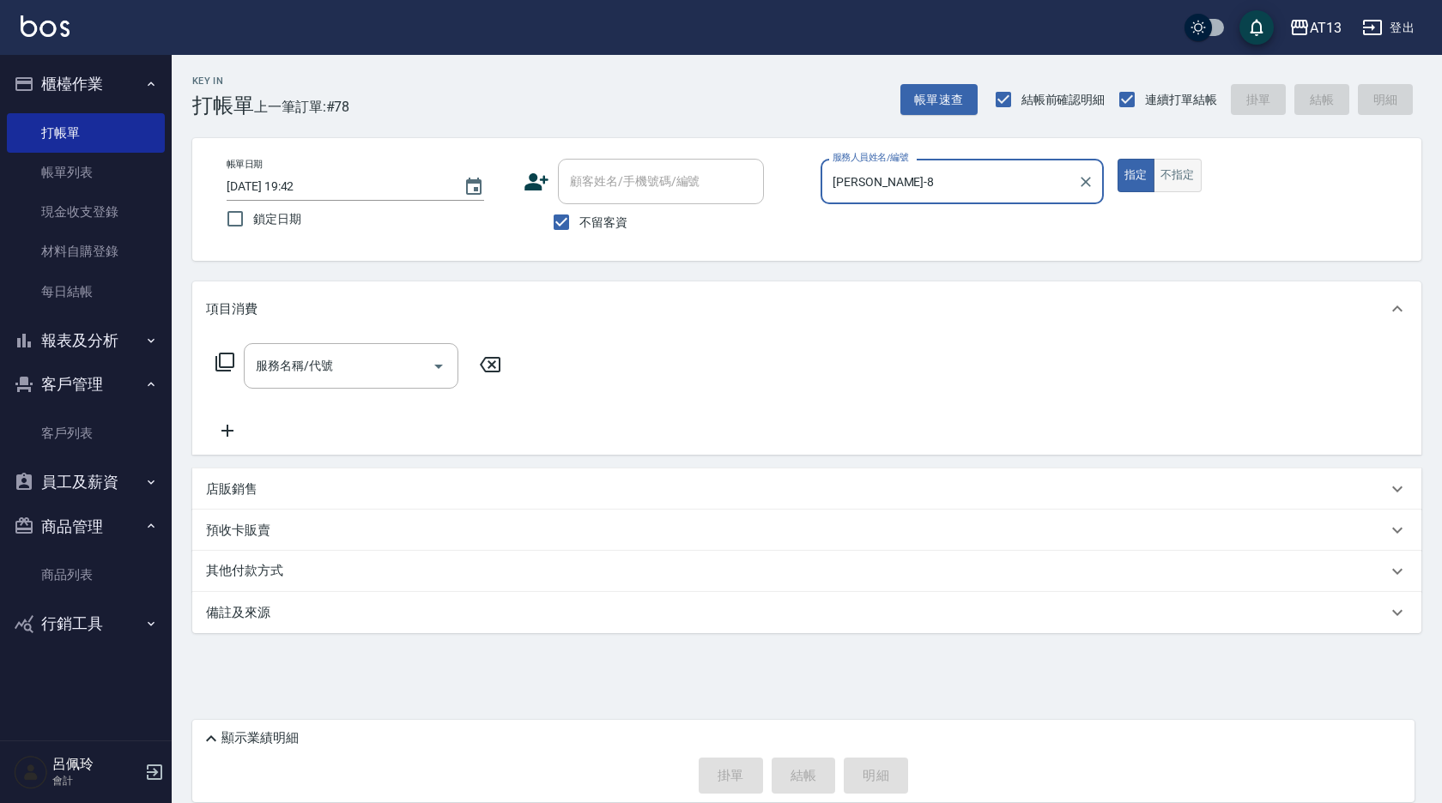
type input "[PERSON_NAME]-8"
click at [1179, 167] on button "不指定" at bounding box center [1178, 175] width 48 height 33
click at [296, 367] on div "服務名稱/代號 服務名稱/代號" at bounding box center [351, 365] width 215 height 45
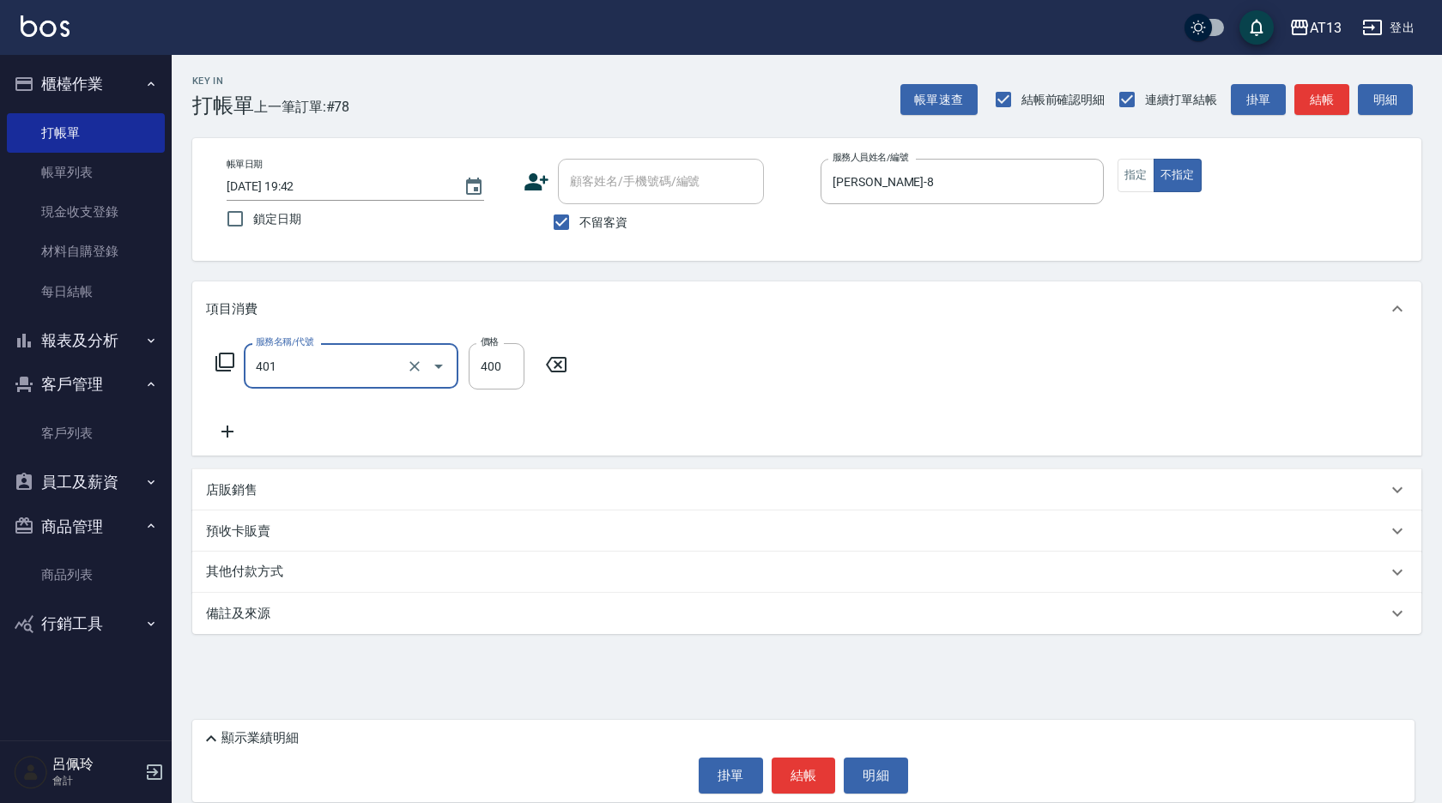
type input "剪髮(401)"
type input "200"
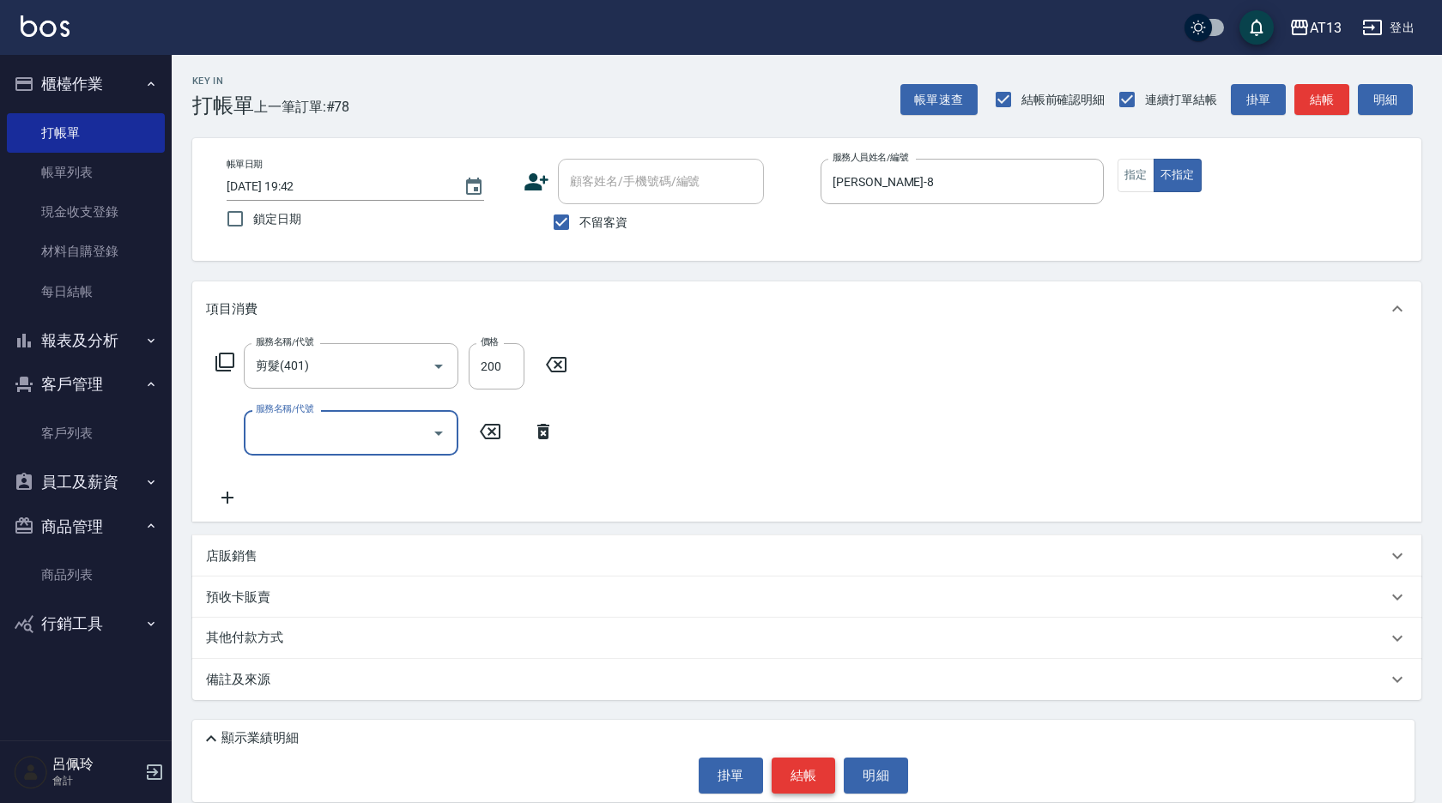
click at [812, 775] on button "結帳" at bounding box center [804, 776] width 64 height 36
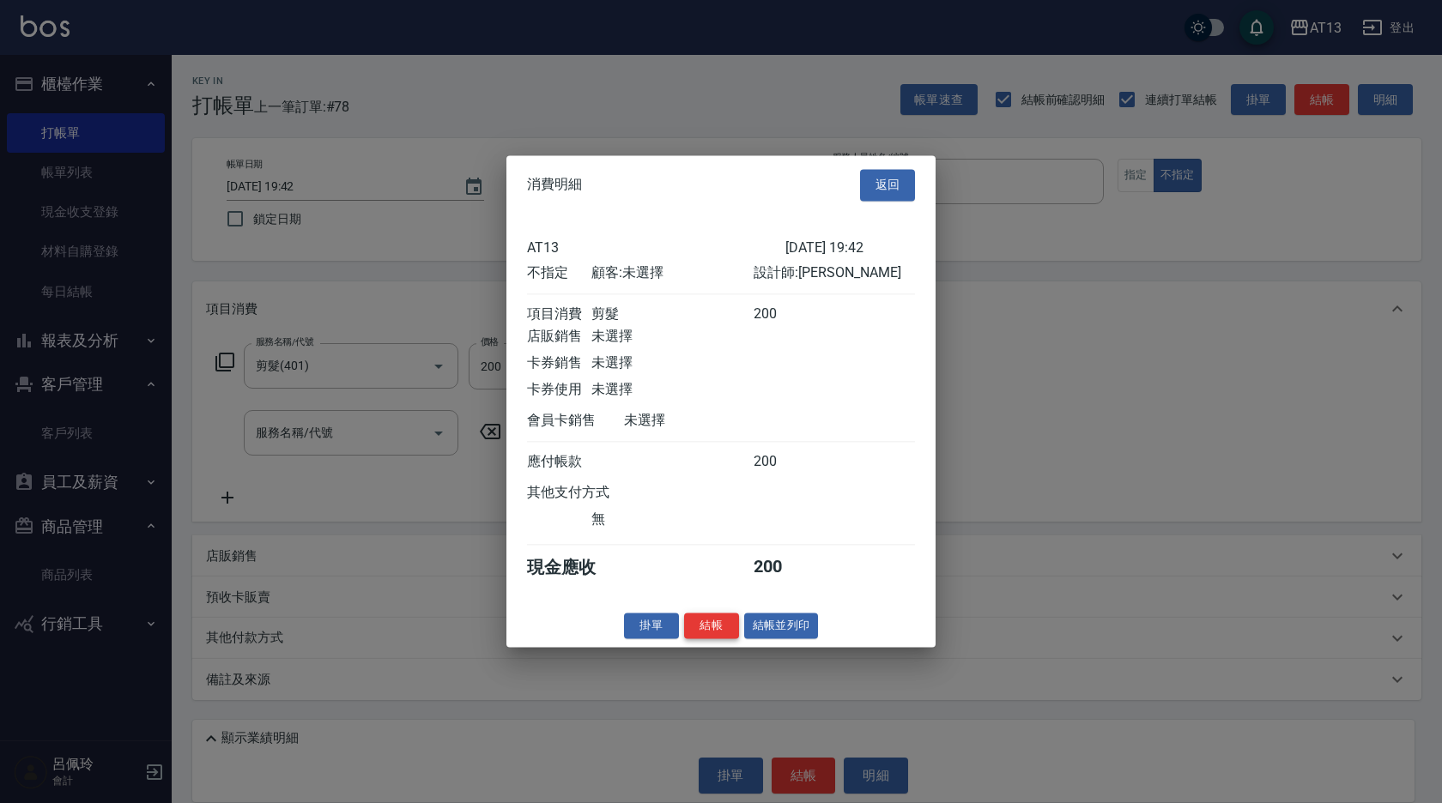
click at [716, 636] on button "結帳" at bounding box center [711, 626] width 55 height 27
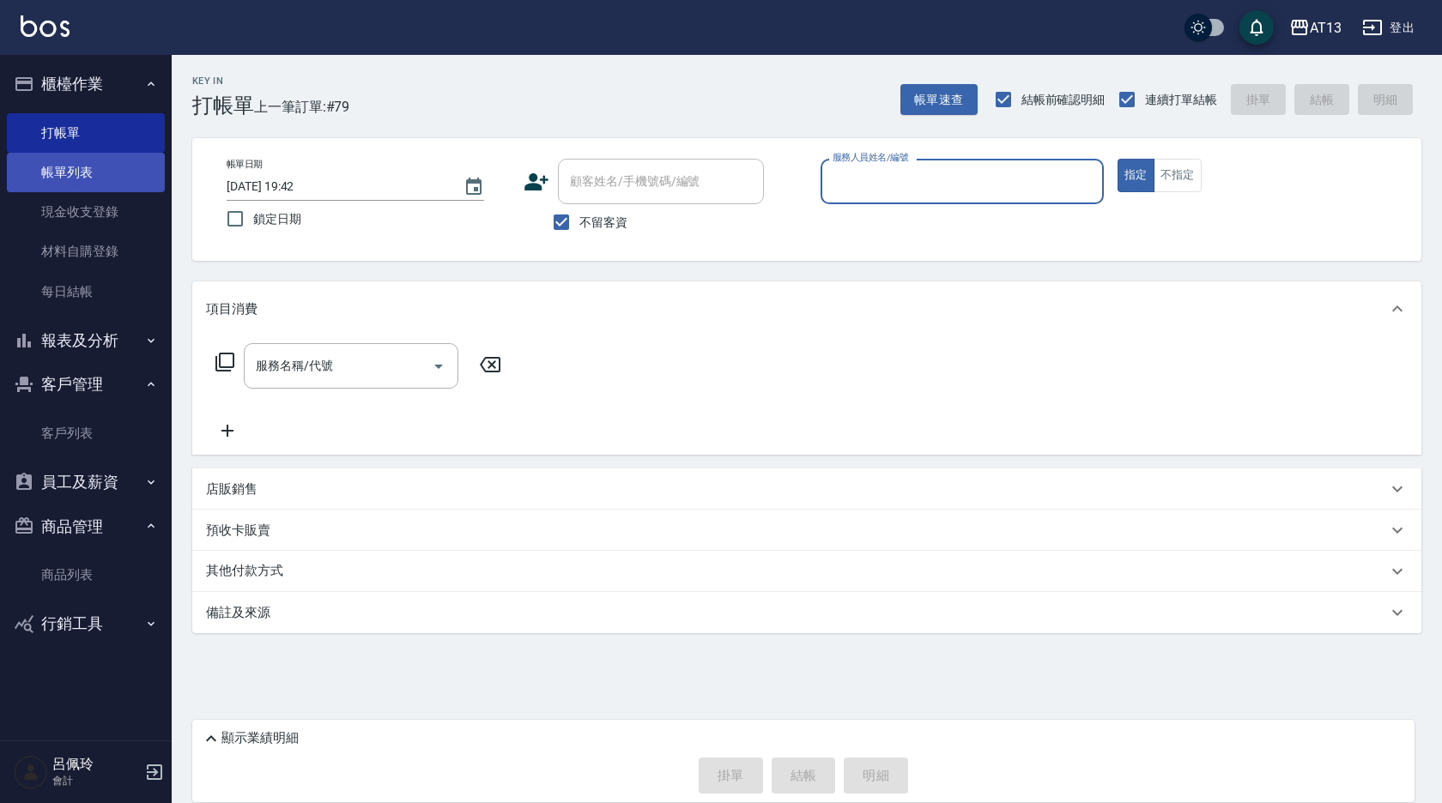
click at [79, 188] on link "帳單列表" at bounding box center [86, 172] width 158 height 39
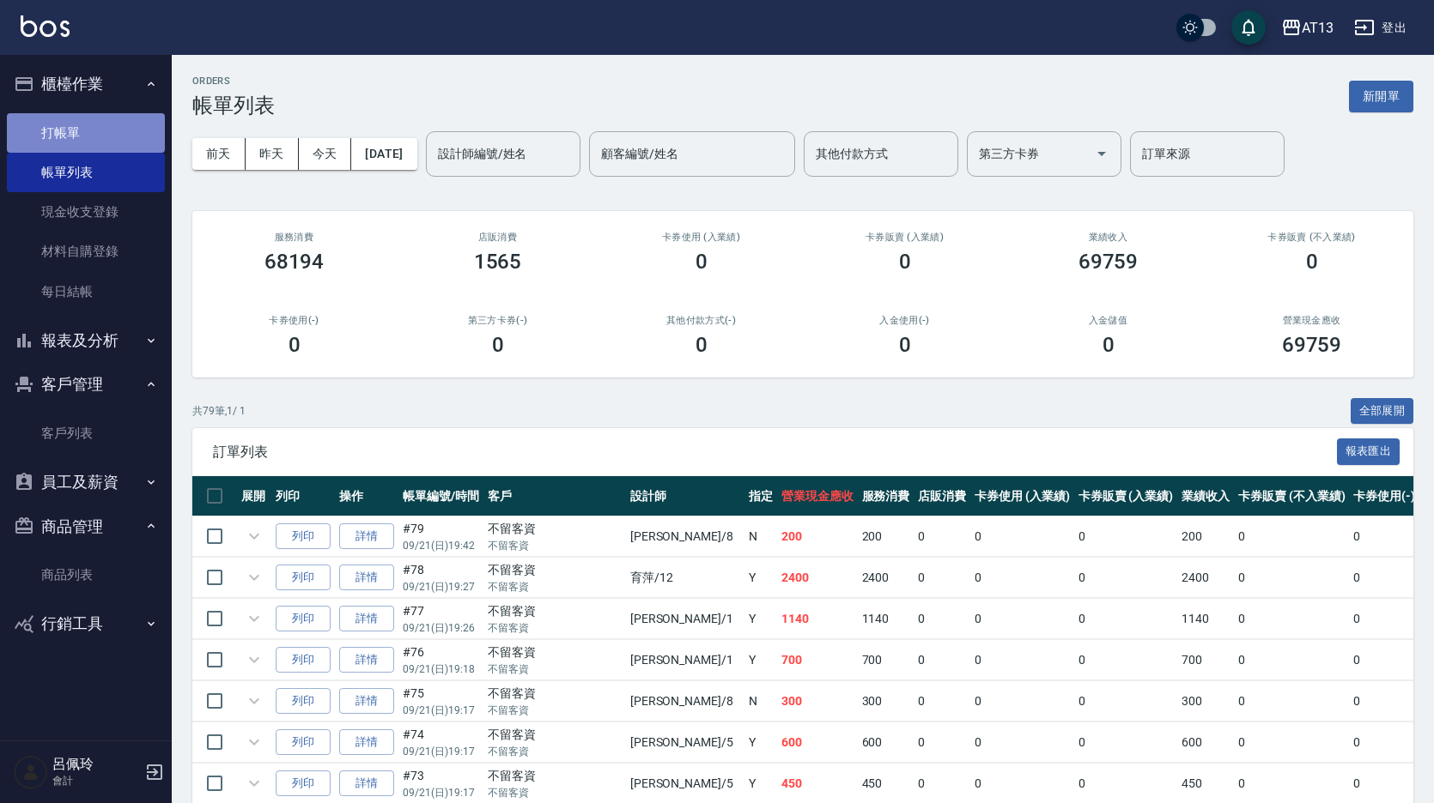
click at [63, 125] on link "打帳單" at bounding box center [86, 132] width 158 height 39
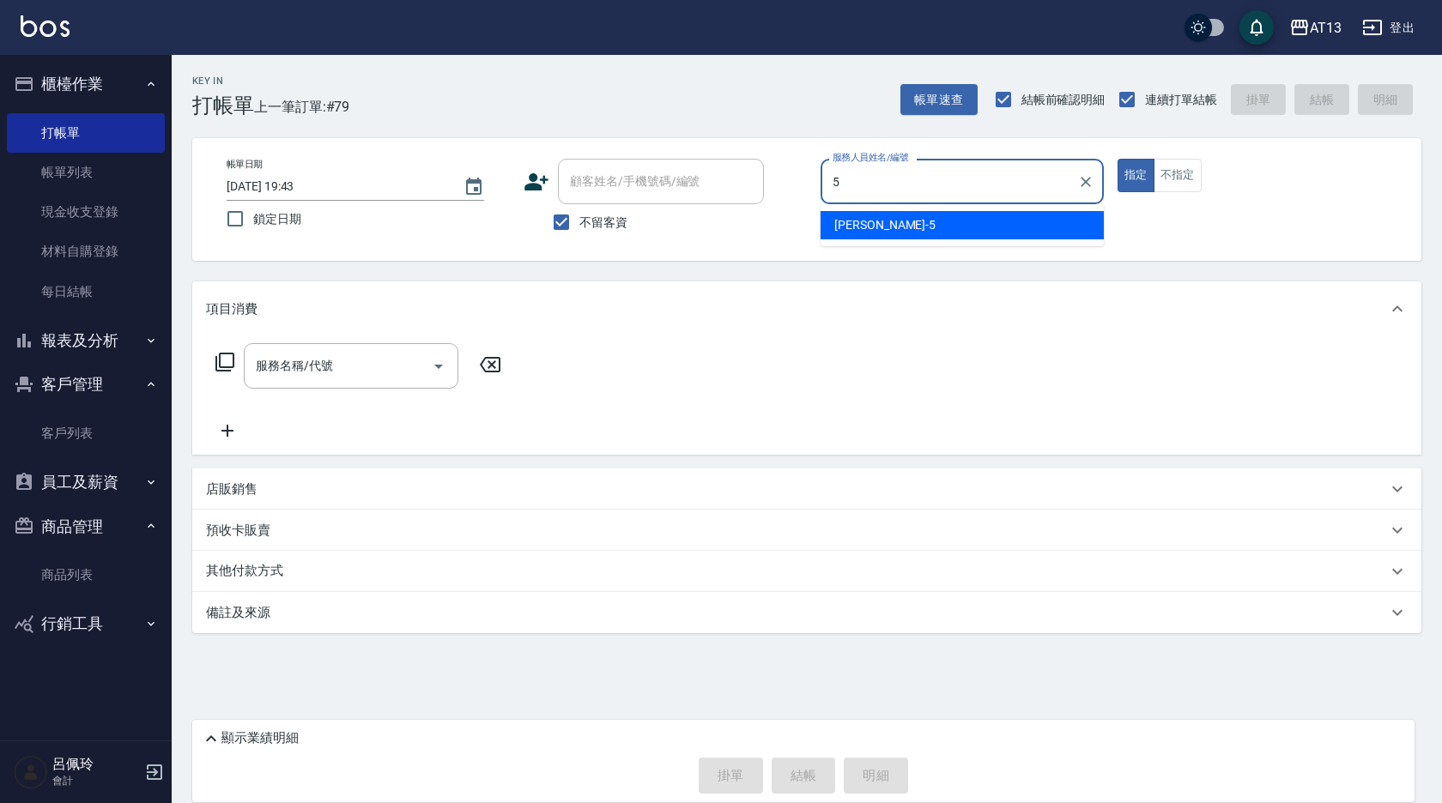
click at [896, 225] on div "[PERSON_NAME] -5" at bounding box center [962, 225] width 283 height 28
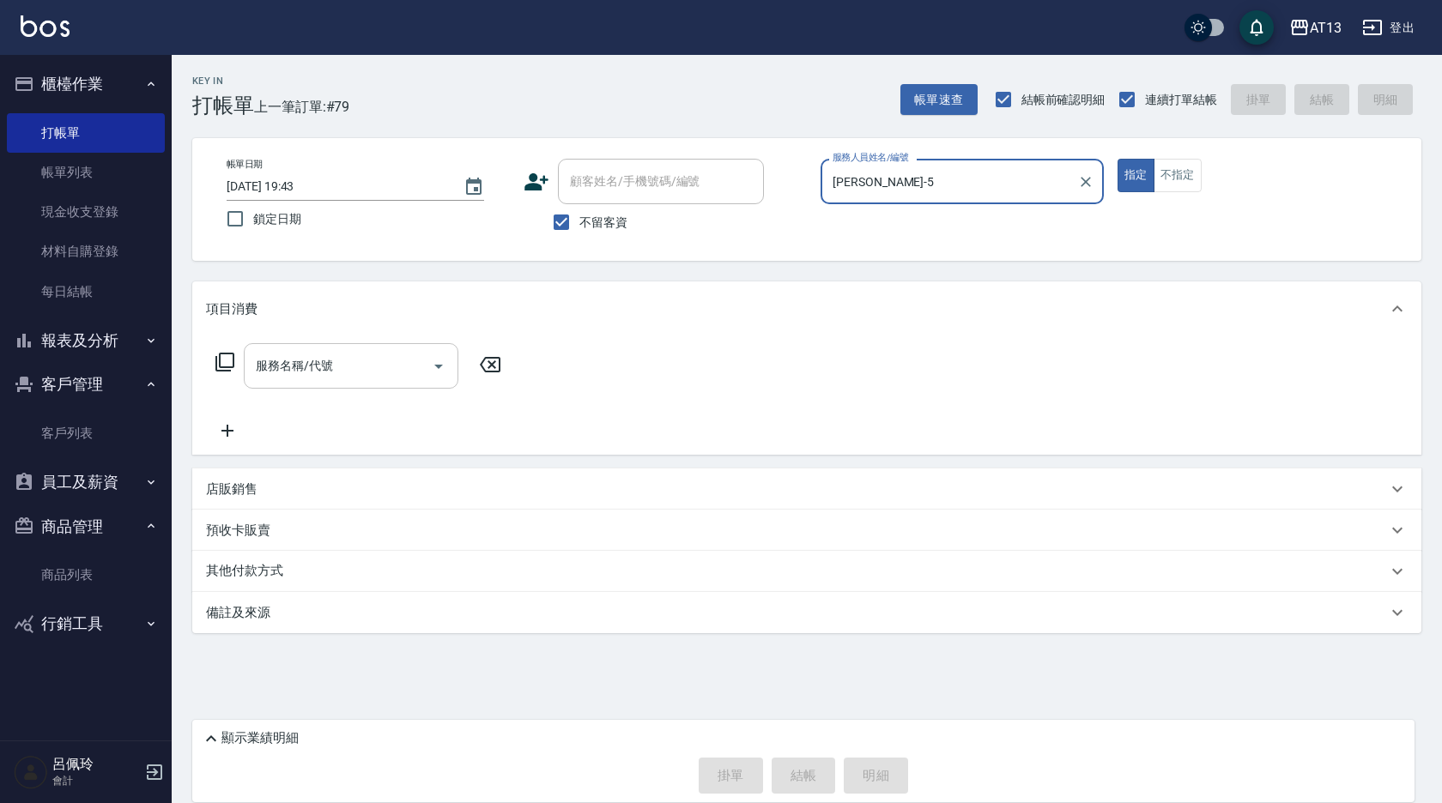
type input "[PERSON_NAME]-5"
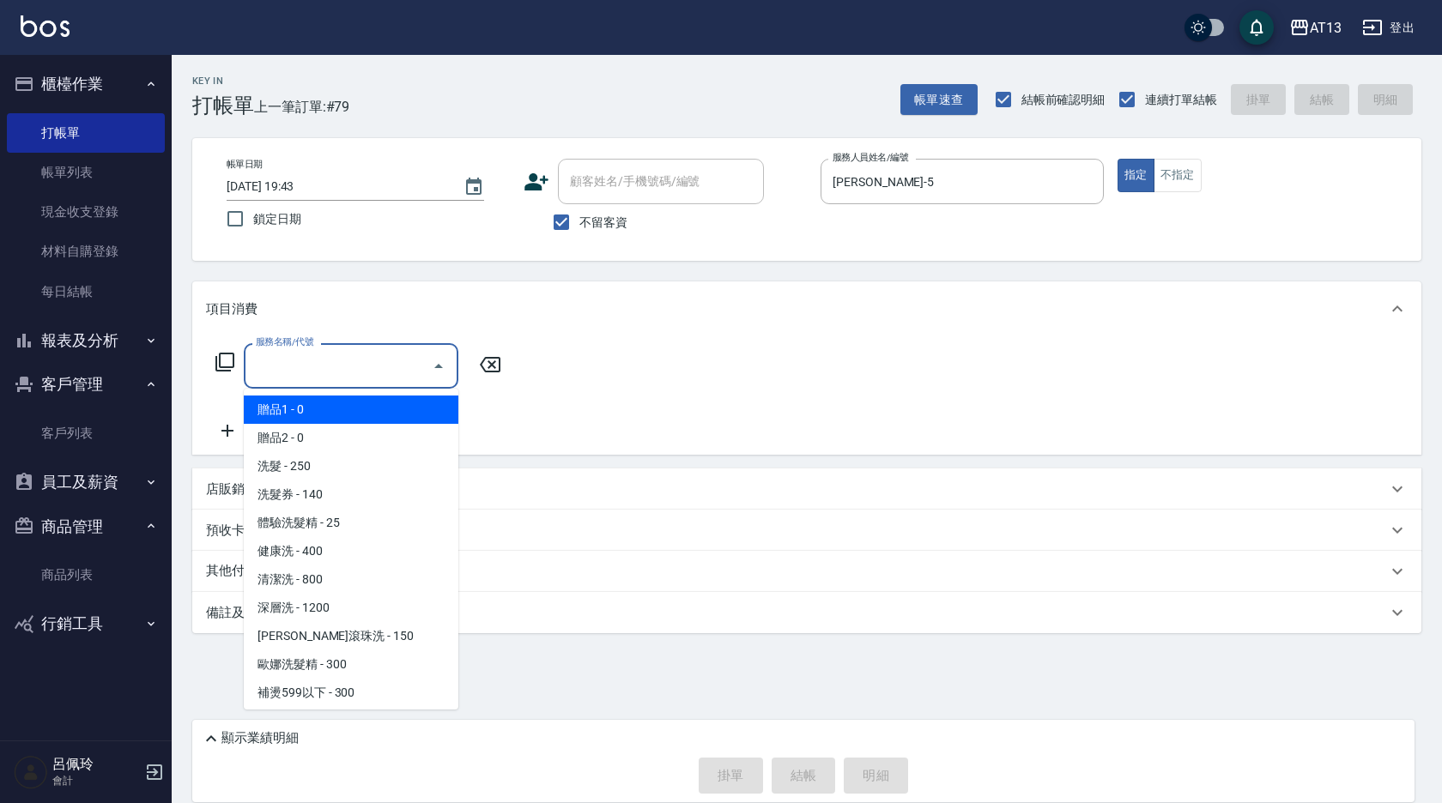
click at [367, 374] on input "服務名稱/代號" at bounding box center [338, 366] width 173 height 30
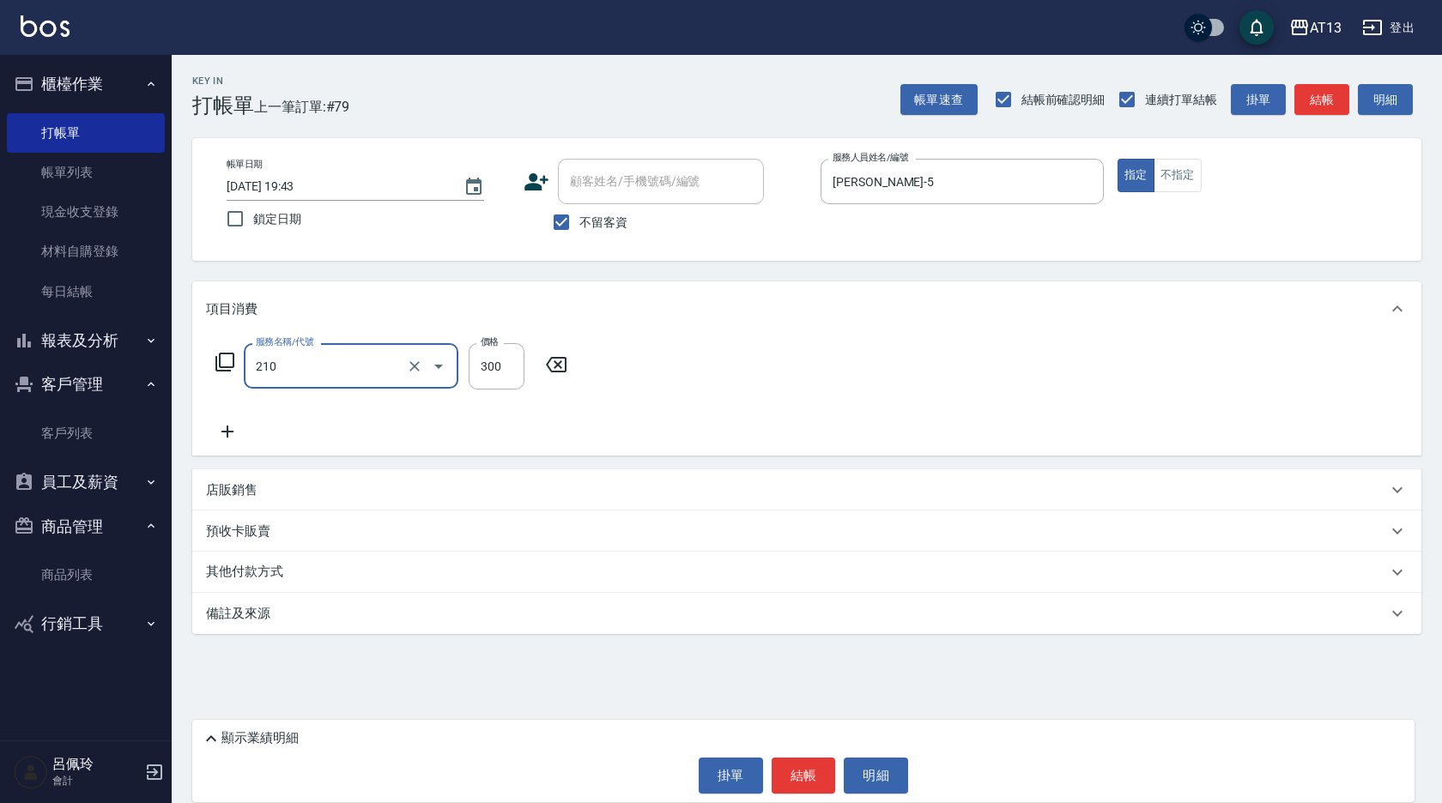
type input "歐娜洗髮精(210)"
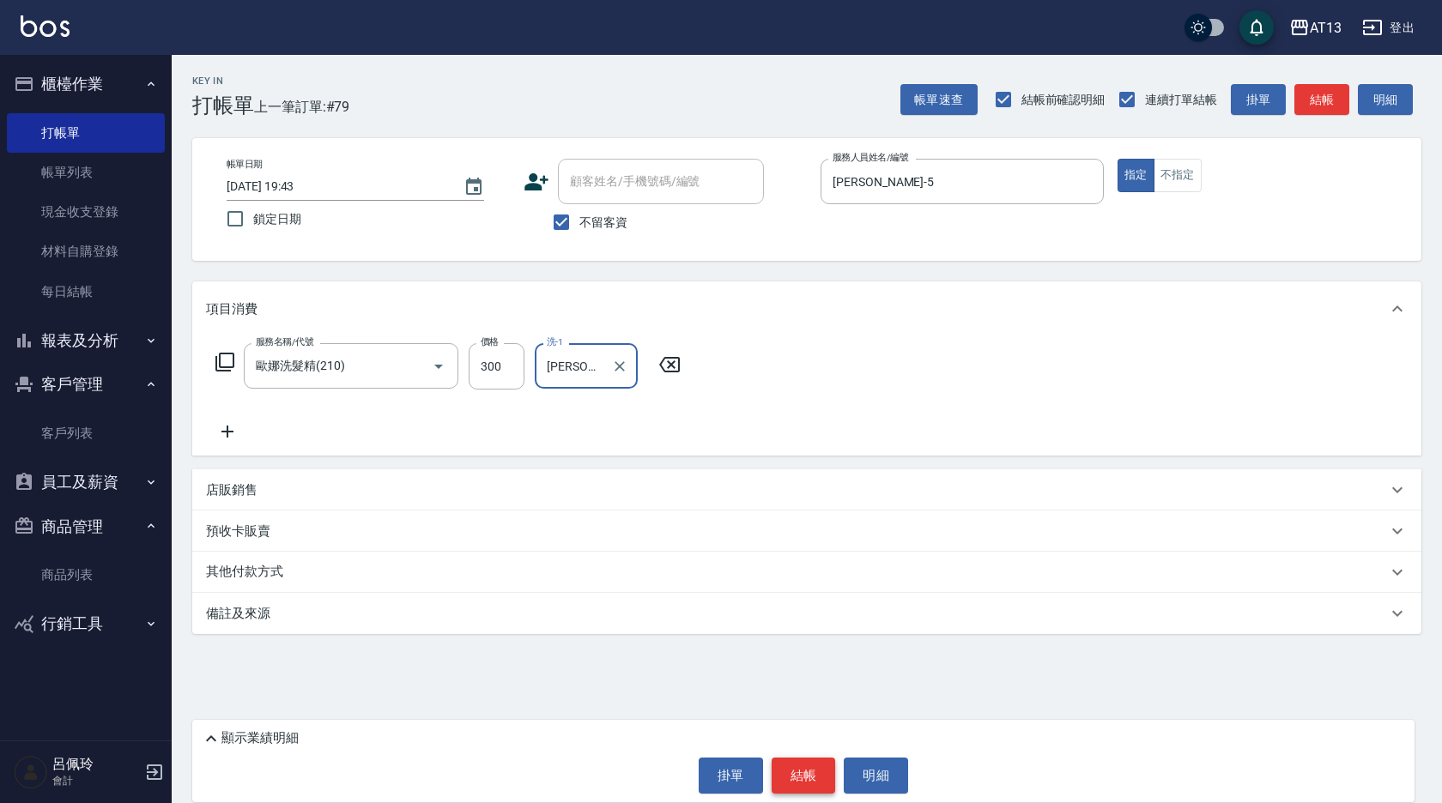
type input "[PERSON_NAME]-5"
click at [814, 769] on button "結帳" at bounding box center [804, 776] width 64 height 36
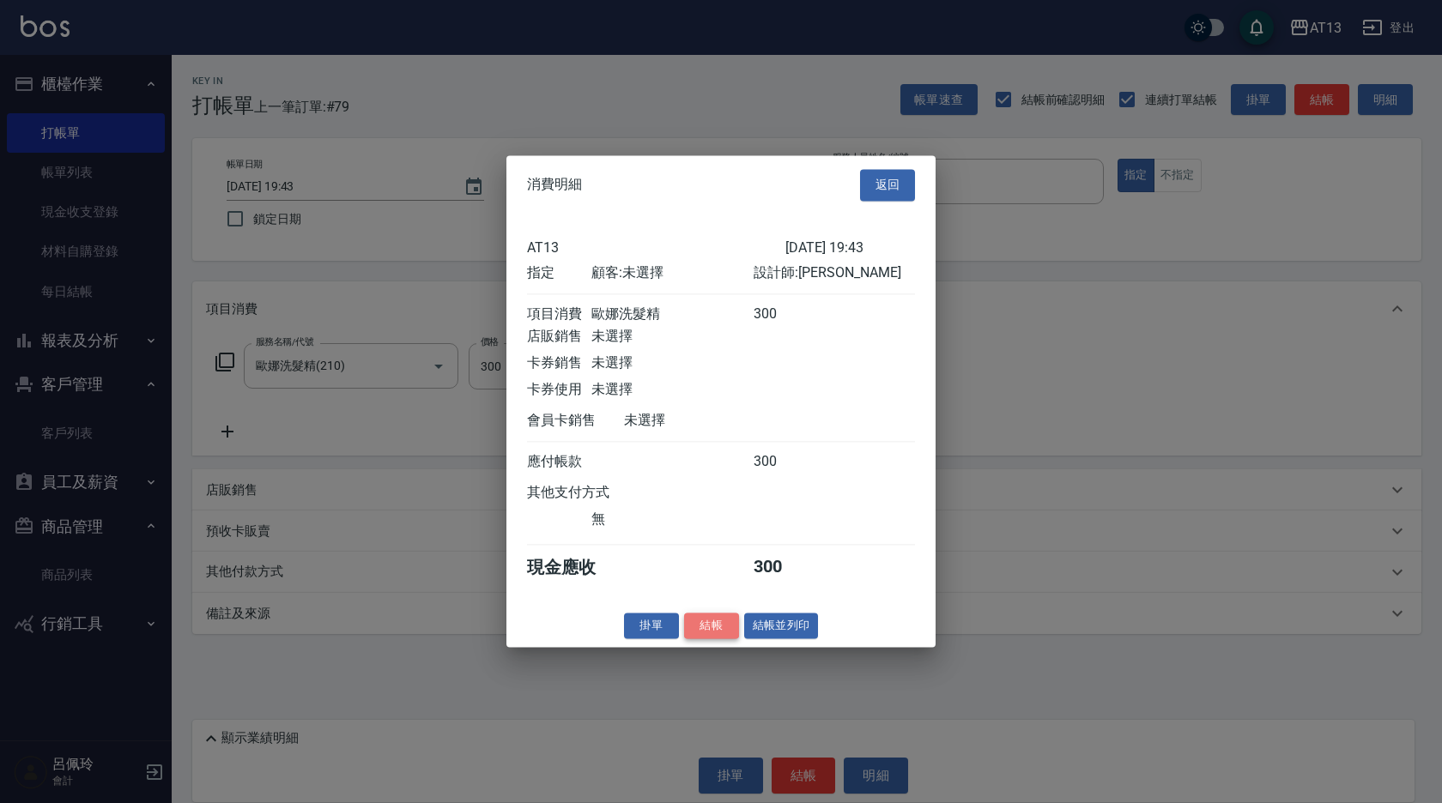
click at [714, 637] on button "結帳" at bounding box center [711, 626] width 55 height 27
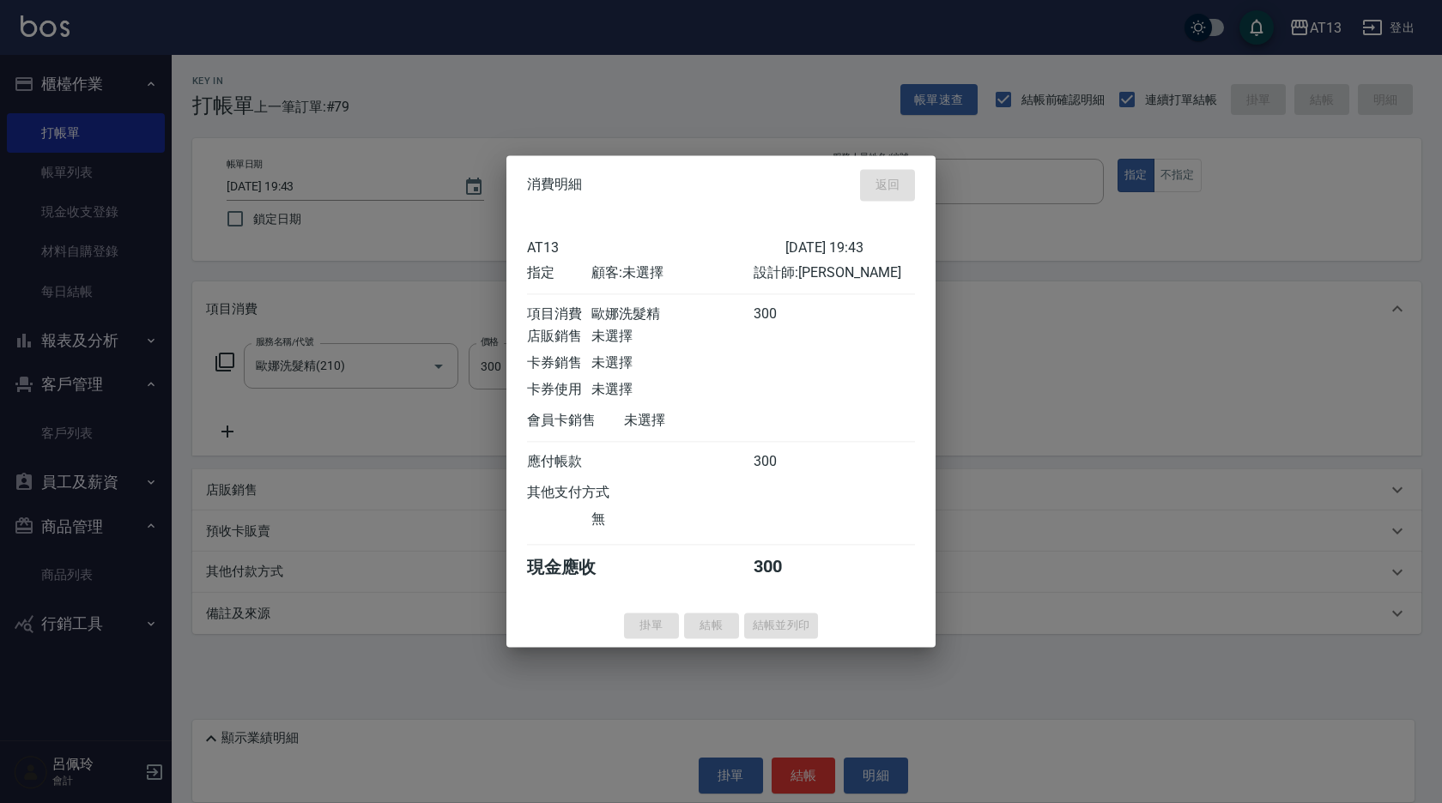
type input "[DATE] 20:01"
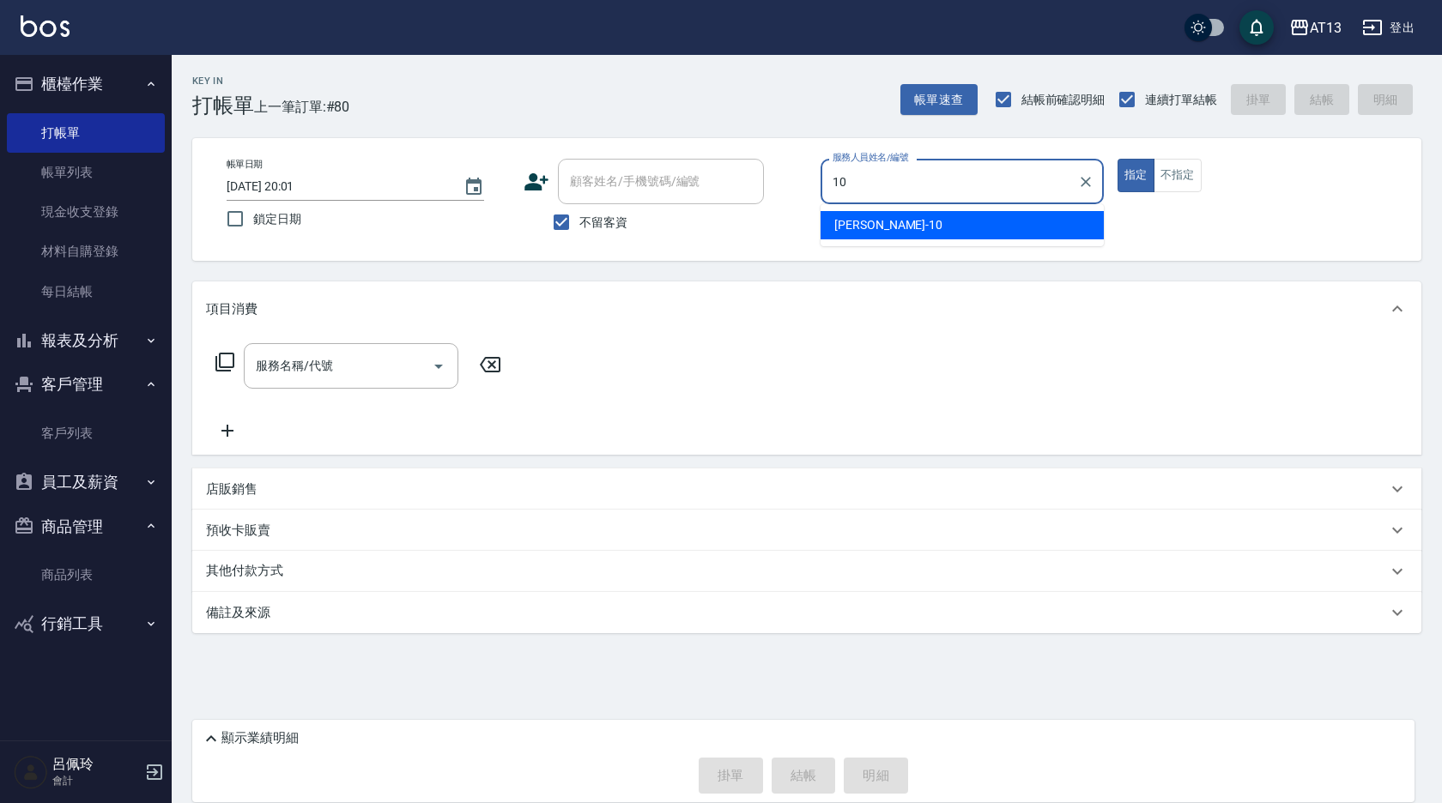
click at [924, 227] on div "[PERSON_NAME] -10" at bounding box center [962, 225] width 283 height 28
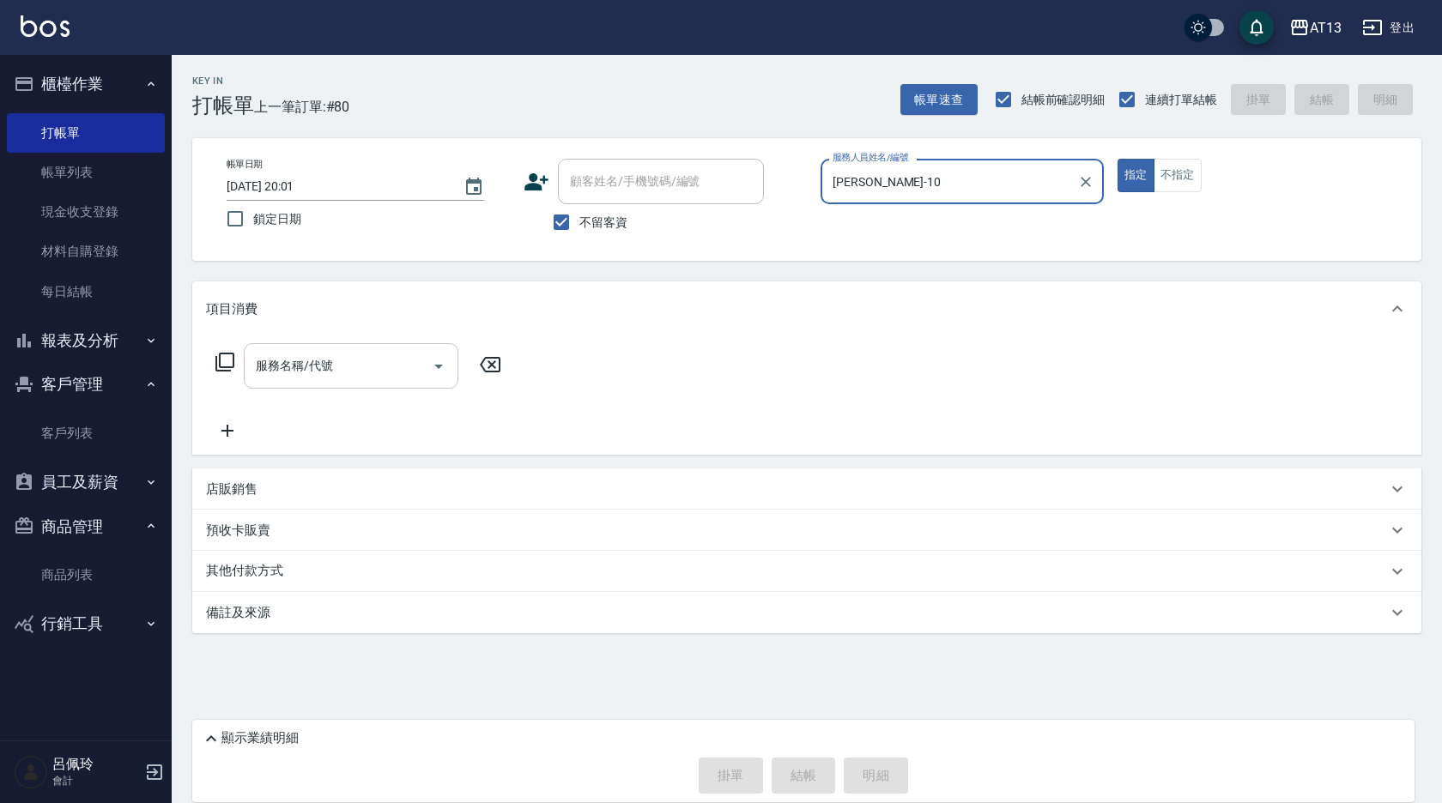
type input "[PERSON_NAME]-10"
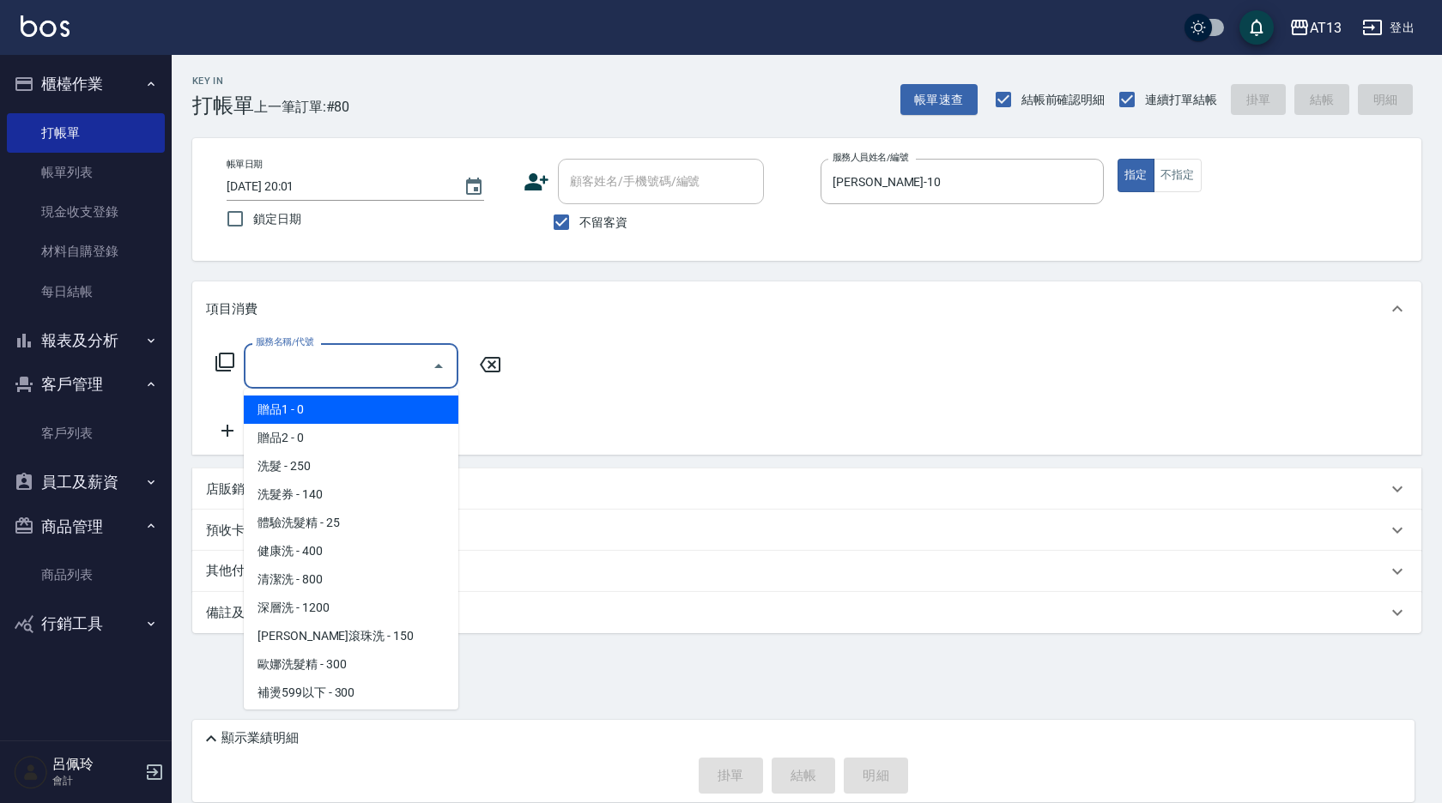
click at [309, 353] on div "服務名稱/代號 服務名稱/代號" at bounding box center [351, 365] width 215 height 45
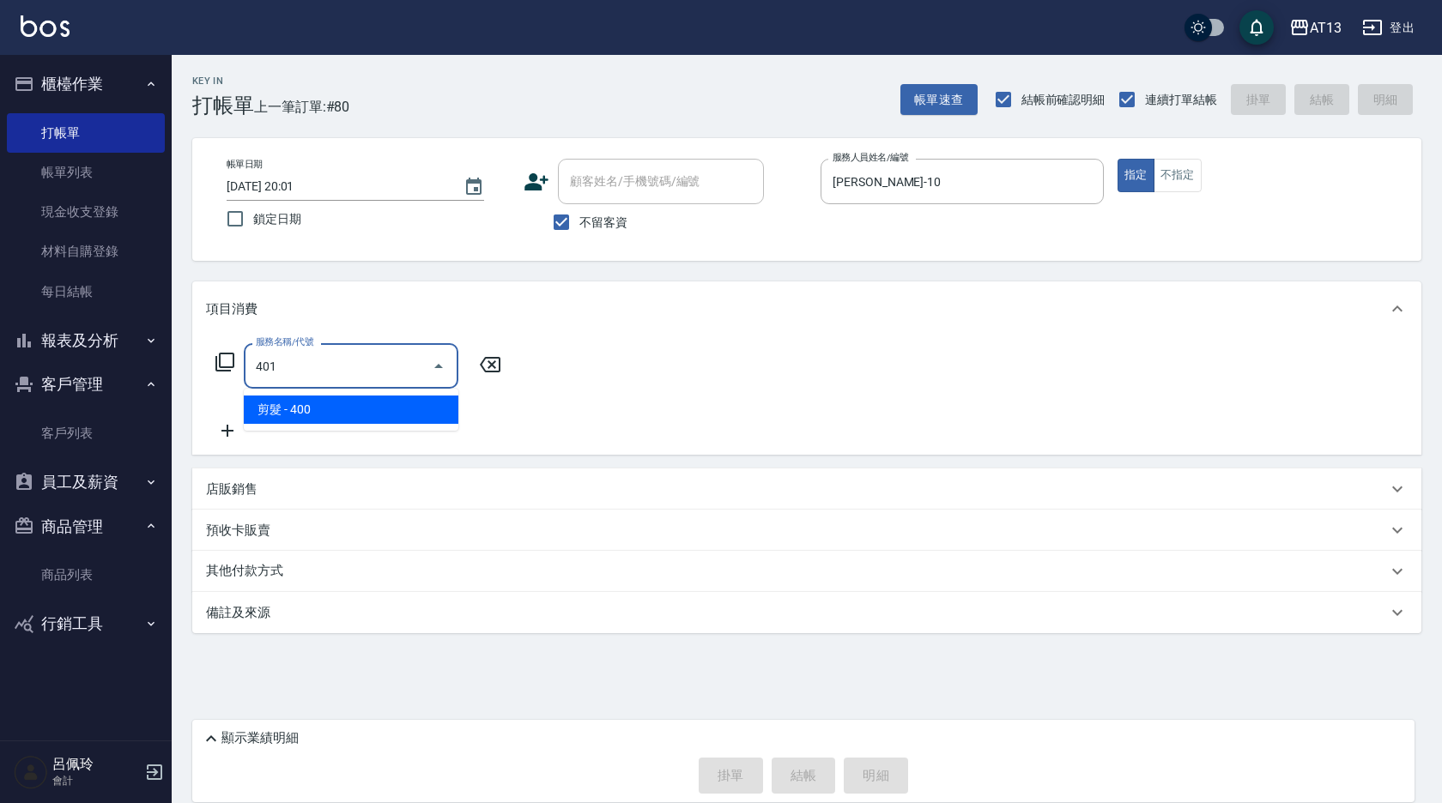
type input "剪髮(401)"
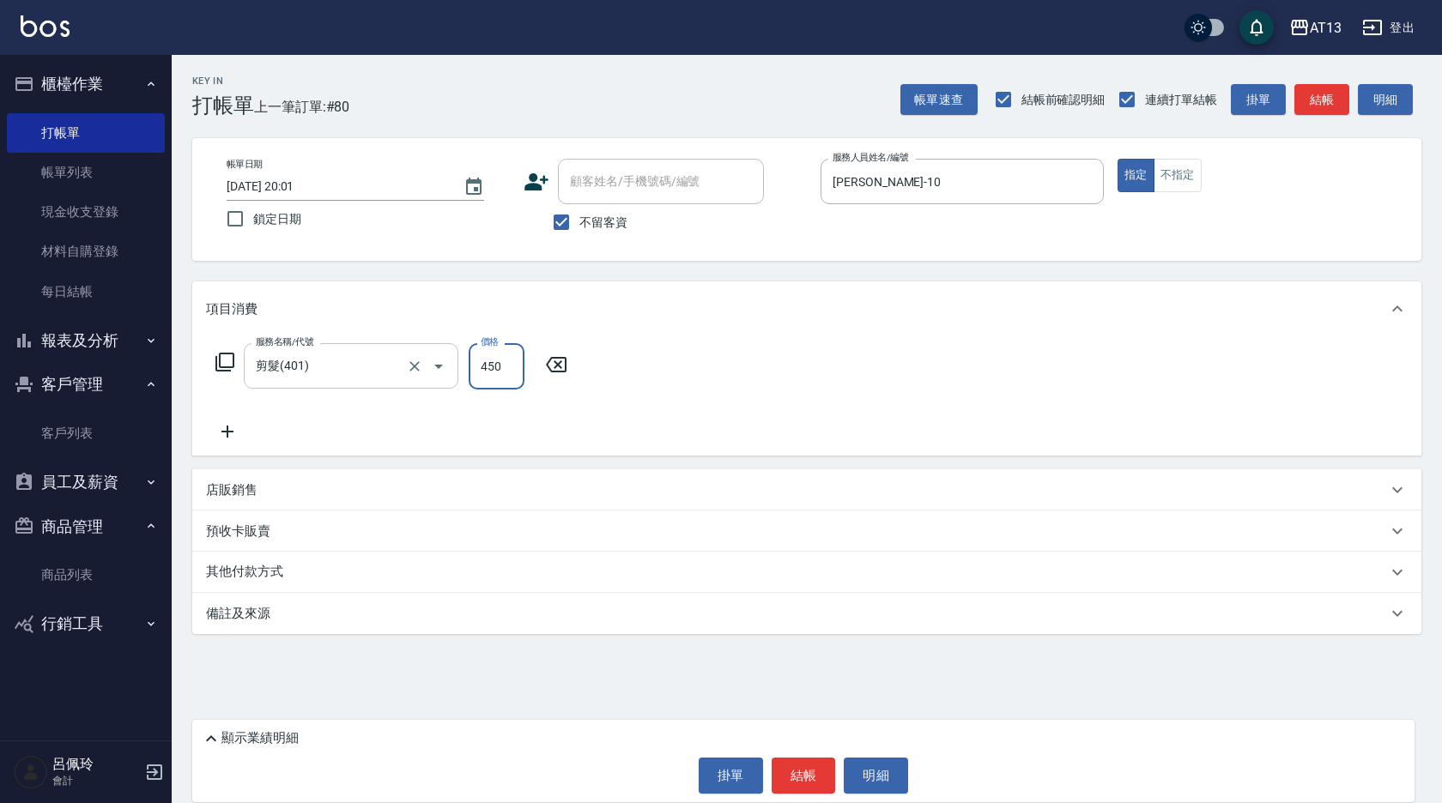
type input "450"
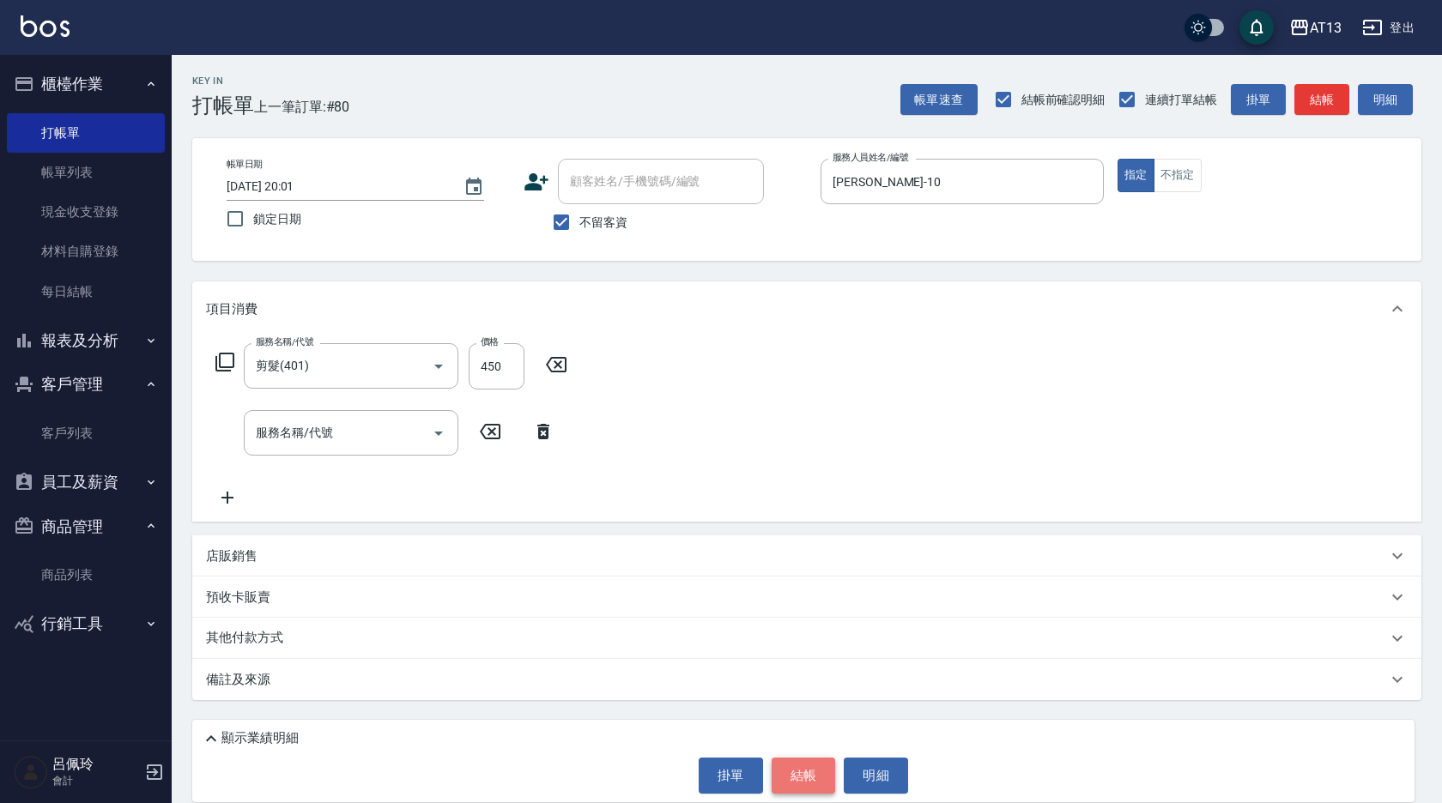
click at [803, 765] on button "結帳" at bounding box center [804, 776] width 64 height 36
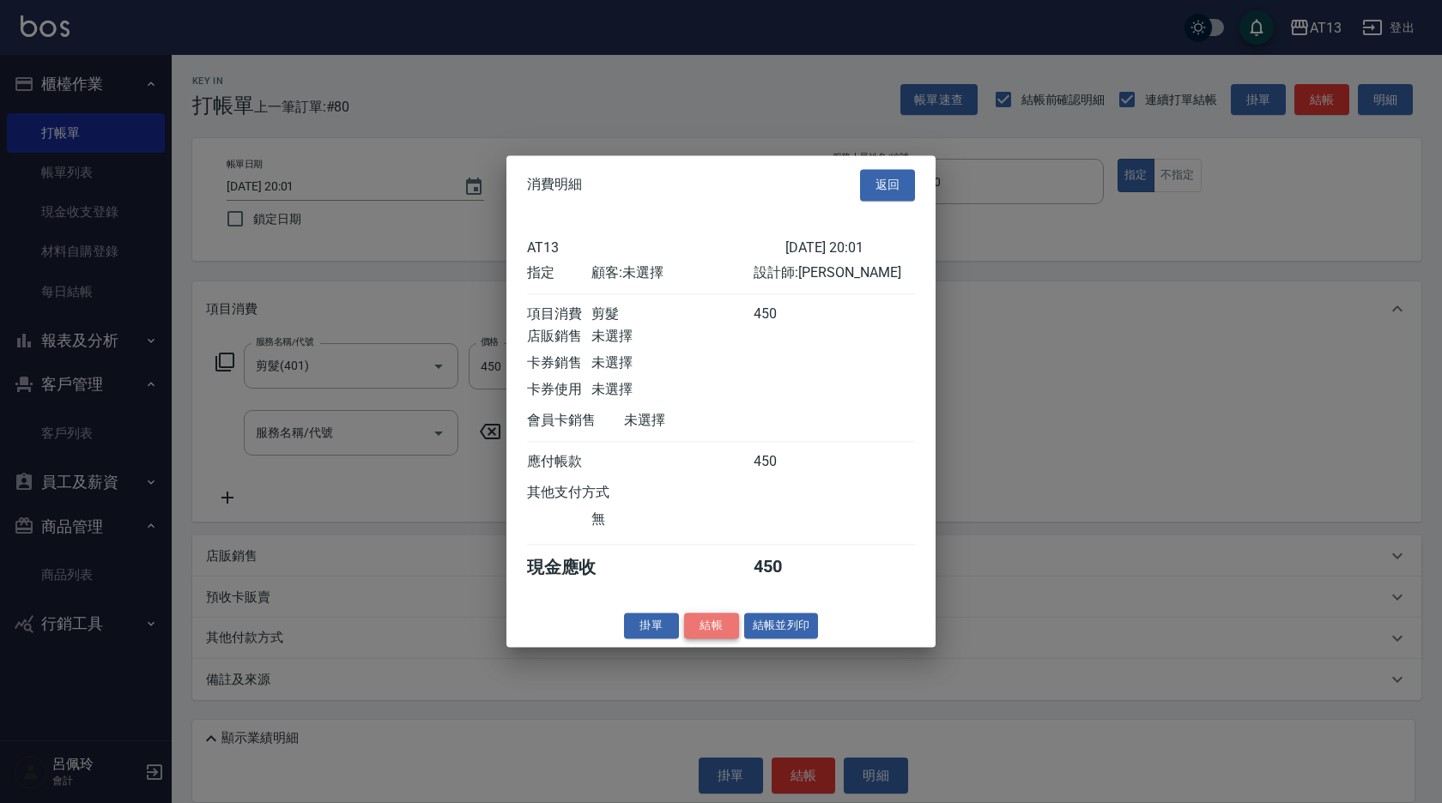
click at [719, 640] on button "結帳" at bounding box center [711, 626] width 55 height 27
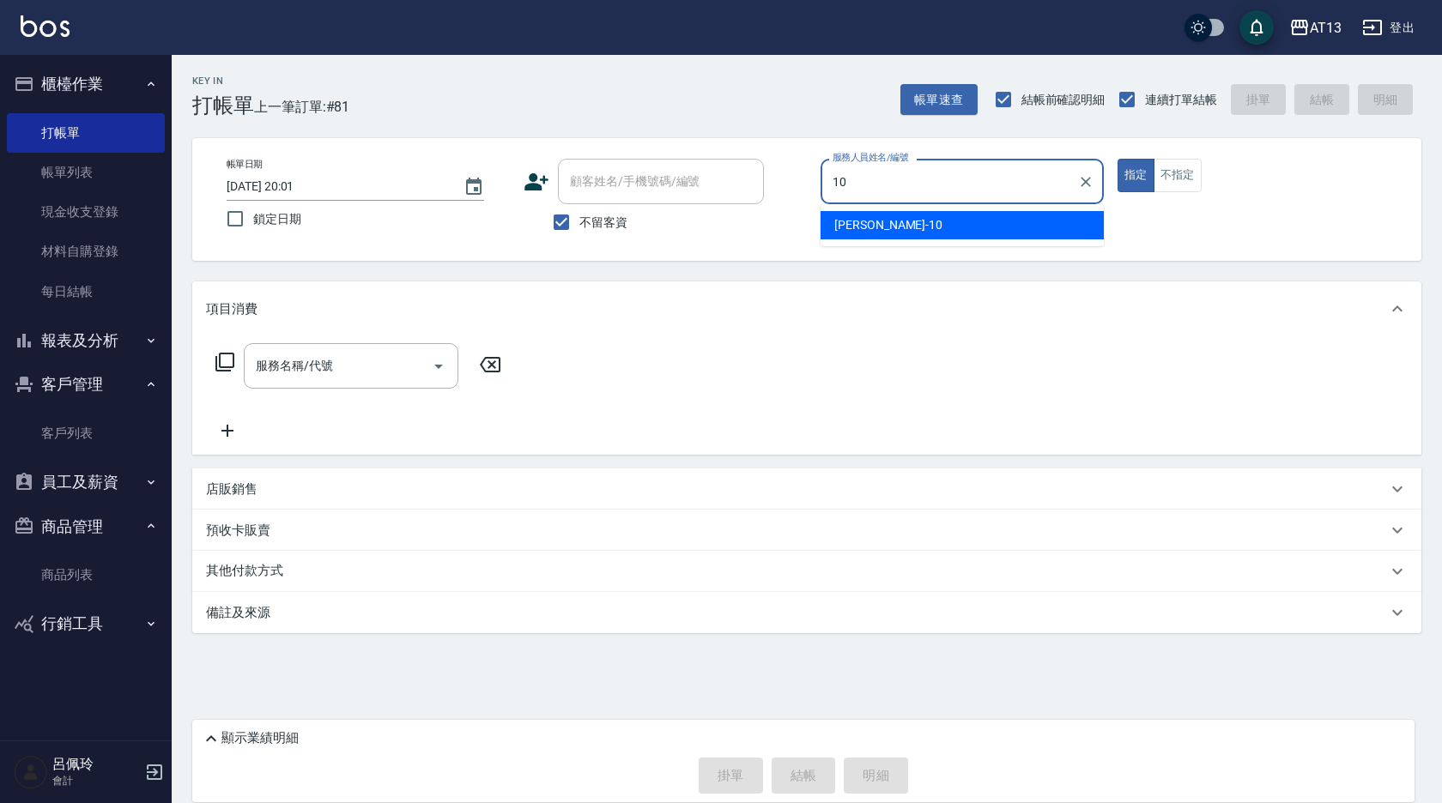
click at [857, 227] on span "[PERSON_NAME] -10" at bounding box center [888, 225] width 108 height 18
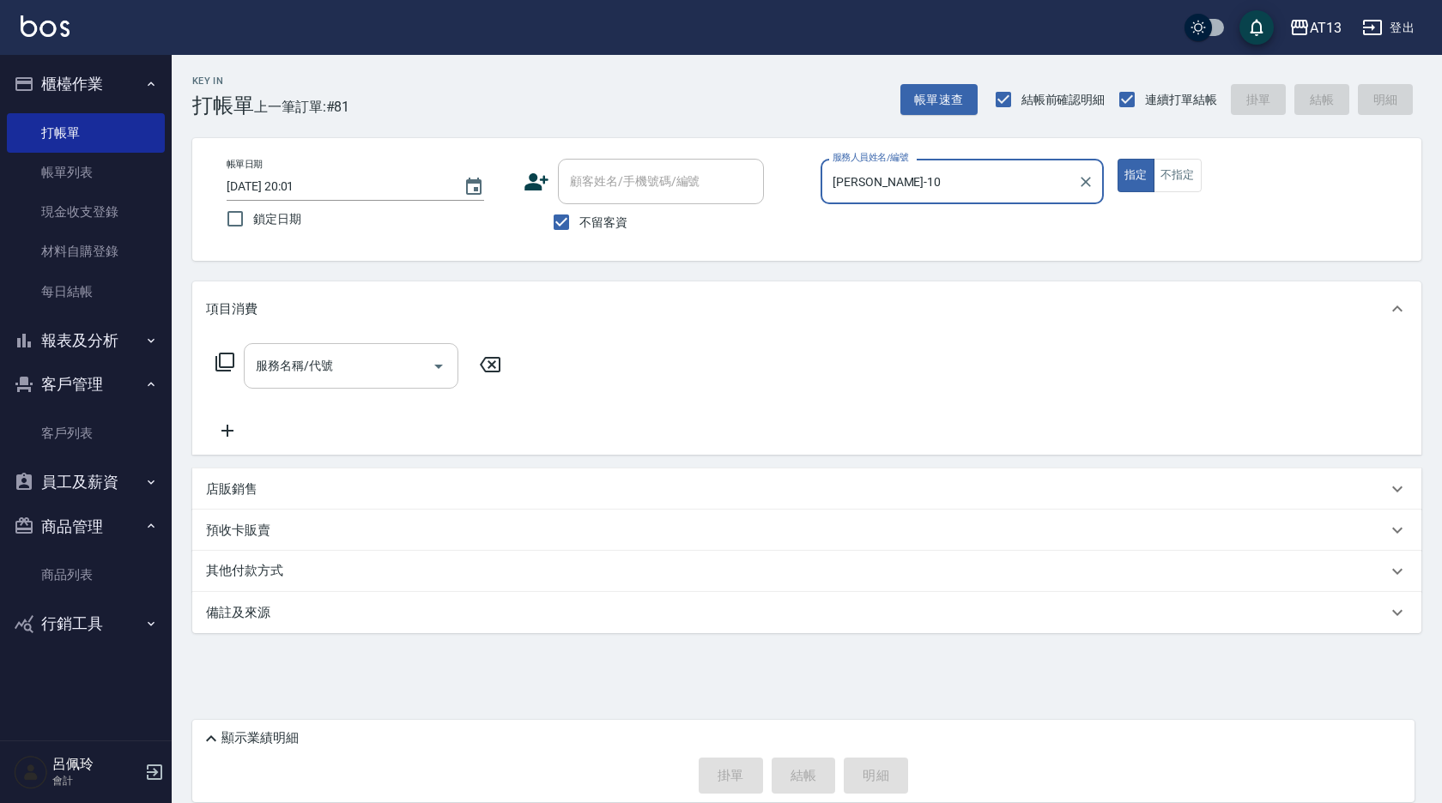
type input "[PERSON_NAME]-10"
click at [364, 362] on input "服務名稱/代號" at bounding box center [338, 366] width 173 height 30
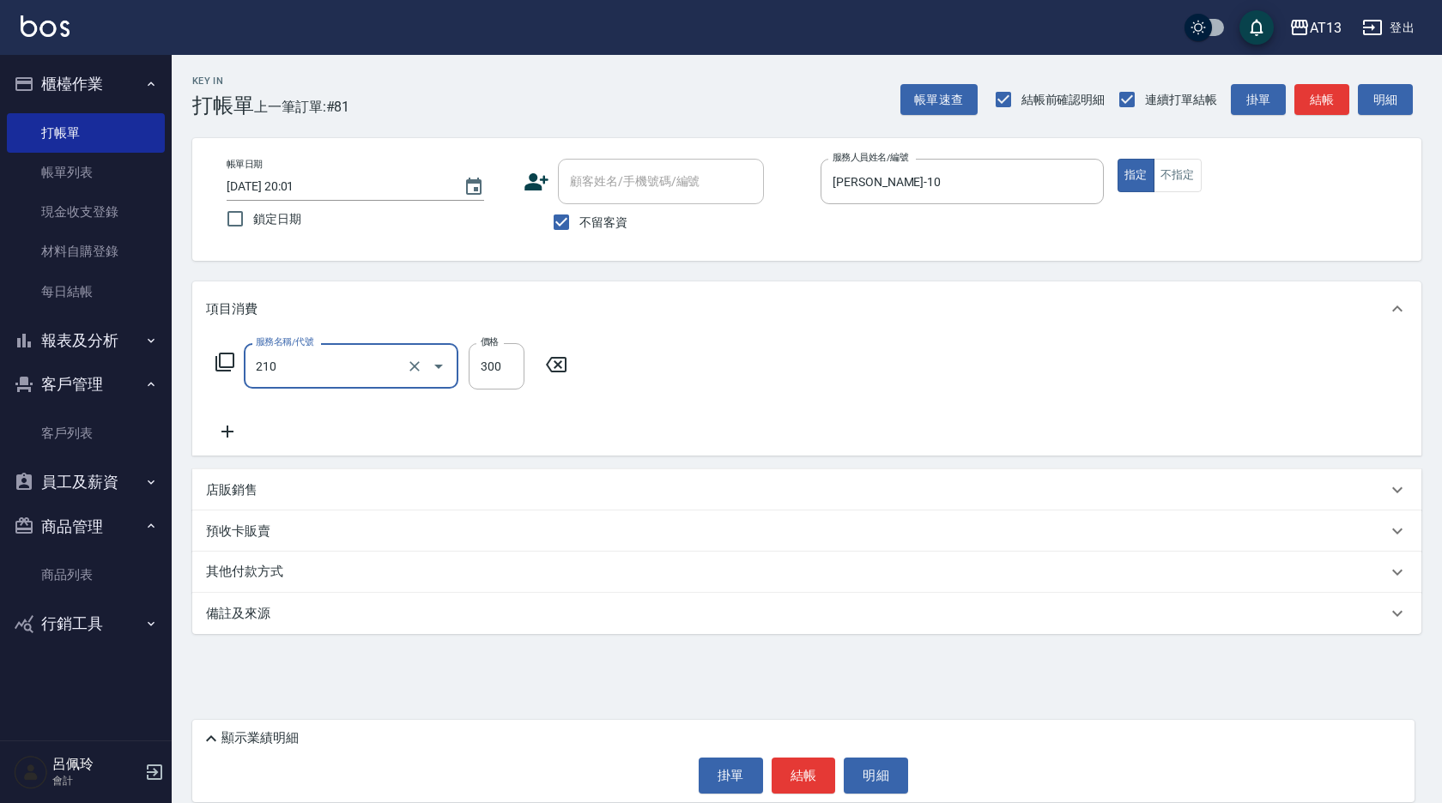
type input "歐娜洗髮精(210)"
type input "[PERSON_NAME]-33"
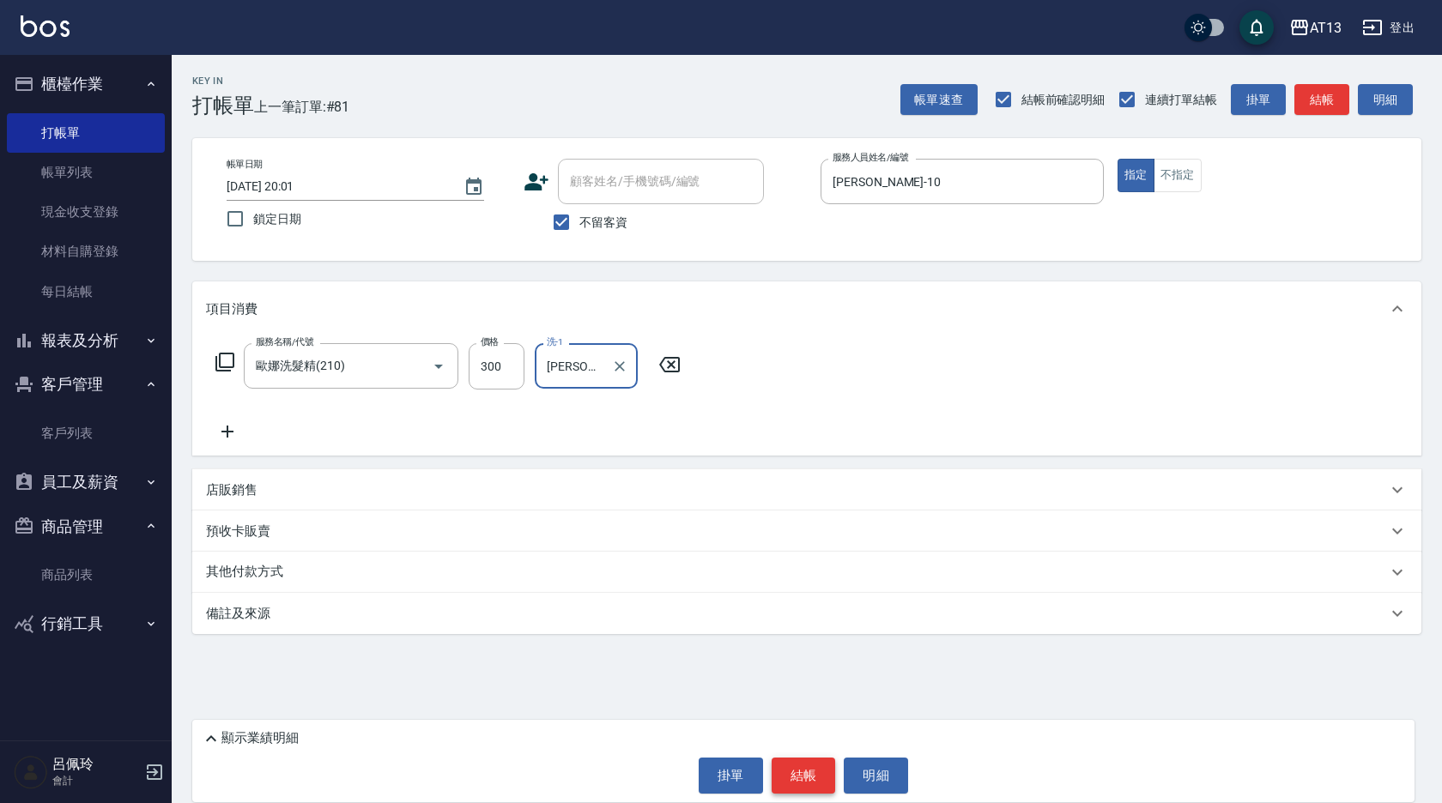
click at [803, 760] on div "顯示業績明細 掛單 結帳 明細" at bounding box center [803, 761] width 1222 height 82
click at [810, 773] on button "結帳" at bounding box center [804, 776] width 64 height 36
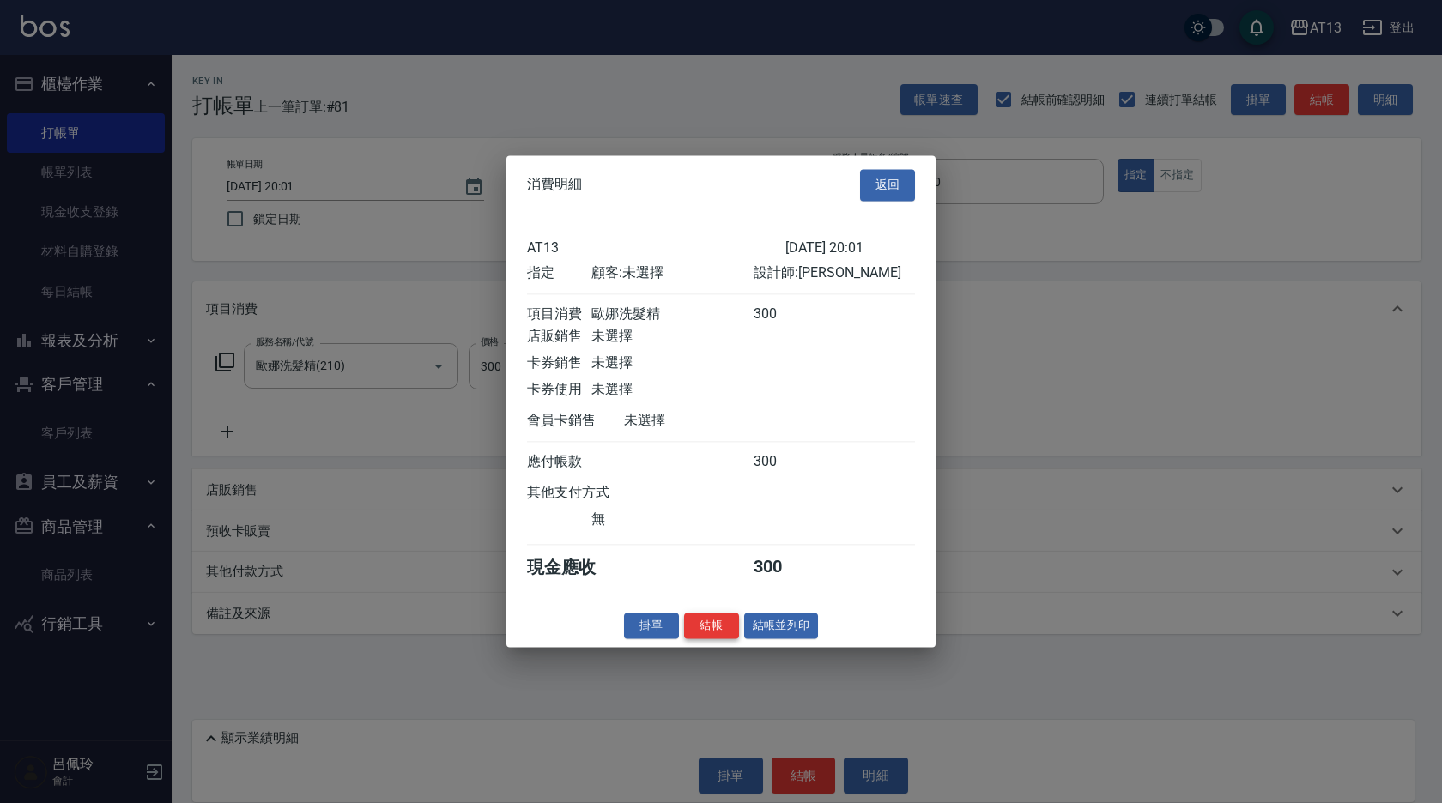
click at [706, 636] on button "結帳" at bounding box center [711, 626] width 55 height 27
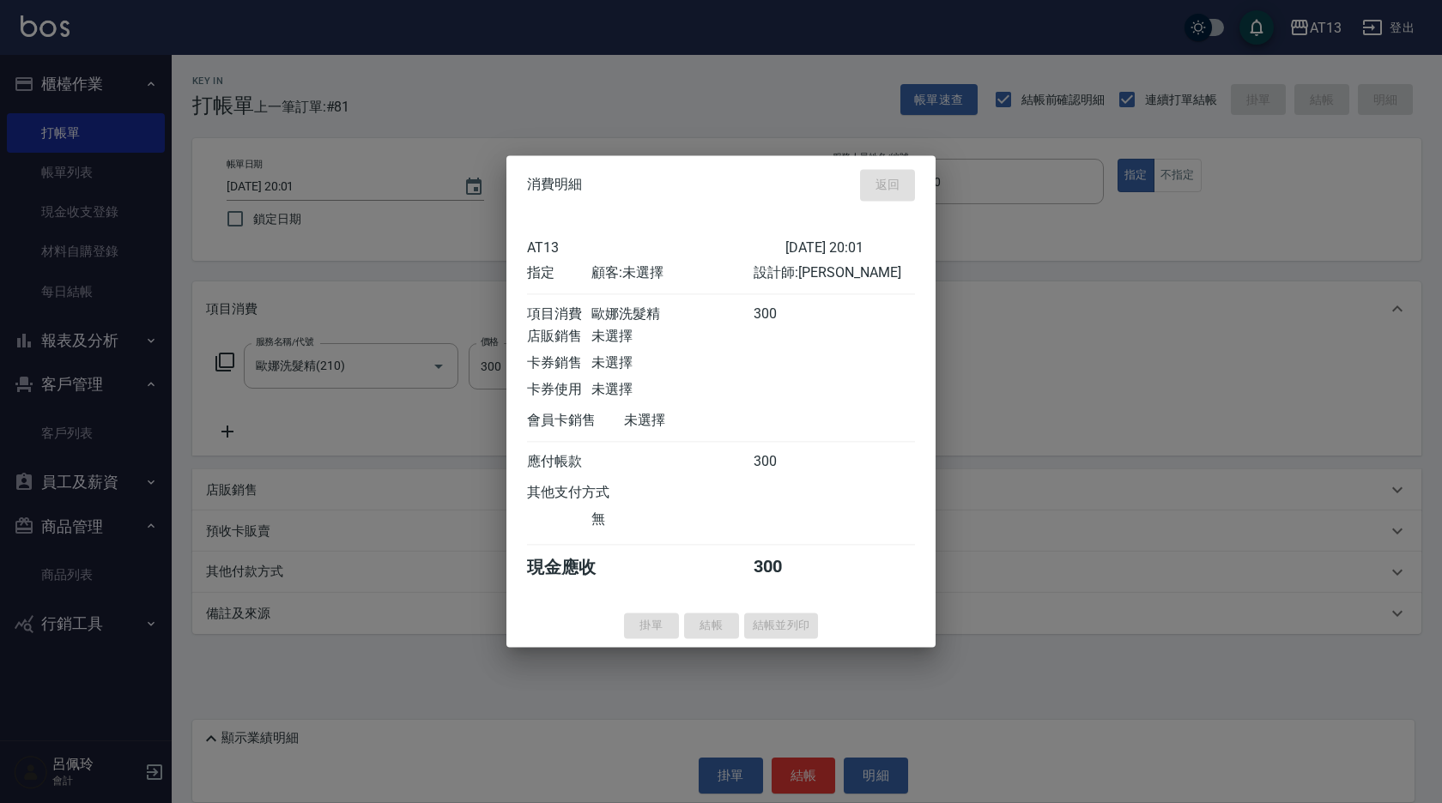
type input "[DATE] 20:02"
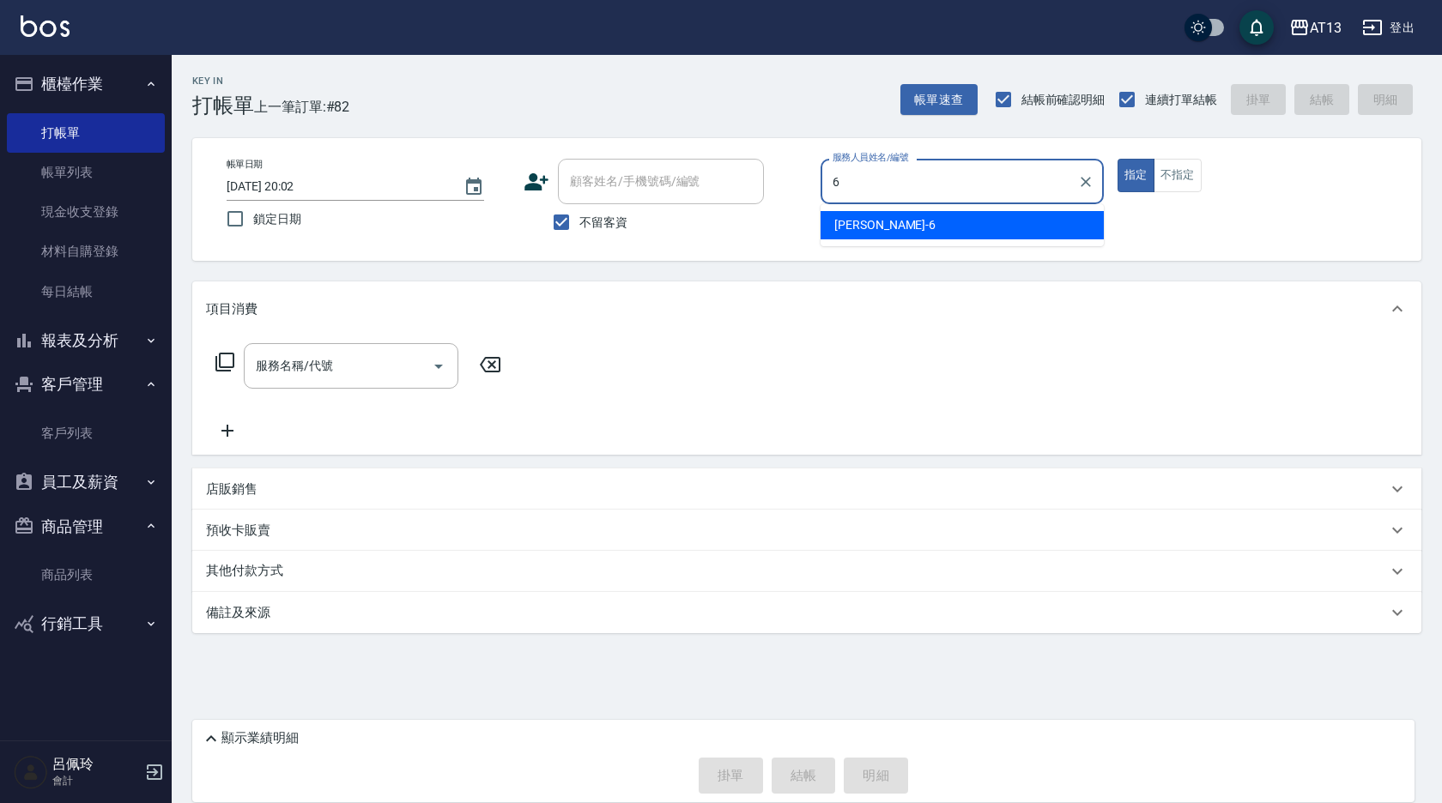
click at [909, 217] on div "[PERSON_NAME] -6" at bounding box center [962, 225] width 283 height 28
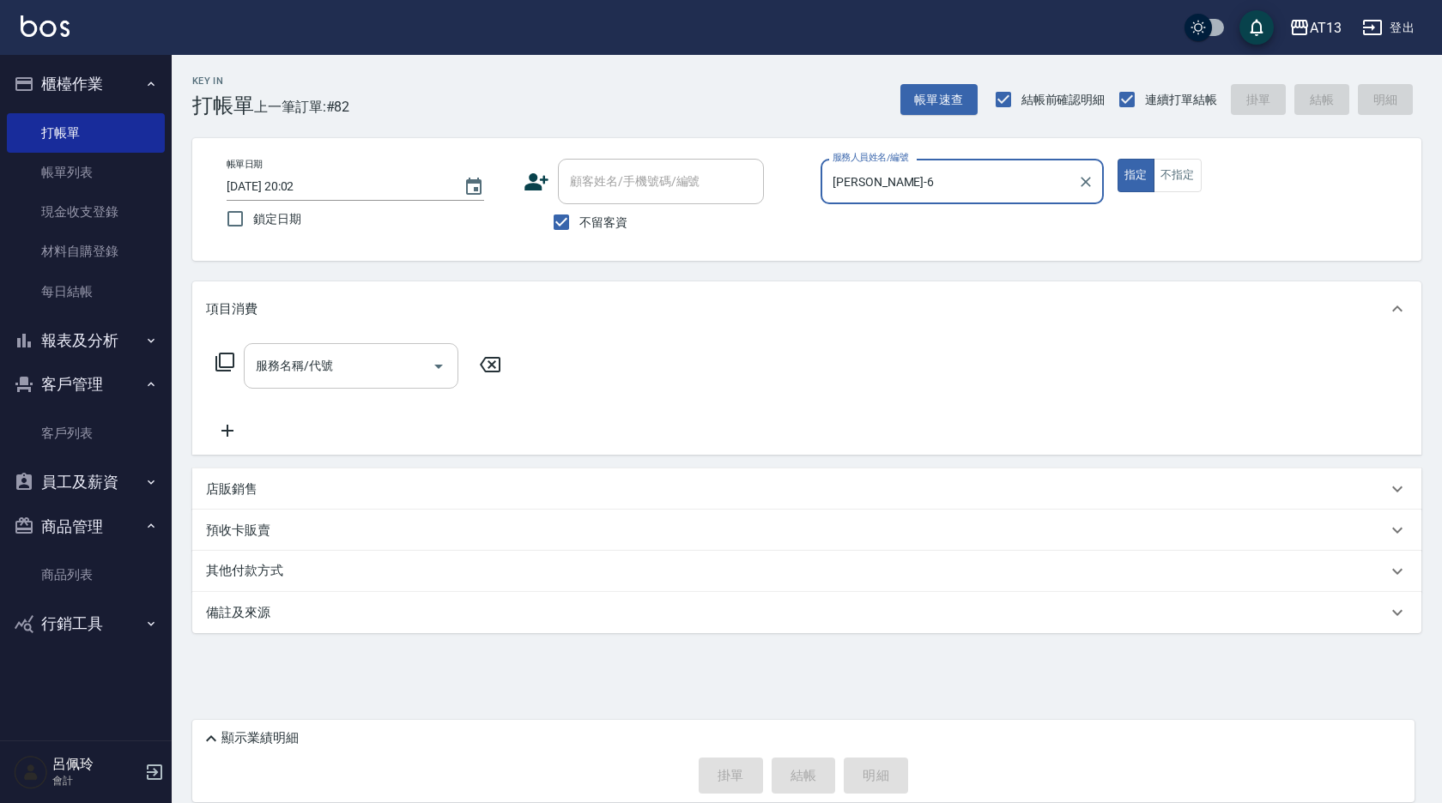
type input "[PERSON_NAME]-6"
click at [367, 374] on input "服務名稱/代號" at bounding box center [338, 366] width 173 height 30
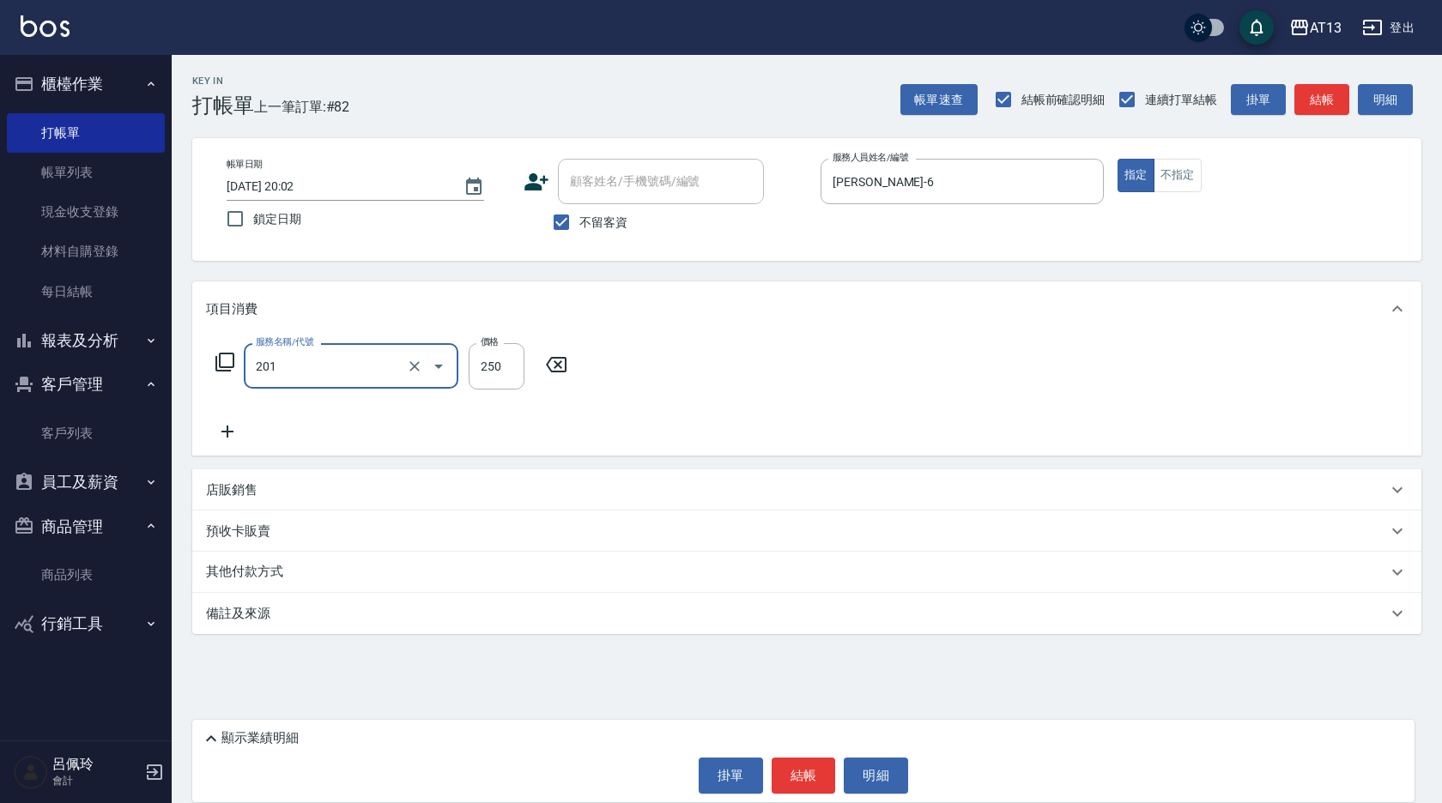
type input "洗髮(201)"
type input "鍾曉恩-26"
click at [790, 774] on button "結帳" at bounding box center [804, 776] width 64 height 36
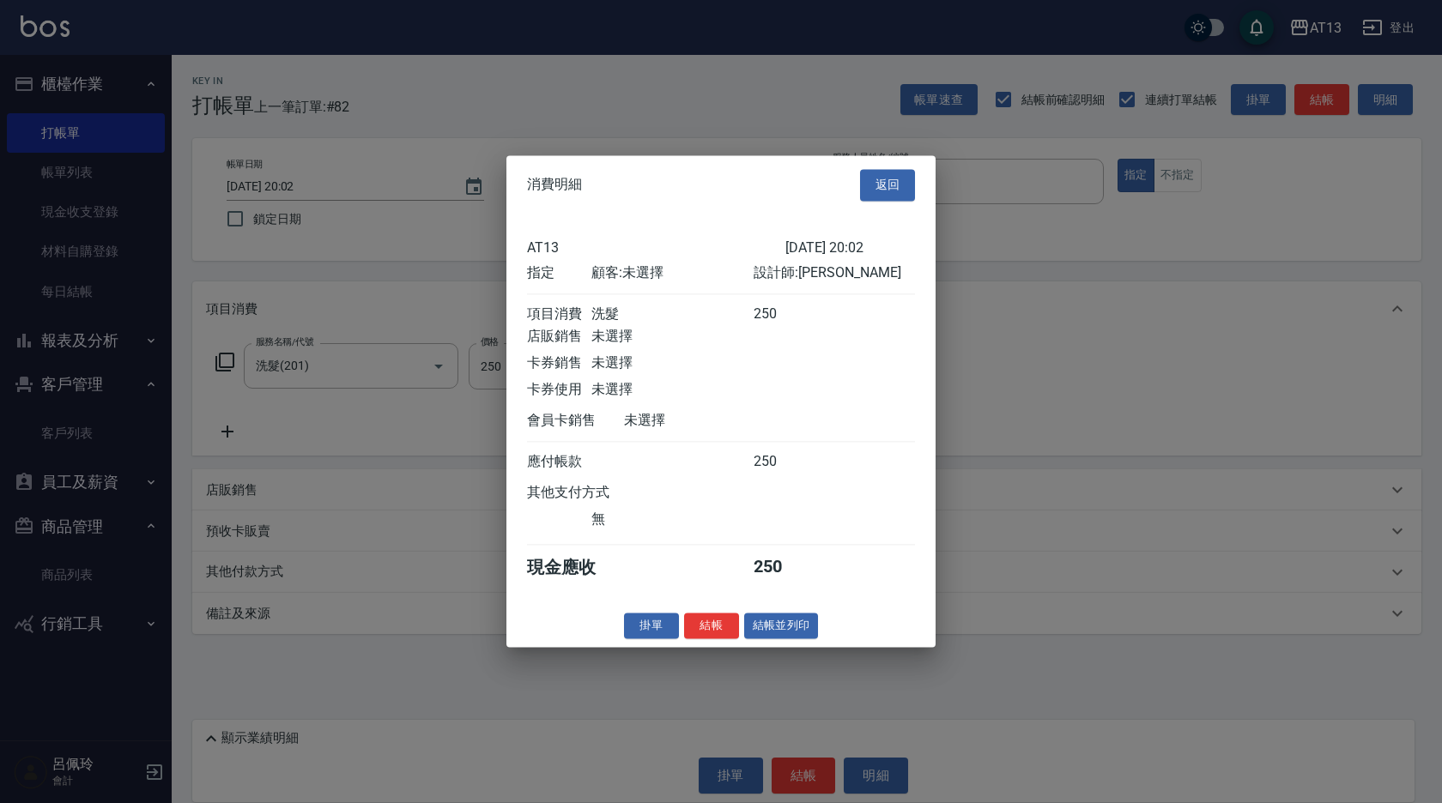
click at [694, 639] on button "結帳" at bounding box center [711, 626] width 55 height 27
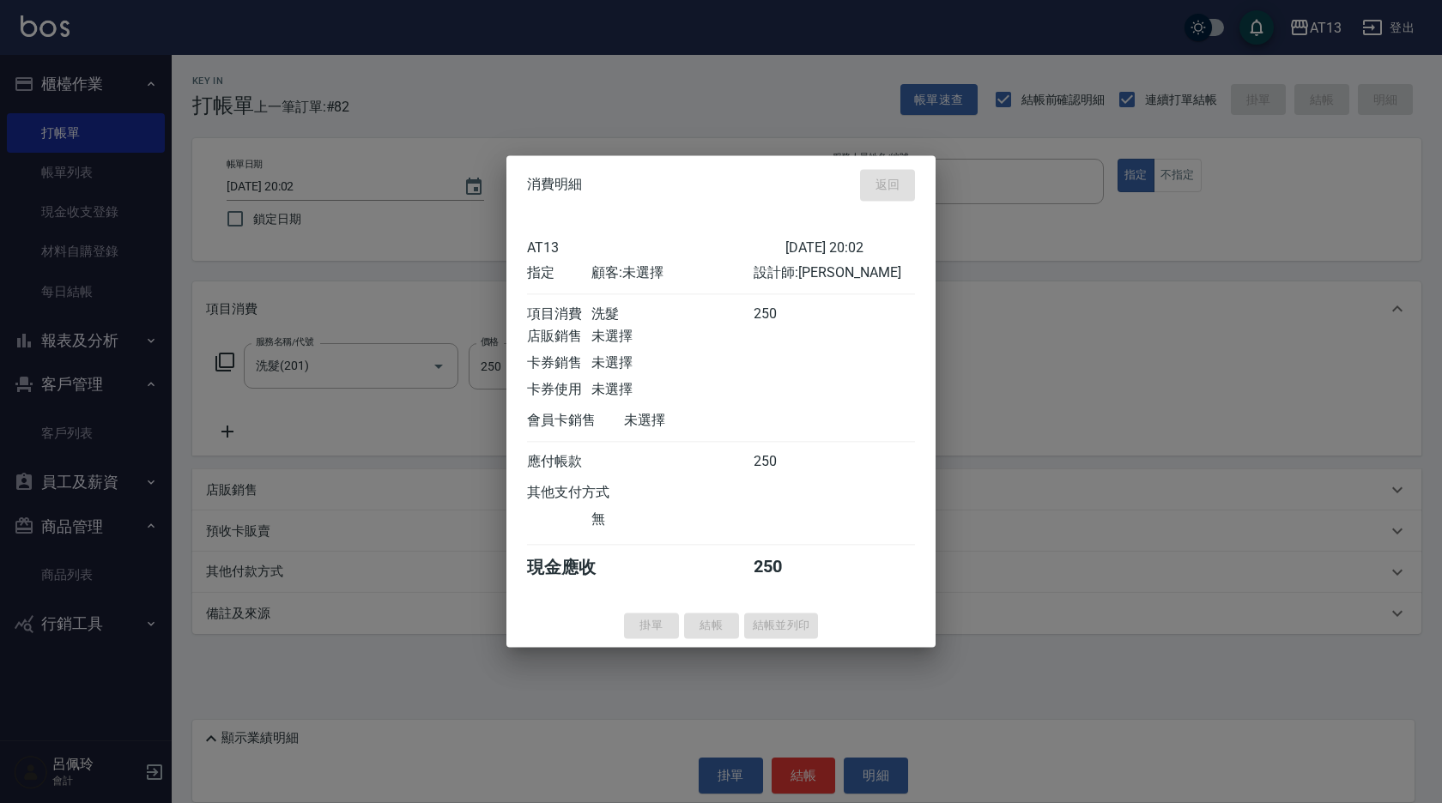
type input "[DATE] 20:07"
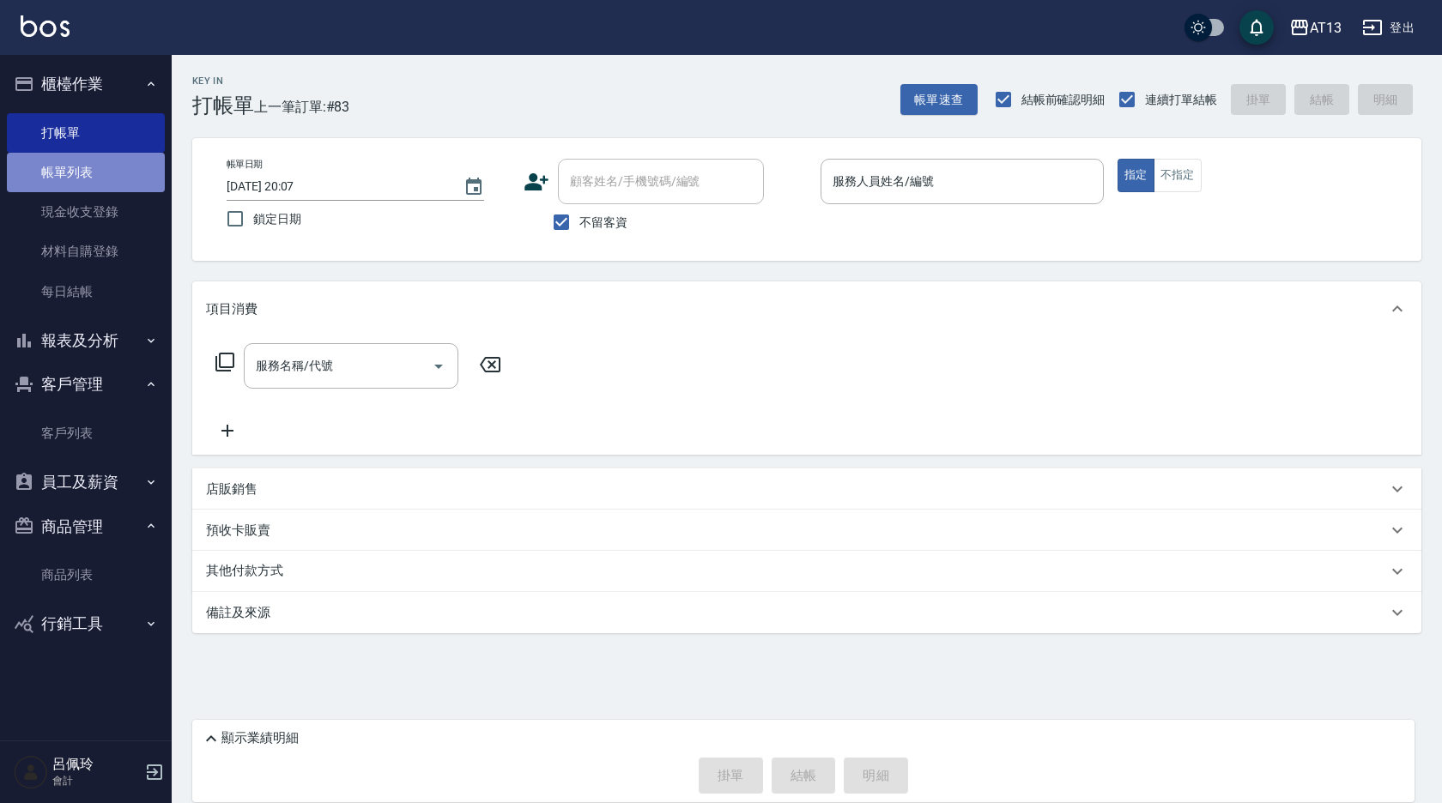
click at [92, 173] on link "帳單列表" at bounding box center [86, 172] width 158 height 39
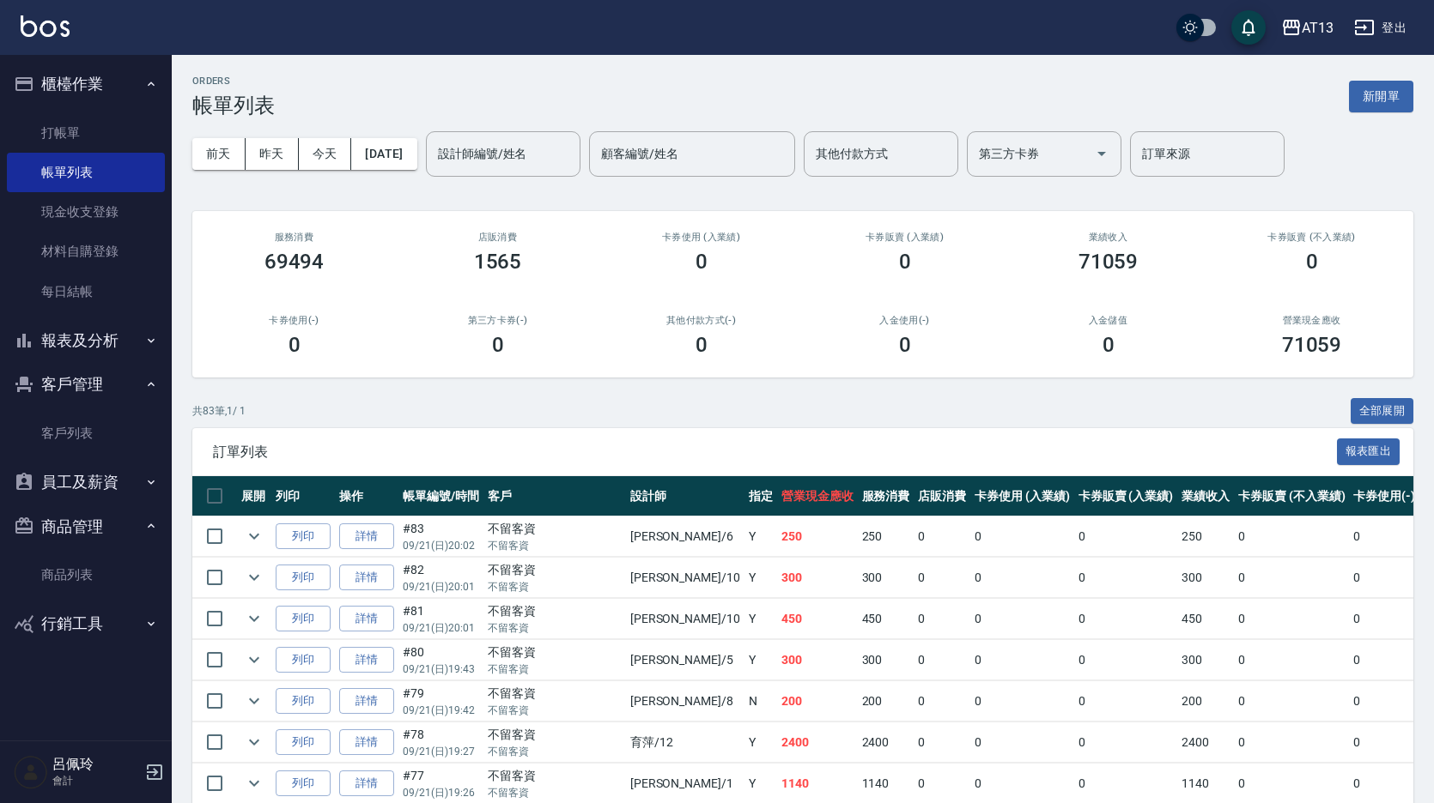
drag, startPoint x: 721, startPoint y: 520, endPoint x: 728, endPoint y: 487, distance: 34.2
click at [777, 519] on td "250" at bounding box center [817, 537] width 81 height 40
click at [62, 282] on link "每日結帳" at bounding box center [86, 291] width 158 height 39
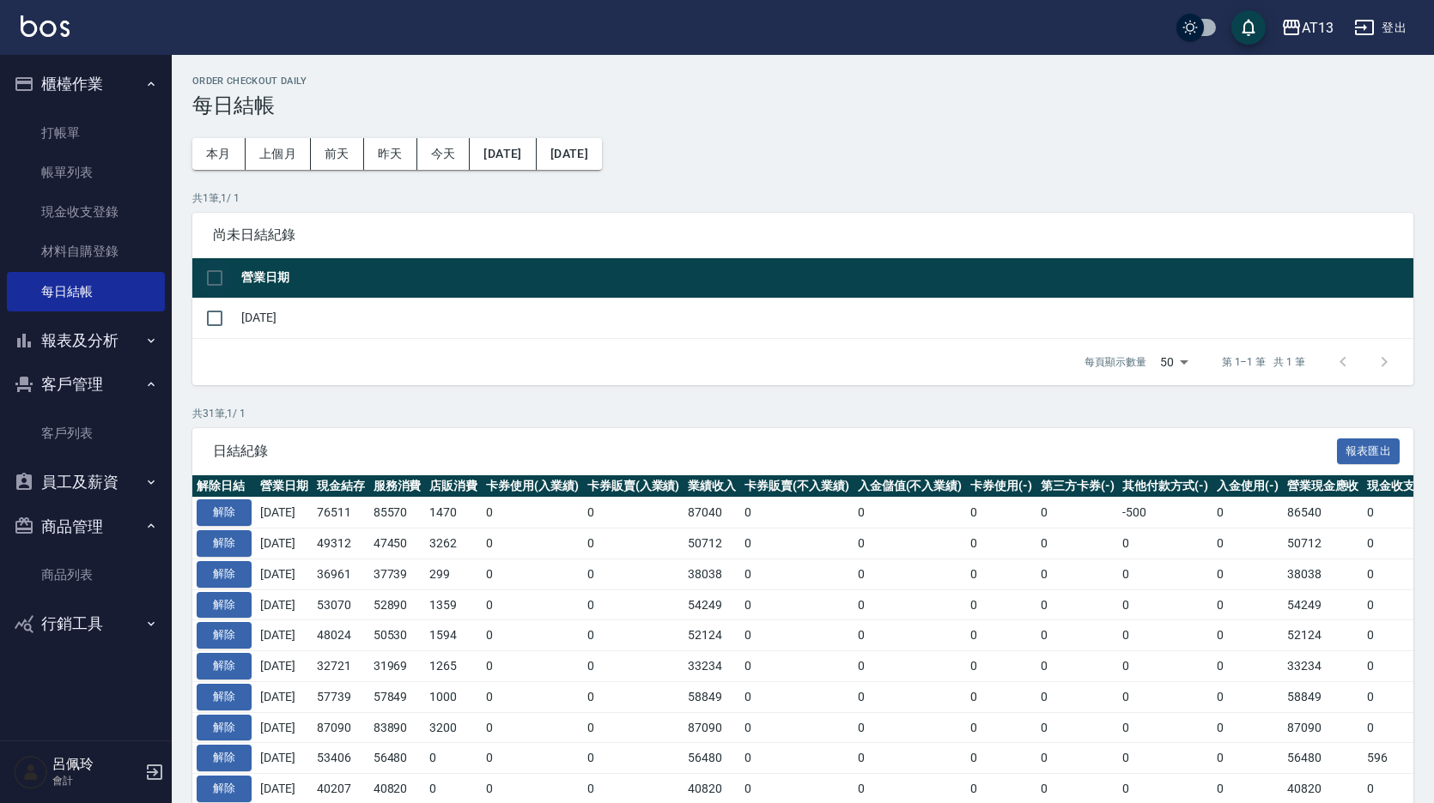
click at [209, 279] on input "checkbox" at bounding box center [215, 278] width 36 height 36
checkbox input "true"
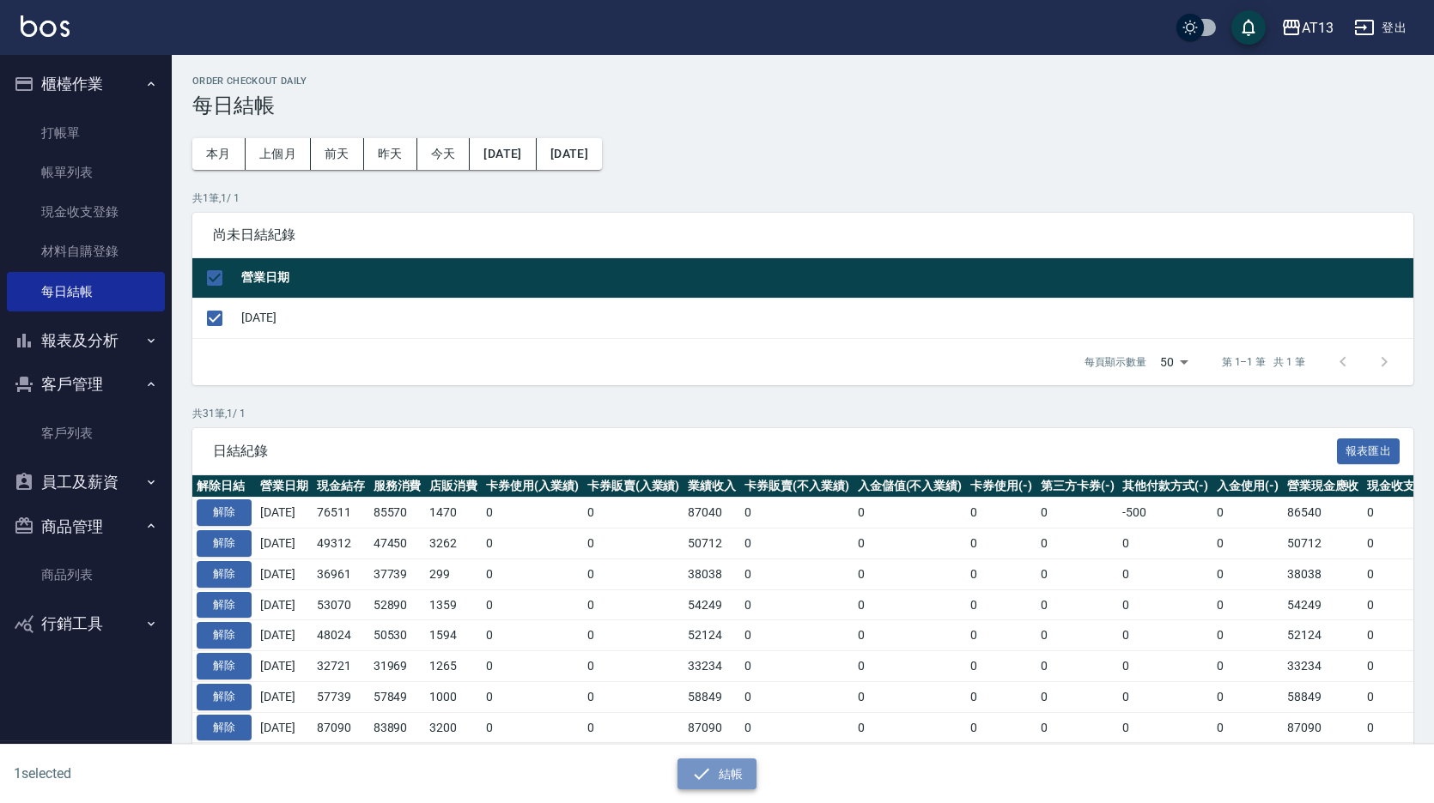
click at [725, 781] on button "結帳" at bounding box center [717, 775] width 80 height 32
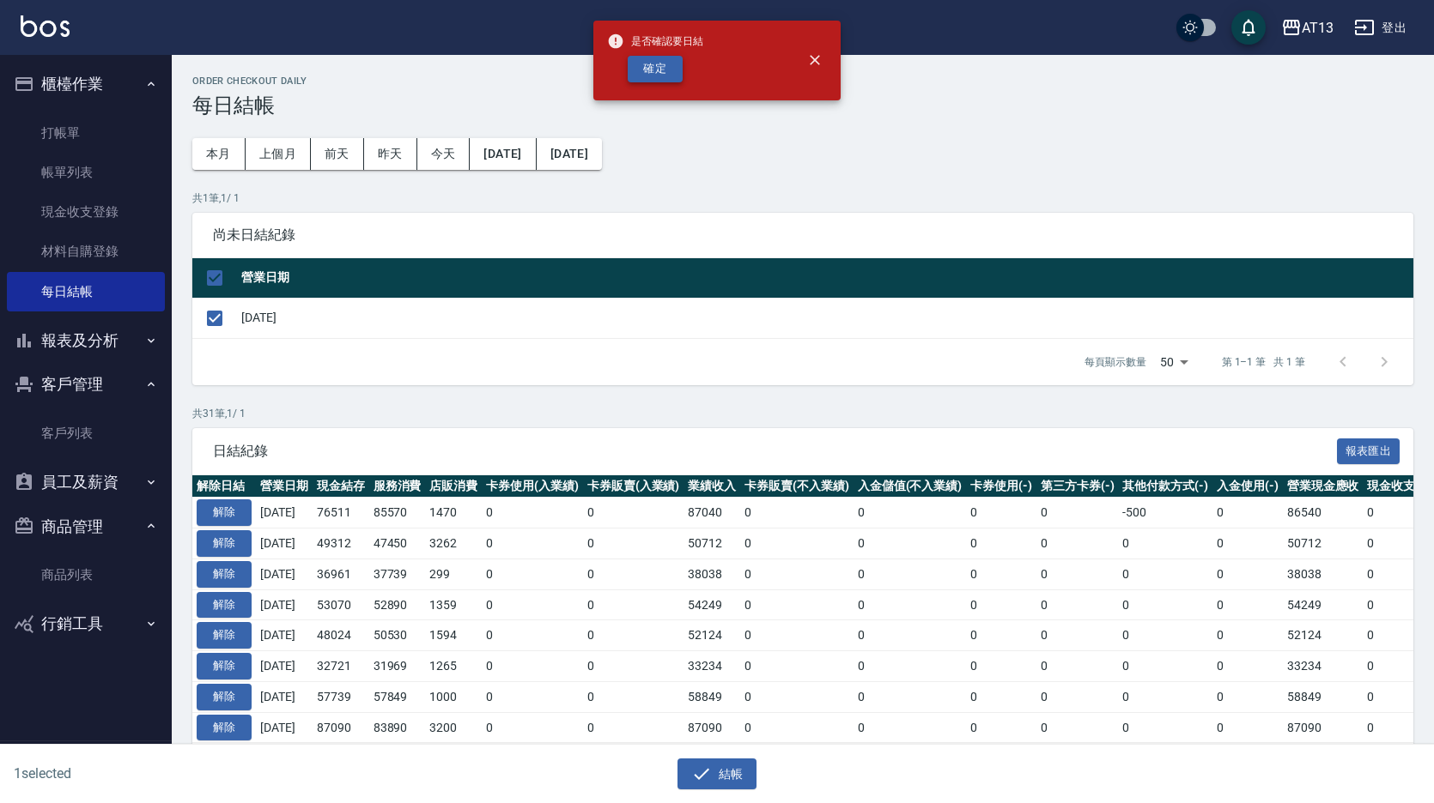
click at [663, 74] on button "確定" at bounding box center [655, 69] width 55 height 27
checkbox input "false"
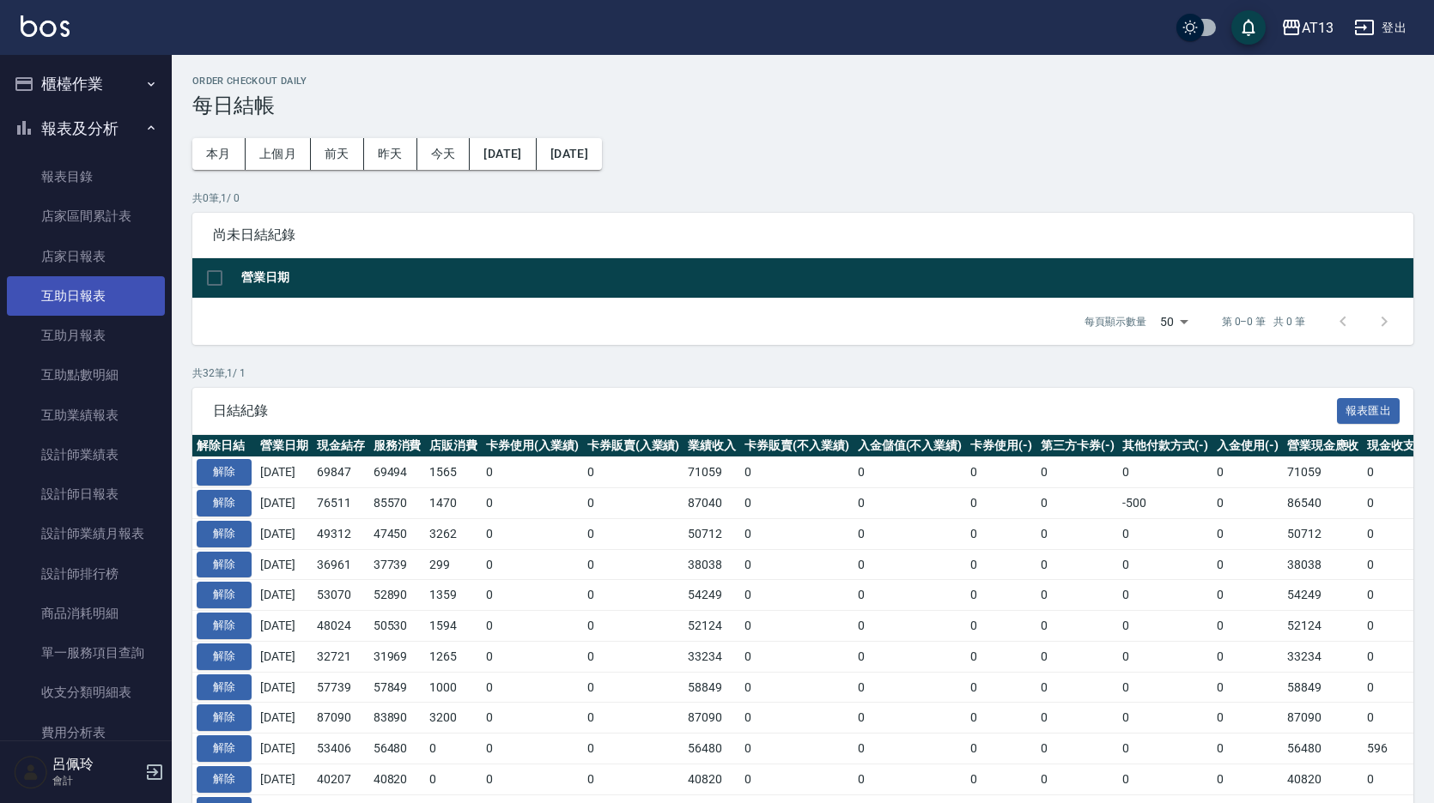
click at [96, 302] on link "互助日報表" at bounding box center [86, 295] width 158 height 39
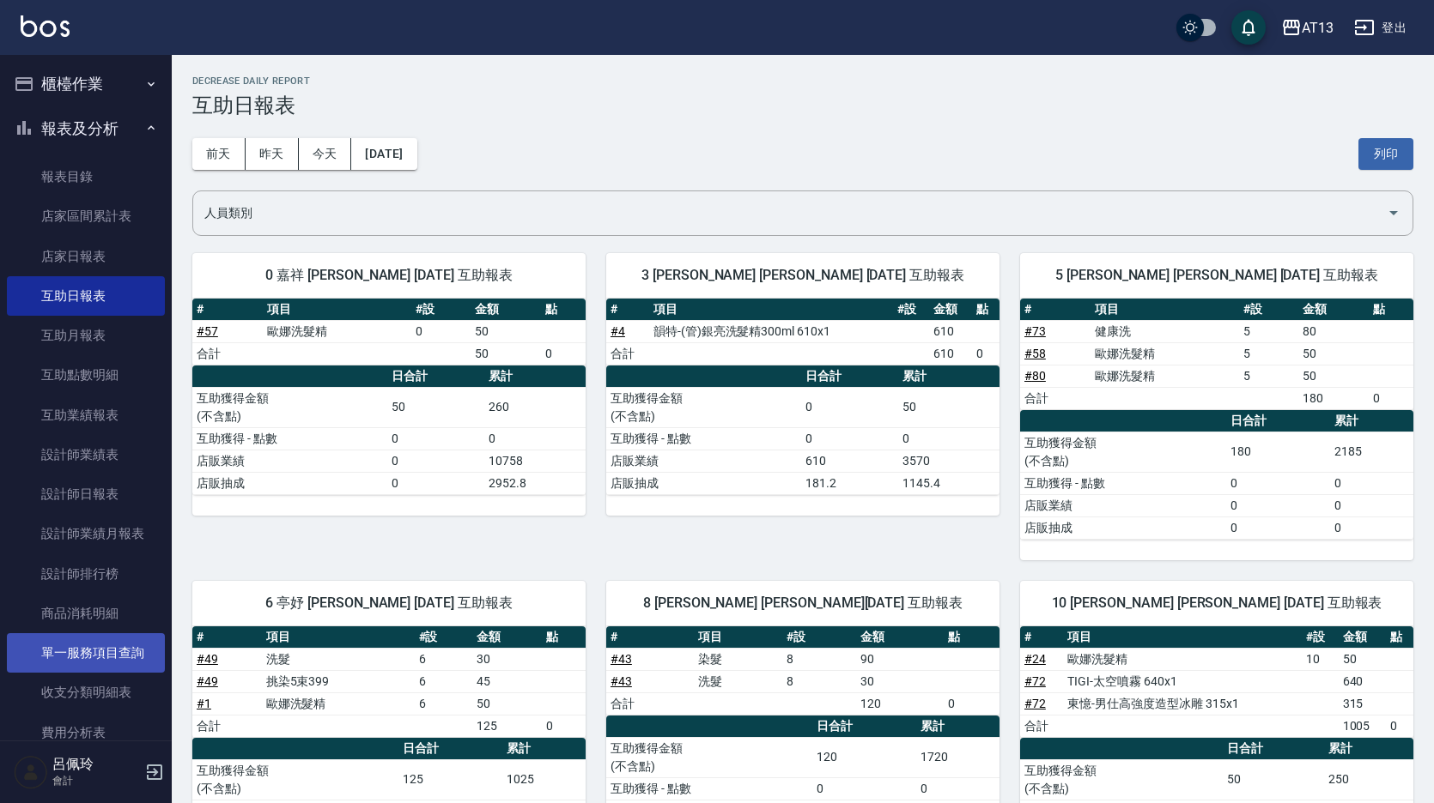
drag, startPoint x: 1391, startPoint y: 153, endPoint x: 61, endPoint y: 641, distance: 1416.6
click at [1392, 153] on button "列印" at bounding box center [1385, 154] width 55 height 32
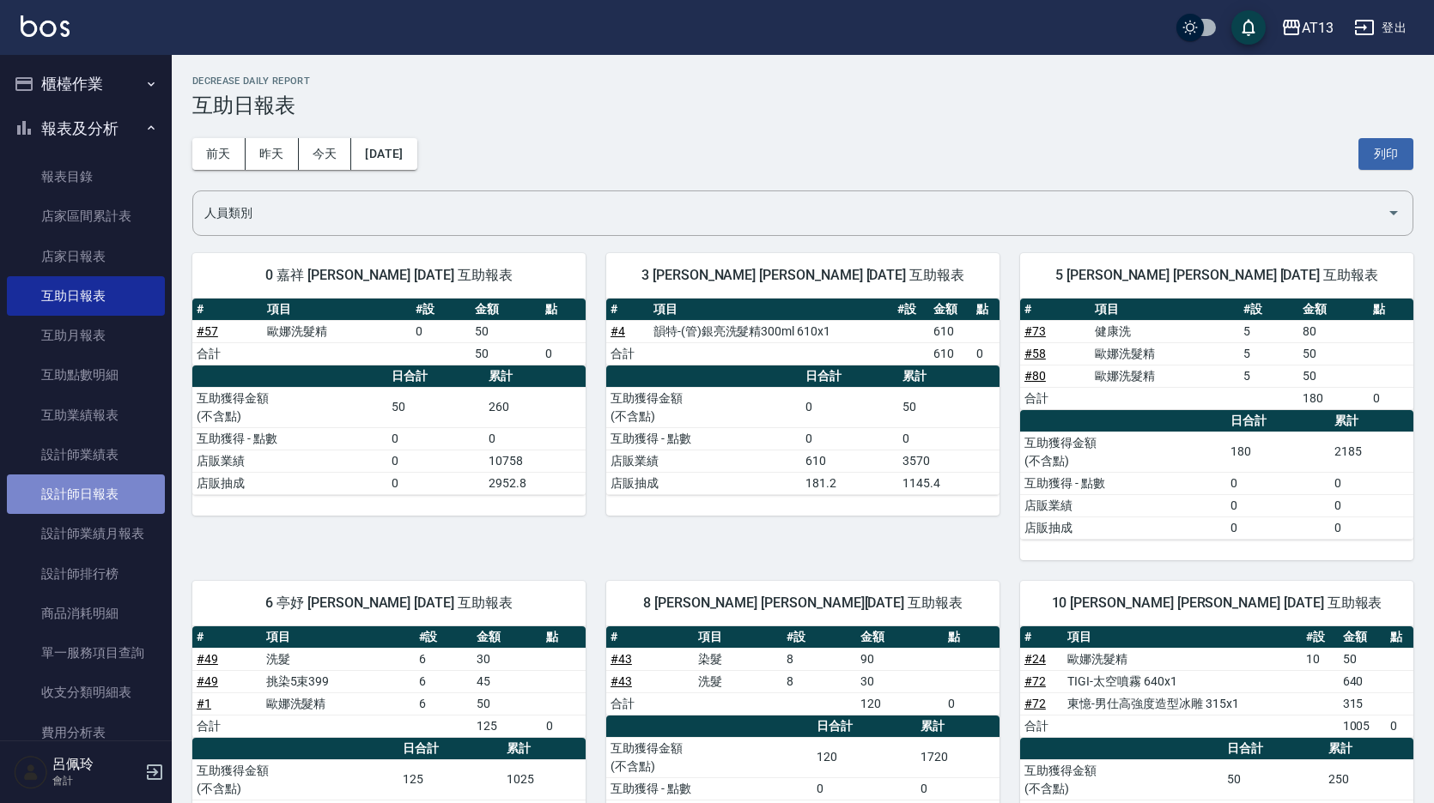
click at [109, 483] on link "設計師日報表" at bounding box center [86, 494] width 158 height 39
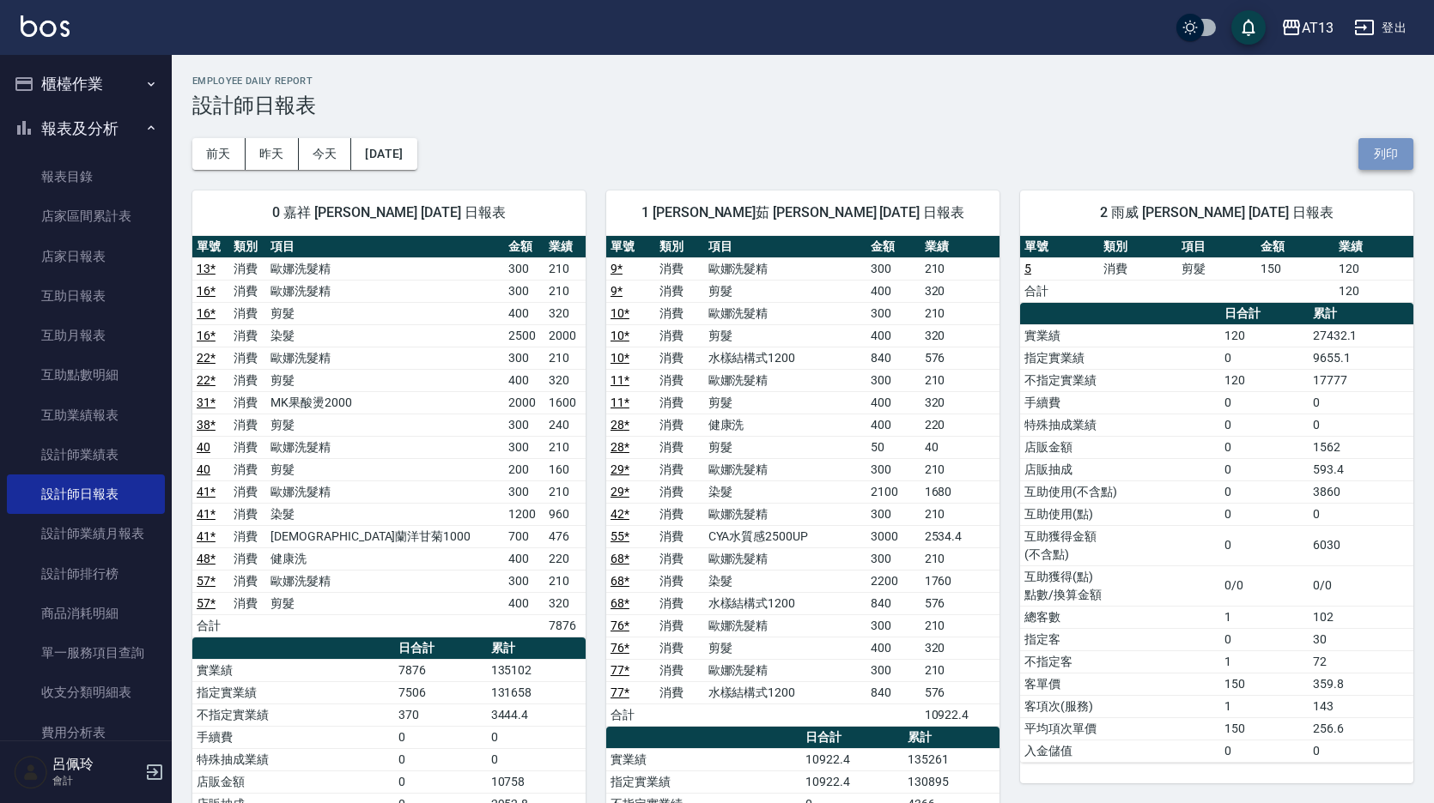
click at [1373, 164] on button "列印" at bounding box center [1385, 154] width 55 height 32
click at [82, 258] on link "店家日報表" at bounding box center [86, 256] width 158 height 39
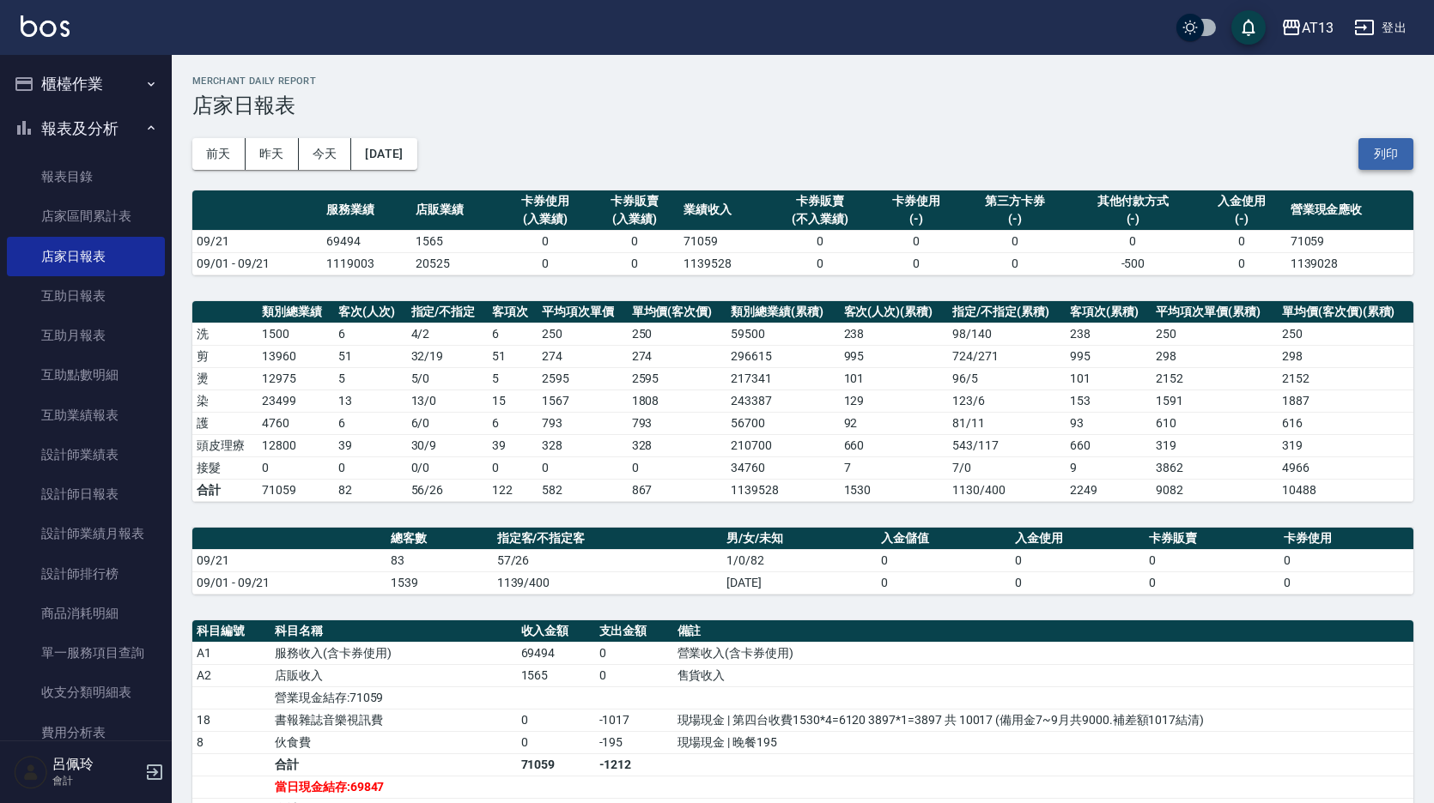
click at [1367, 149] on button "列印" at bounding box center [1385, 154] width 55 height 32
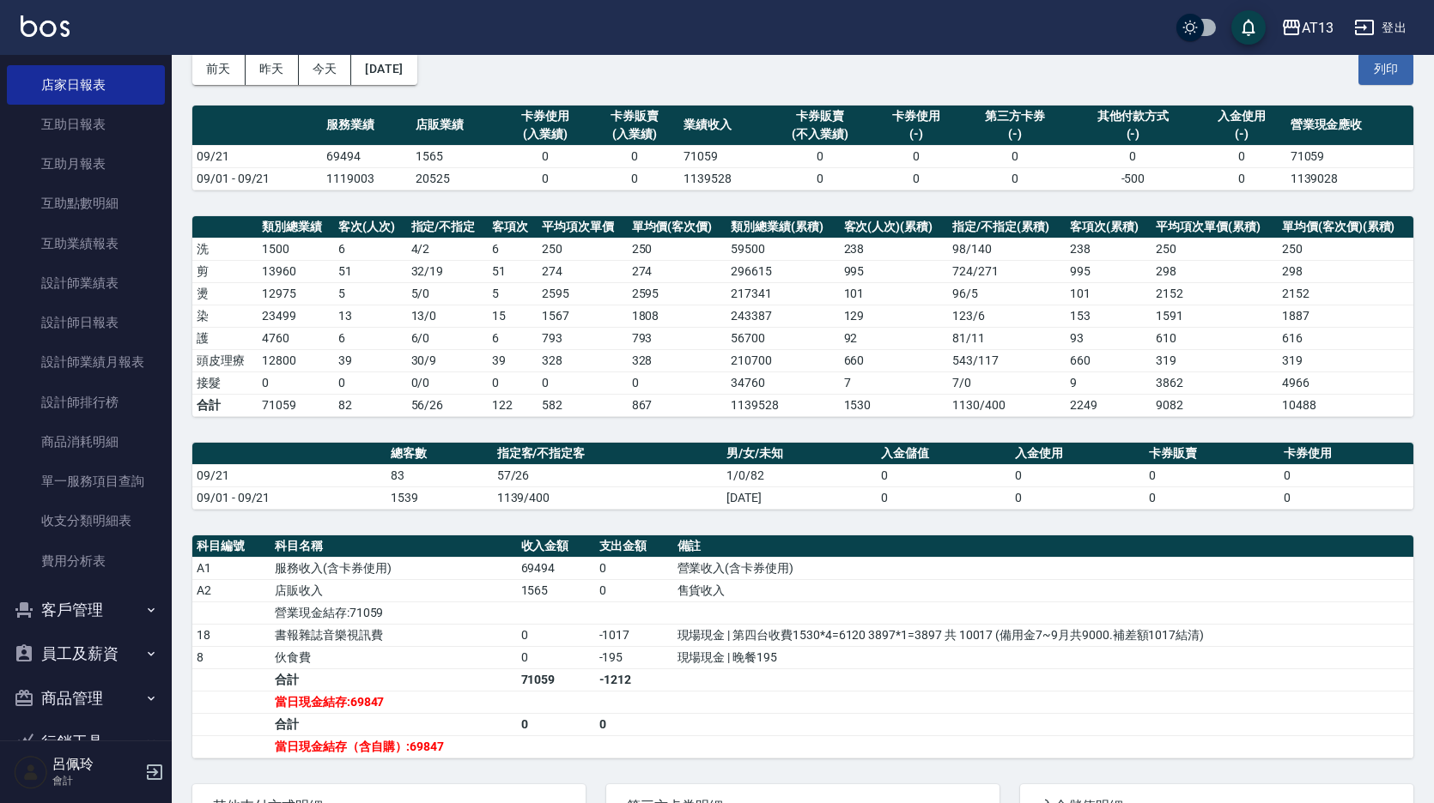
scroll to position [86, 0]
